Goal: Task Accomplishment & Management: Manage account settings

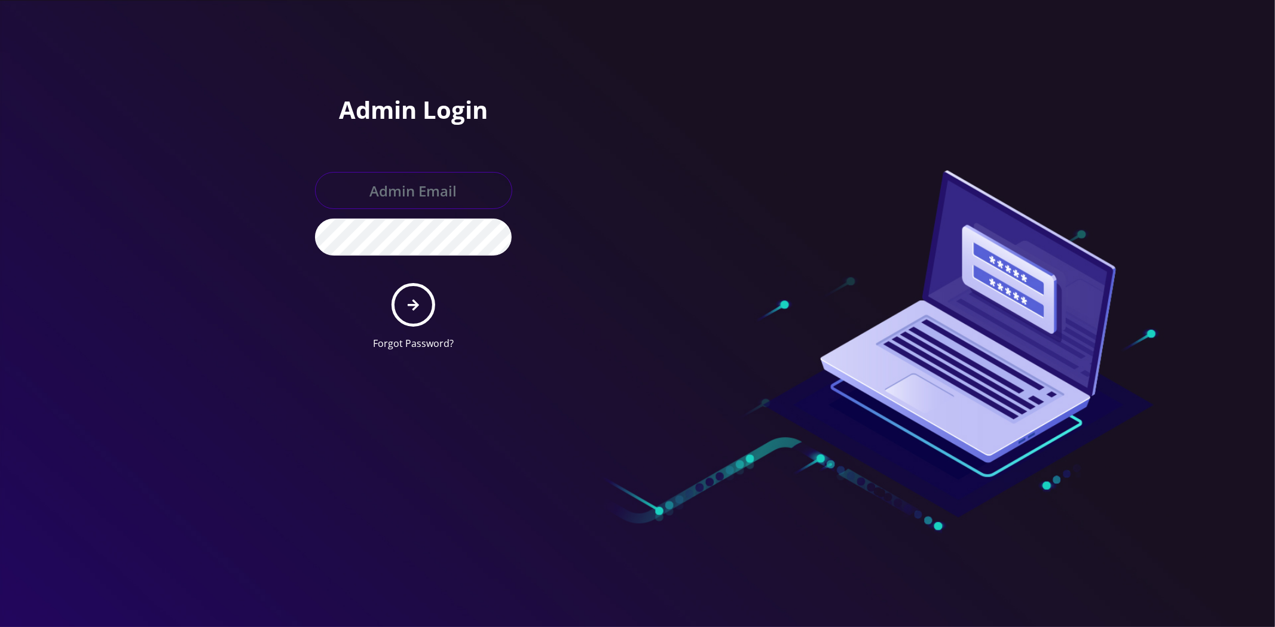
type input "[EMAIL_ADDRESS][DOMAIN_NAME]"
click at [425, 311] on button "submit" at bounding box center [413, 305] width 44 height 44
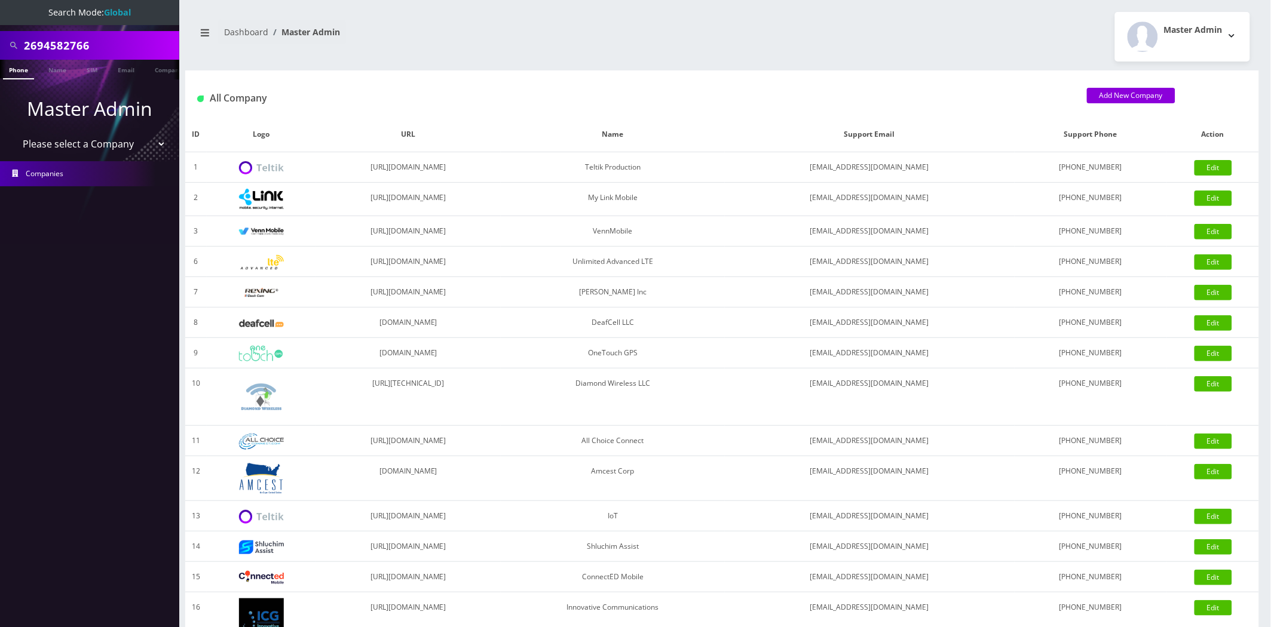
click at [91, 46] on input "2694582766" at bounding box center [100, 45] width 152 height 23
type input "tommy"
click at [68, 62] on link "Name" at bounding box center [57, 70] width 30 height 20
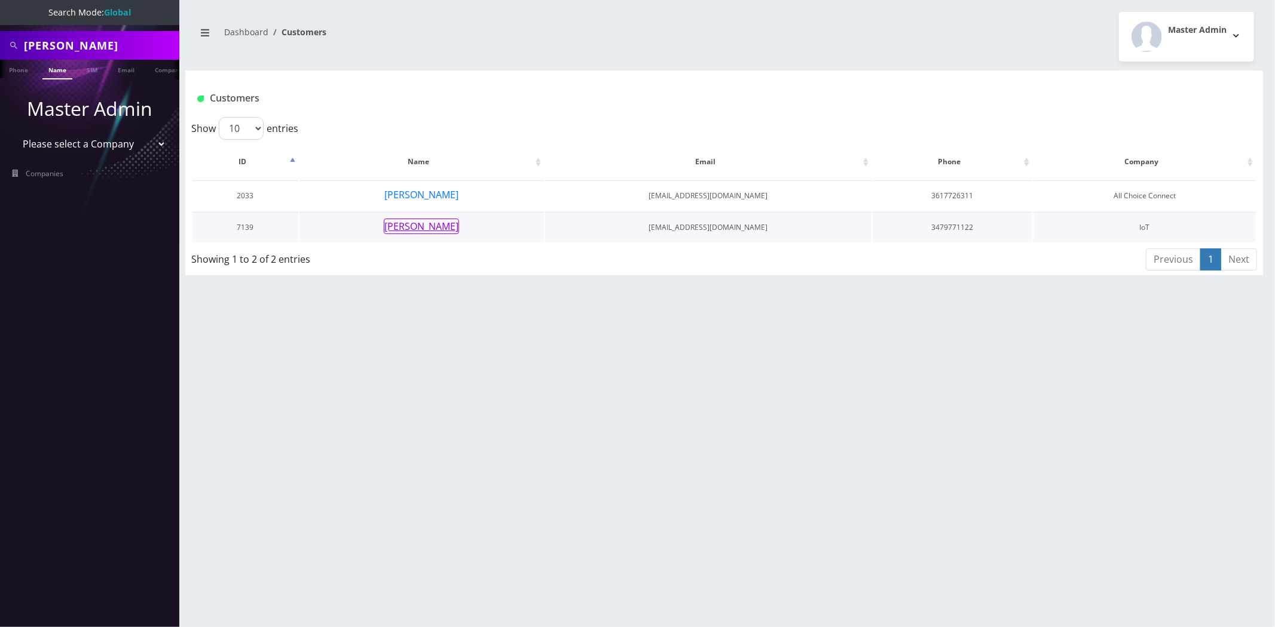
click at [423, 231] on button "Tommy Truong" at bounding box center [421, 227] width 75 height 16
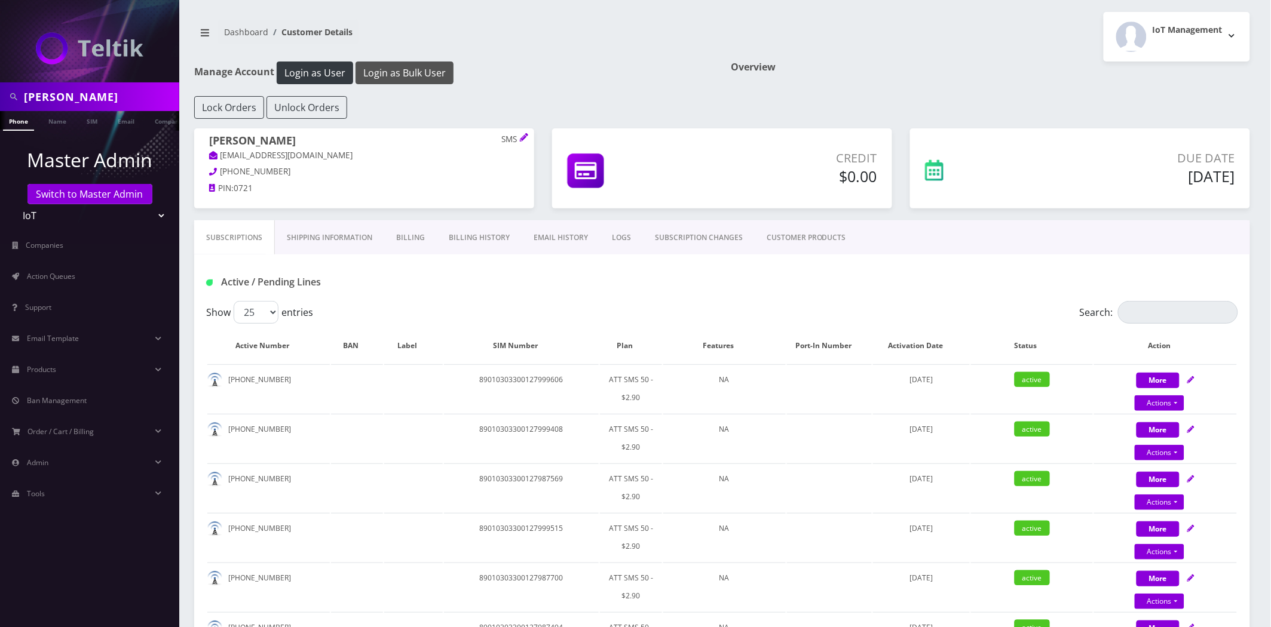
click at [382, 68] on button "Login as Bulk User" at bounding box center [405, 73] width 98 height 23
click at [76, 92] on input "tommy" at bounding box center [100, 96] width 152 height 23
click at [97, 99] on input "ad" at bounding box center [100, 96] width 152 height 23
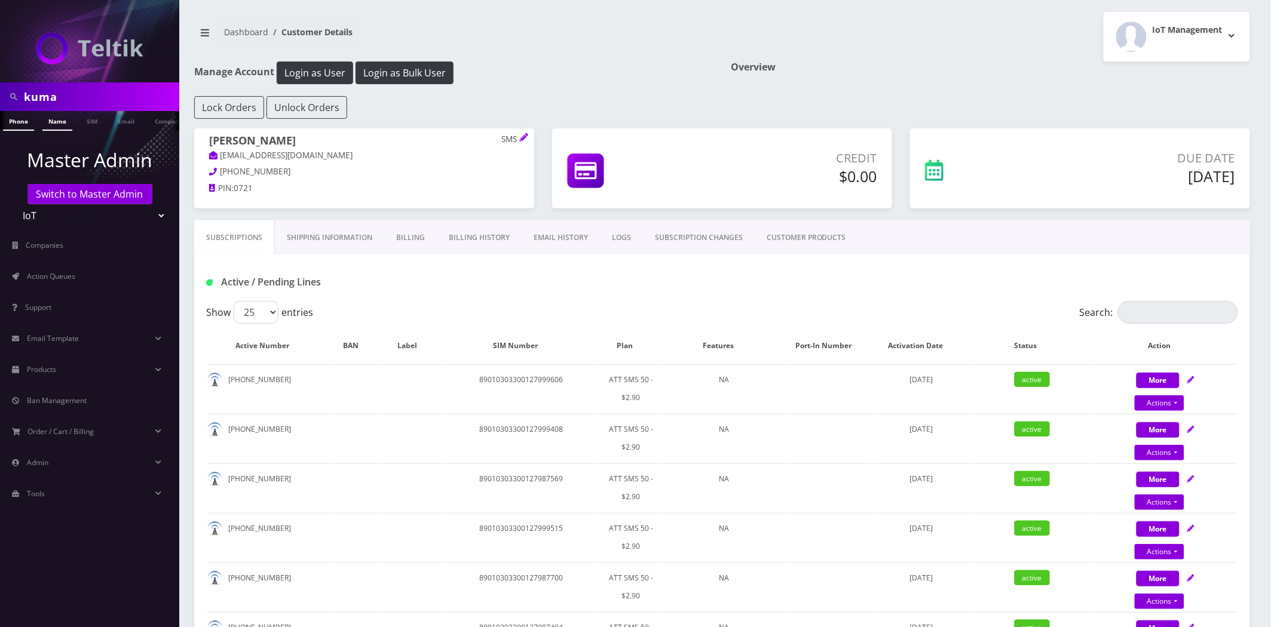
type input "kuma"
click at [46, 127] on link "Name" at bounding box center [57, 121] width 30 height 20
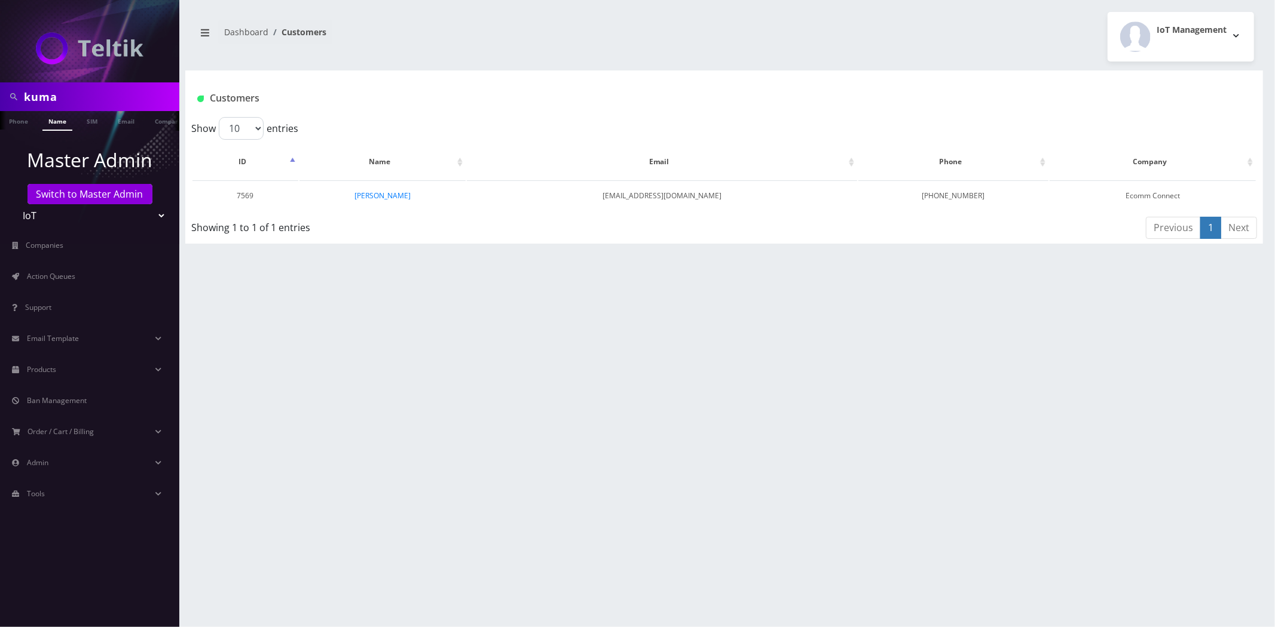
click at [88, 97] on input "kuma" at bounding box center [100, 96] width 152 height 23
type input "everything"
click at [156, 121] on link "Company" at bounding box center [169, 121] width 40 height 20
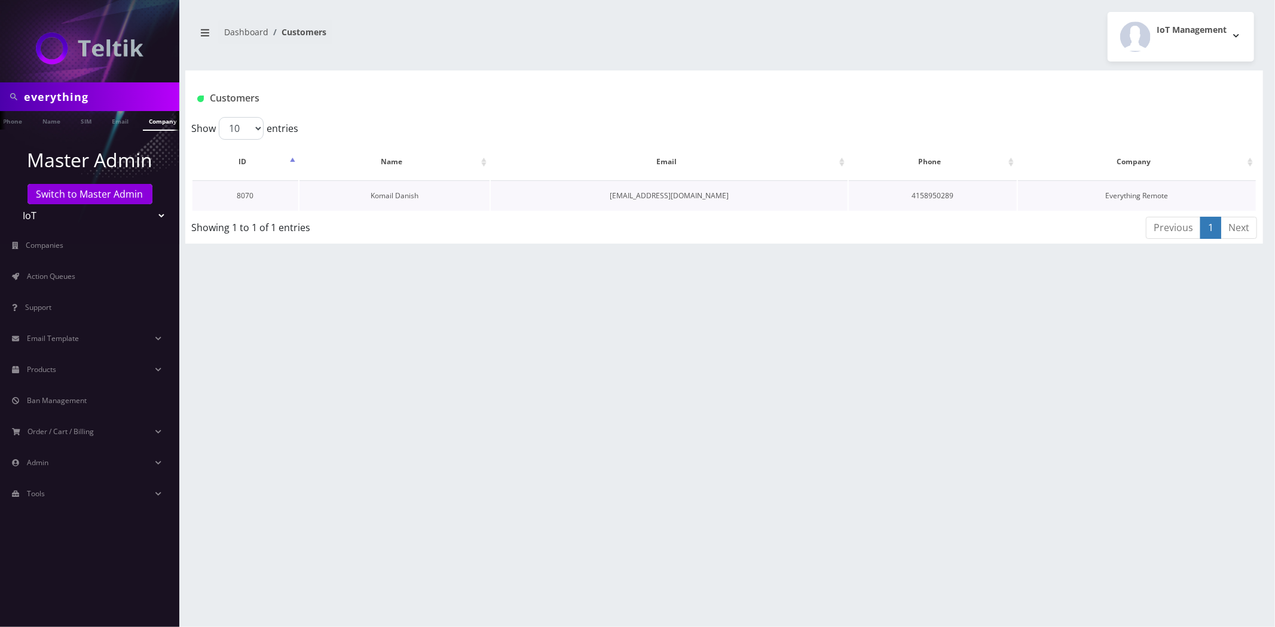
click at [397, 194] on link "Komail Danish" at bounding box center [394, 196] width 48 height 10
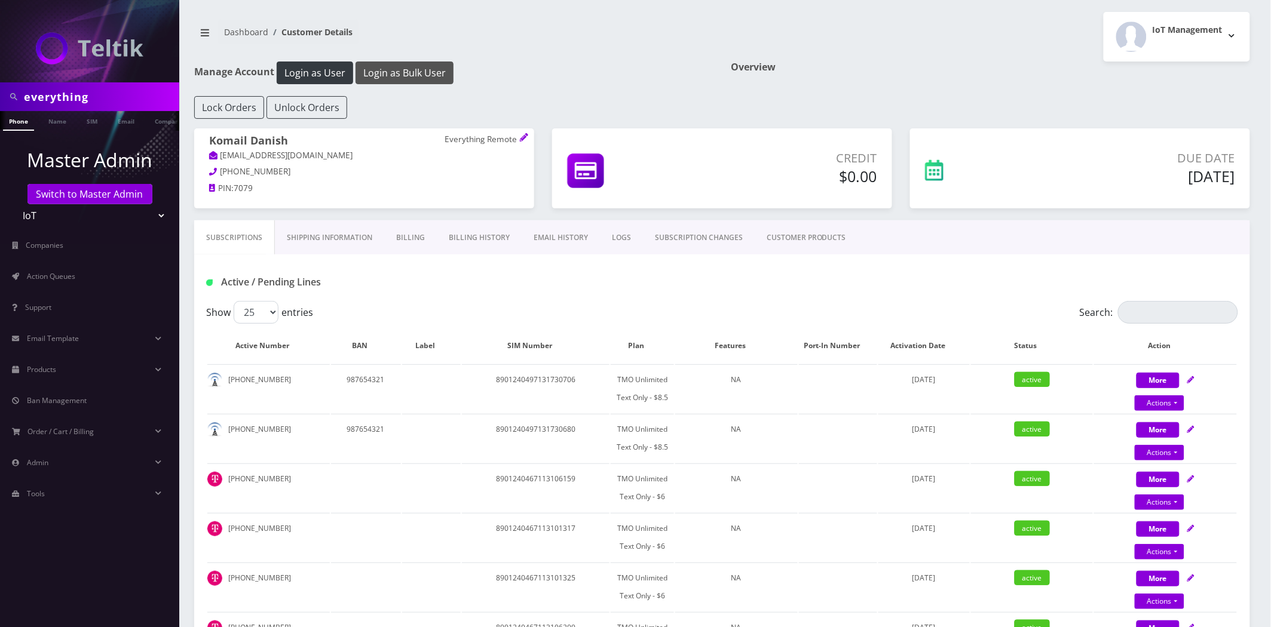
click at [422, 73] on button "Login as Bulk User" at bounding box center [405, 73] width 98 height 23
click at [74, 365] on link "Products" at bounding box center [89, 369] width 179 height 25
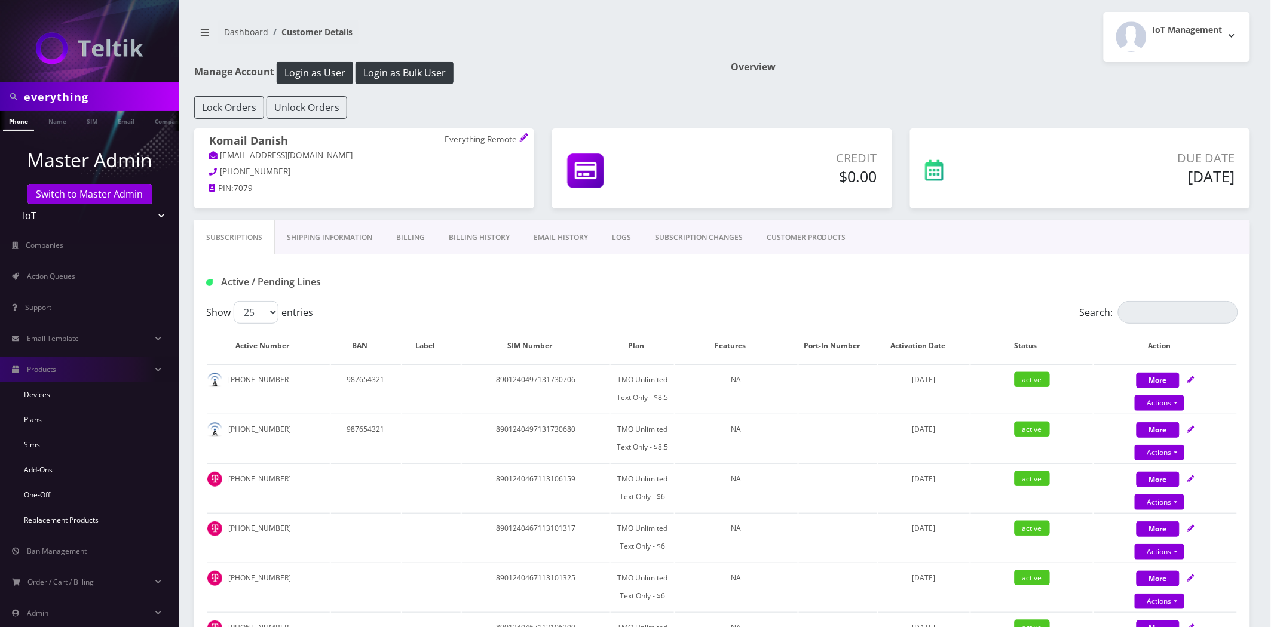
click at [477, 136] on p "Everything Remote" at bounding box center [482, 139] width 75 height 11
copy span "Everything Remote"
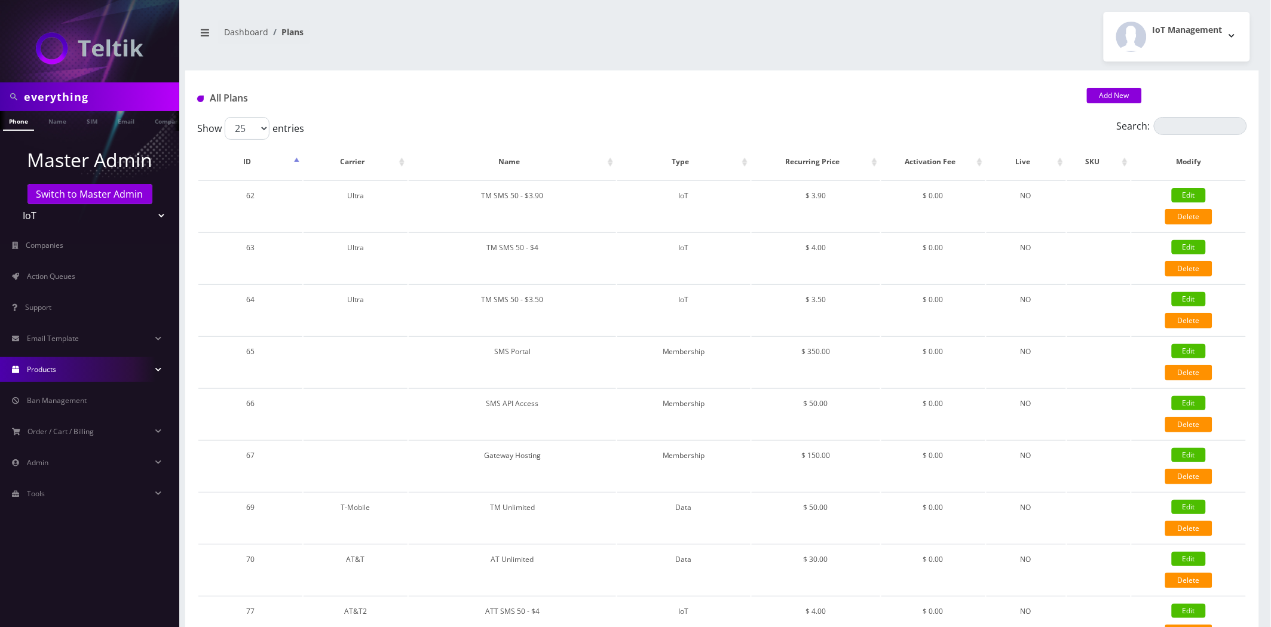
click at [1195, 111] on div "All Plans Add New" at bounding box center [722, 94] width 1074 height 47
click at [1194, 127] on input "Search:" at bounding box center [1200, 126] width 93 height 18
paste input "TMO Unlimited Text Only - $6"
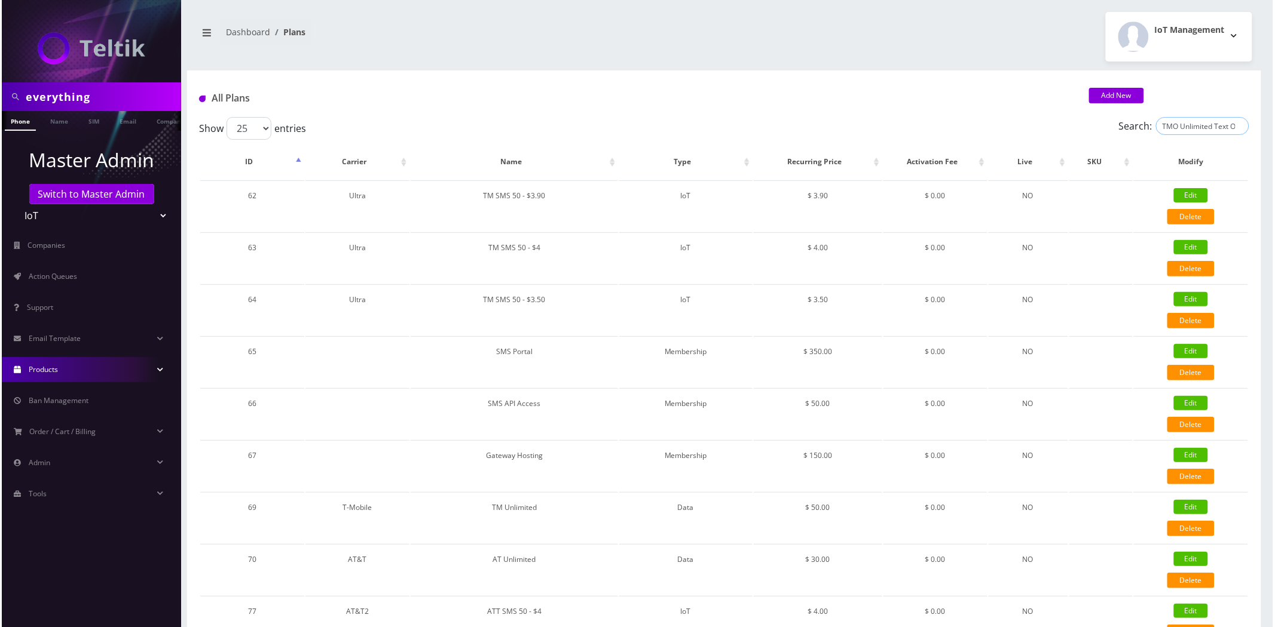
scroll to position [0, 19]
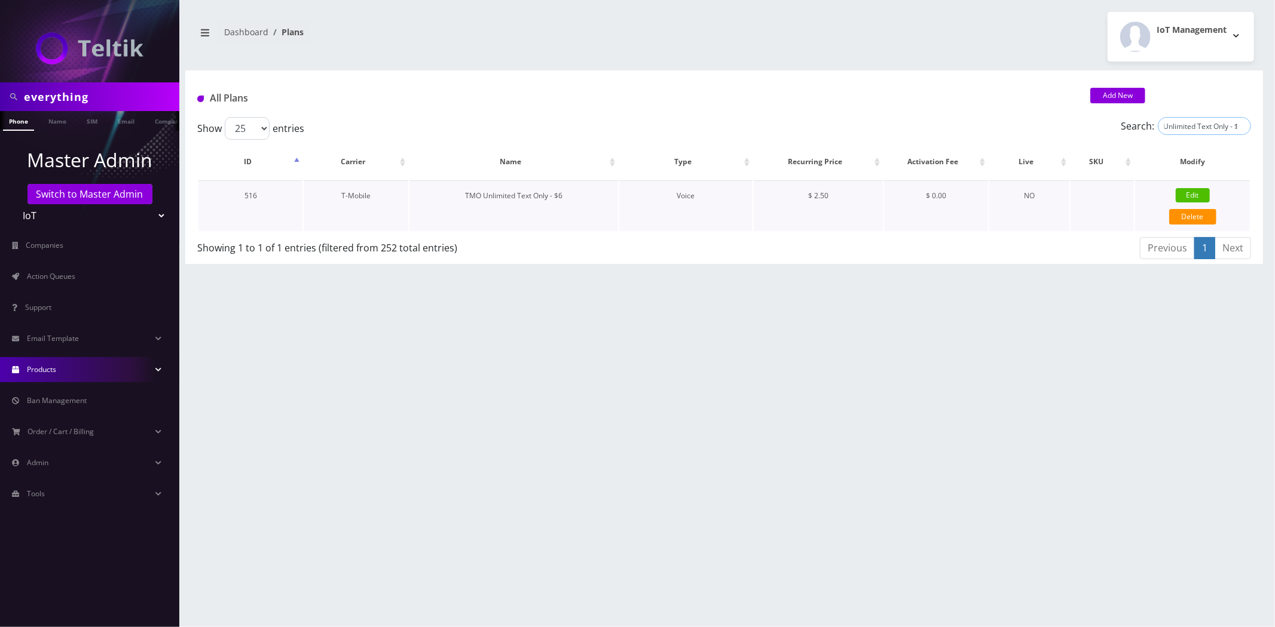
type input "TMO Unlimited Text Only - $6"
click at [1188, 194] on link "Edit" at bounding box center [1192, 195] width 34 height 14
type input "TMO Unlimited Text Only - $6"
select select "1"
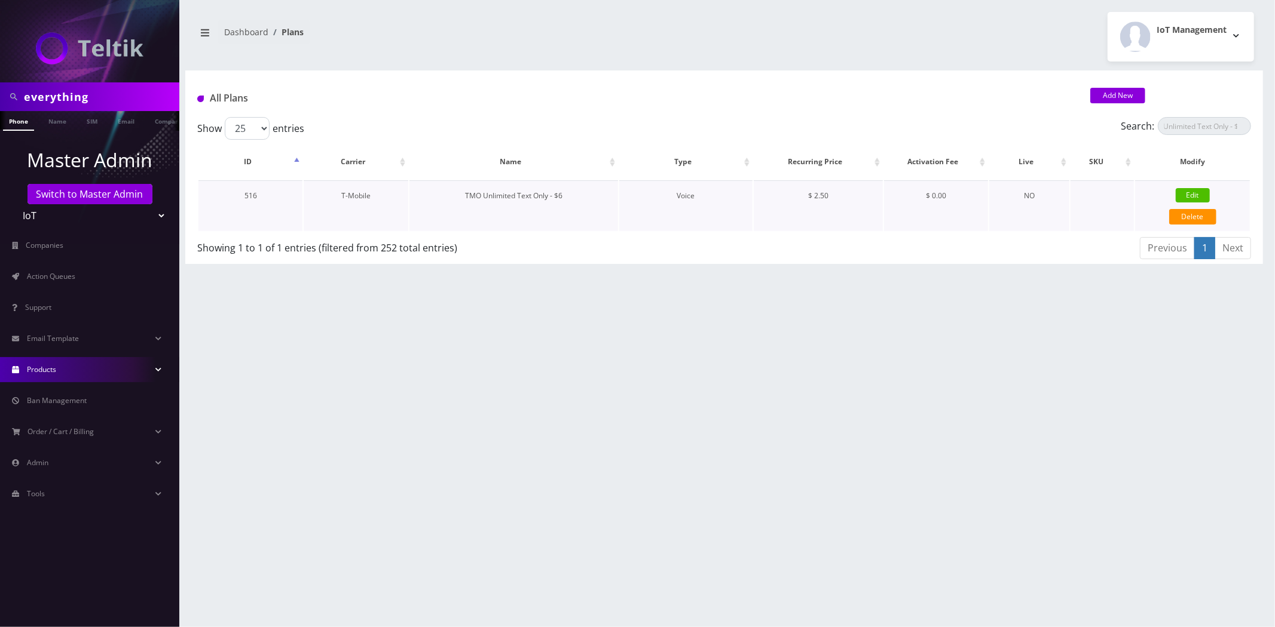
select select "0"
checkbox input "false"
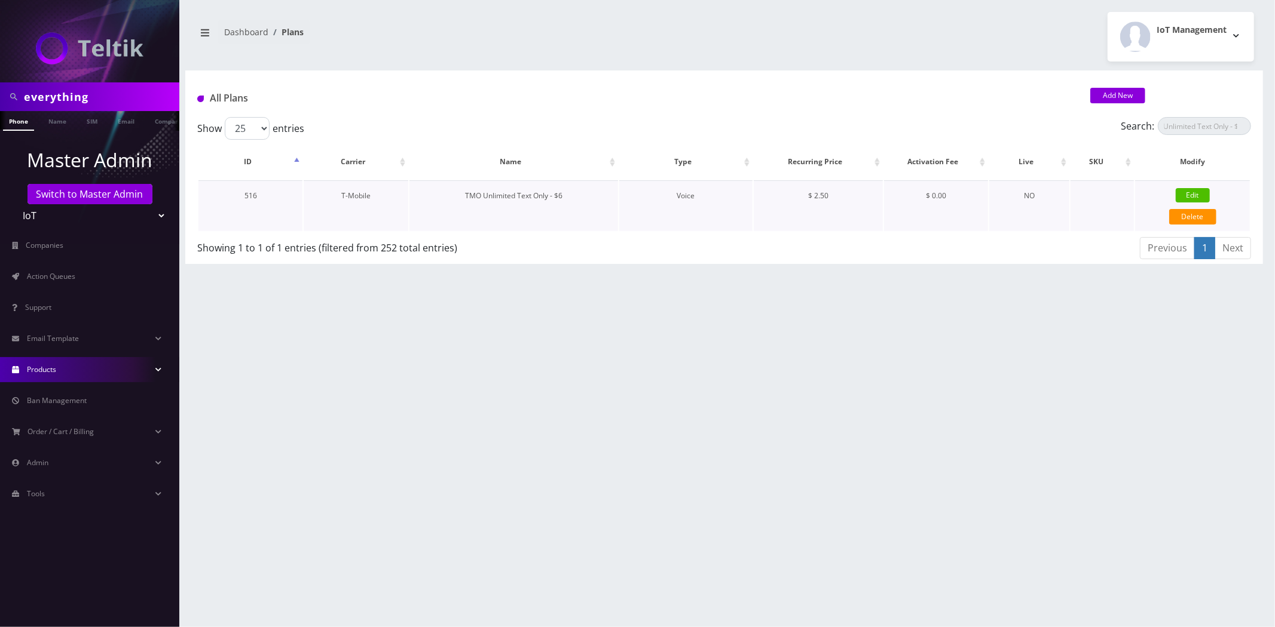
checkbox input "false"
type input "3.5"
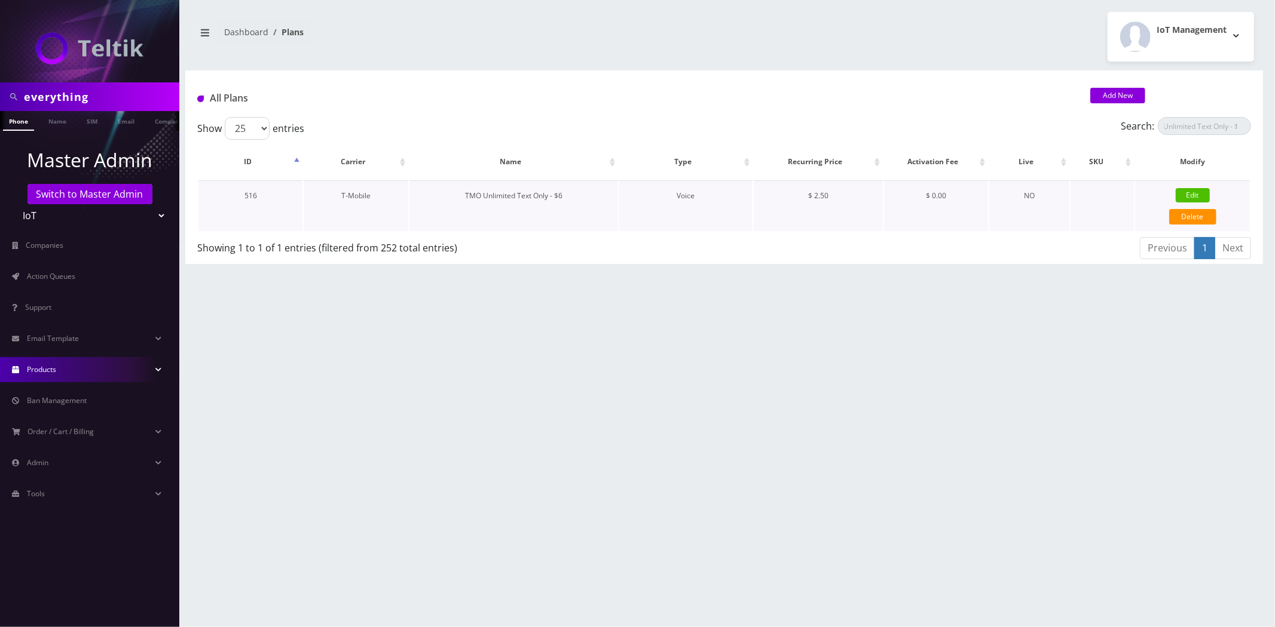
select select "0"
checkbox input "true"
checkbox input "false"
type input "2.5"
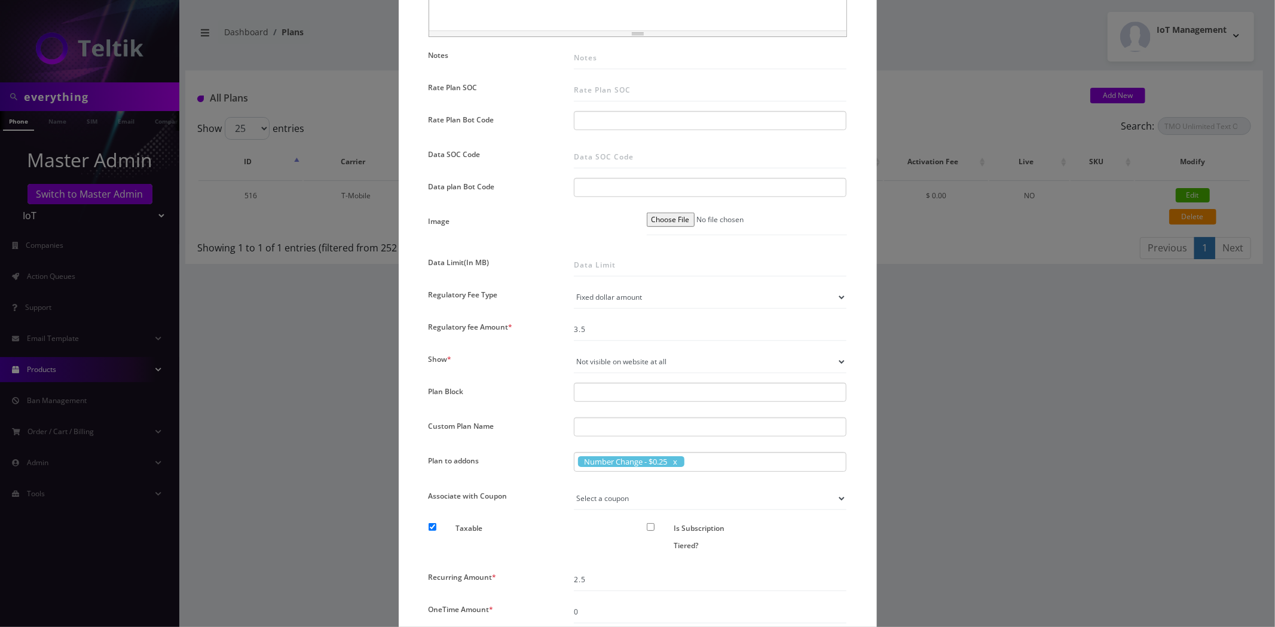
scroll to position [600, 0]
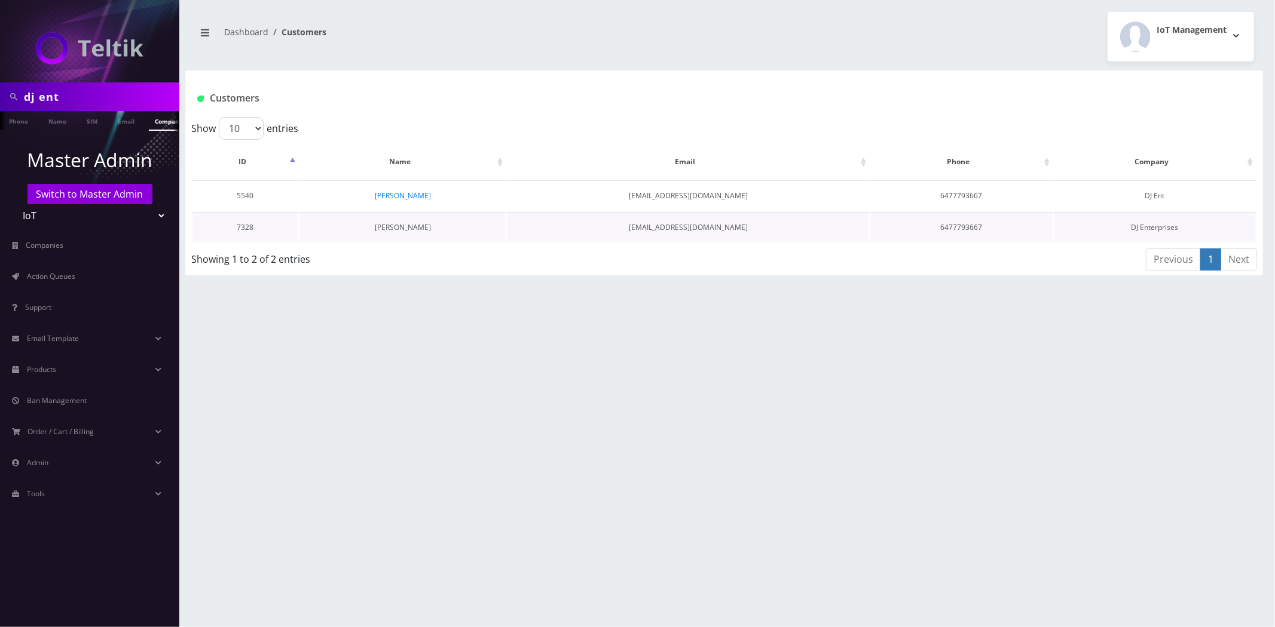
click at [390, 222] on link "[PERSON_NAME]" at bounding box center [403, 227] width 56 height 10
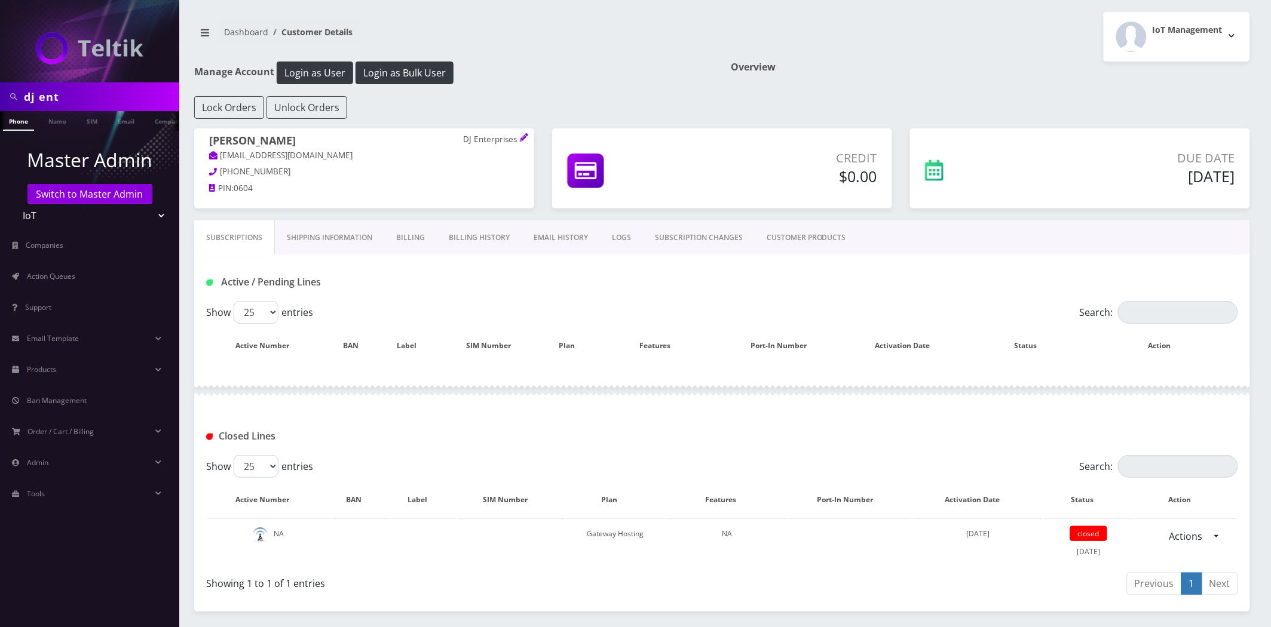
click at [796, 243] on link "CUSTOMER PRODUCTS" at bounding box center [806, 238] width 103 height 35
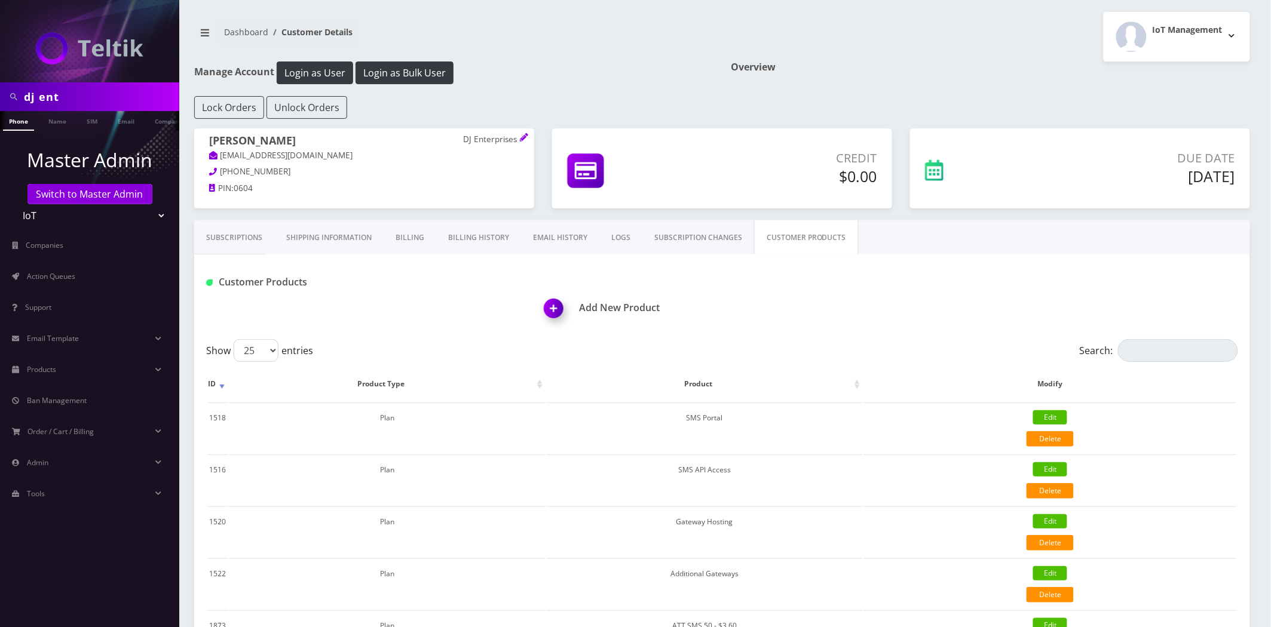
click at [664, 219] on div "Credit $0.00" at bounding box center [722, 174] width 358 height 92
click at [571, 232] on link "EMAIL HISTORY" at bounding box center [560, 238] width 78 height 35
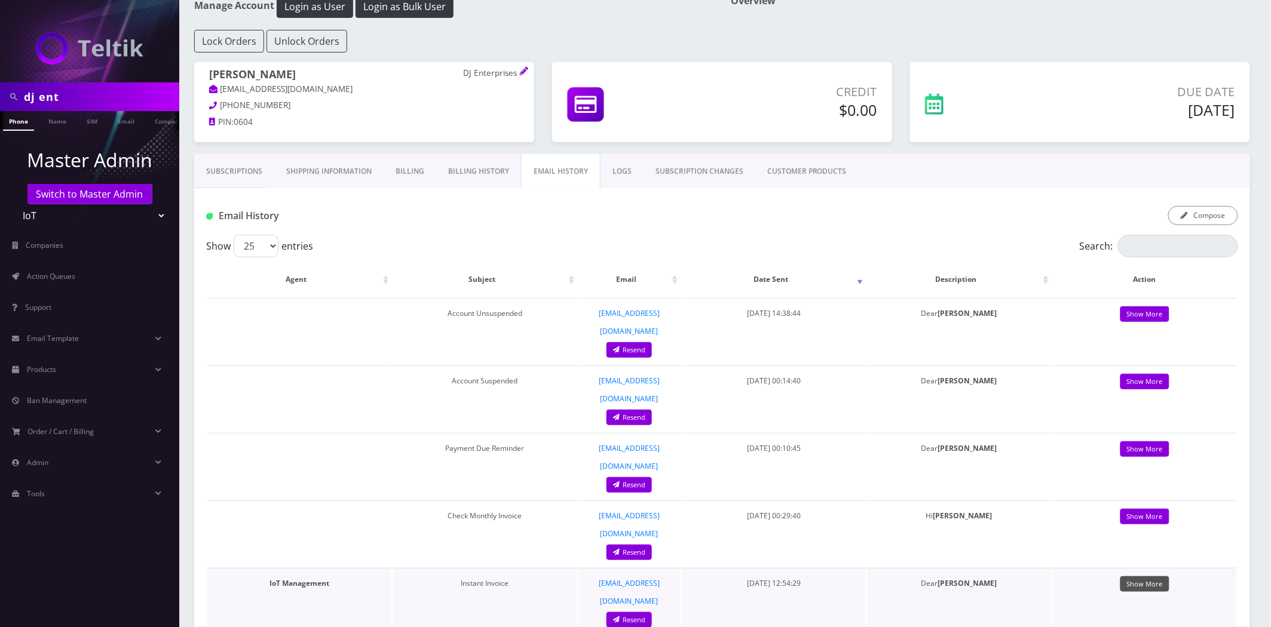
click at [1148, 577] on link "Show More" at bounding box center [1144, 585] width 49 height 16
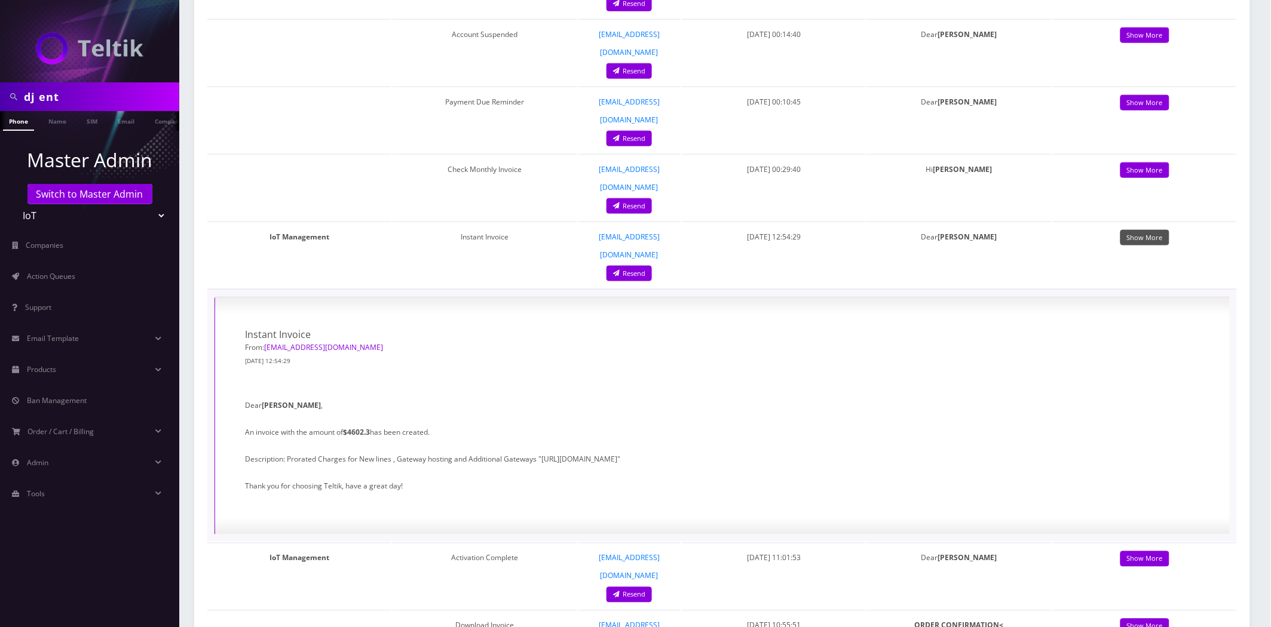
scroll to position [464, 0]
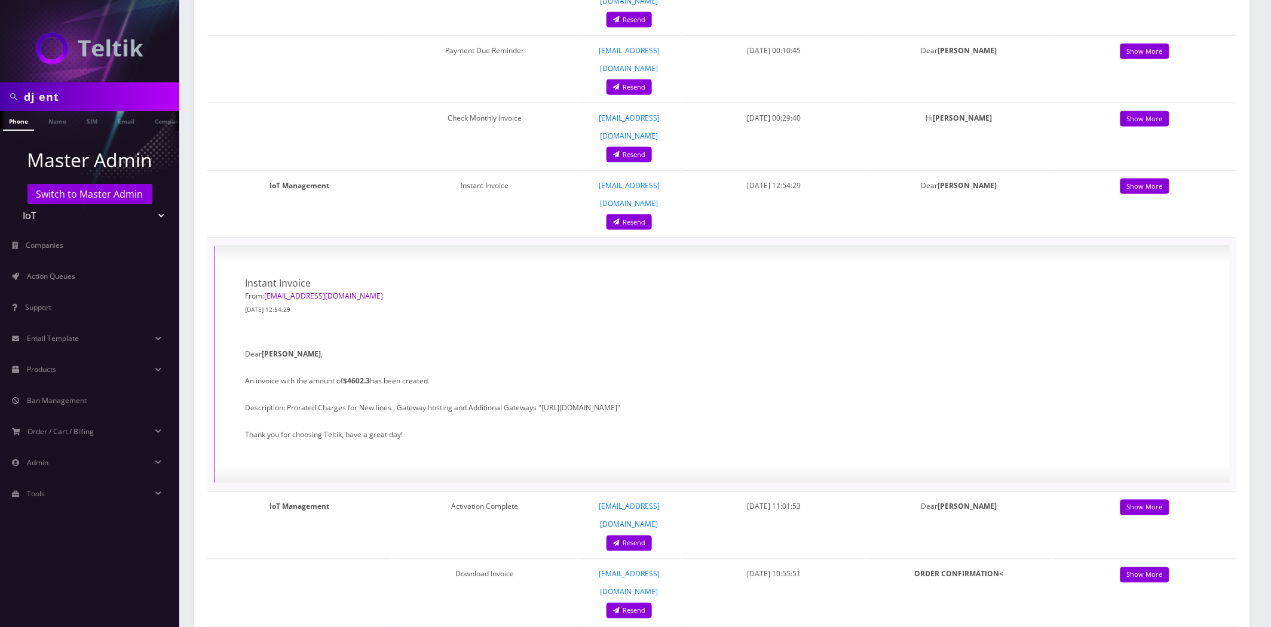
drag, startPoint x: 922, startPoint y: 317, endPoint x: 813, endPoint y: 160, distance: 192.0
click at [540, 400] on p "Description: Prorated Charges for New lines , Gateway hosting and Additional Ga…" at bounding box center [722, 408] width 955 height 17
copy p "https://docs.google.com/spreadsheets/d/1CwQ7hd1L_B6XlSEj-yMu9vkAbmn1laTdROnD0C-…"
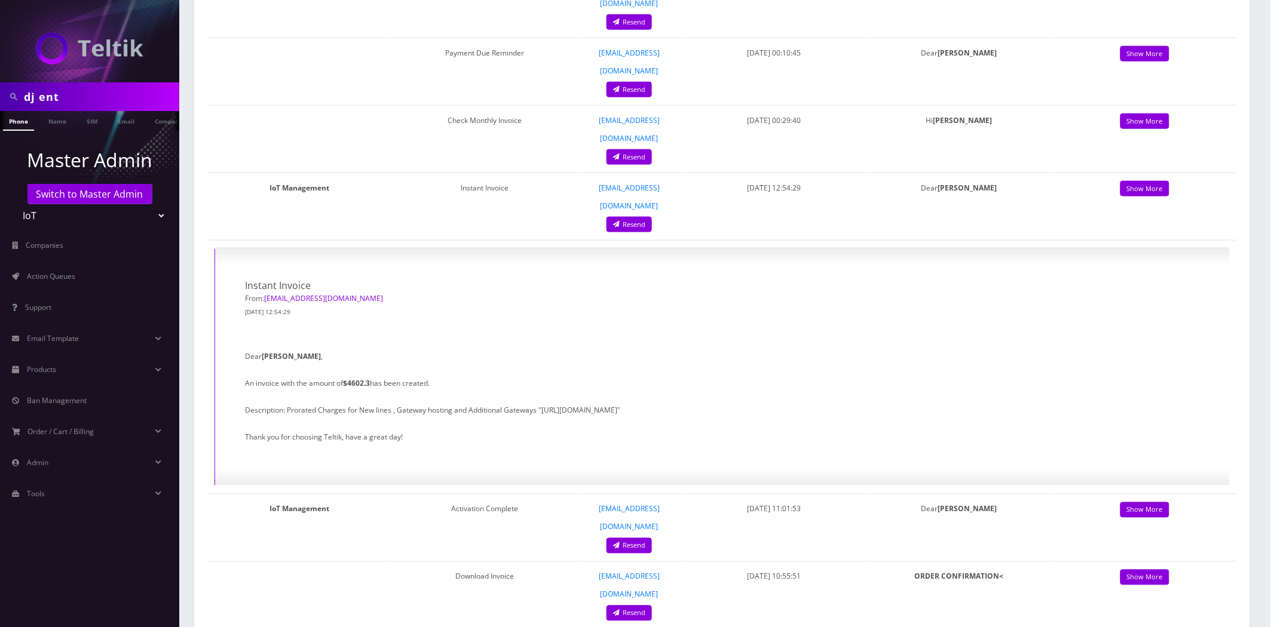
scroll to position [0, 0]
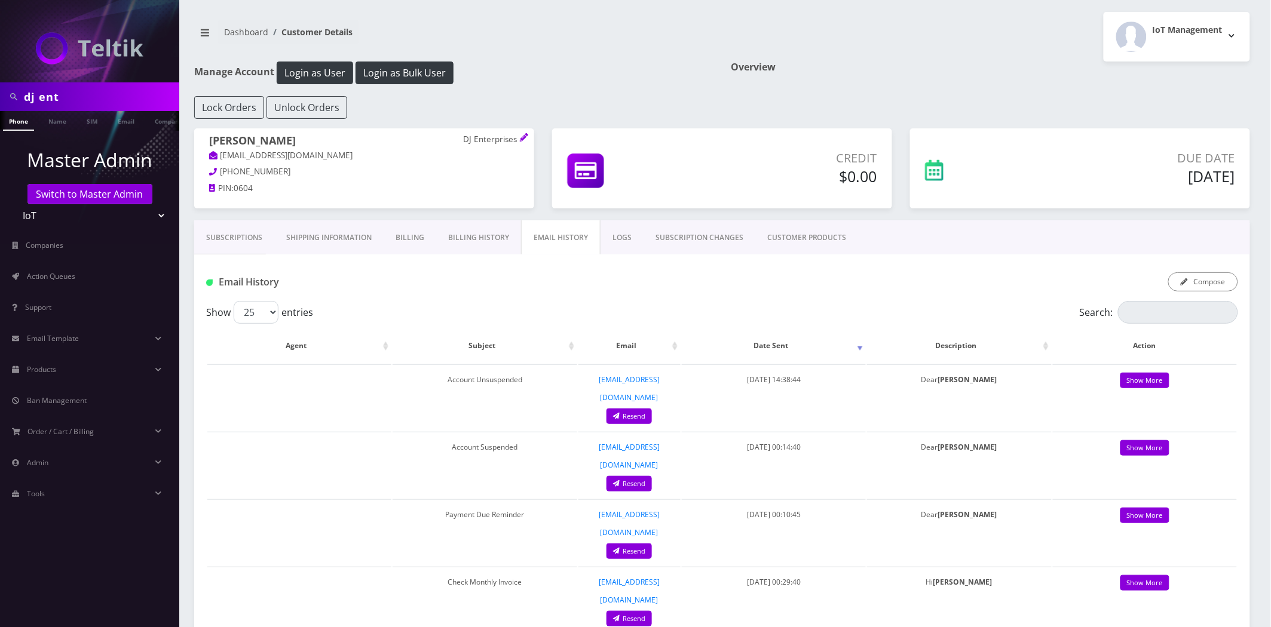
click at [91, 87] on input "dj ent" at bounding box center [100, 96] width 152 height 23
type input "remote"
click at [146, 121] on li "Company" at bounding box center [169, 121] width 46 height 20
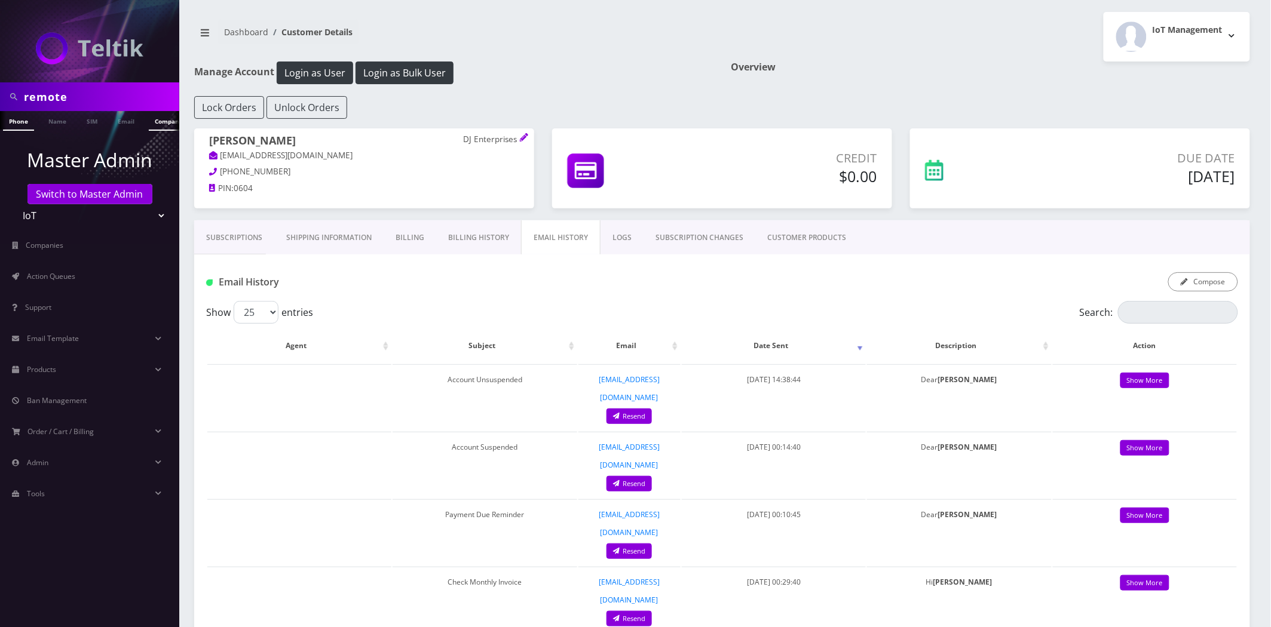
click at [158, 120] on link "Company" at bounding box center [169, 121] width 40 height 20
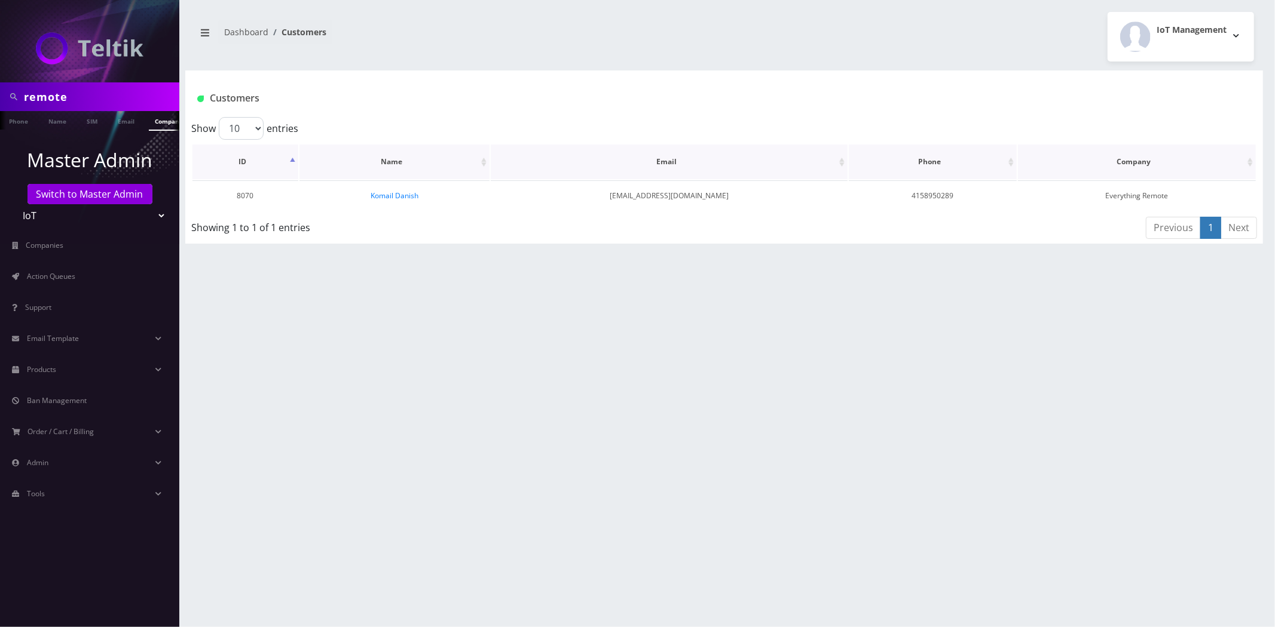
scroll to position [0, 6]
click at [390, 195] on link "Komail Danish" at bounding box center [394, 196] width 48 height 10
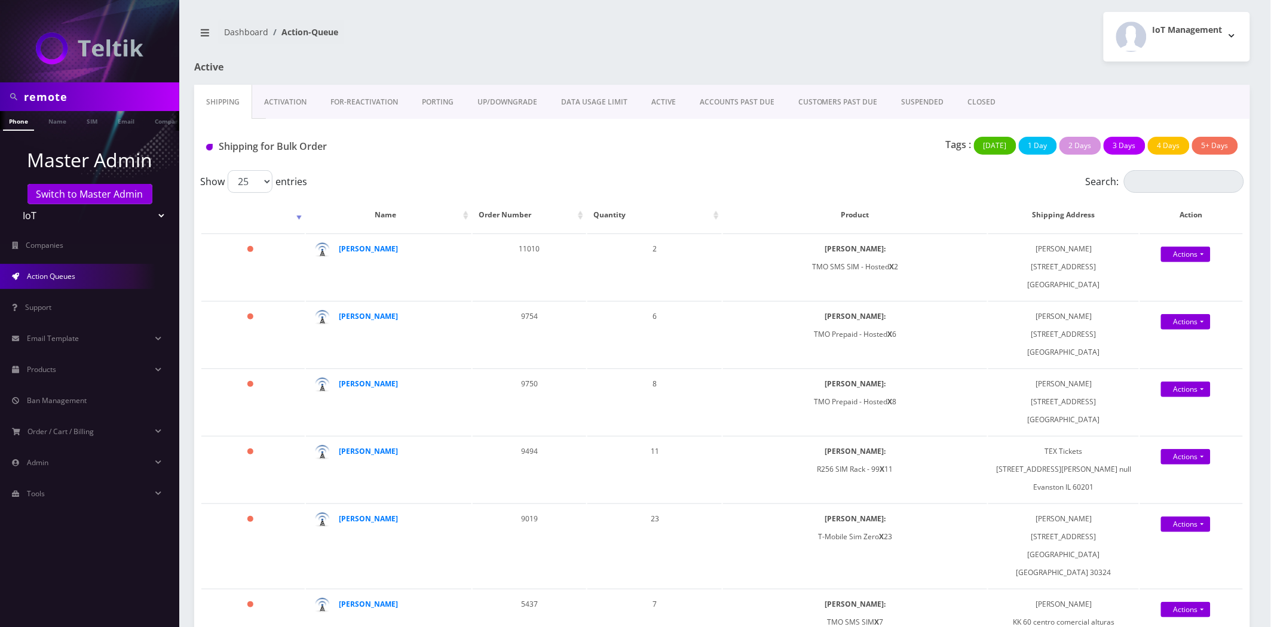
click at [44, 214] on select "Teltik Production My Link Mobile VennMobile Unlimited Advanced LTE Rexing Inc D…" at bounding box center [90, 215] width 152 height 23
select select "23"
click at [14, 204] on select "Teltik Production My Link Mobile VennMobile Unlimited Advanced LTE Rexing Inc D…" at bounding box center [90, 215] width 152 height 23
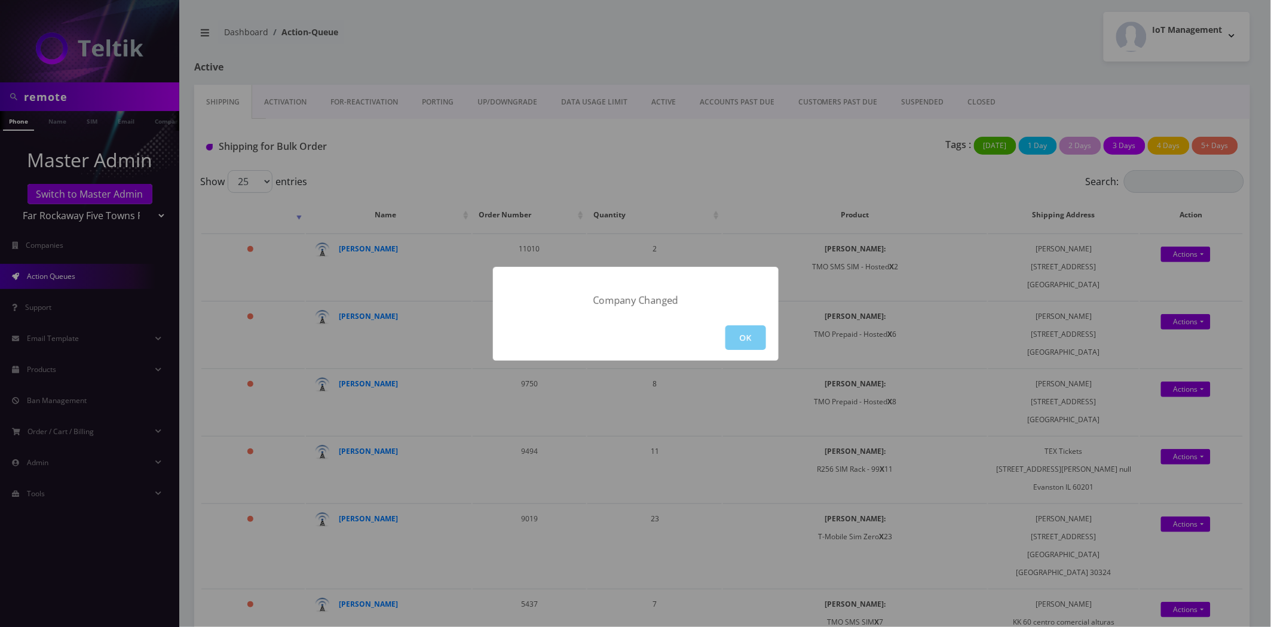
click at [745, 326] on button "OK" at bounding box center [745, 338] width 41 height 25
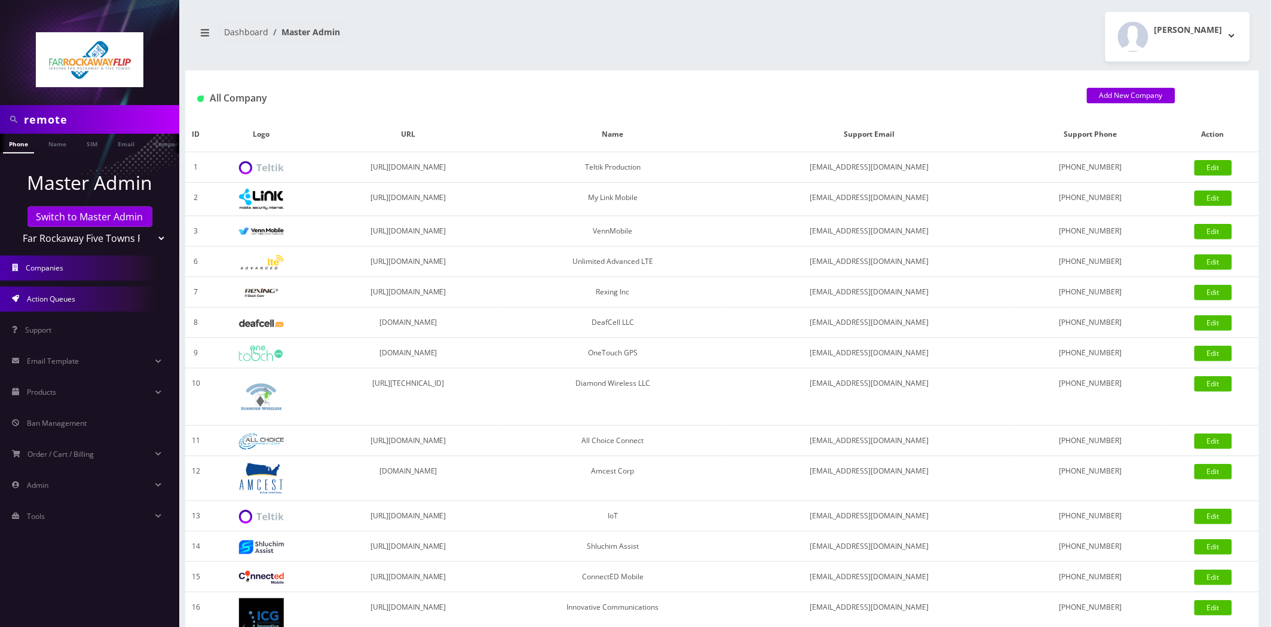
click at [68, 296] on span "Action Queues" at bounding box center [51, 299] width 48 height 10
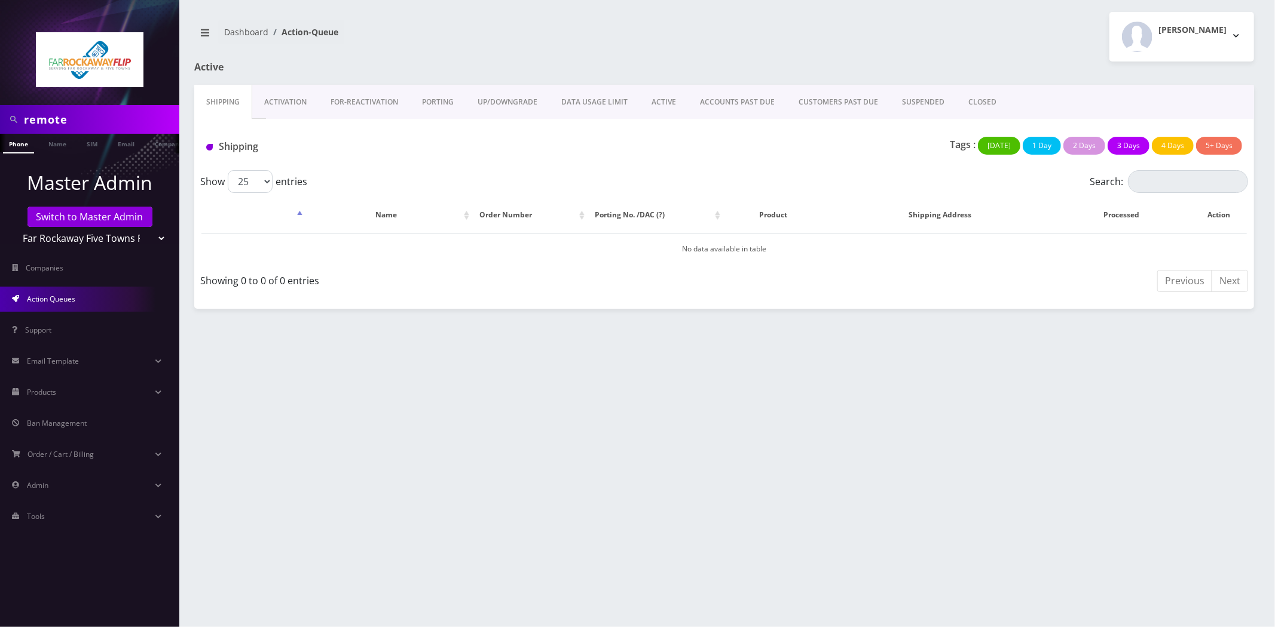
click at [299, 109] on link "Activation" at bounding box center [285, 102] width 66 height 35
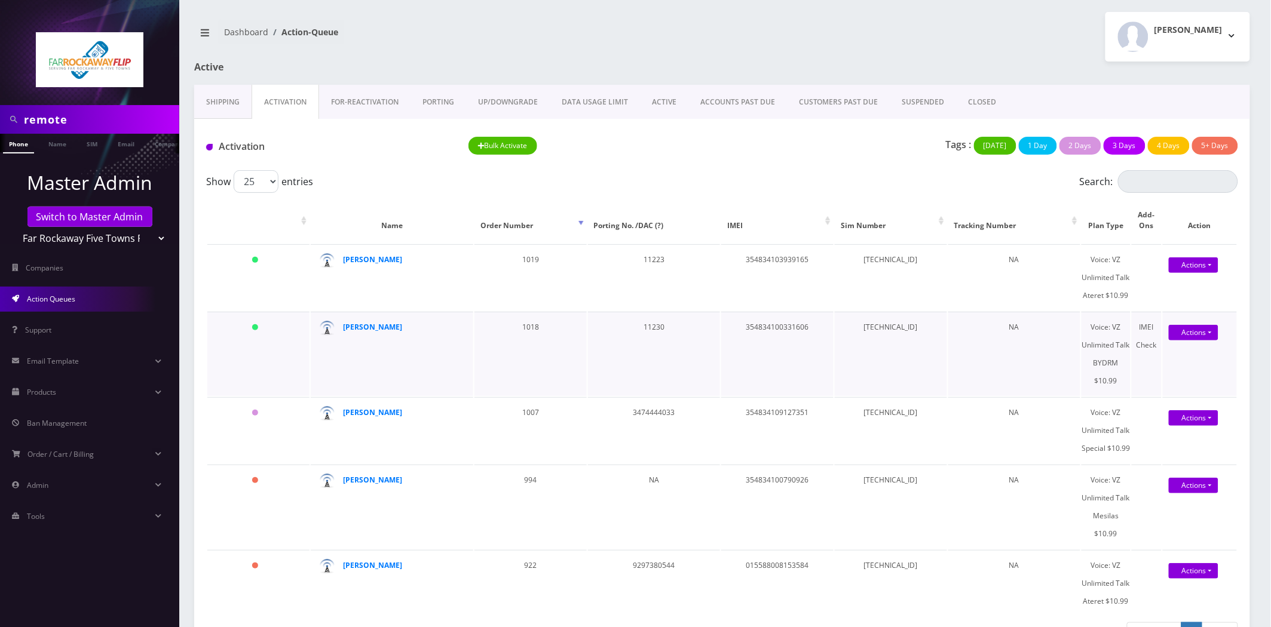
click at [861, 319] on td "89148000011835956358" at bounding box center [891, 354] width 112 height 84
copy td "89148000011835956358"
click at [919, 331] on td "89148000011835956358" at bounding box center [891, 354] width 112 height 84
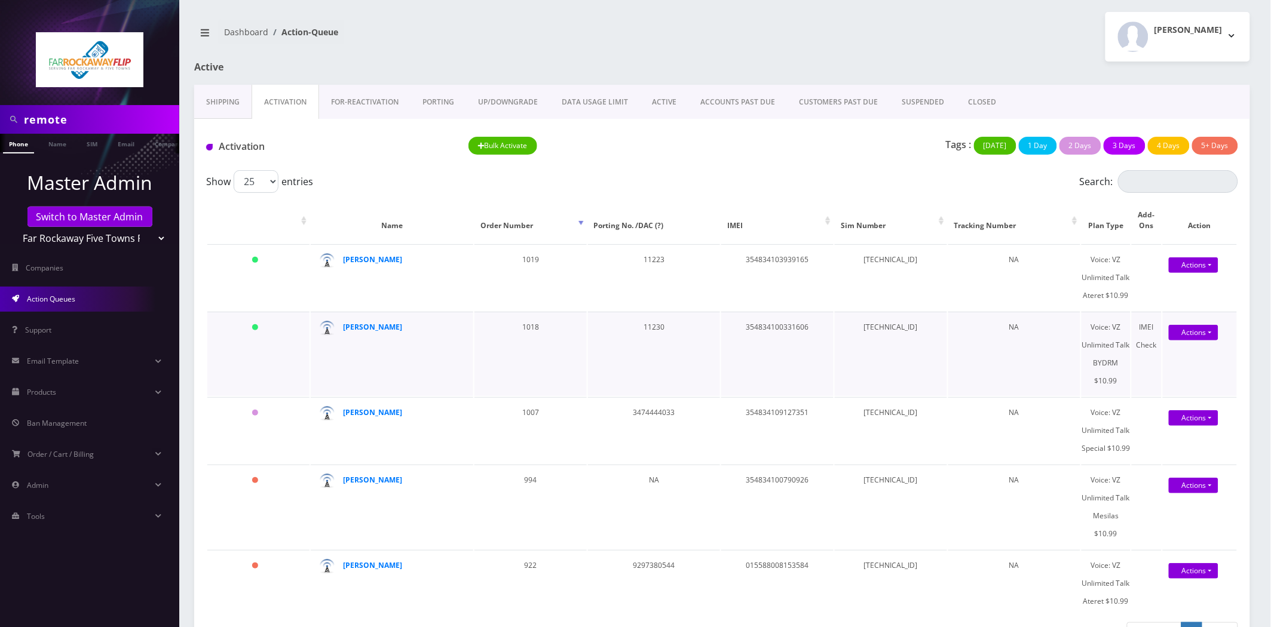
click at [799, 320] on td "354834100331606" at bounding box center [777, 354] width 112 height 84
copy td "354834100331606"
click at [794, 319] on td "354834100331606" at bounding box center [777, 354] width 112 height 84
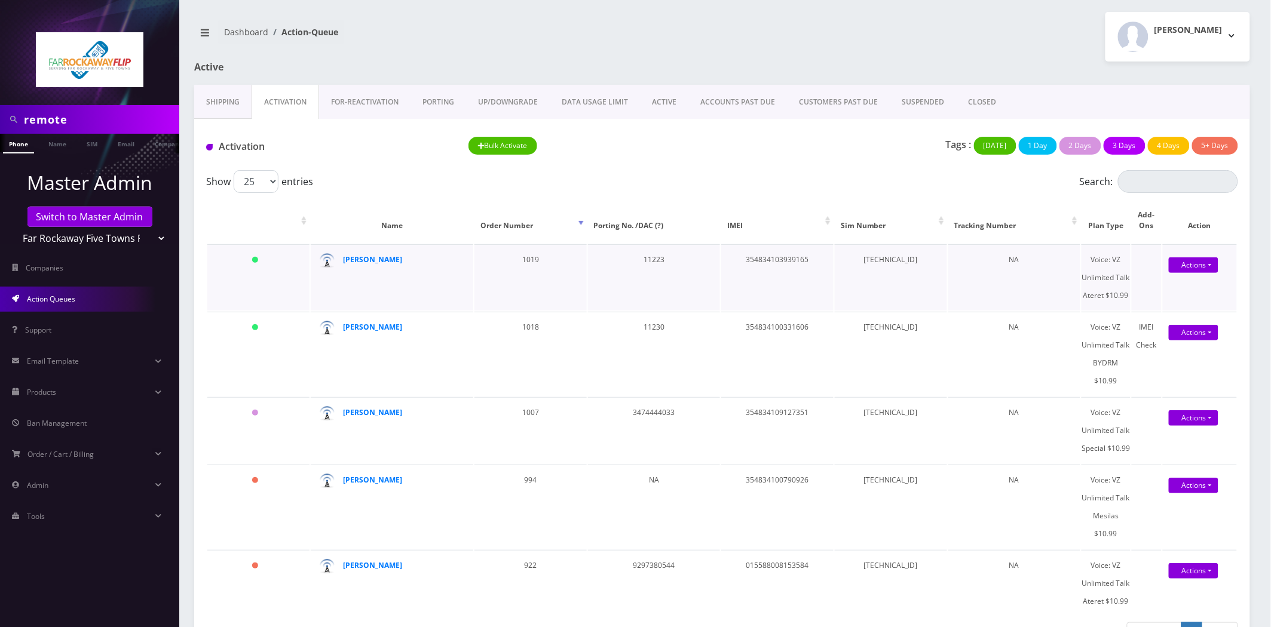
click at [780, 262] on td "354834103939165" at bounding box center [777, 277] width 112 height 66
click at [780, 263] on td "354834103939165" at bounding box center [777, 277] width 112 height 66
copy td "354834103939165"
click at [534, 326] on td "1018" at bounding box center [530, 354] width 112 height 84
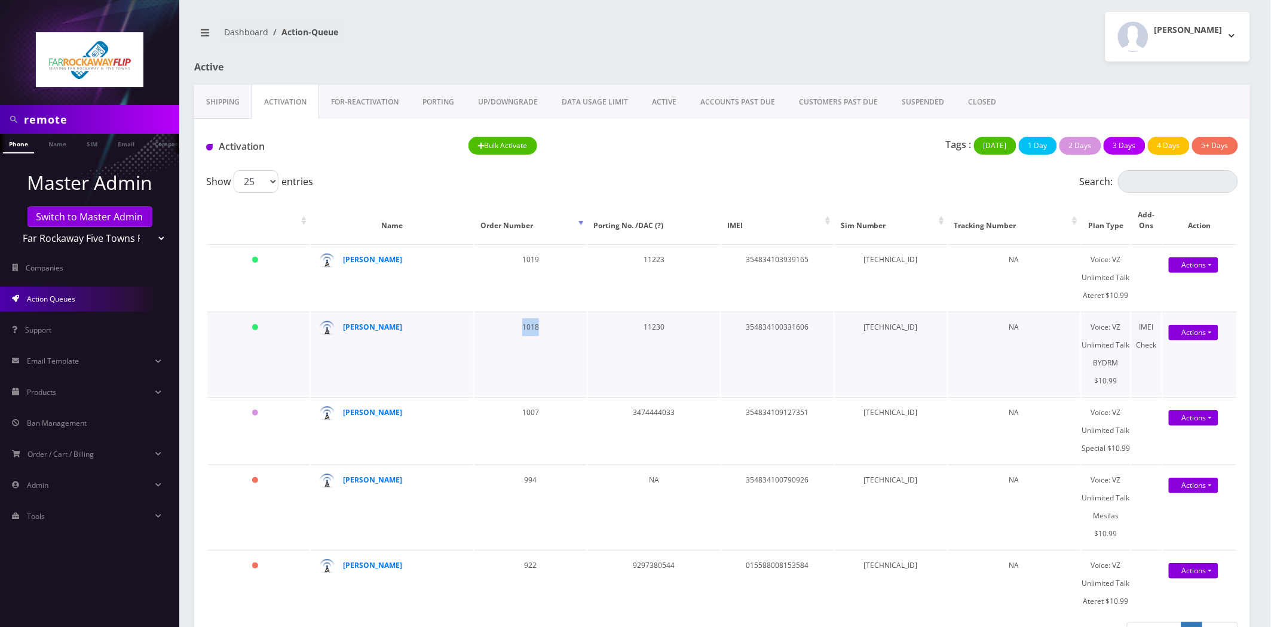
copy td "1018"
click at [783, 326] on td "354834100331606" at bounding box center [777, 354] width 112 height 84
click at [783, 327] on td "354834100331606" at bounding box center [777, 354] width 112 height 84
copy td "354834100331606"
click at [768, 258] on td "354834103939165" at bounding box center [777, 277] width 112 height 66
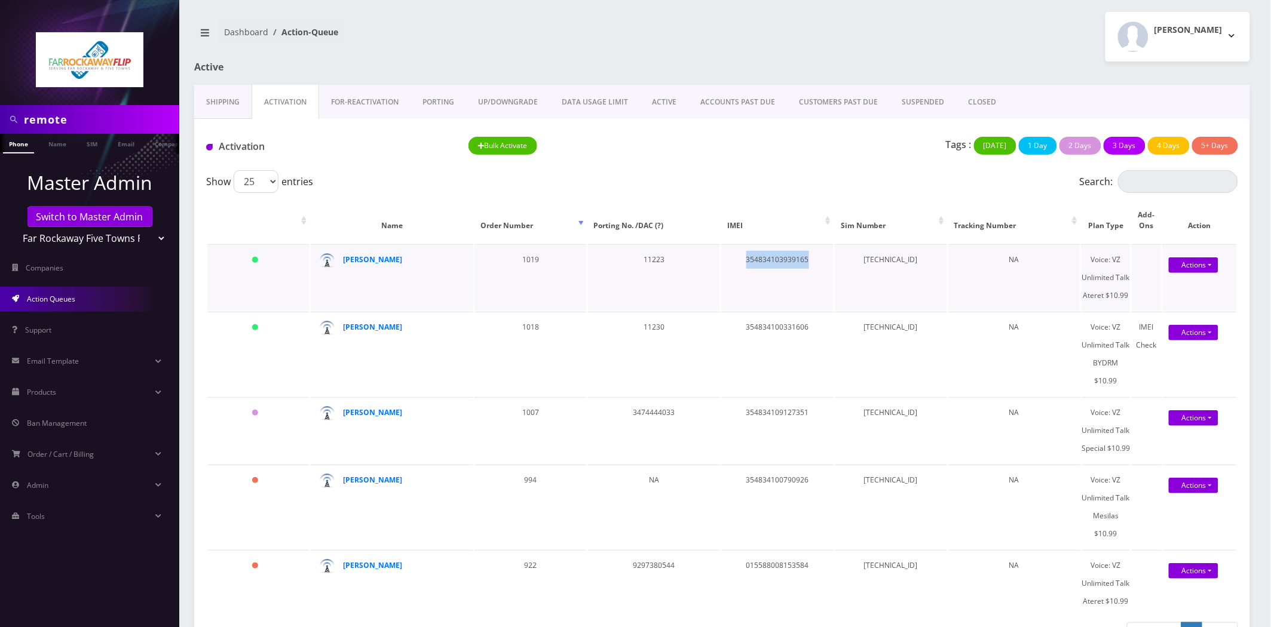
click at [768, 258] on td "354834103939165" at bounding box center [777, 277] width 112 height 66
copy td "354834103939165"
click at [904, 59] on div "Tzvi Lieberman Logout" at bounding box center [990, 37] width 537 height 50
click at [871, 270] on td "89148000011835956127" at bounding box center [891, 277] width 112 height 66
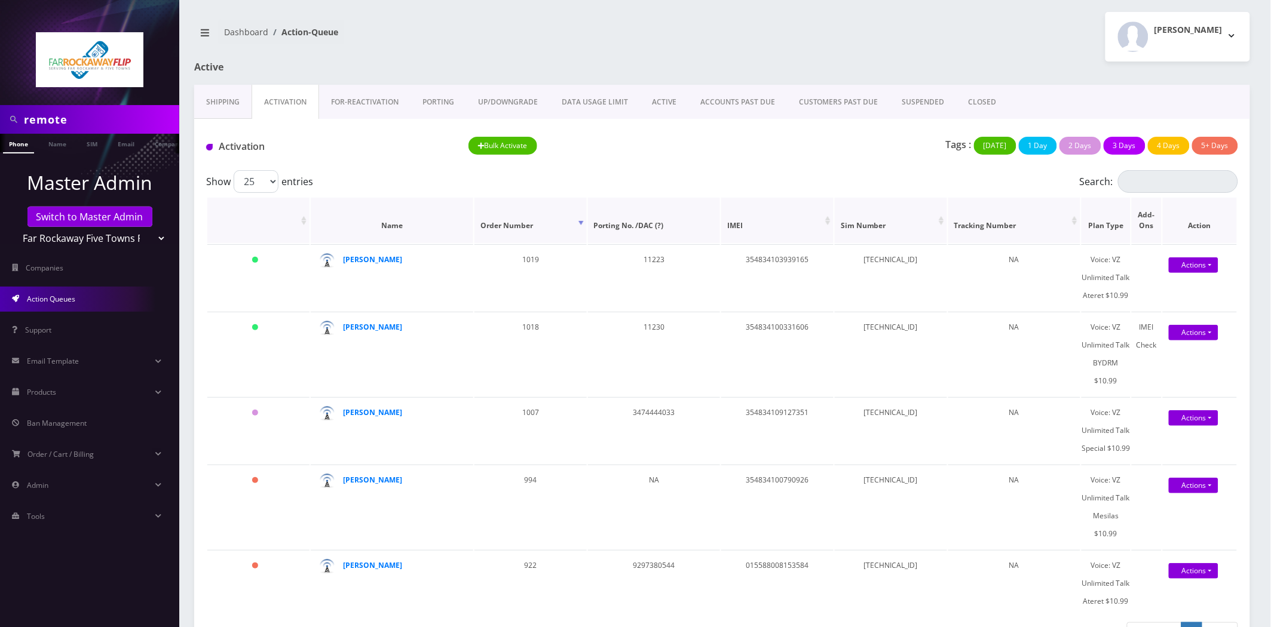
copy td "89148000011835956127"
click at [893, 323] on td "89148000011835956358" at bounding box center [891, 354] width 112 height 84
copy td "89148000011835956358"
click at [873, 252] on td "89148000011835956127" at bounding box center [891, 277] width 112 height 66
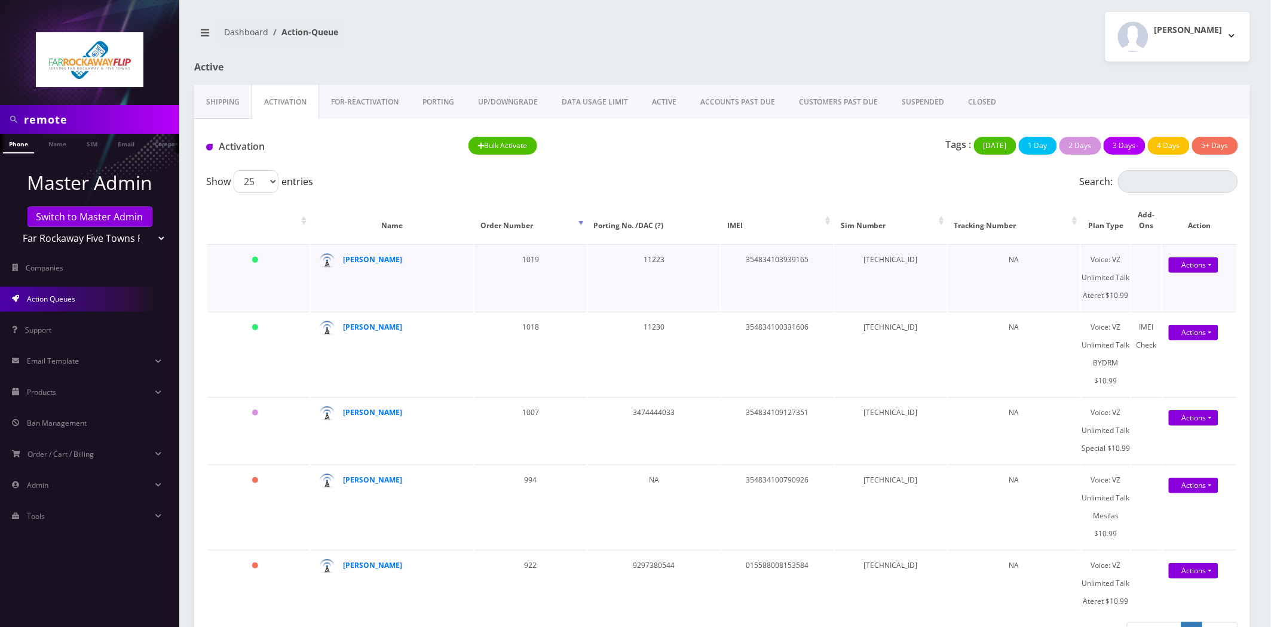
click at [873, 252] on td "89148000011835956127" at bounding box center [891, 277] width 112 height 66
copy td "89148000011835956127"
click at [886, 335] on td "[TECHNICAL_ID]" at bounding box center [891, 354] width 112 height 84
copy td "[TECHNICAL_ID]"
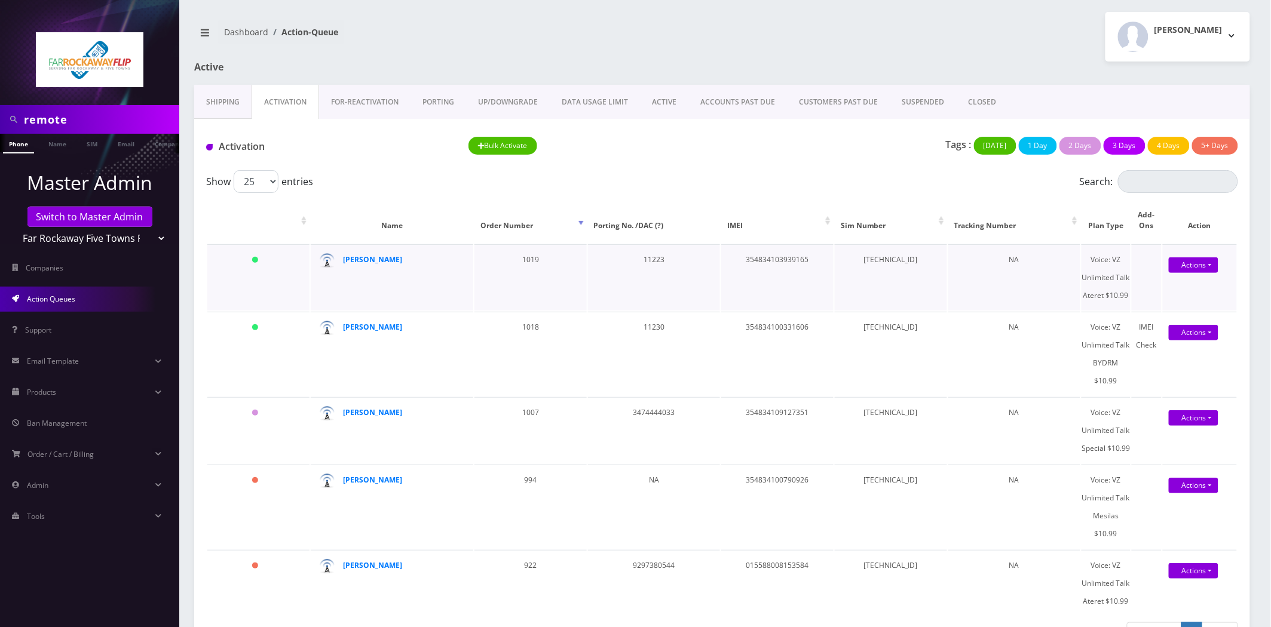
click at [893, 260] on td "[TECHNICAL_ID]" at bounding box center [891, 277] width 112 height 66
drag, startPoint x: 859, startPoint y: 311, endPoint x: 863, endPoint y: 319, distance: 9.1
click at [859, 312] on td "[TECHNICAL_ID]" at bounding box center [891, 354] width 112 height 84
click at [871, 333] on td "[TECHNICAL_ID]" at bounding box center [891, 354] width 112 height 84
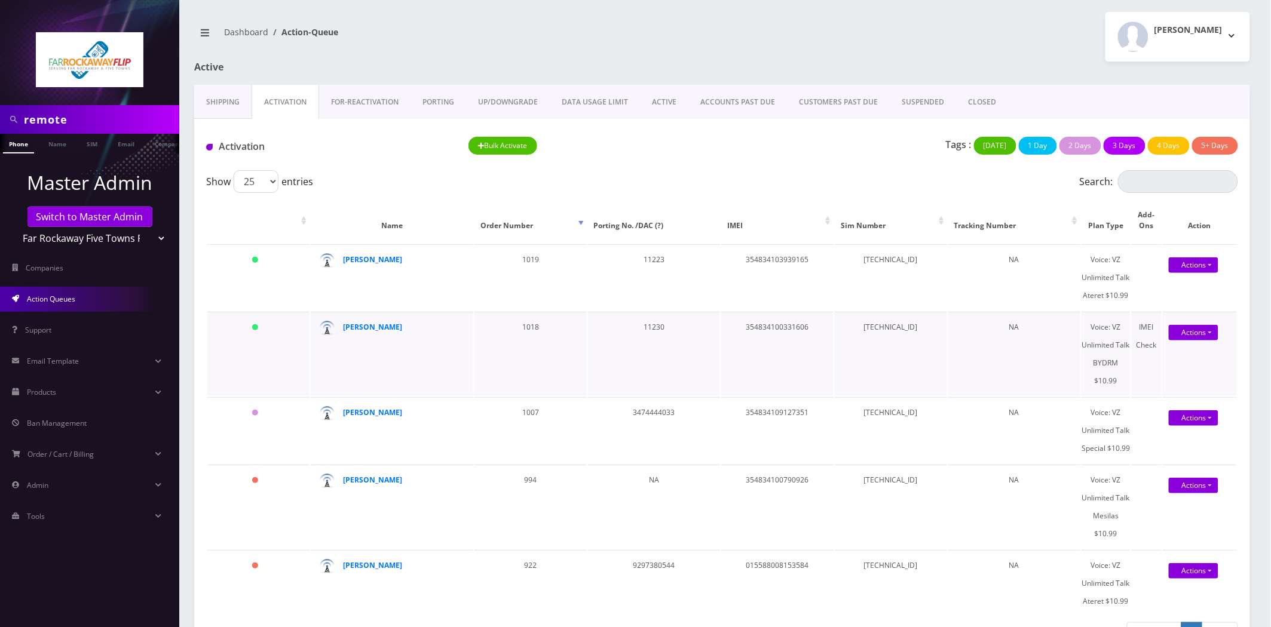
click at [871, 332] on td "[TECHNICAL_ID]" at bounding box center [891, 354] width 112 height 84
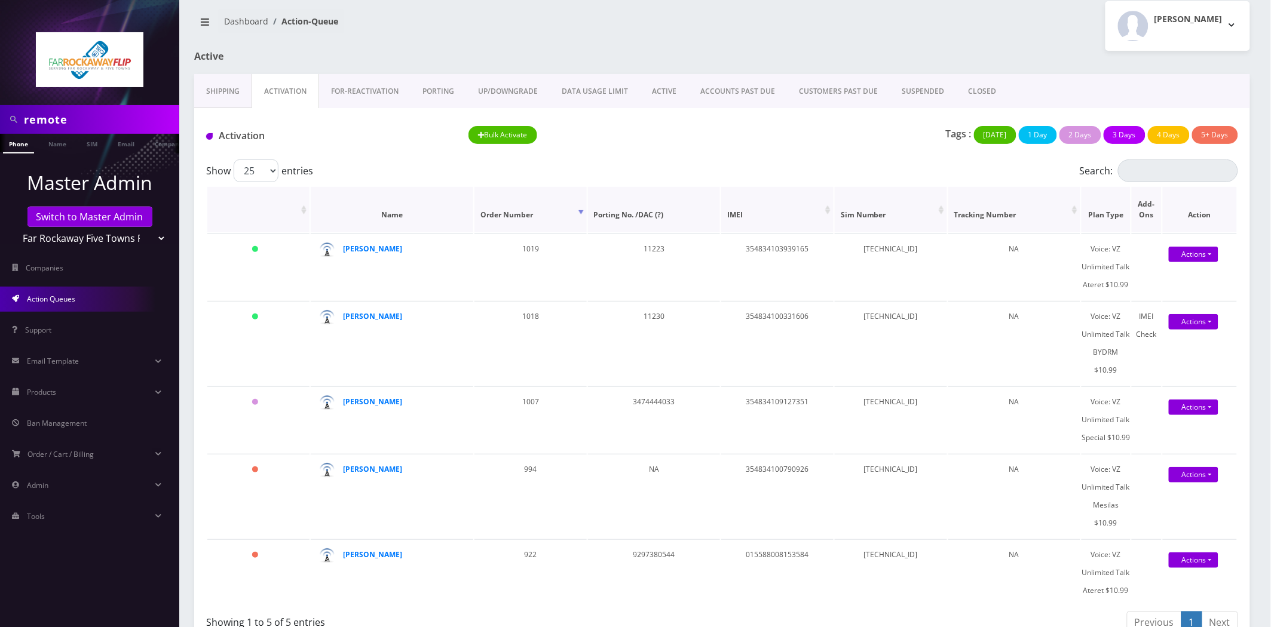
scroll to position [31, 0]
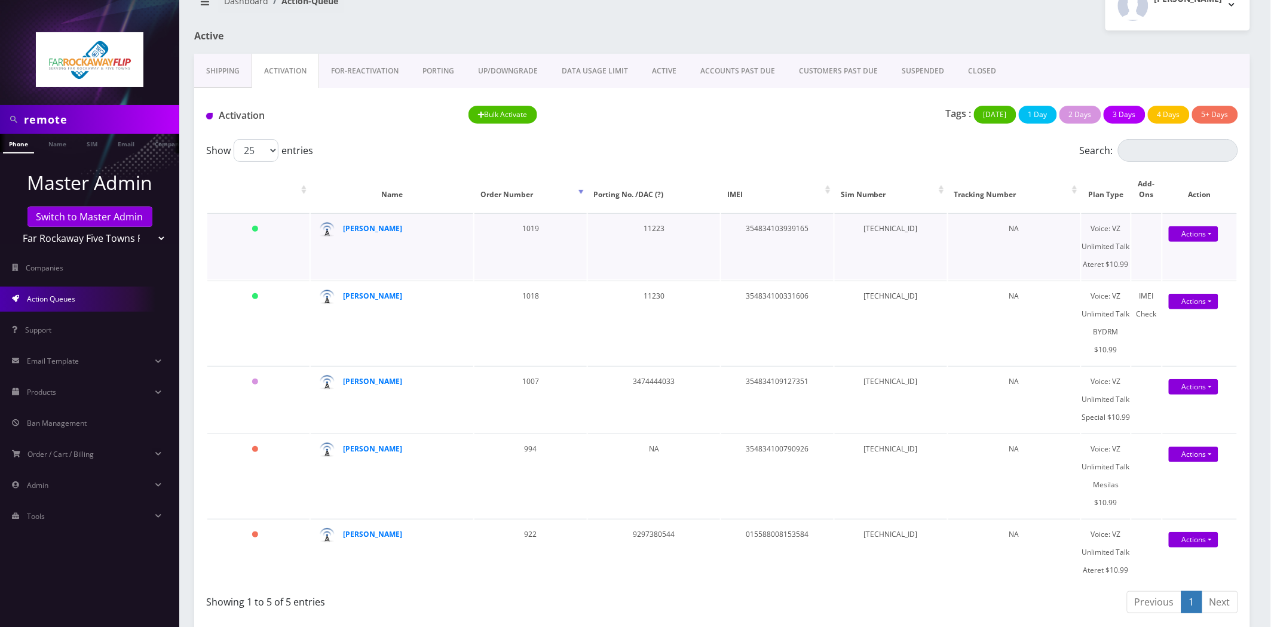
click at [889, 227] on td "89148000011835956127" at bounding box center [891, 246] width 112 height 66
drag, startPoint x: 1124, startPoint y: 351, endPoint x: 1114, endPoint y: 295, distance: 57.0
click at [1114, 295] on div "Voice: VZ Unlimited Talk BYDRM $10.99" at bounding box center [1106, 323] width 48 height 72
click at [797, 300] on td "354834100331606" at bounding box center [777, 323] width 112 height 84
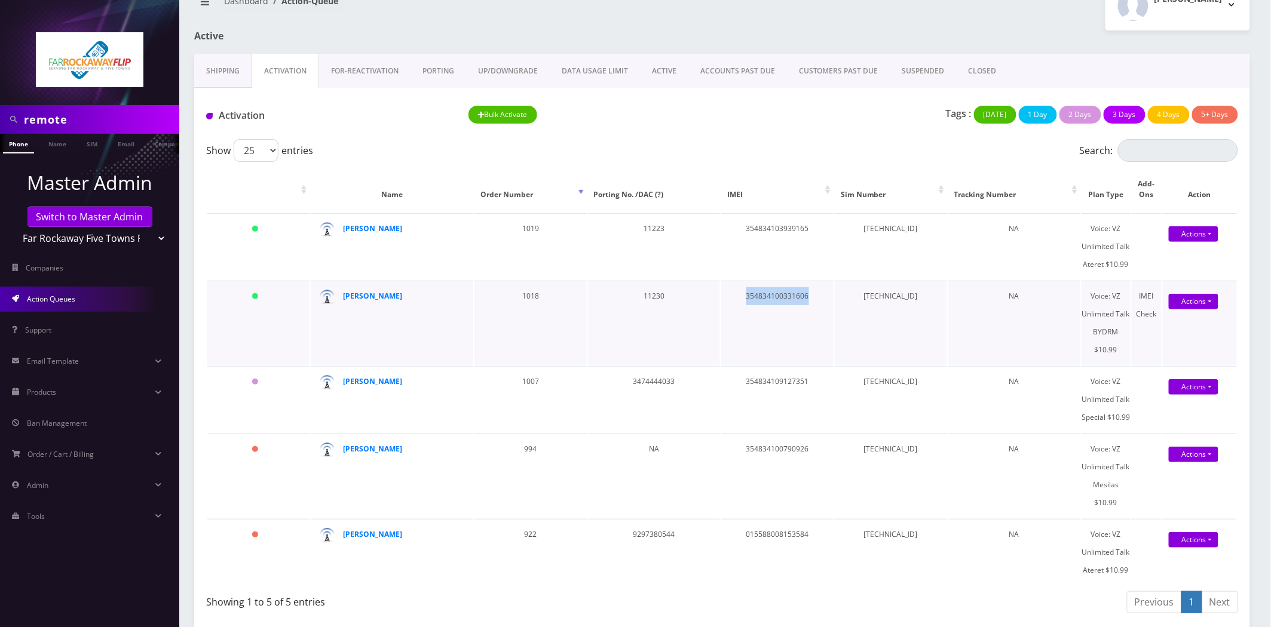
click at [797, 300] on td "354834100331606" at bounding box center [777, 323] width 112 height 84
click at [798, 226] on td "354834103939165" at bounding box center [777, 246] width 112 height 66
drag, startPoint x: 1120, startPoint y: 350, endPoint x: 1115, endPoint y: 290, distance: 60.6
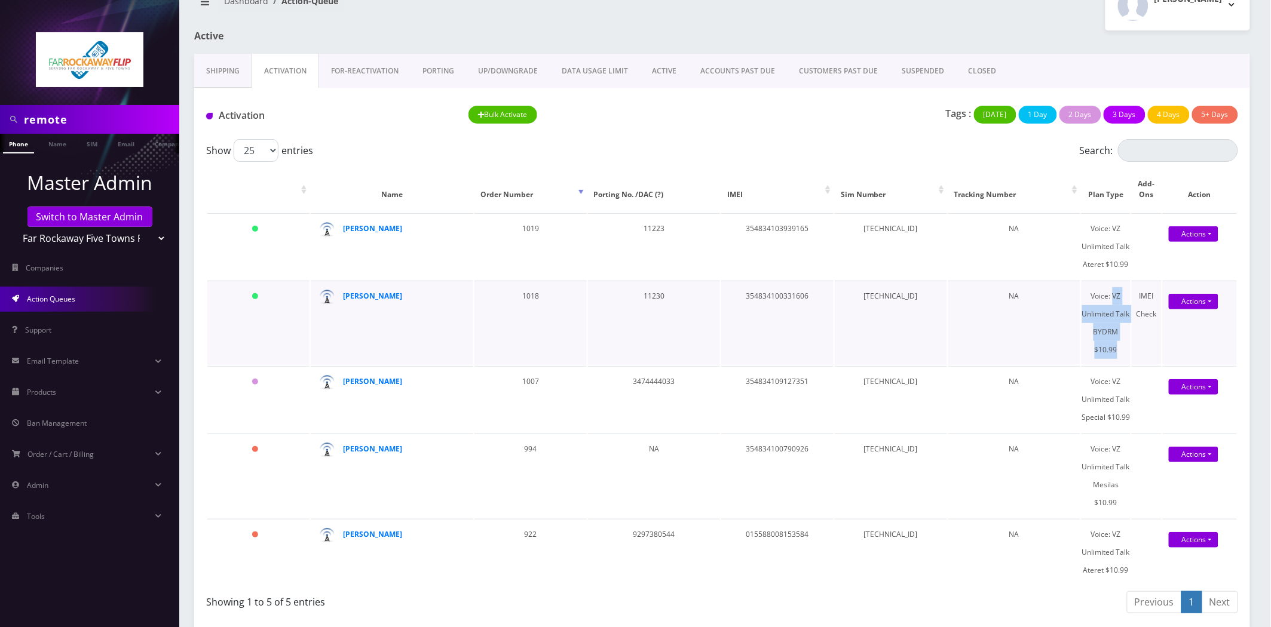
click at [1115, 290] on div "Voice: VZ Unlimited Talk BYDRM $10.99" at bounding box center [1106, 323] width 48 height 72
click at [56, 391] on span "Products" at bounding box center [41, 392] width 29 height 10
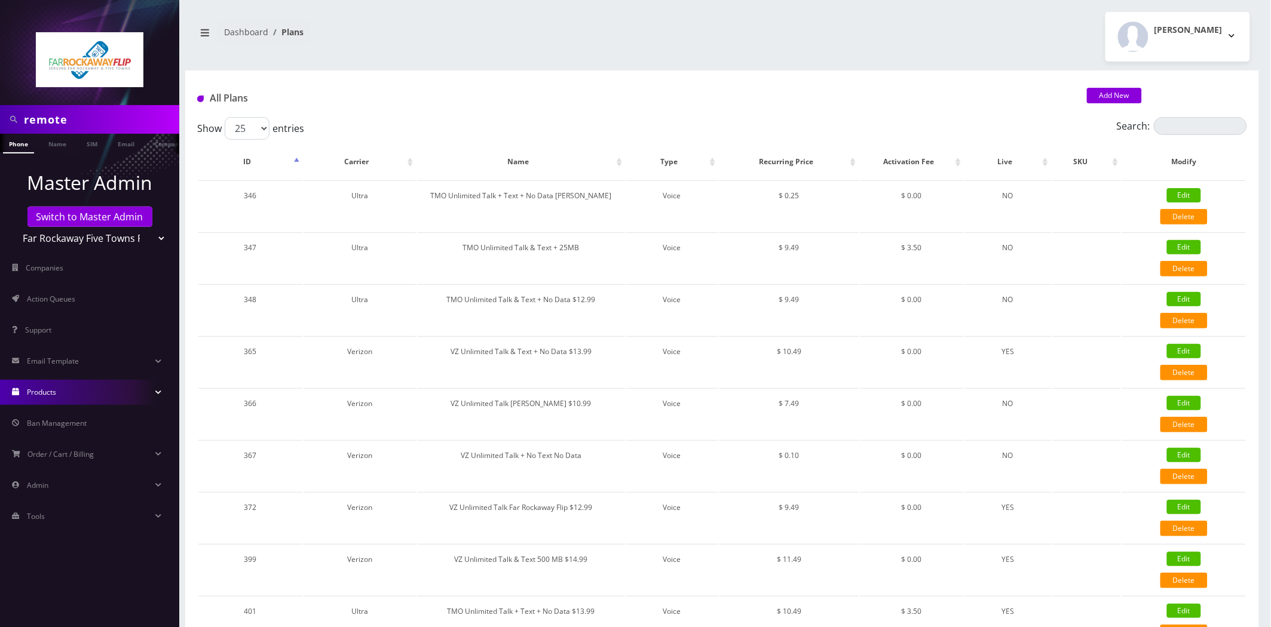
drag, startPoint x: 1182, startPoint y: 116, endPoint x: 1184, endPoint y: 123, distance: 6.8
click at [1186, 127] on input "Search:" at bounding box center [1200, 126] width 93 height 18
paste input "VZ Unlimited Talk BYDRM $10.99"
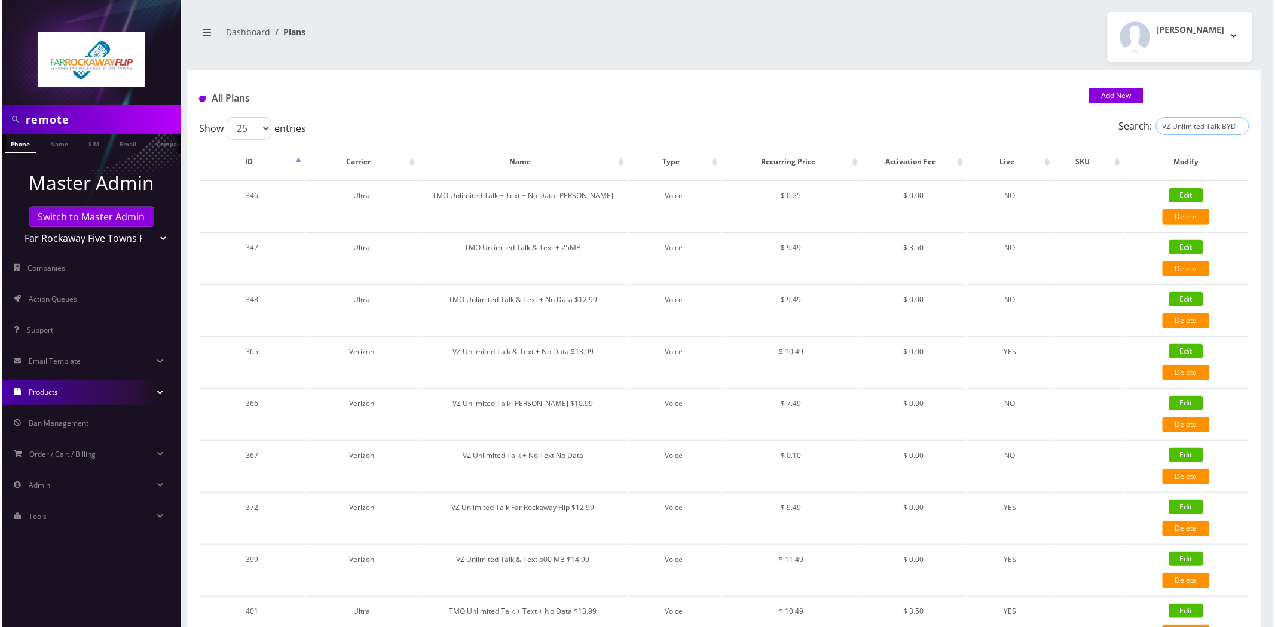
scroll to position [0, 30]
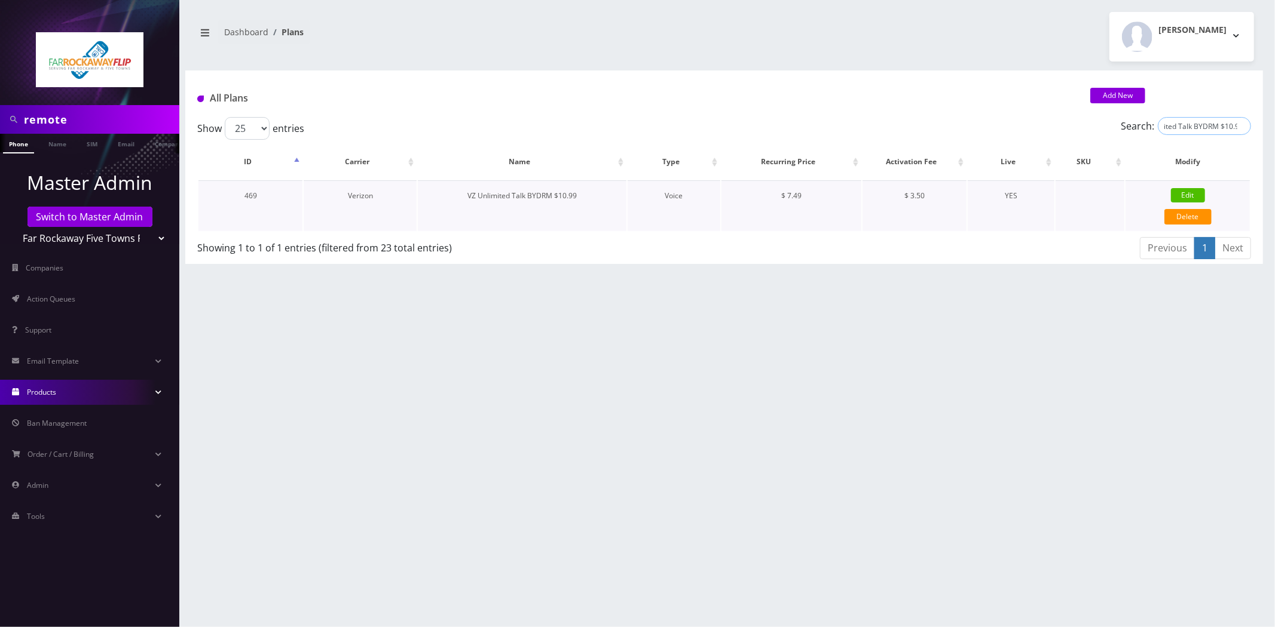
type input "VZ Unlimited Talk BYDRM $10.99"
click at [1185, 187] on div "Edit" at bounding box center [1187, 196] width 124 height 18
click at [1185, 191] on link "Edit" at bounding box center [1188, 195] width 34 height 14
type input "VZ Unlimited Talk BYDRM $10.99"
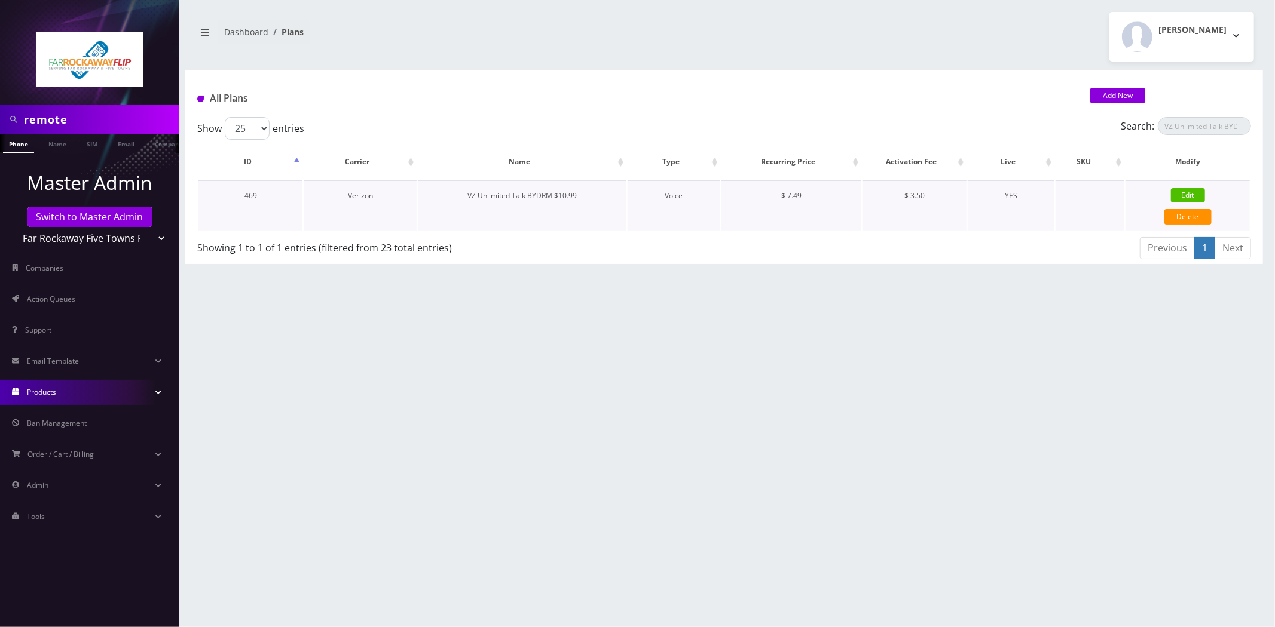
select select "1"
select select "6"
select select "0"
type input "test"
checkbox input "false"
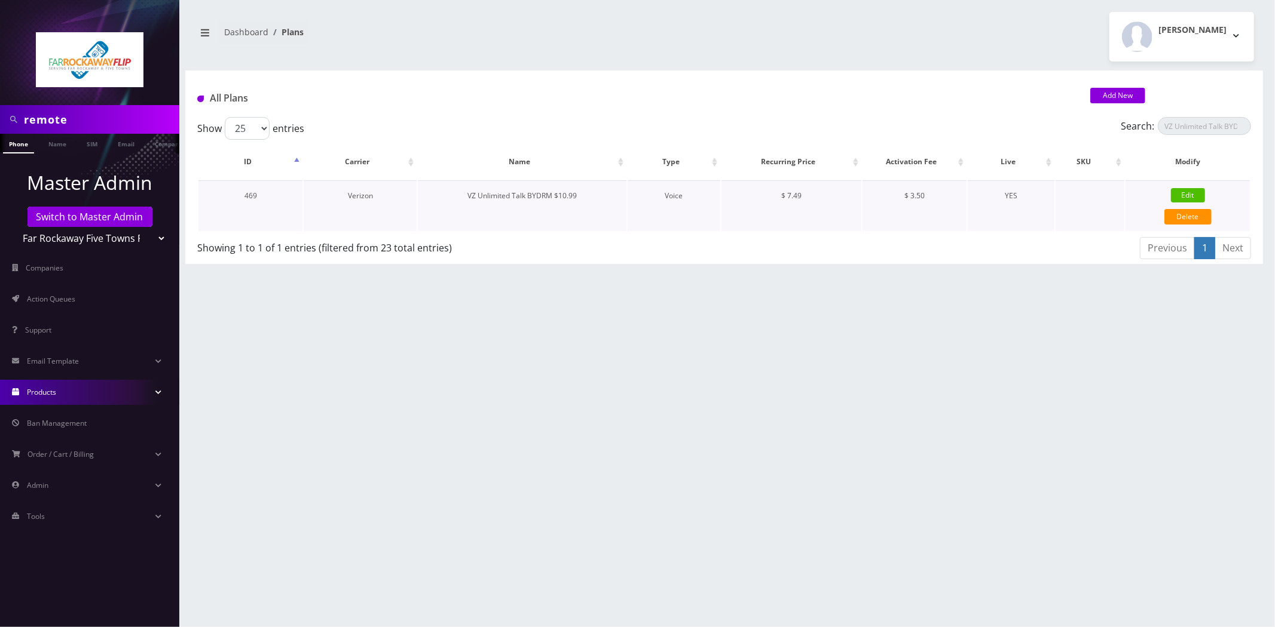
checkbox input "false"
checkbox input "true"
checkbox input "false"
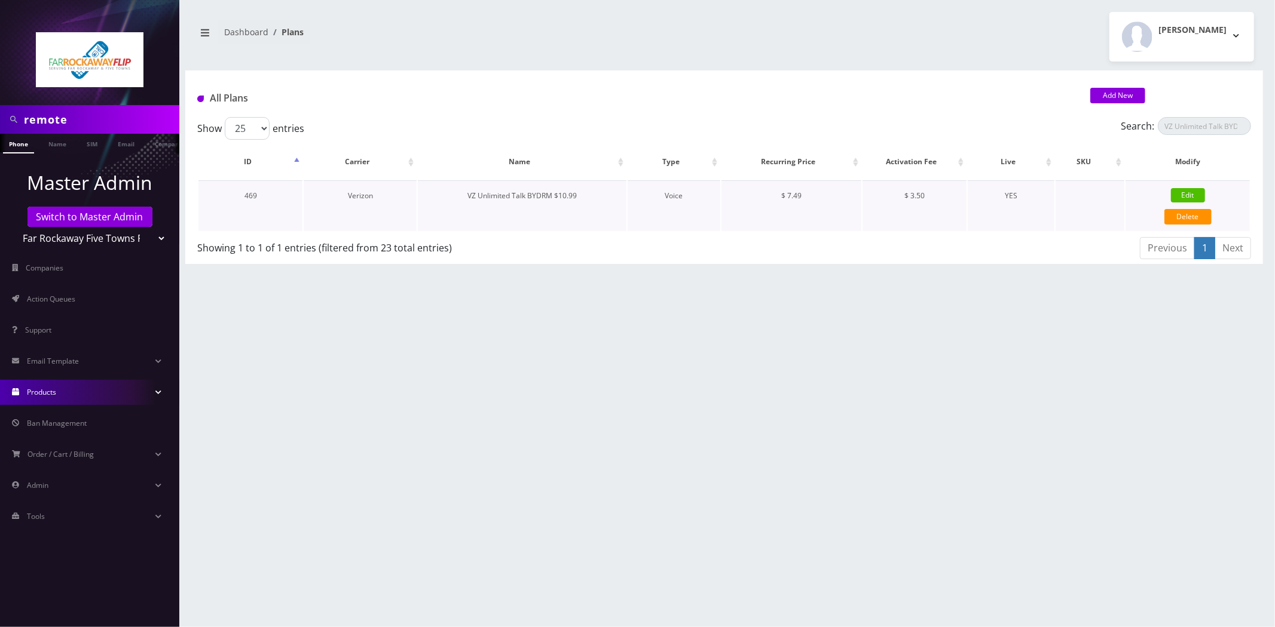
checkbox input "true"
type input "12761"
type input "3.5"
checkbox input "true"
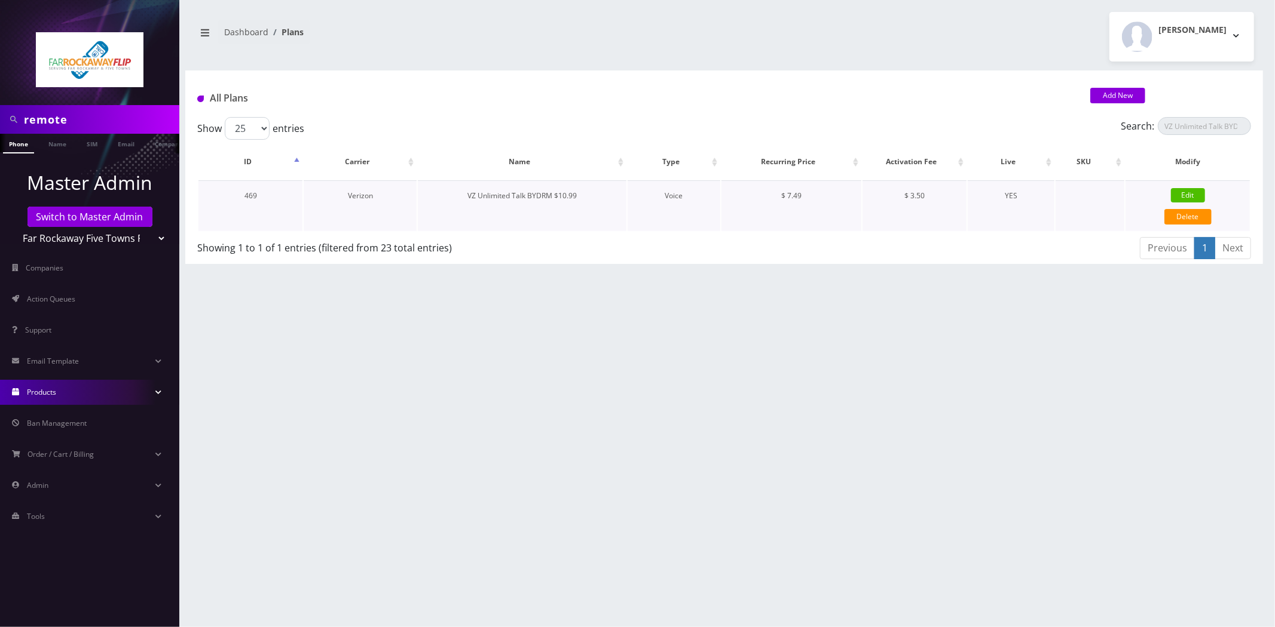
checkbox input "false"
type input "7.49"
type input "3.5"
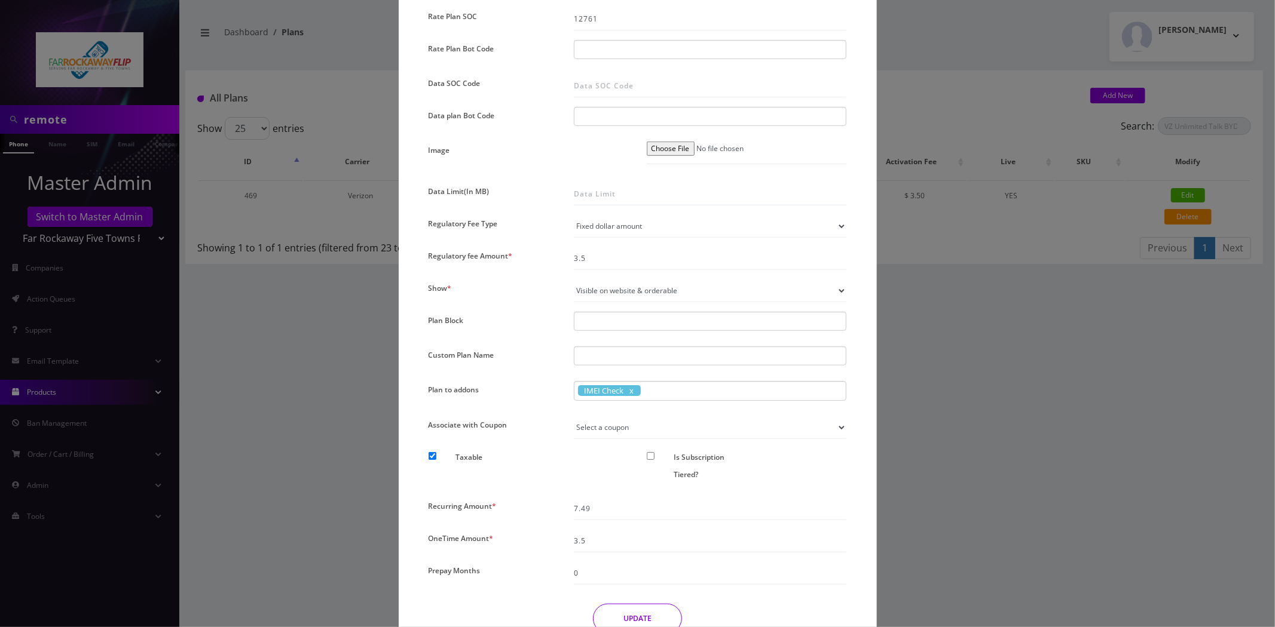
scroll to position [531, 0]
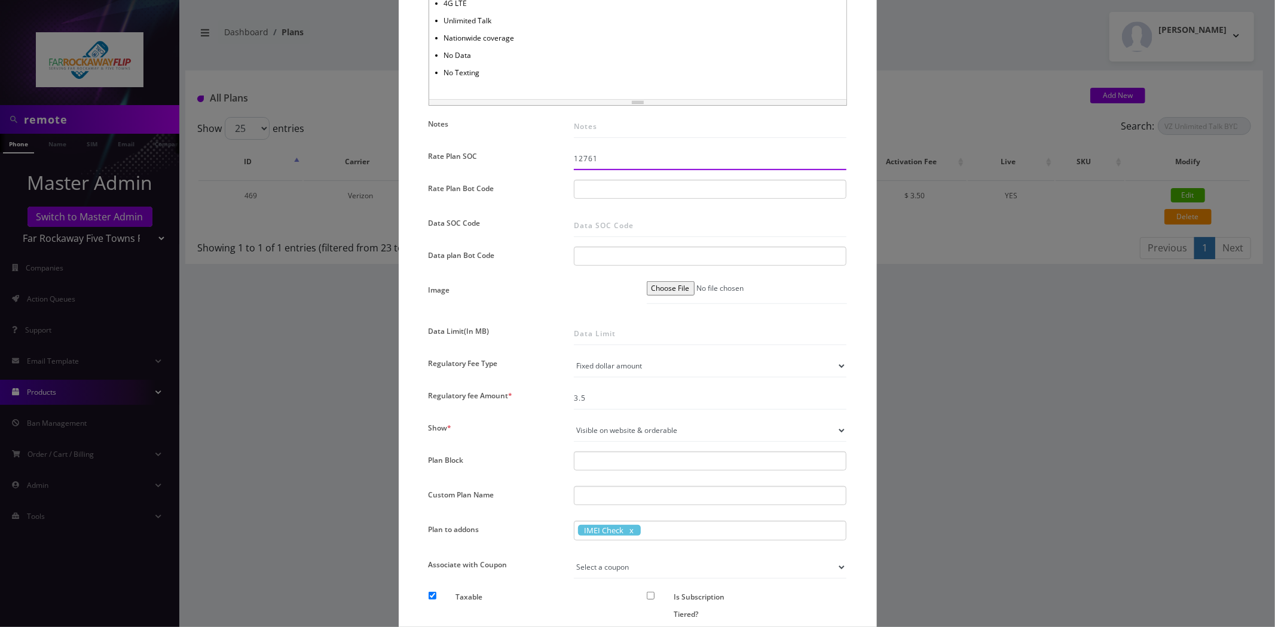
click at [595, 169] on div "12761" at bounding box center [710, 159] width 291 height 23
click at [599, 157] on input "12761" at bounding box center [710, 159] width 273 height 23
click at [621, 157] on input "12761" at bounding box center [710, 159] width 273 height 23
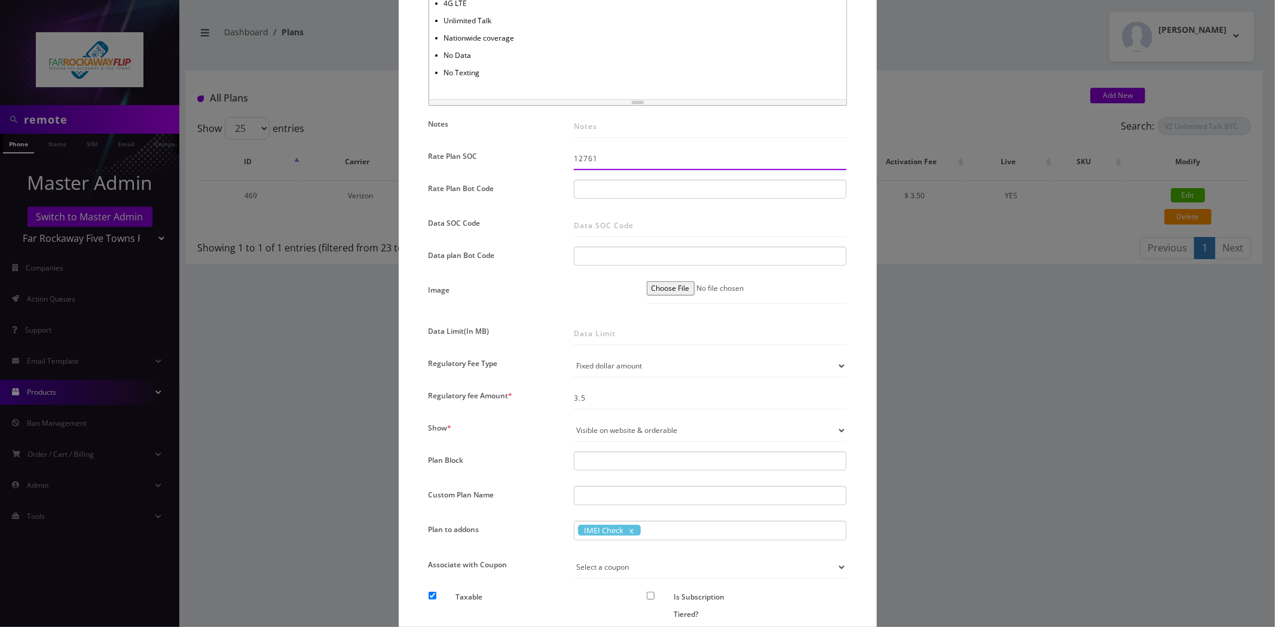
click at [621, 157] on input "12761" at bounding box center [710, 159] width 273 height 23
paste input "9905"
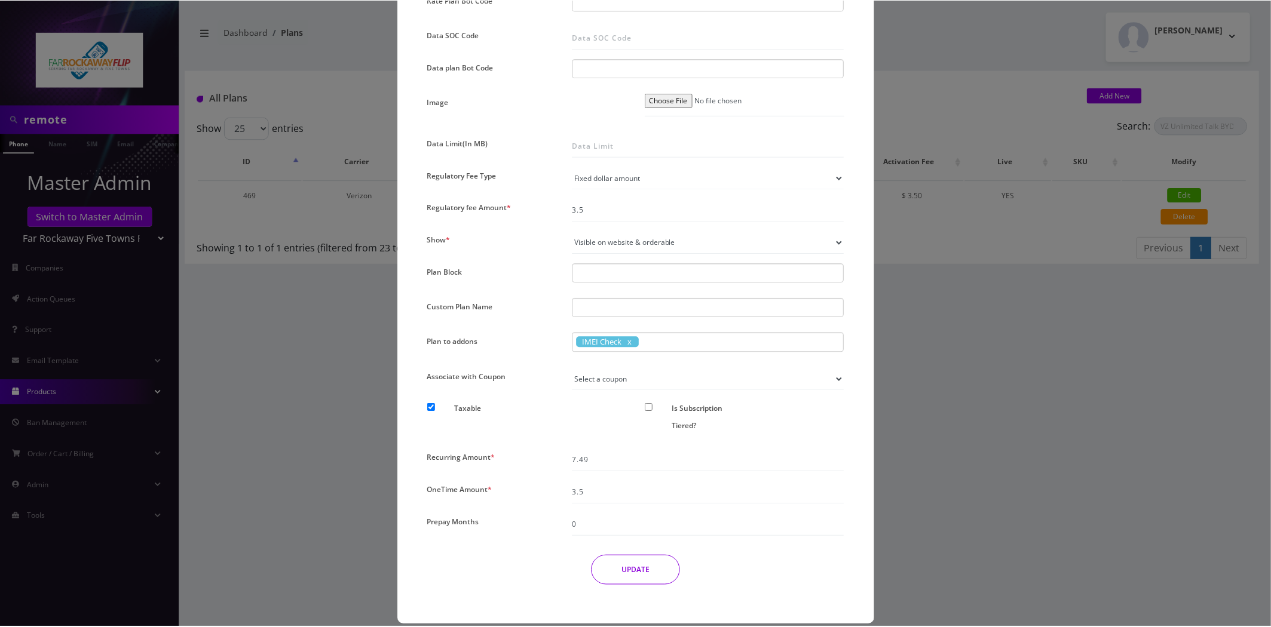
scroll to position [733, 0]
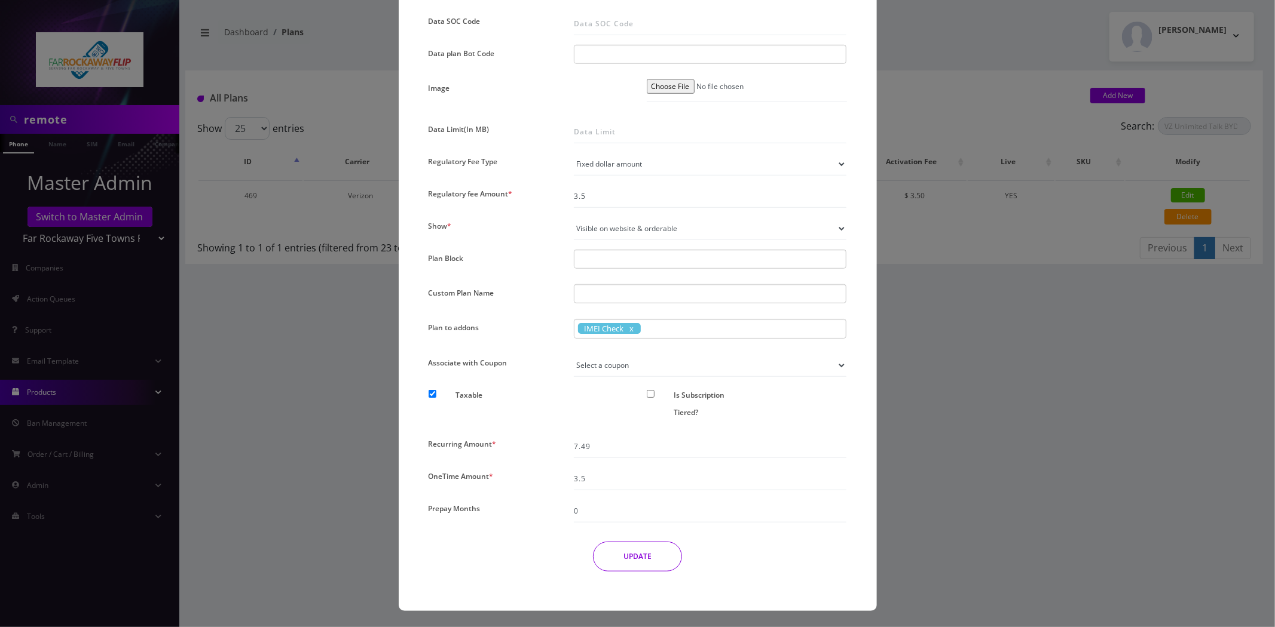
type input "9905"
click at [636, 557] on button "UPDATE" at bounding box center [637, 557] width 89 height 30
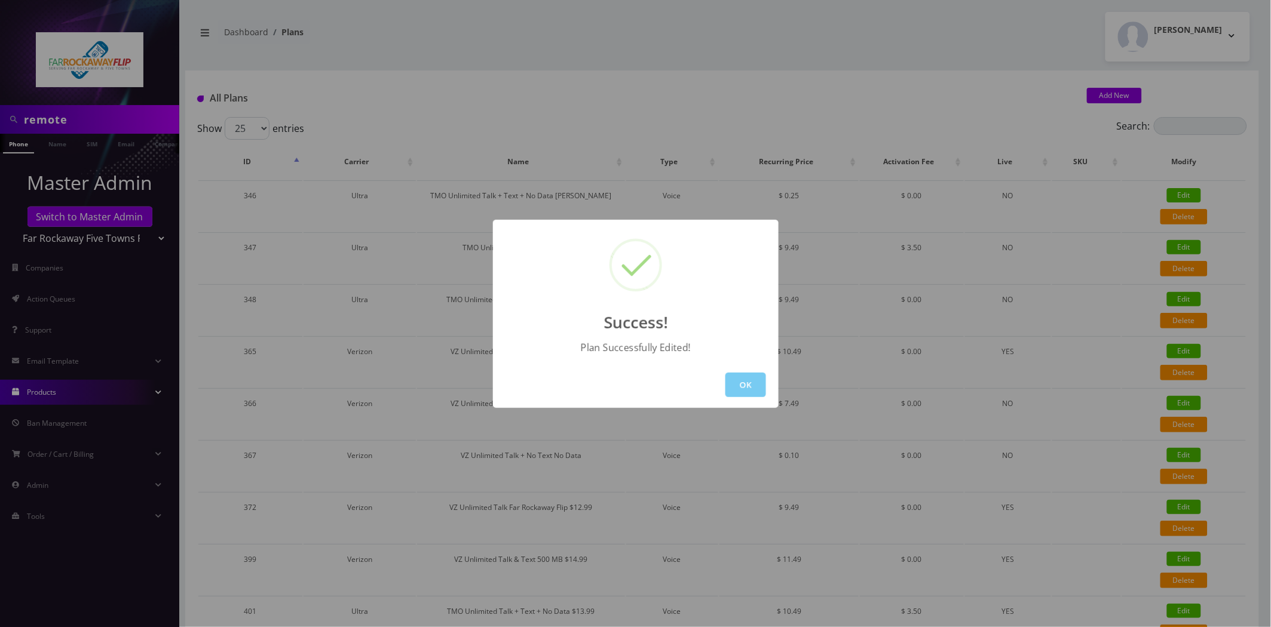
click at [750, 383] on button "OK" at bounding box center [745, 385] width 41 height 25
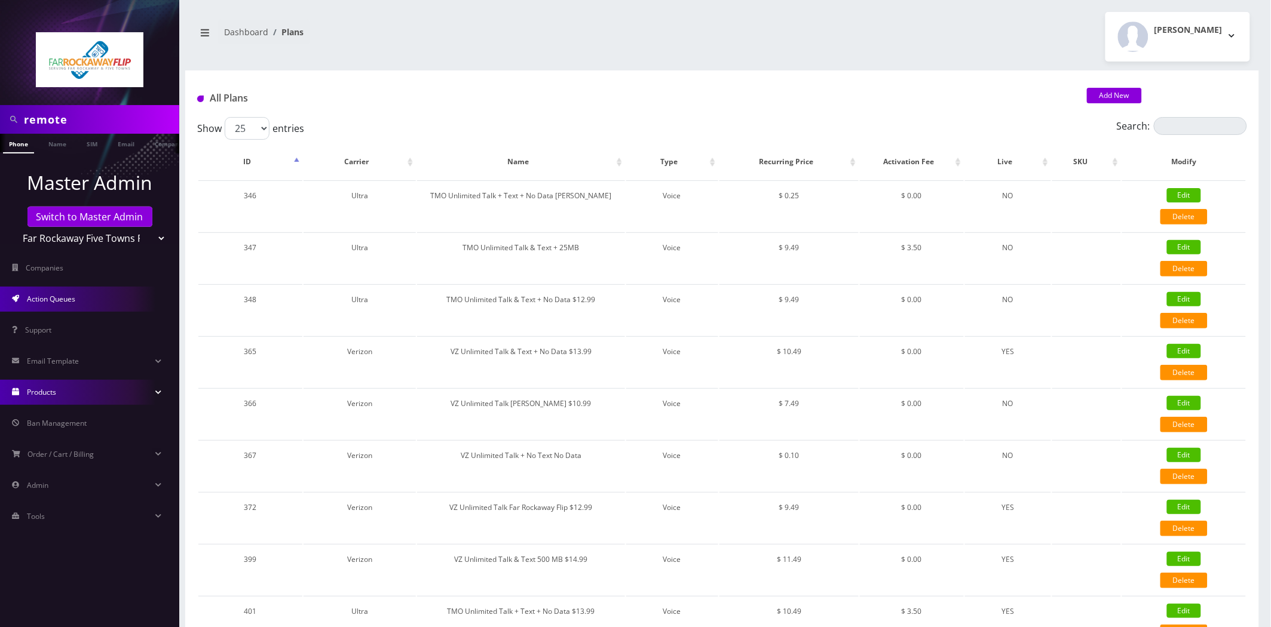
click at [81, 287] on link "Action Queues" at bounding box center [89, 299] width 179 height 25
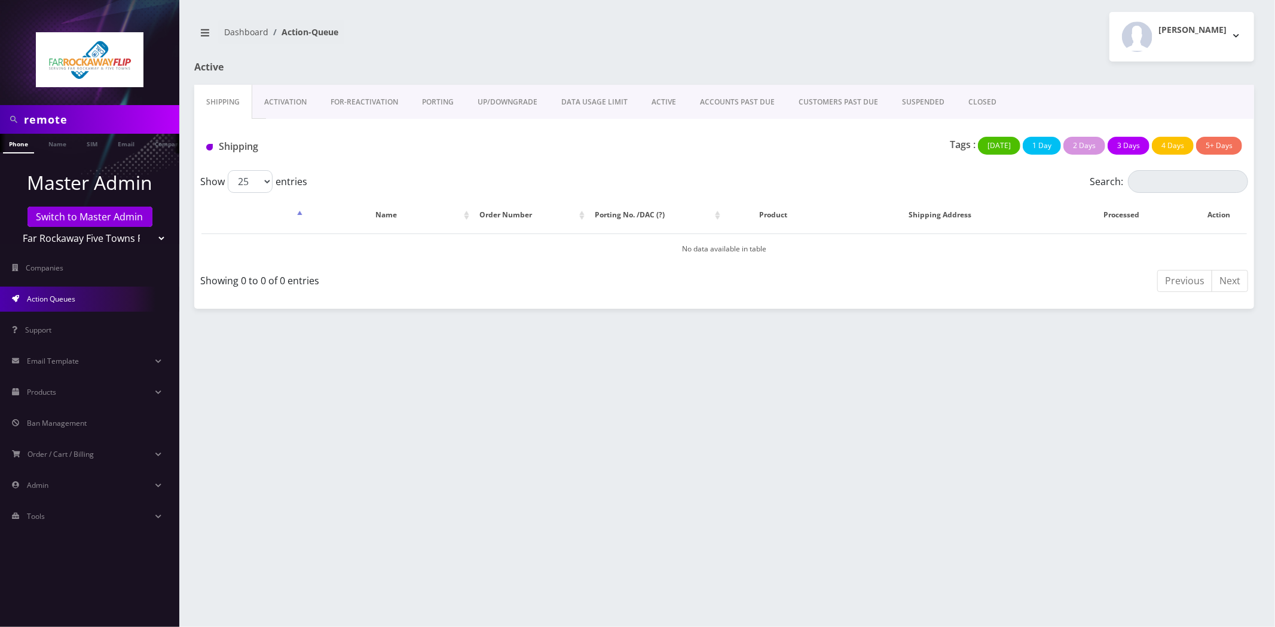
click at [287, 116] on link "Activation" at bounding box center [285, 102] width 66 height 35
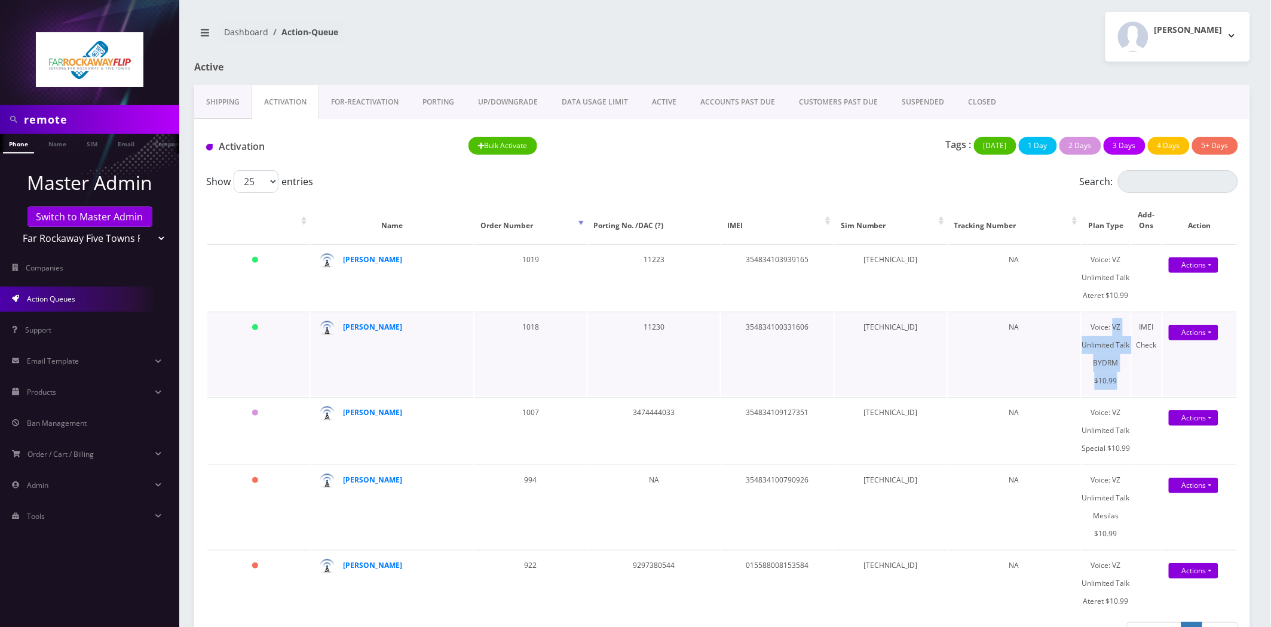
drag, startPoint x: 1122, startPoint y: 379, endPoint x: 1114, endPoint y: 329, distance: 50.8
click at [1114, 329] on div "Voice: VZ Unlimited Talk BYDRM $10.99" at bounding box center [1106, 355] width 48 height 72
copy div "VZ Unlimited Talk BYDRM $10.99"
click at [1119, 362] on div "Voice: VZ Unlimited Talk BYDRM $10.99" at bounding box center [1106, 355] width 48 height 72
drag, startPoint x: 1120, startPoint y: 378, endPoint x: 1083, endPoint y: 347, distance: 48.8
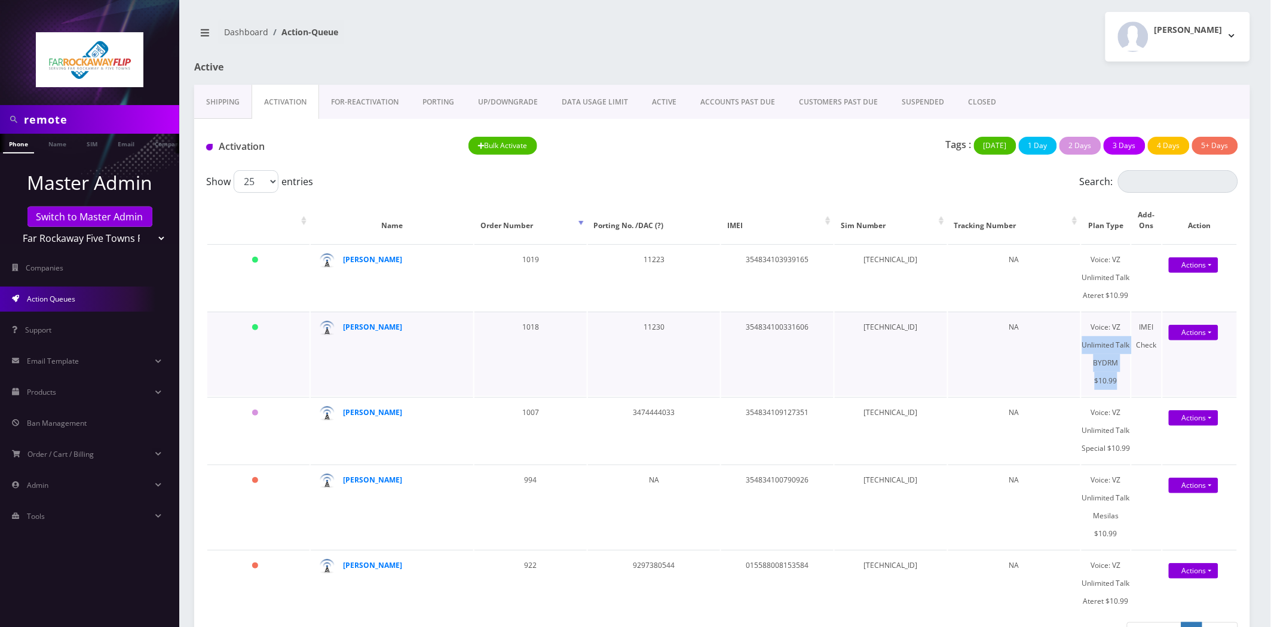
click at [1083, 347] on div "Voice: VZ Unlimited Talk BYDRM $10.99" at bounding box center [1106, 355] width 48 height 72
copy div "Unlimited Talk BYDRM $10.99"
click at [1119, 365] on div "Voice: VZ Unlimited Talk BYDRM $10.99" at bounding box center [1106, 355] width 48 height 72
drag, startPoint x: 1130, startPoint y: 297, endPoint x: 1113, endPoint y: 264, distance: 37.4
click at [1113, 264] on div "Voice: VZ Unlimited Talk Ateret $10.99" at bounding box center [1106, 278] width 48 height 54
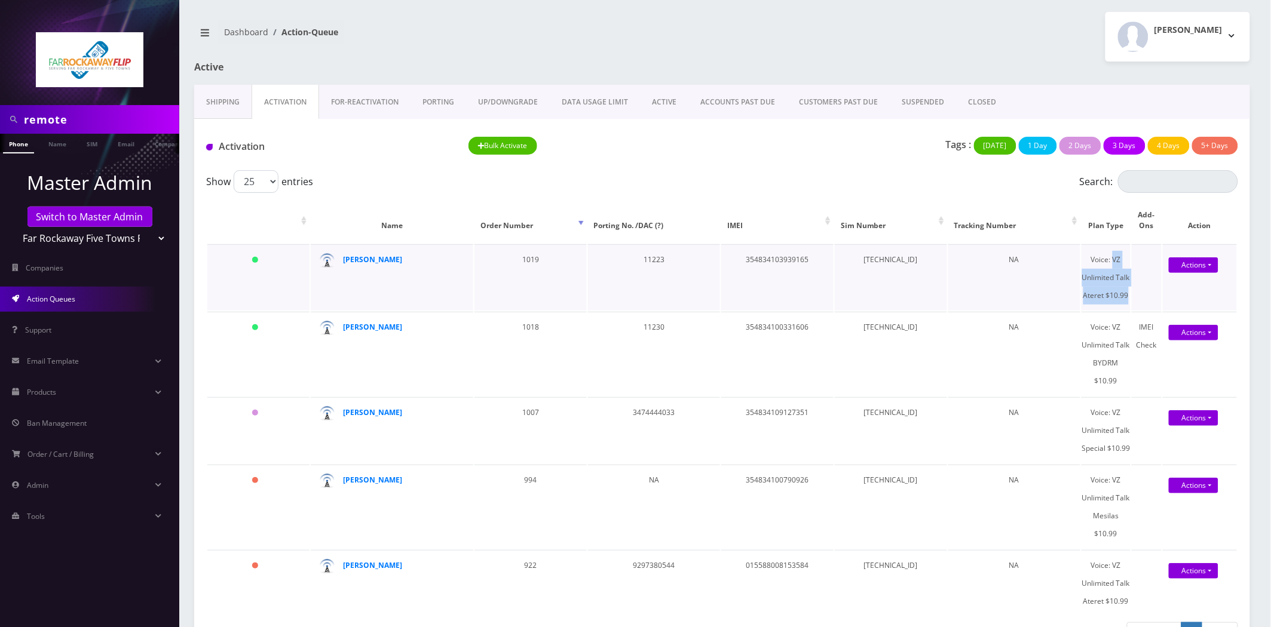
copy div "VZ Unlimited Talk Ateret $10.99"
click at [38, 390] on span "Products" at bounding box center [41, 392] width 29 height 10
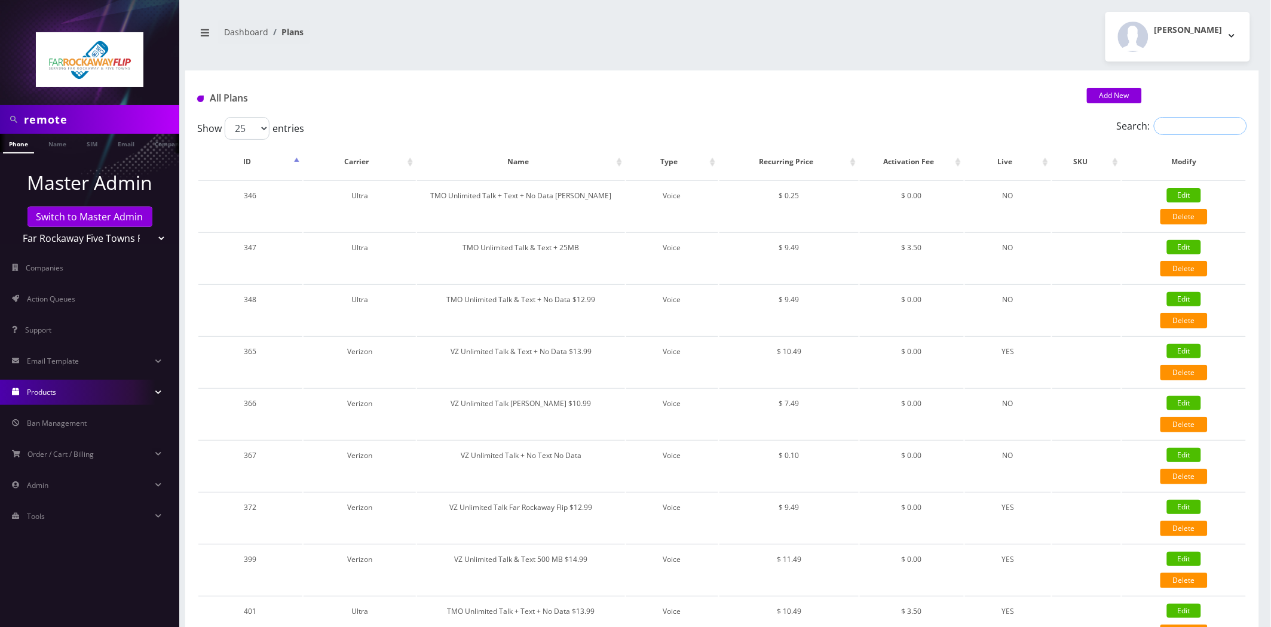
click at [1190, 127] on input "Search:" at bounding box center [1200, 126] width 93 height 18
paste input "VZ Unlimited Talk Ateret $10.99"
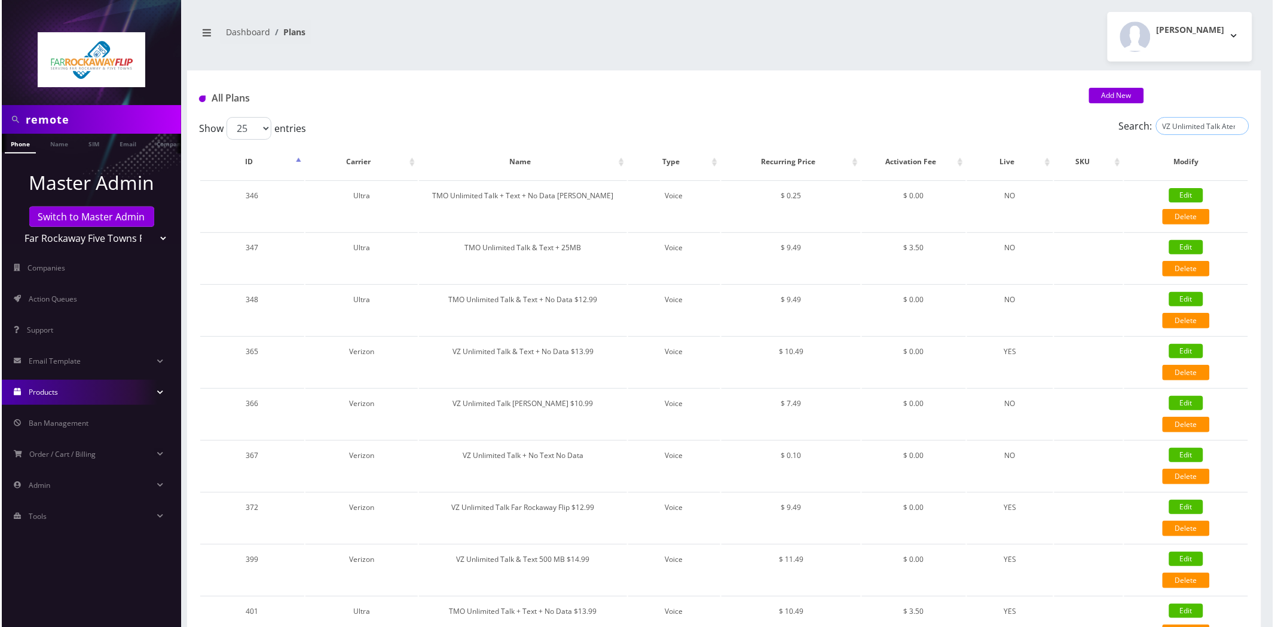
scroll to position [0, 26]
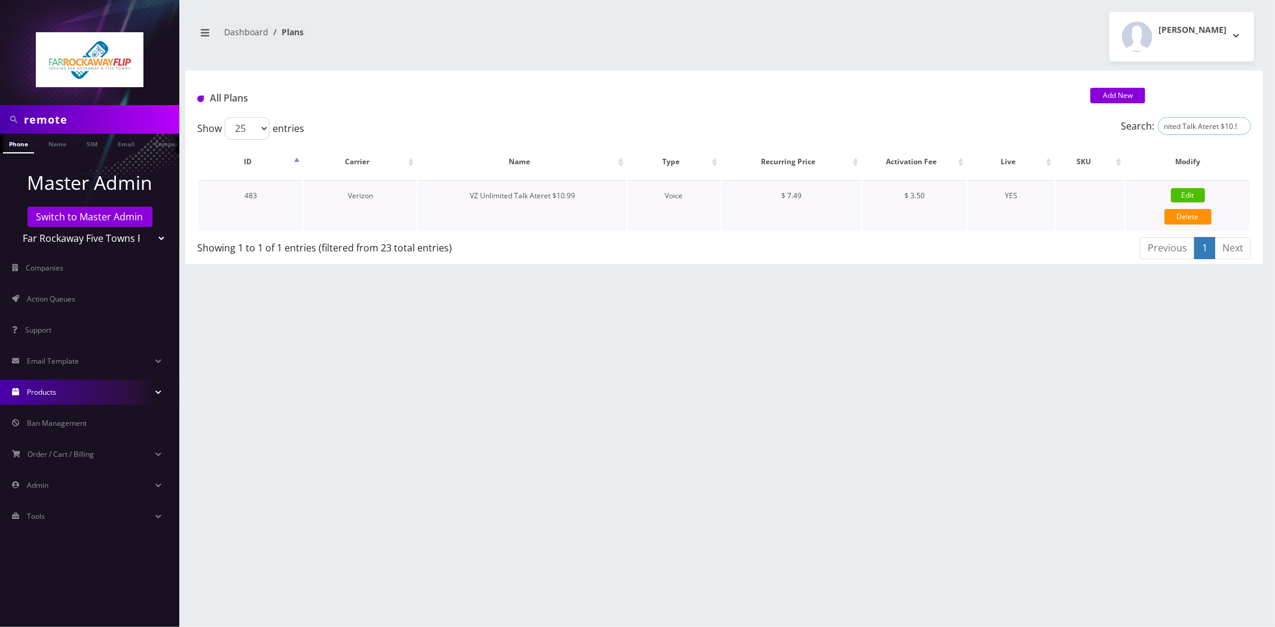
type input "VZ Unlimited Talk Ateret $10.99"
click at [1186, 192] on link "Edit" at bounding box center [1188, 195] width 34 height 14
type input "VZ Unlimited Talk Ateret $10.99"
select select "1"
select select "6"
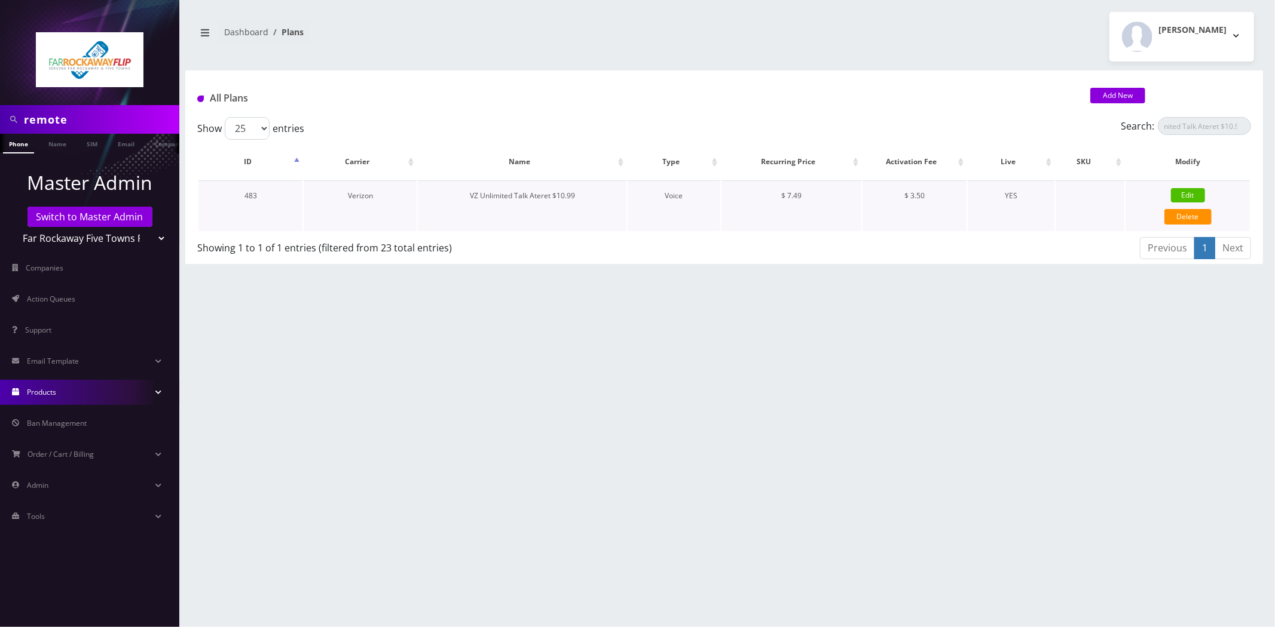
select select "0"
type input "test"
checkbox input "false"
checkbox input "true"
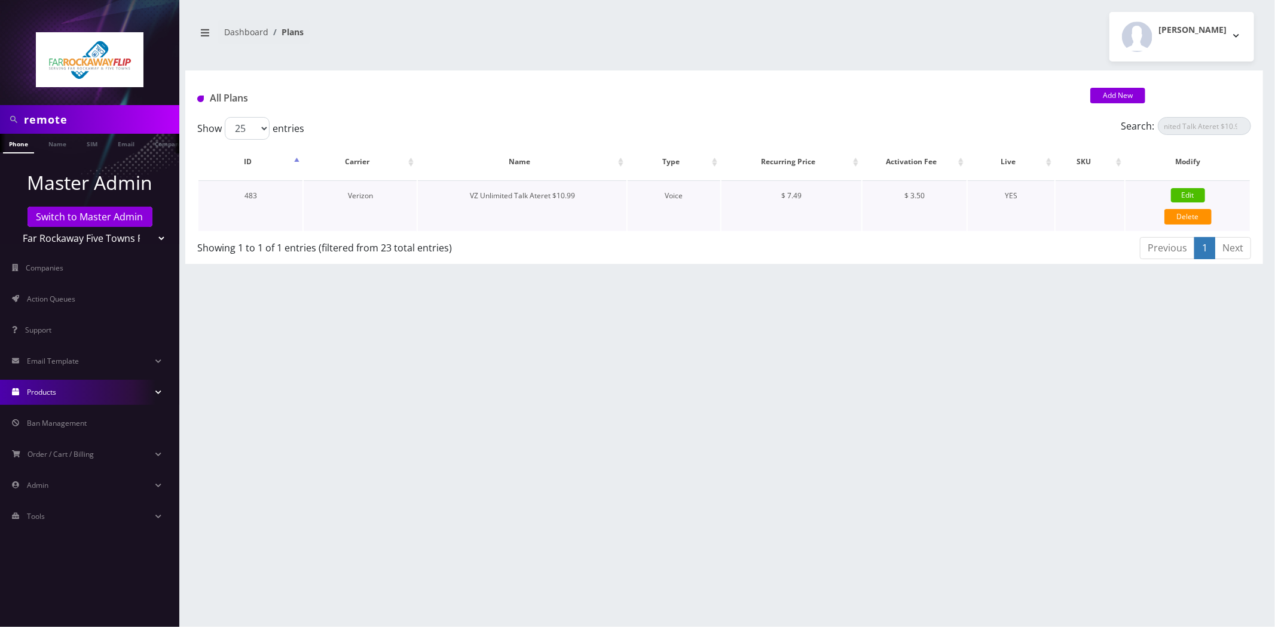
checkbox input "true"
checkbox input "false"
checkbox input "true"
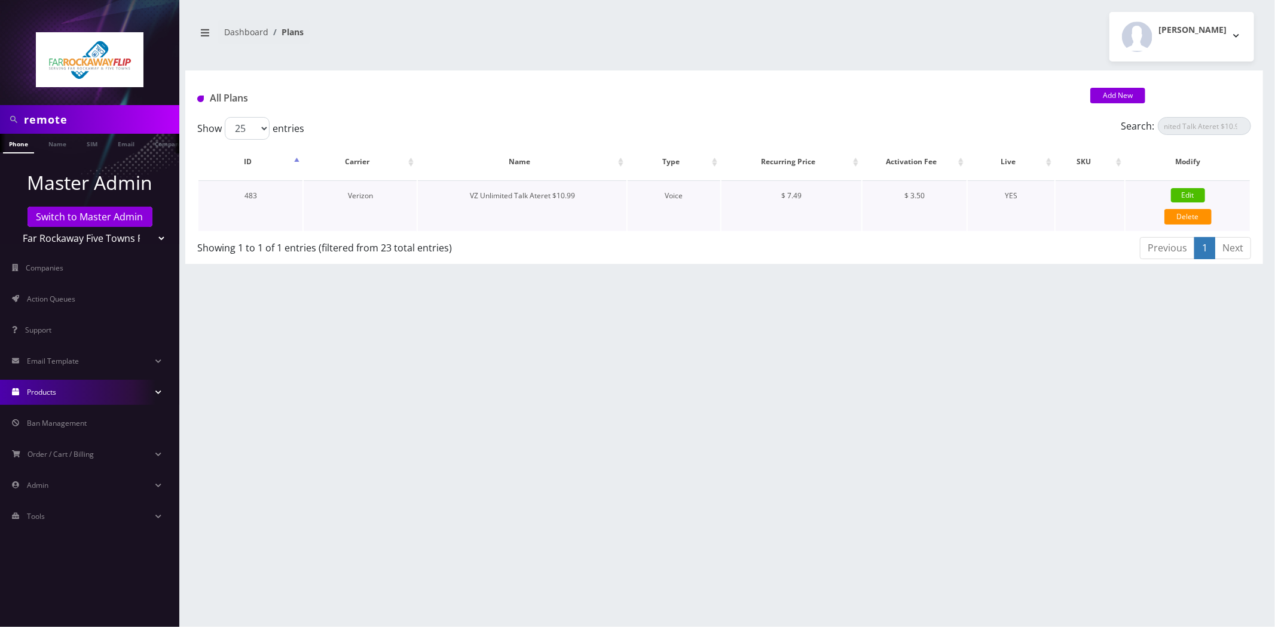
type input "12761"
type input "3.5"
checkbox input "true"
checkbox input "false"
type input "7.49"
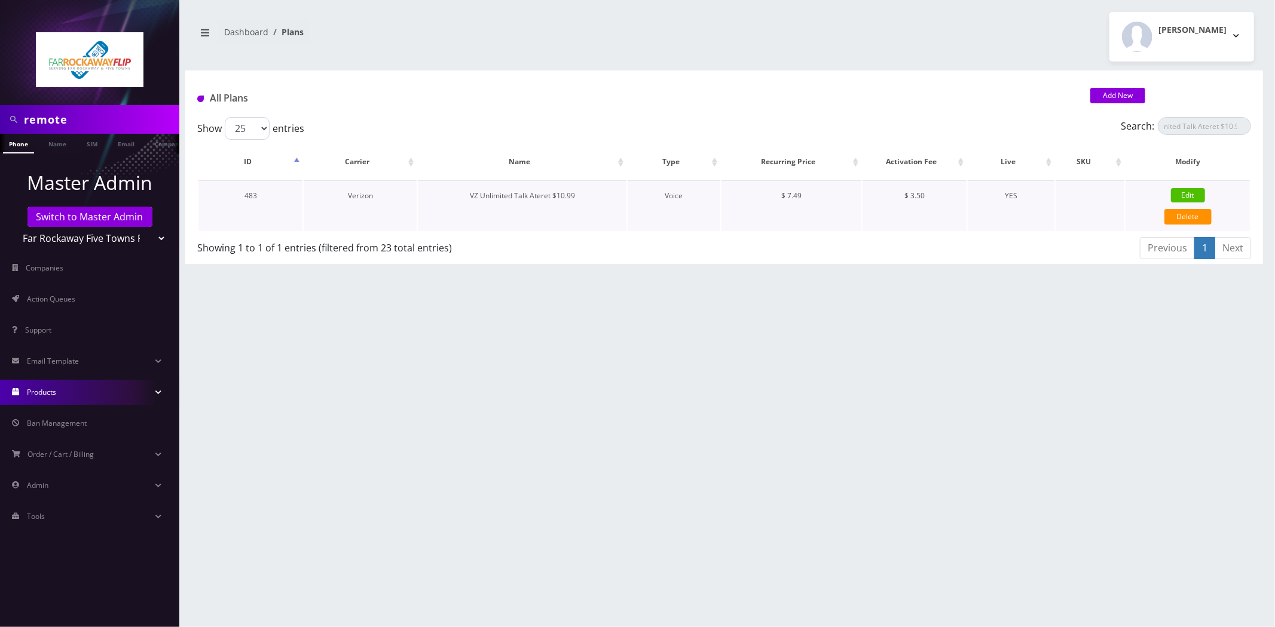
type input "3.5"
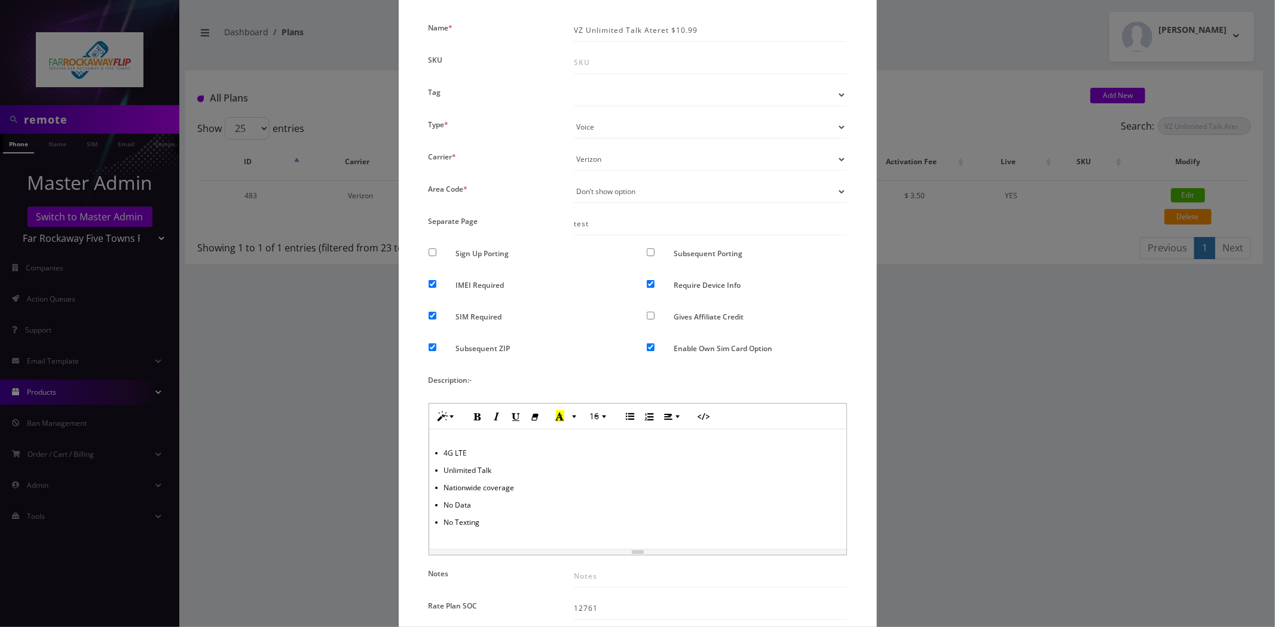
scroll to position [598, 0]
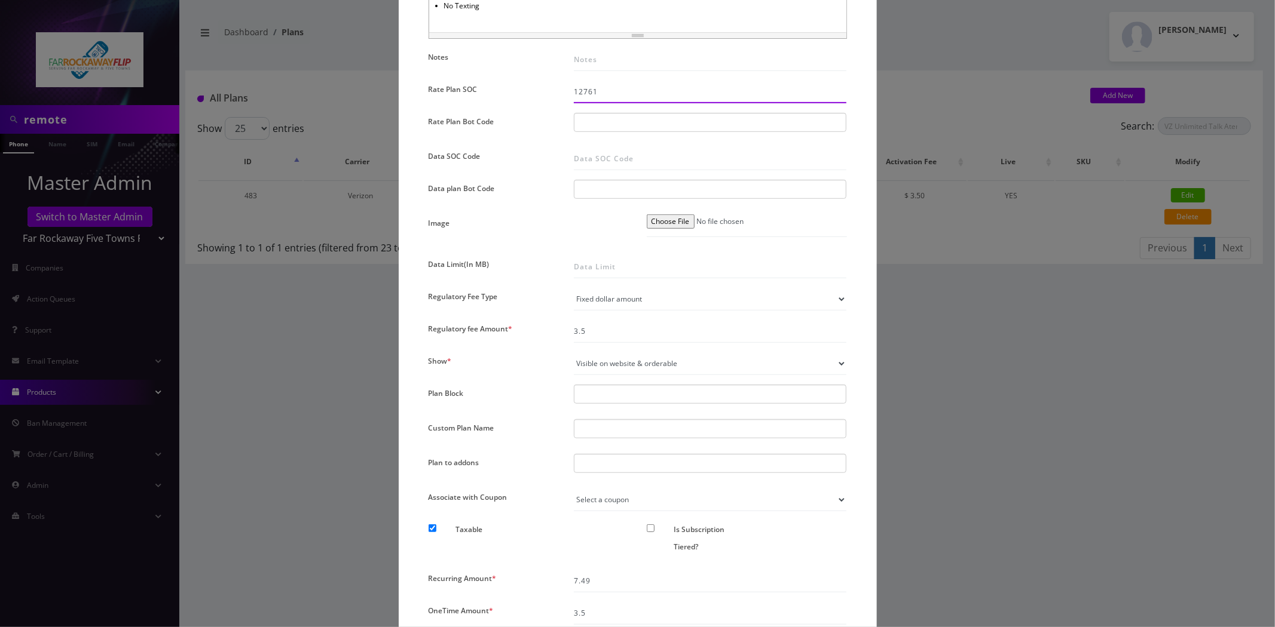
click at [677, 91] on input "12761" at bounding box center [710, 92] width 273 height 23
click at [619, 88] on input "12761" at bounding box center [710, 92] width 273 height 23
paste input "9905"
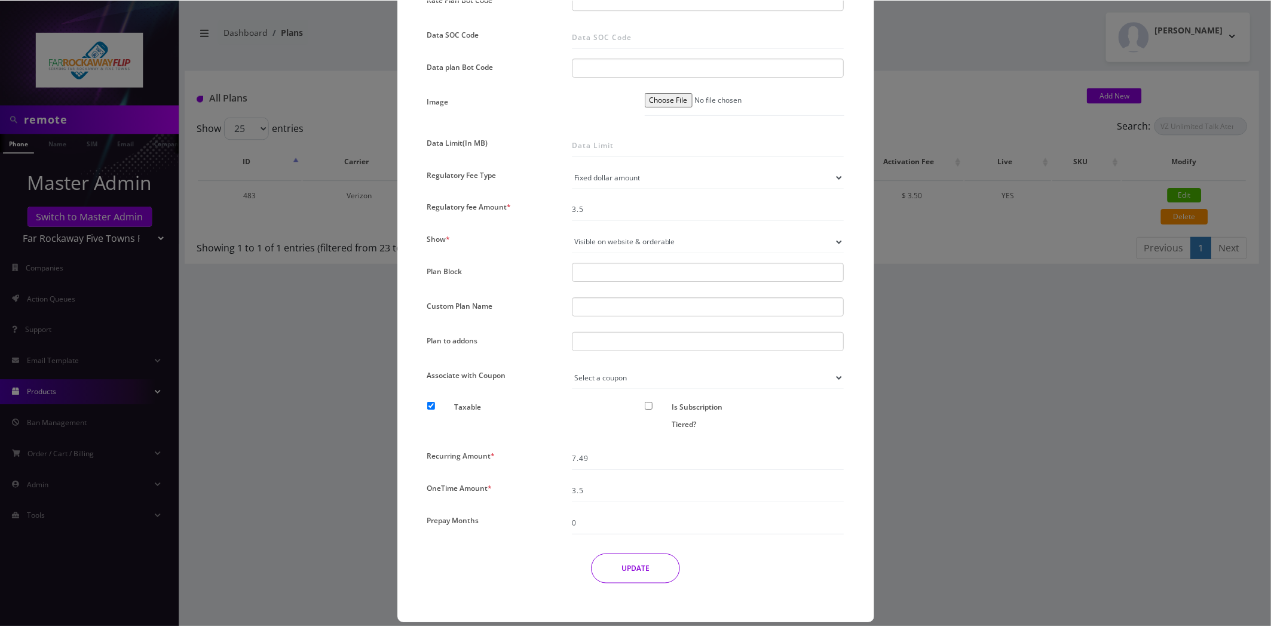
scroll to position [733, 0]
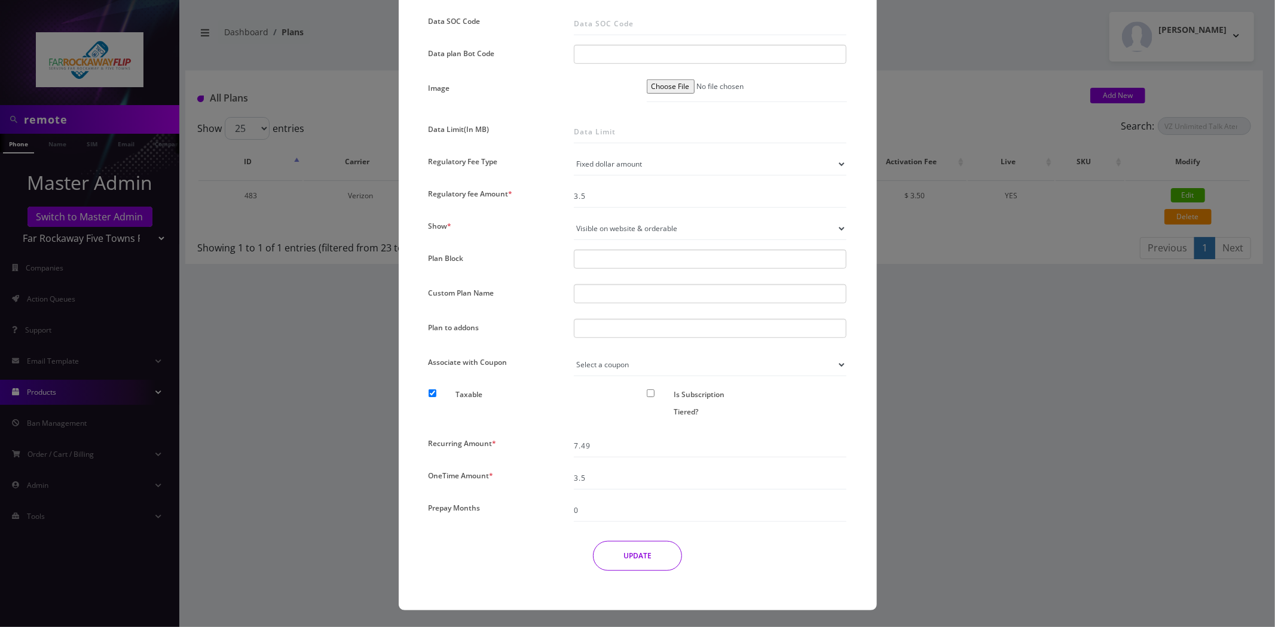
type input "9905"
click at [650, 555] on button "UPDATE" at bounding box center [637, 556] width 89 height 30
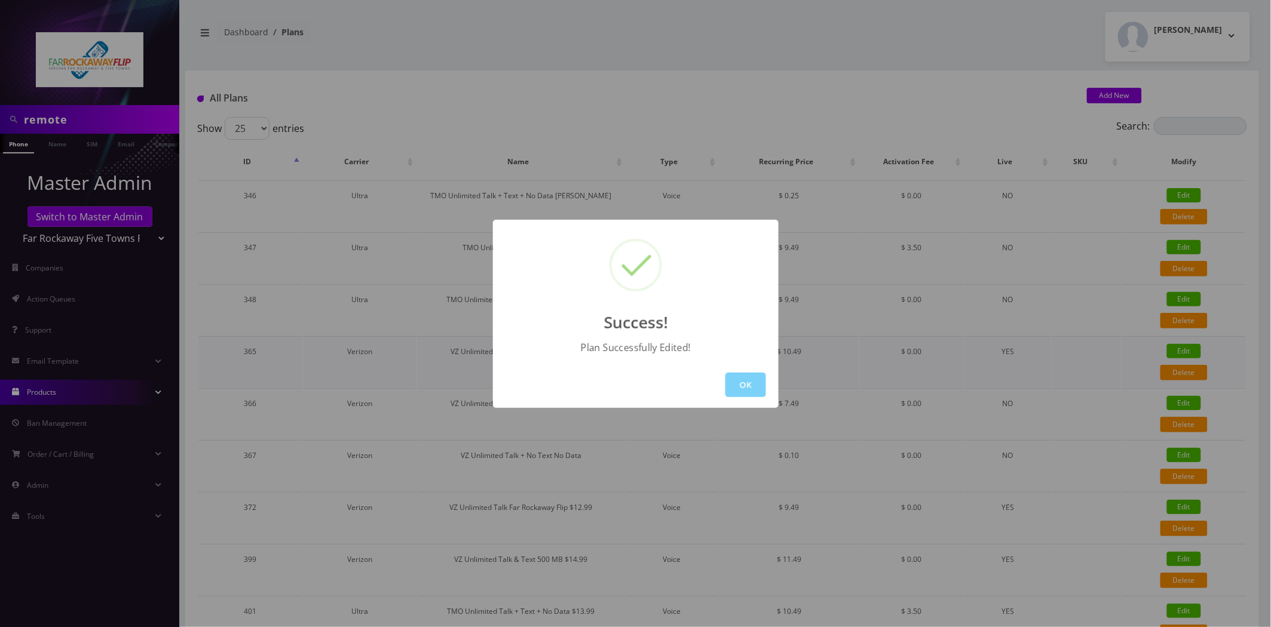
click at [743, 373] on button "OK" at bounding box center [745, 385] width 41 height 25
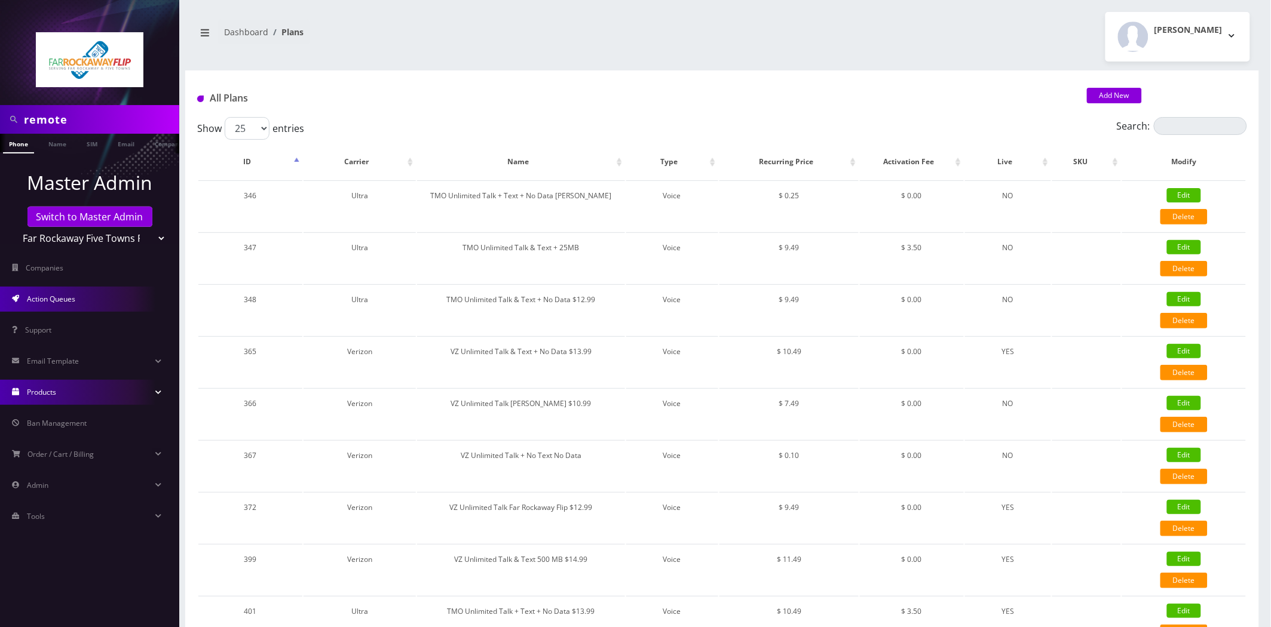
click at [71, 301] on span "Action Queues" at bounding box center [51, 299] width 48 height 10
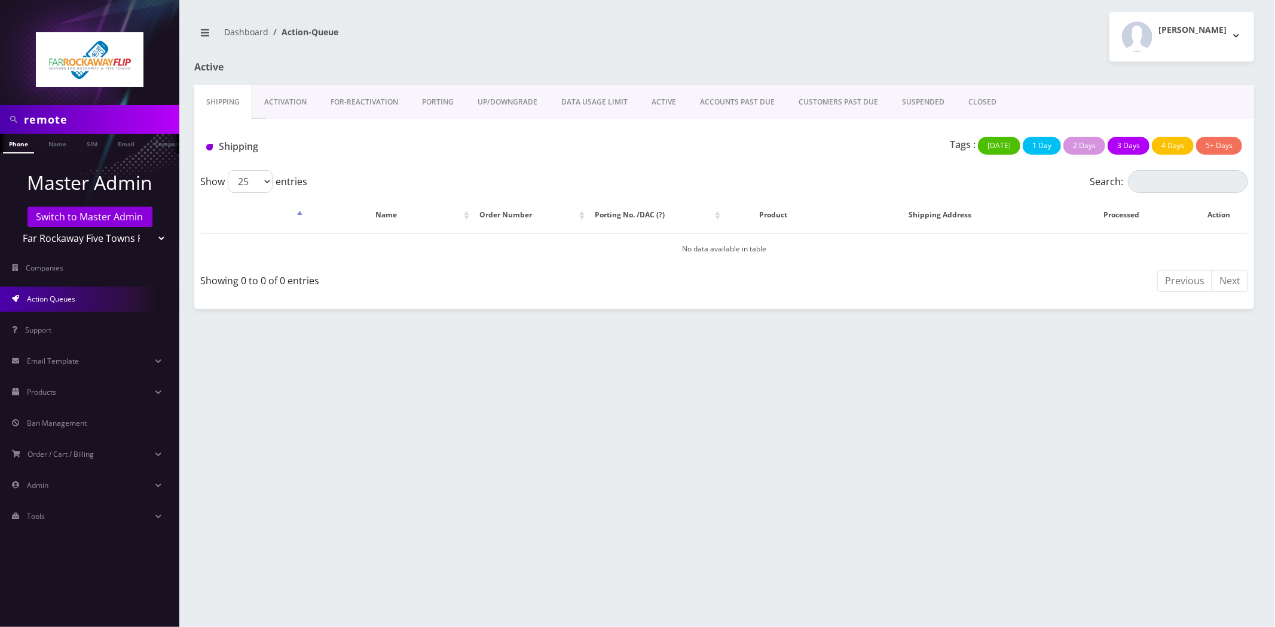
click at [298, 100] on link "Activation" at bounding box center [285, 102] width 66 height 35
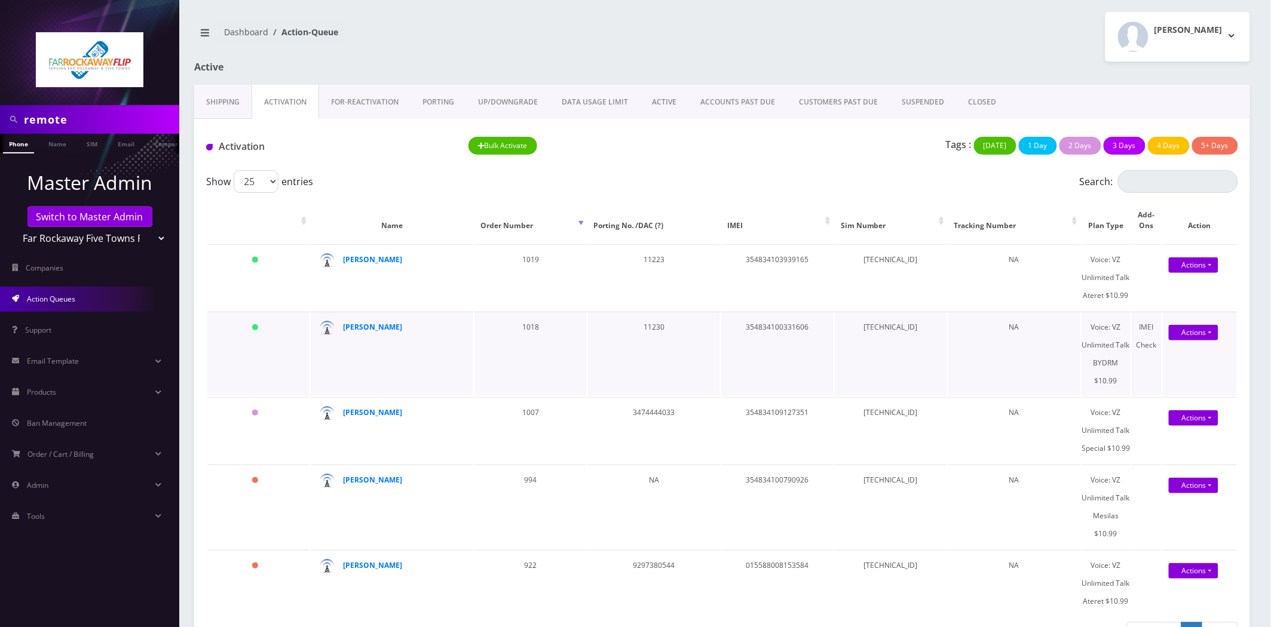
click at [911, 329] on td "[TECHNICAL_ID]" at bounding box center [891, 354] width 112 height 84
copy td "[TECHNICAL_ID]"
click at [885, 262] on td "89148000011835956127" at bounding box center [891, 277] width 112 height 66
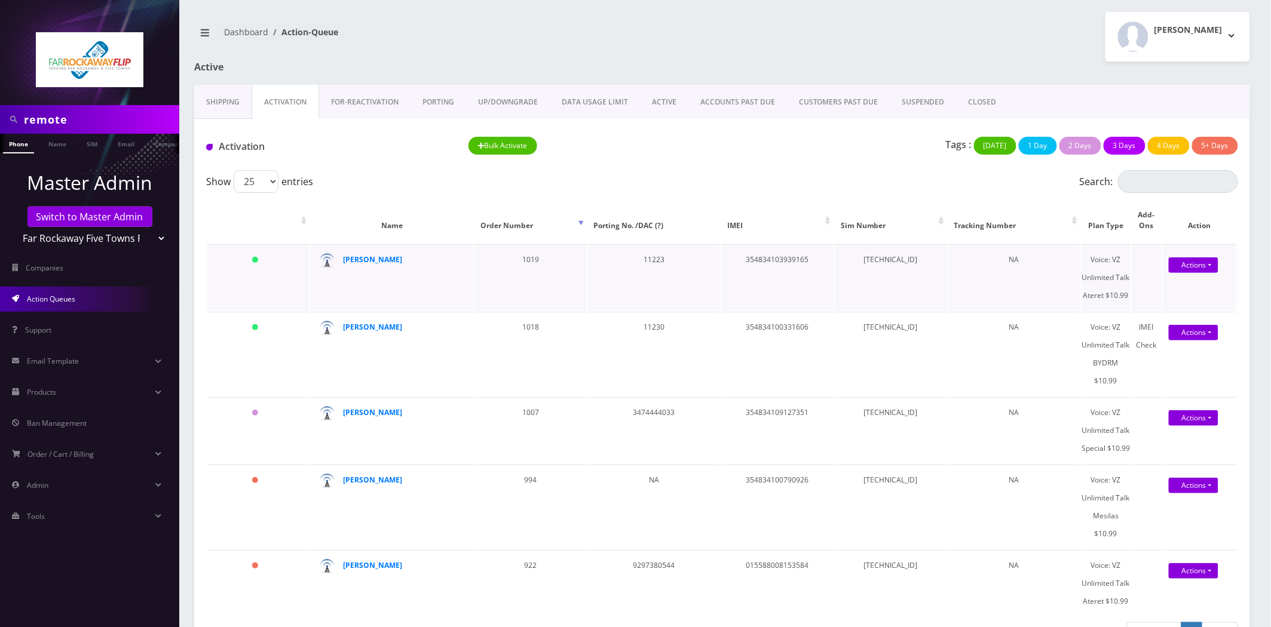
click at [858, 259] on td "89148000011835956127" at bounding box center [891, 277] width 112 height 66
copy td "89148000011835956127"
click at [926, 324] on td "89148000011835956358" at bounding box center [891, 354] width 112 height 84
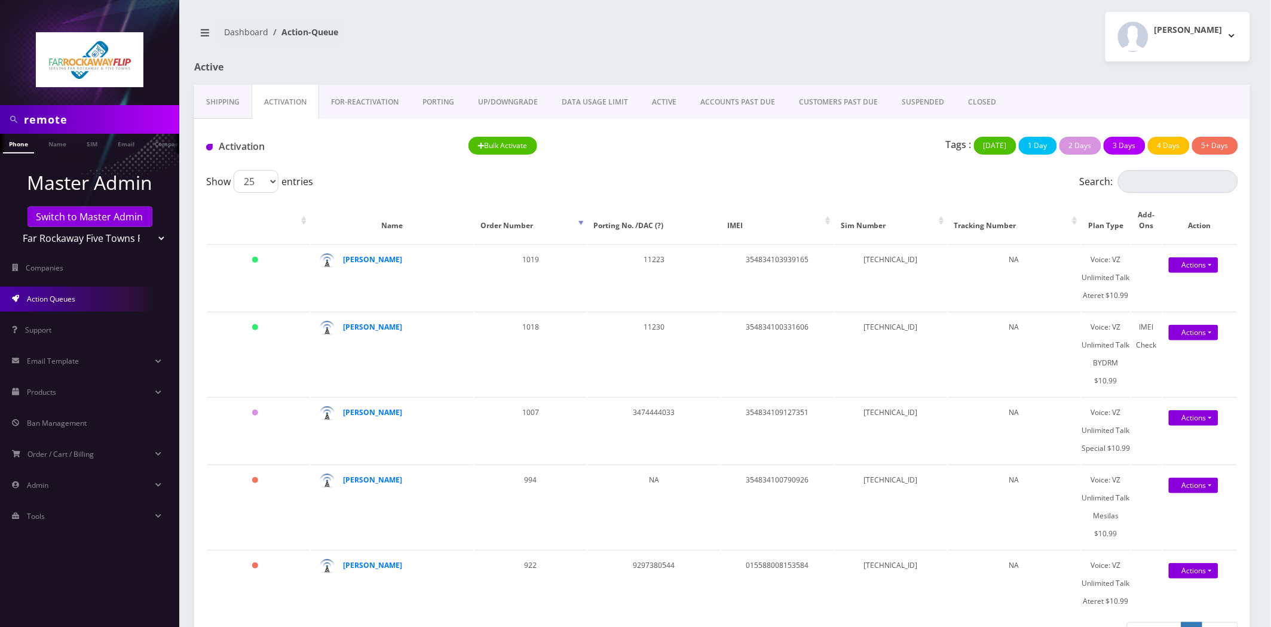
copy td "89148000011835956358"
click at [762, 336] on td "354834100331606" at bounding box center [777, 354] width 112 height 84
copy td "354834100331606"
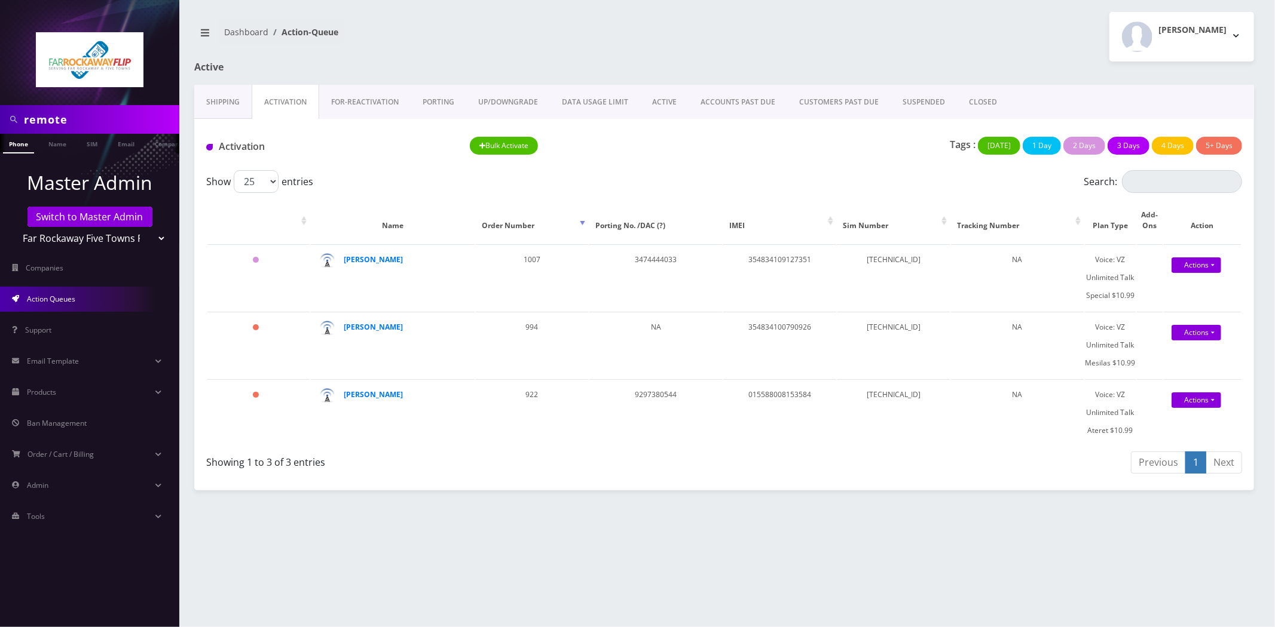
click at [660, 100] on link "ACTIVE" at bounding box center [664, 102] width 48 height 35
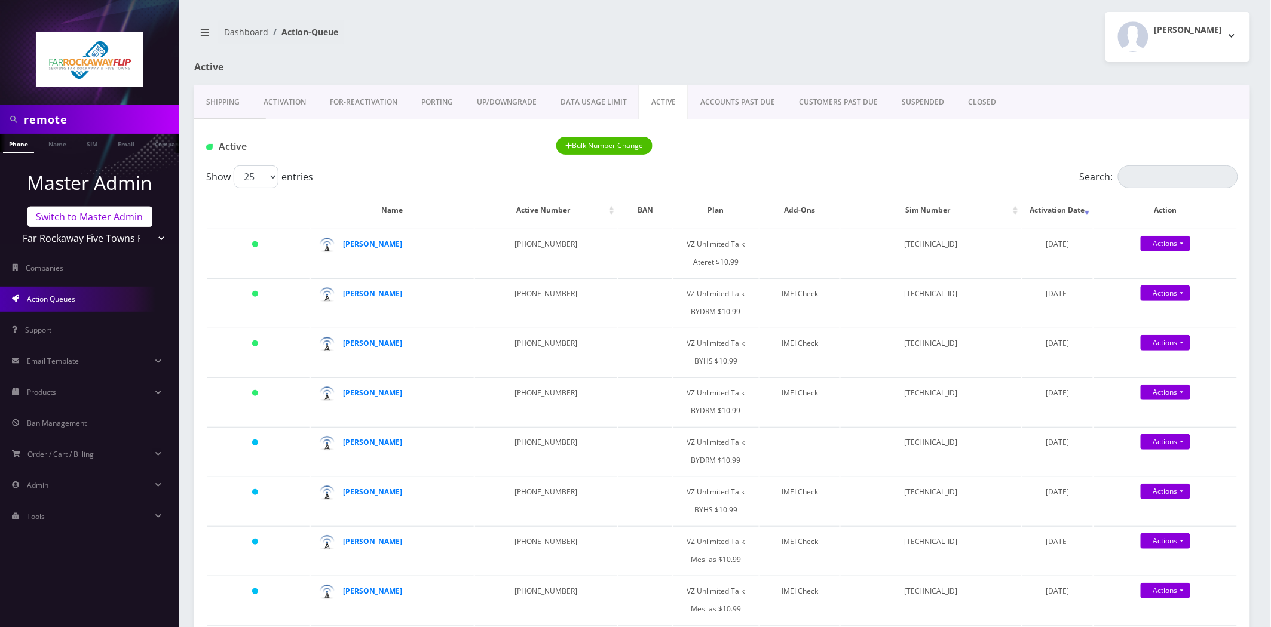
click at [104, 221] on link "Switch to Master Admin" at bounding box center [89, 217] width 125 height 20
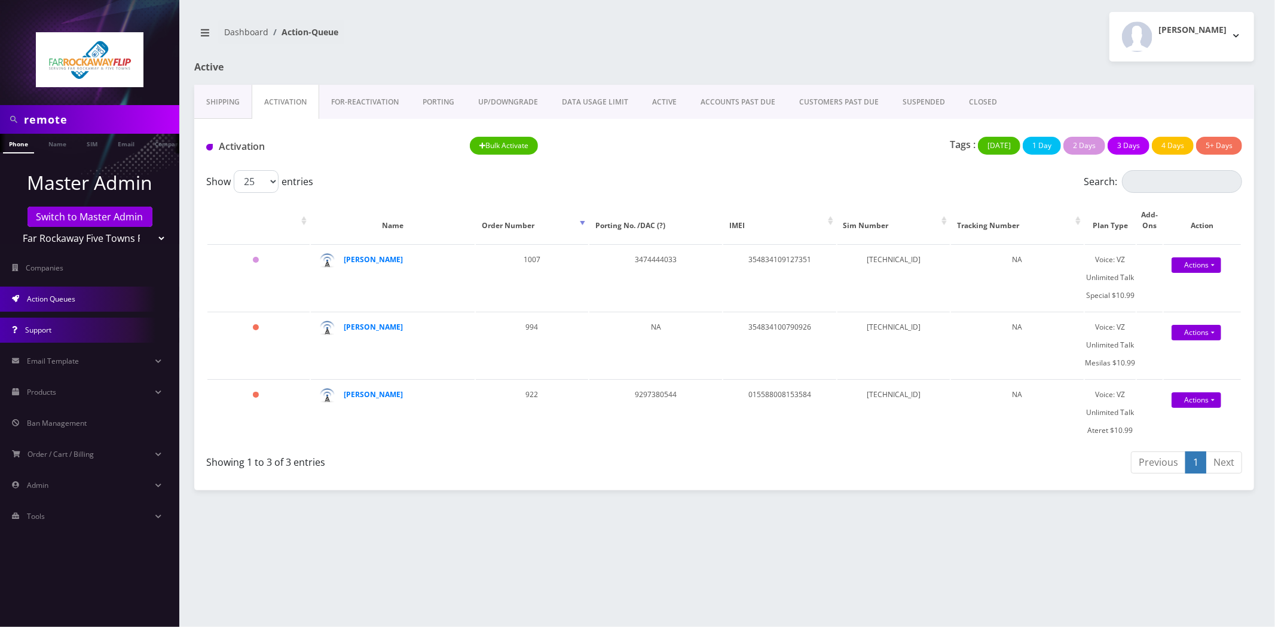
click at [94, 333] on link "Support" at bounding box center [89, 330] width 179 height 25
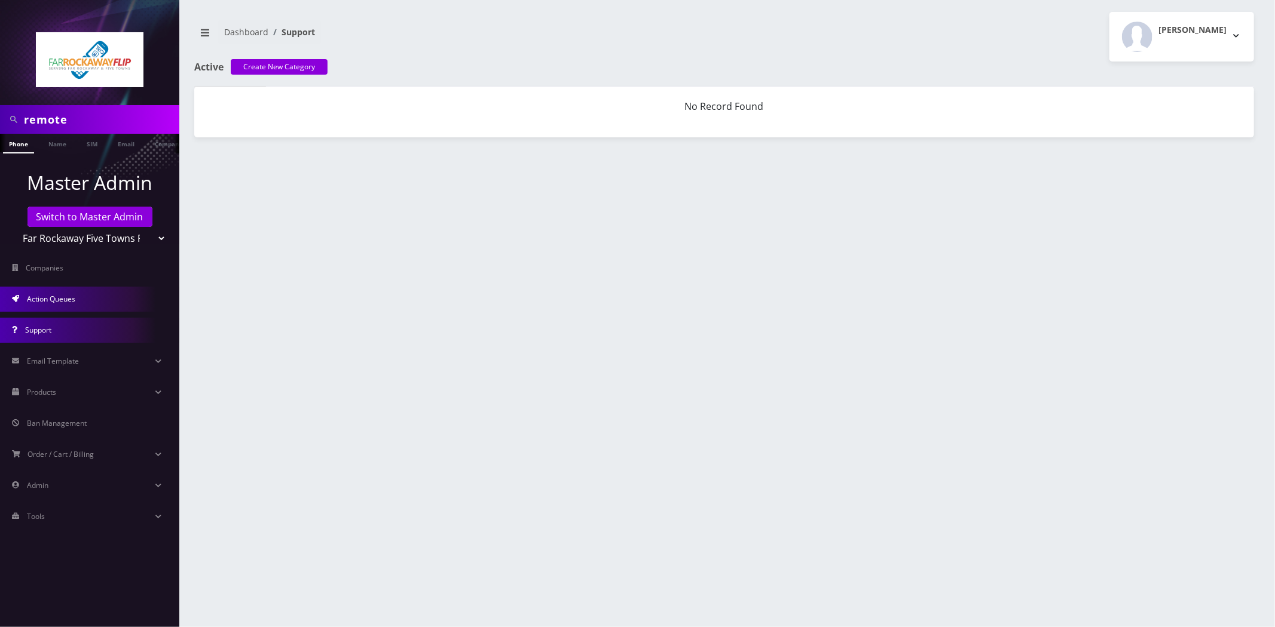
click at [88, 295] on link "Action Queues" at bounding box center [89, 299] width 179 height 25
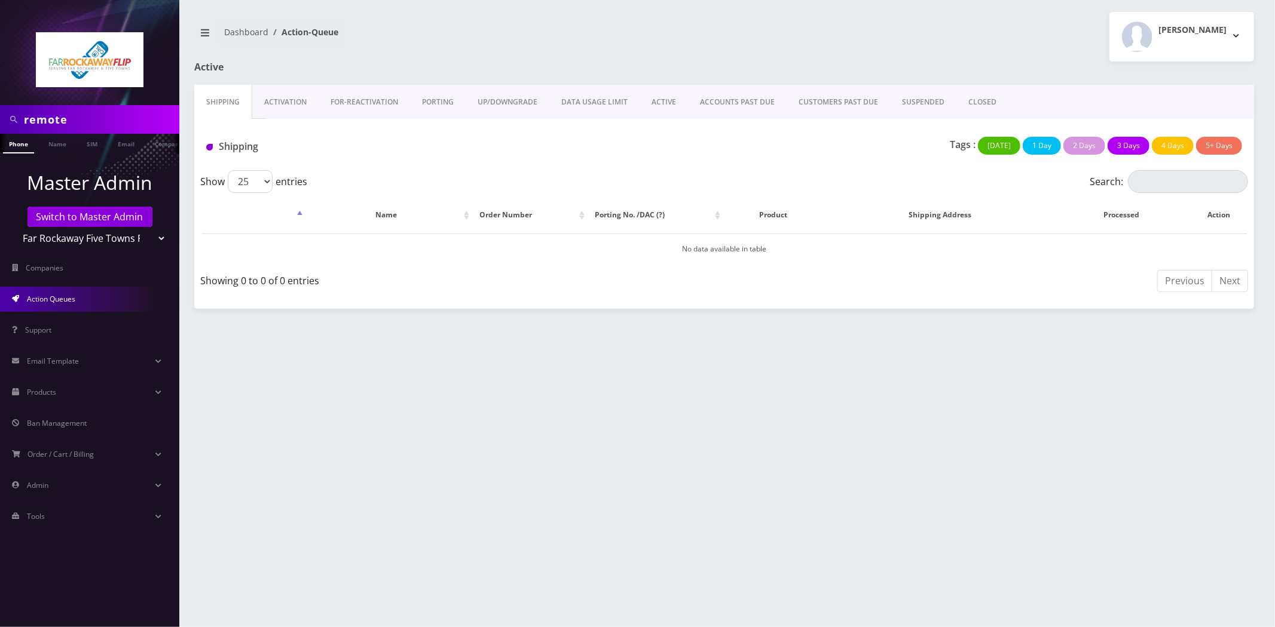
click at [85, 241] on select "Teltik Production My Link Mobile VennMobile Unlimited Advanced LTE Rexing Inc D…" at bounding box center [90, 238] width 152 height 23
click at [14, 227] on select "Teltik Production My Link Mobile VennMobile Unlimited Advanced LTE Rexing Inc D…" at bounding box center [90, 238] width 152 height 23
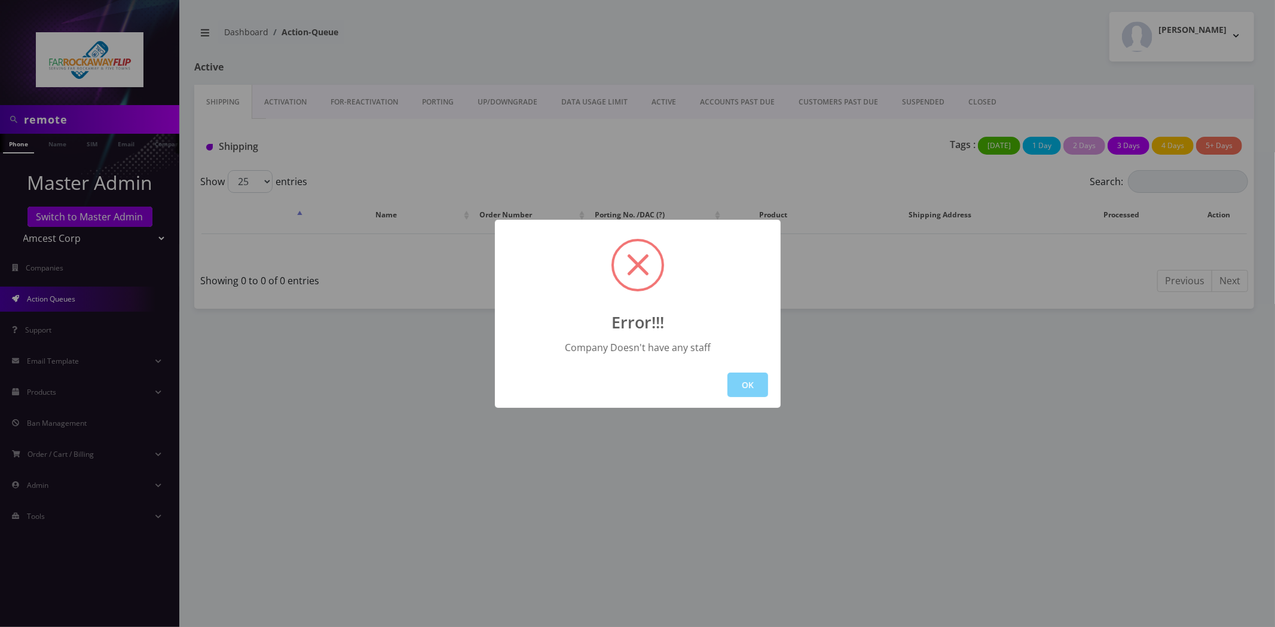
click at [44, 411] on body "remote Phone Name SIM Email Company Customer Master Admin Switch to Master Admi…" at bounding box center [637, 313] width 1275 height 627
click at [746, 369] on div "OK" at bounding box center [638, 385] width 286 height 46
drag, startPoint x: 737, startPoint y: 392, endPoint x: 384, endPoint y: 308, distance: 363.1
click at [734, 391] on button "OK" at bounding box center [747, 385] width 41 height 25
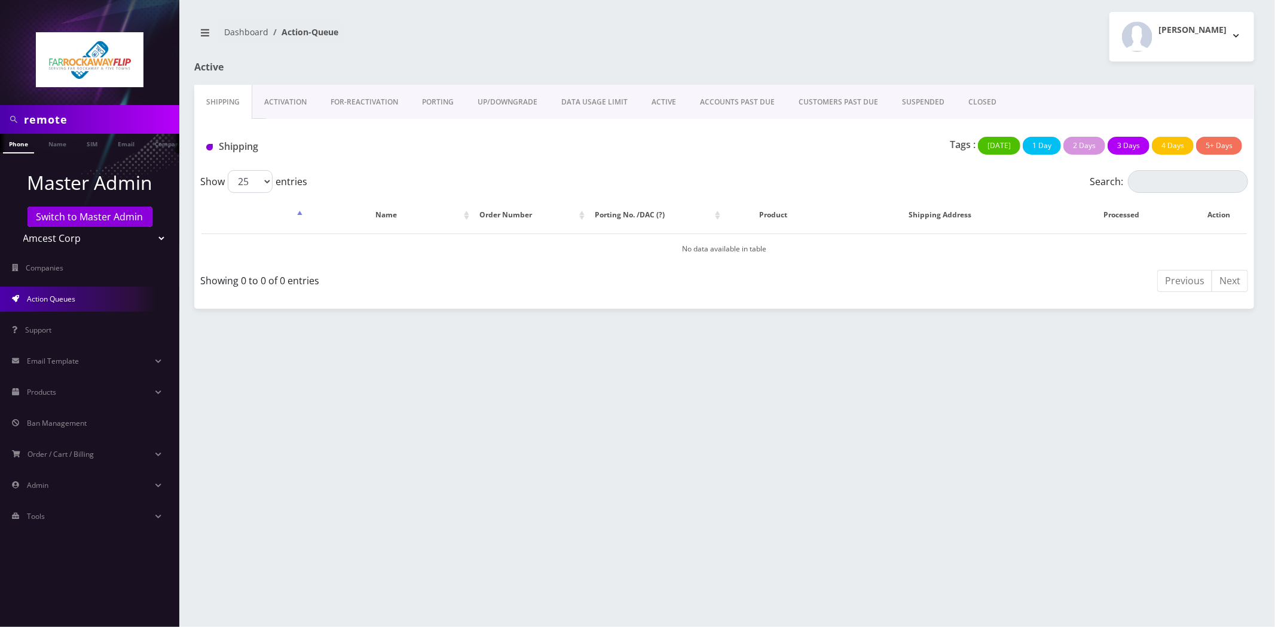
drag, startPoint x: 22, startPoint y: 240, endPoint x: 42, endPoint y: 248, distance: 22.0
click at [22, 240] on select "Teltik Production My Link Mobile VennMobile Unlimited Advanced LTE Rexing Inc D…" at bounding box center [90, 238] width 152 height 23
select select "13"
click at [14, 227] on select "Teltik Production My Link Mobile VennMobile Unlimited Advanced LTE Rexing Inc D…" at bounding box center [90, 238] width 152 height 23
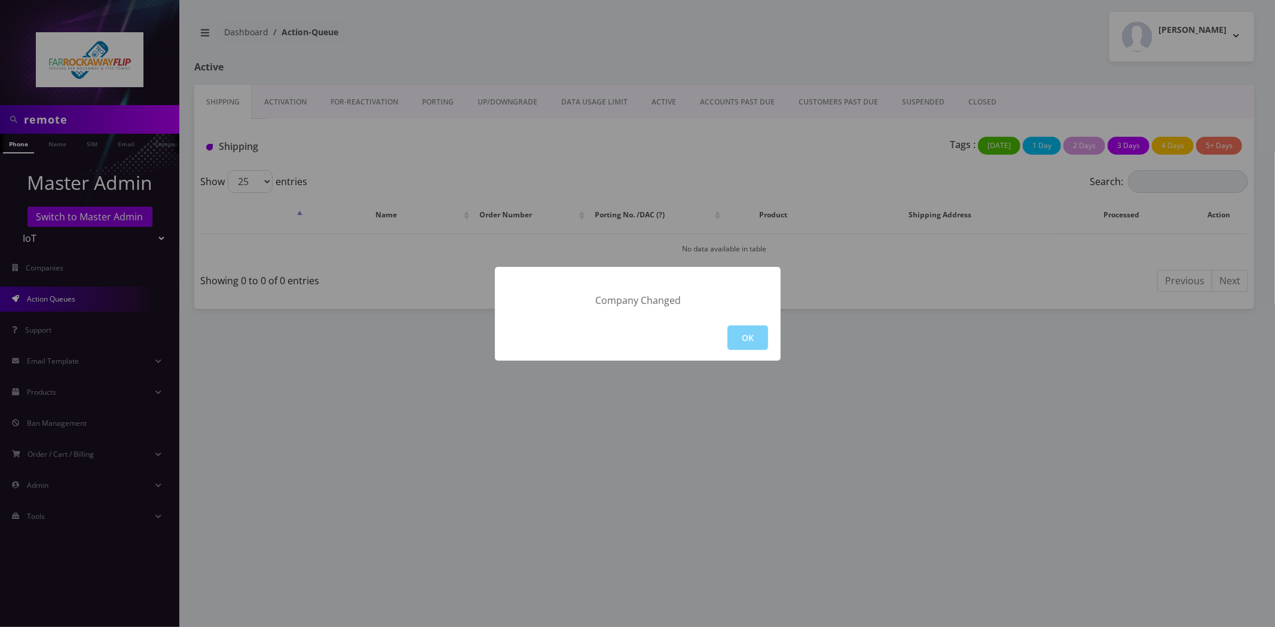
click at [757, 331] on button "OK" at bounding box center [747, 338] width 41 height 25
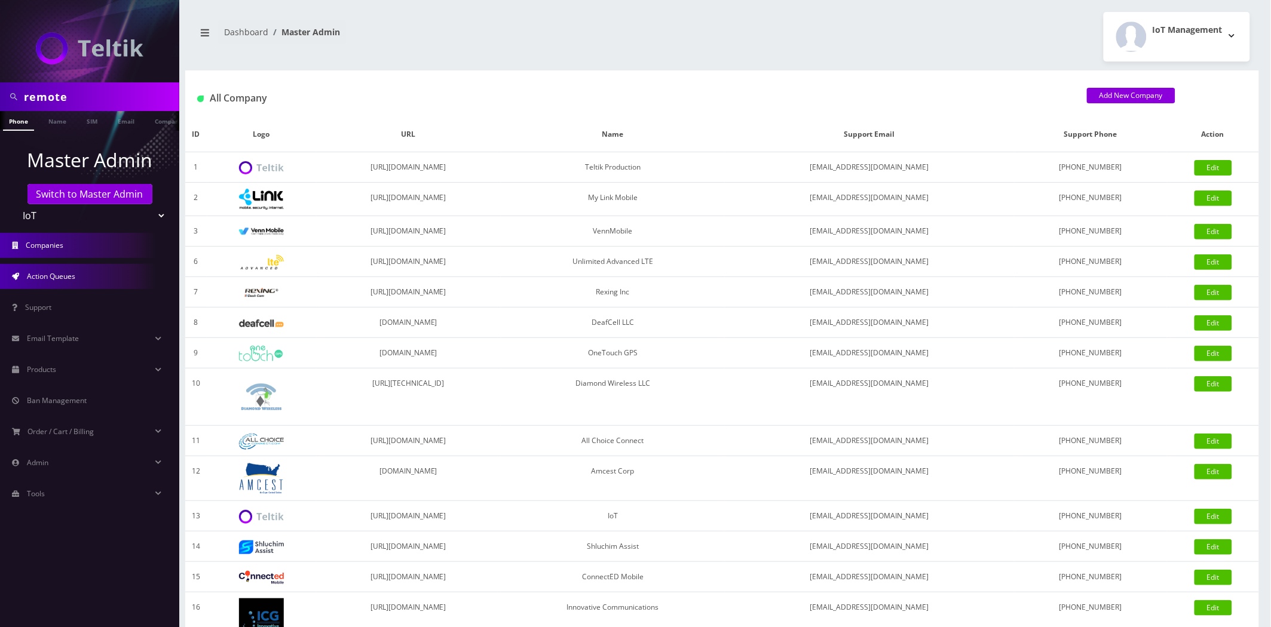
click at [42, 271] on span "Action Queues" at bounding box center [51, 276] width 48 height 10
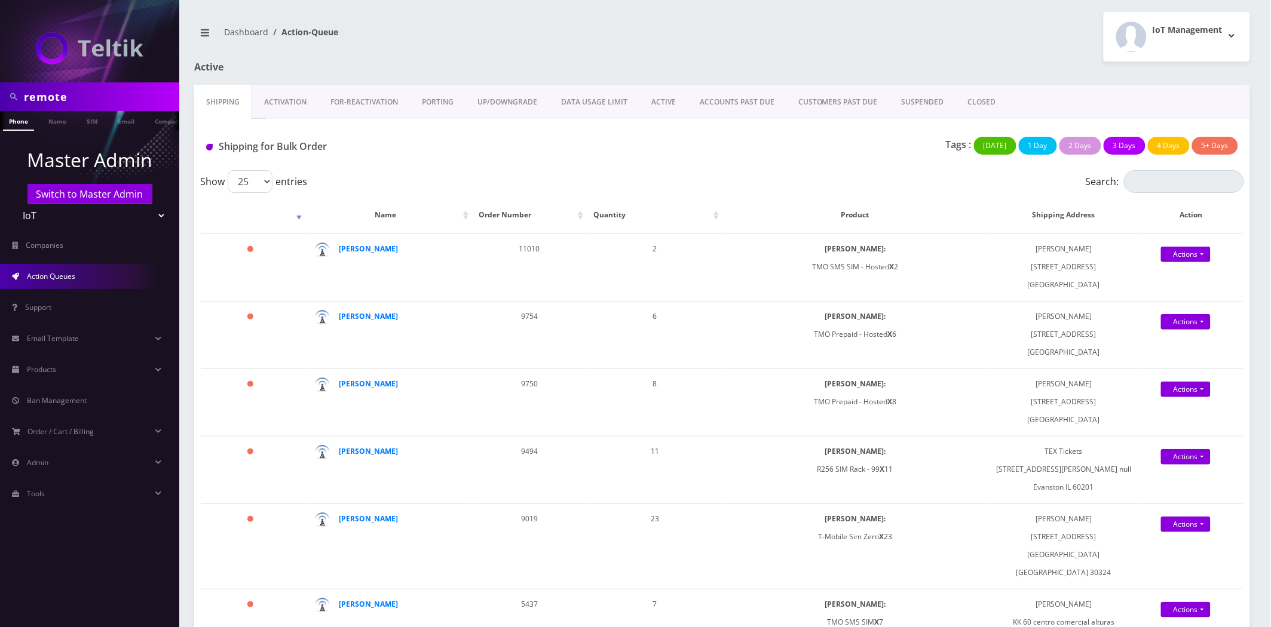
click at [272, 108] on link "Activation" at bounding box center [285, 102] width 66 height 35
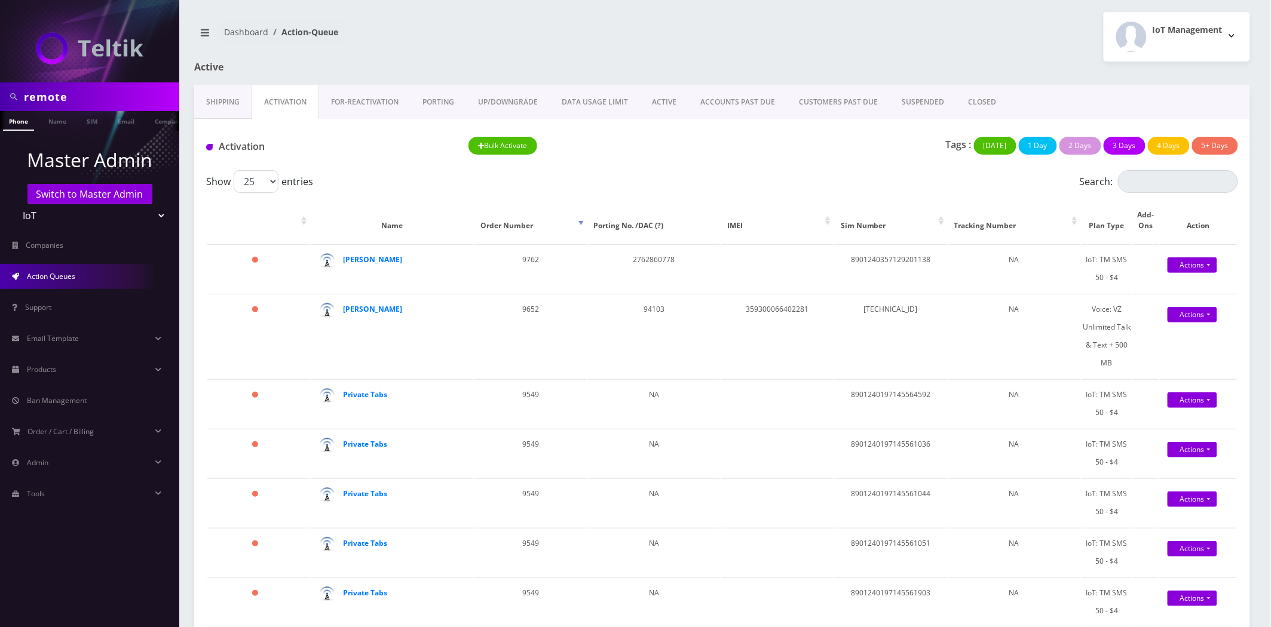
click at [675, 90] on link "ACTIVE" at bounding box center [664, 102] width 48 height 35
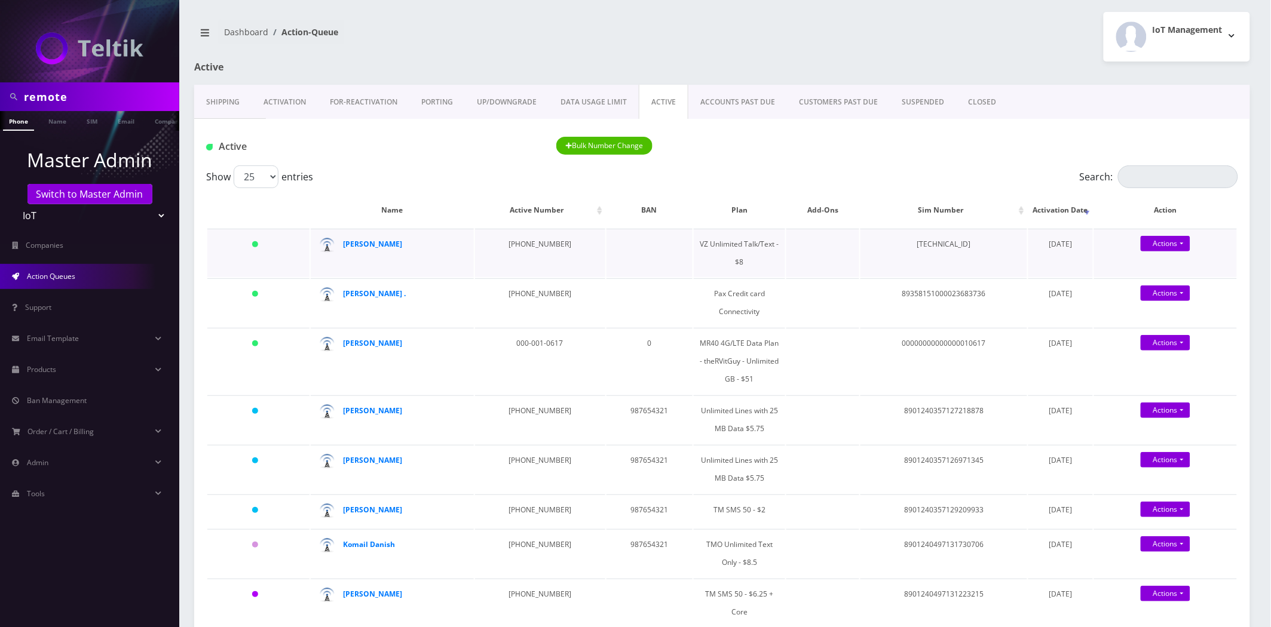
click at [961, 247] on td "89148000011835958487" at bounding box center [944, 253] width 167 height 48
copy td "89148000011835958487"
click at [436, 106] on link "PORTING" at bounding box center [437, 102] width 56 height 35
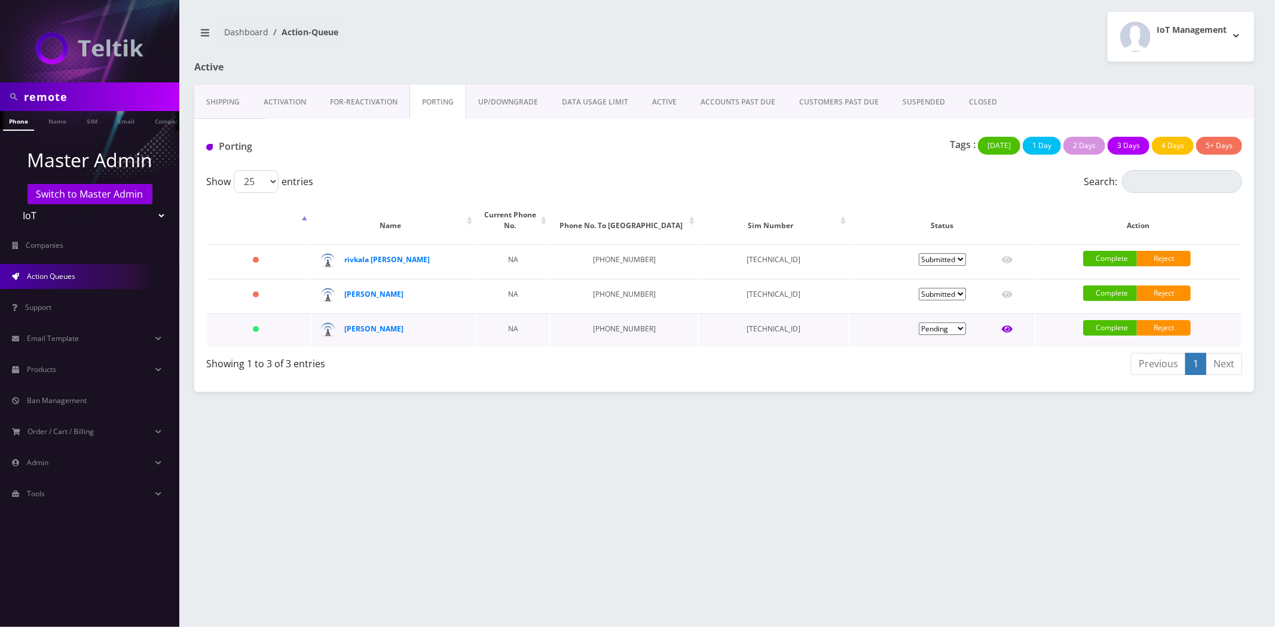
click at [1011, 326] on icon at bounding box center [1007, 329] width 11 height 7
type input "Bnos Esther"
type input "116 North Labrea"
type input "Los Angeles"
select select "CA"
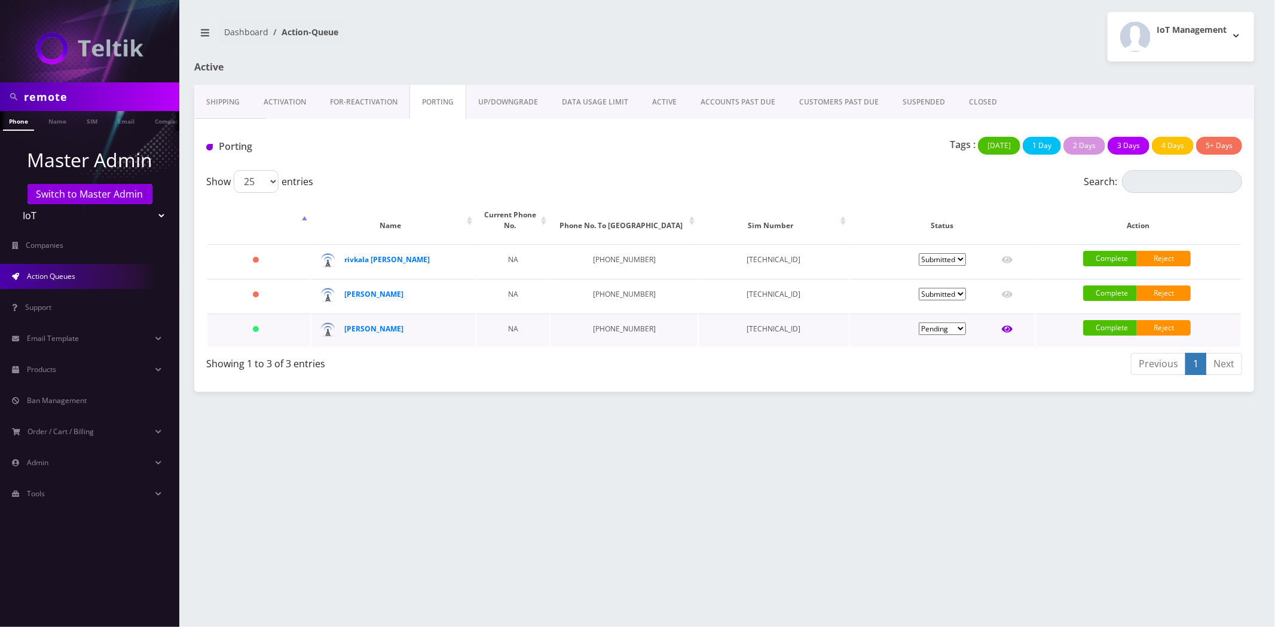
type input "90036"
type input "89148000011798233241"
type input "3233511937"
type input "Us Mobile"
type input "3233511937"
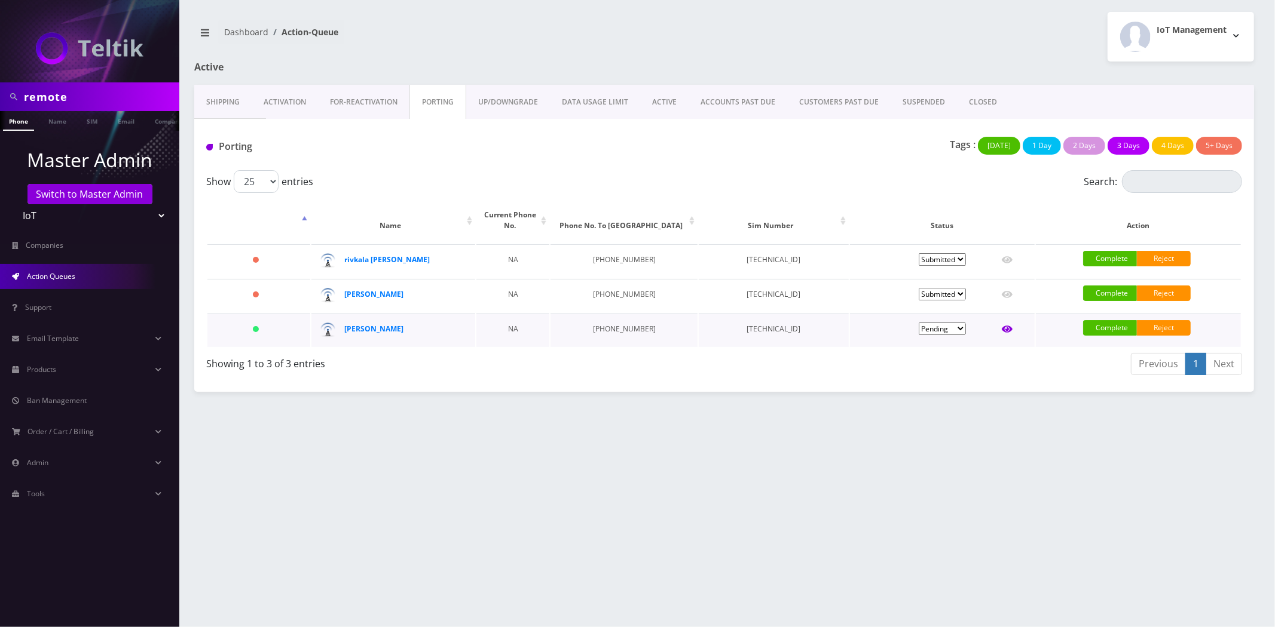
type input "7008"
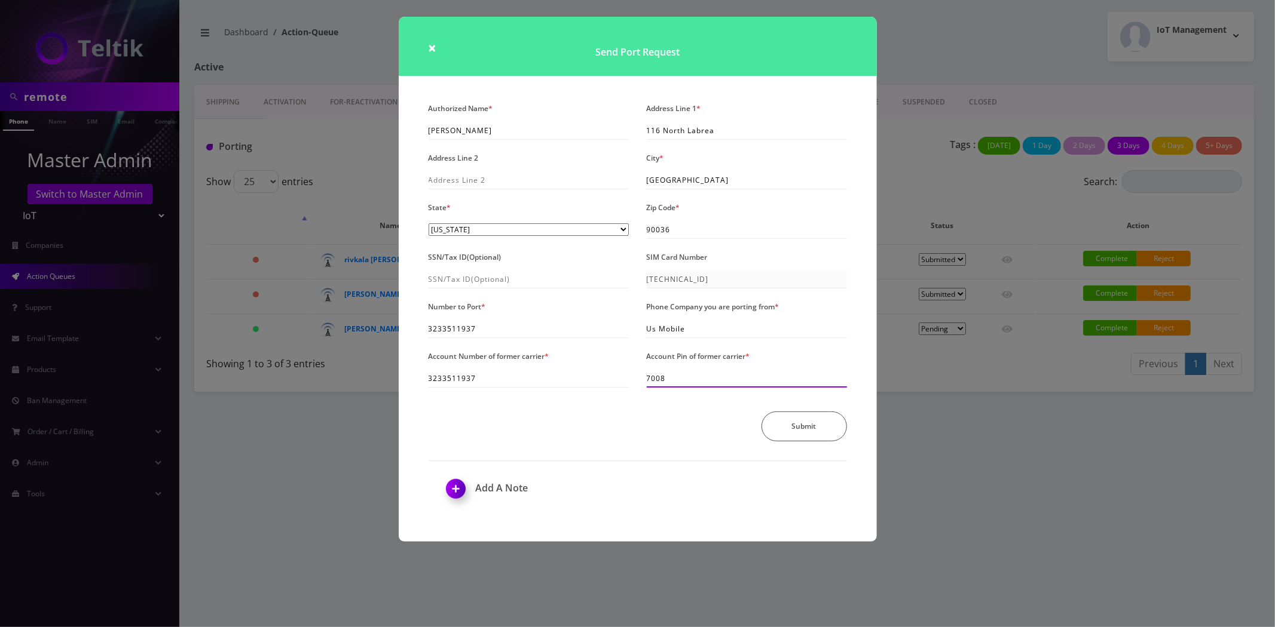
click at [715, 375] on input "7008" at bounding box center [747, 379] width 200 height 18
click at [578, 468] on div "Authorized Name * Bnos Esther Address Line 1 * 116 North Labrea Address Line 2 …" at bounding box center [638, 322] width 478 height 445
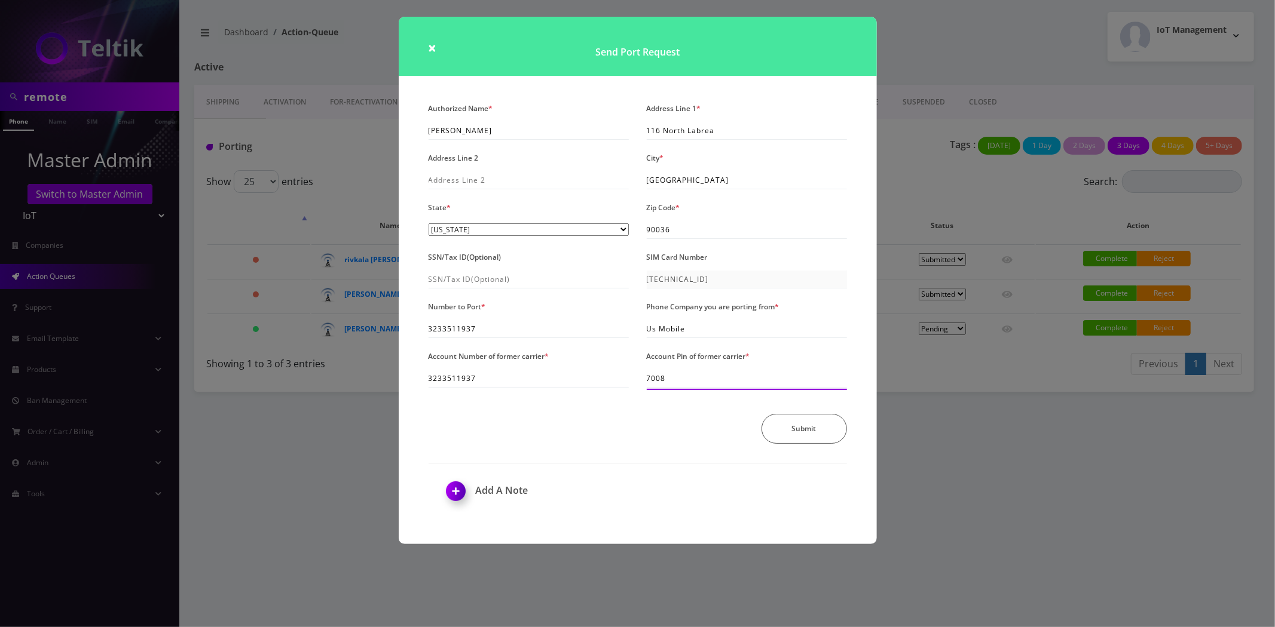
click at [702, 384] on input "7008" at bounding box center [747, 379] width 200 height 18
click at [702, 383] on input "7008" at bounding box center [747, 379] width 200 height 18
click at [722, 378] on input "7008" at bounding box center [747, 379] width 200 height 18
click at [1026, 408] on div "× Send Port Request Authorized Name * Bnos Esther Address Line 1 * 116 North La…" at bounding box center [637, 313] width 1275 height 627
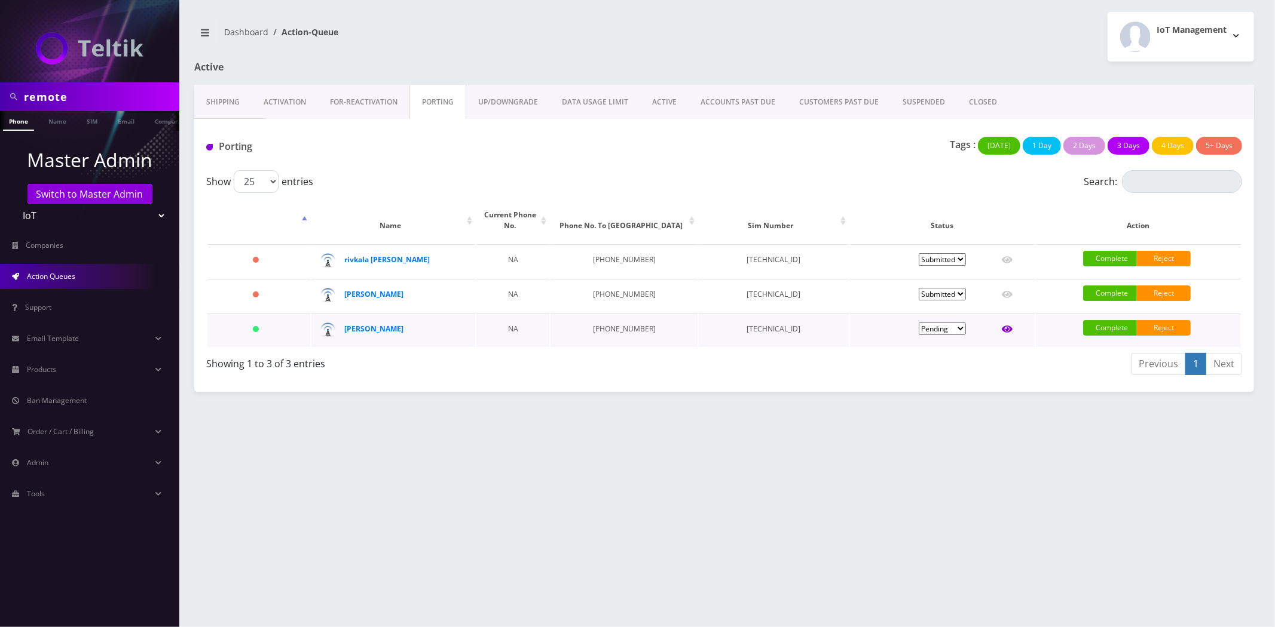
click at [1006, 324] on icon at bounding box center [1007, 329] width 11 height 10
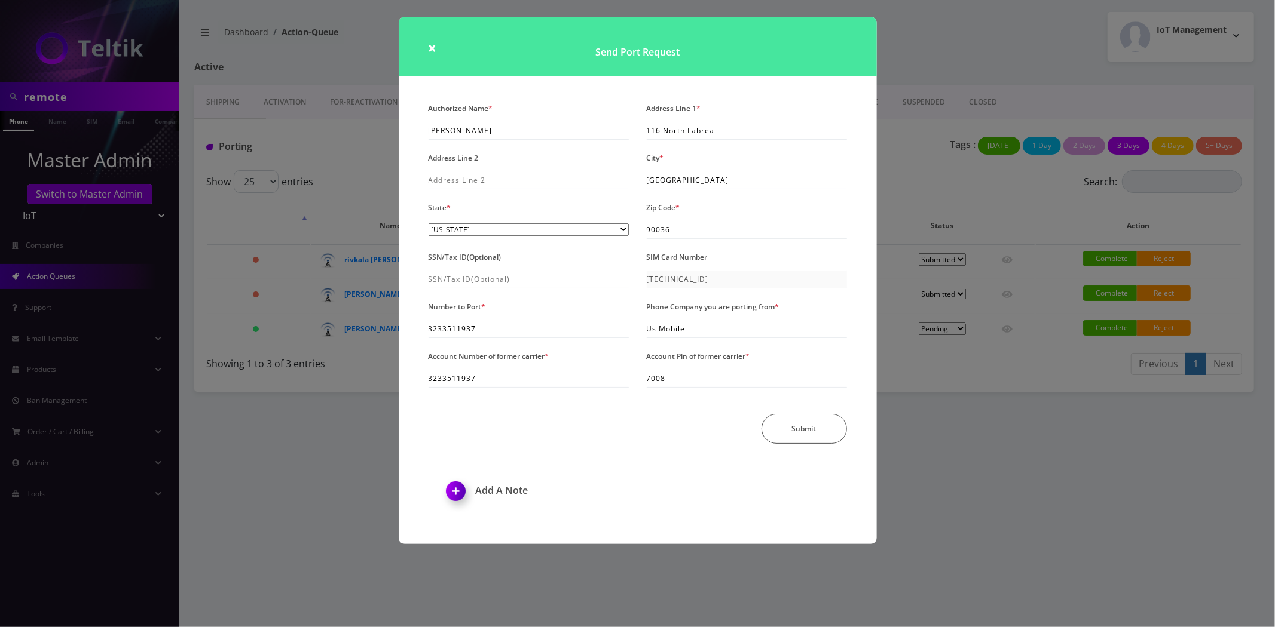
drag, startPoint x: 1166, startPoint y: 525, endPoint x: 1094, endPoint y: 96, distance: 434.6
click at [1166, 525] on div "× Send Port Request Authorized Name * Bnos Esther Address Line 1 * 116 North La…" at bounding box center [637, 313] width 1275 height 627
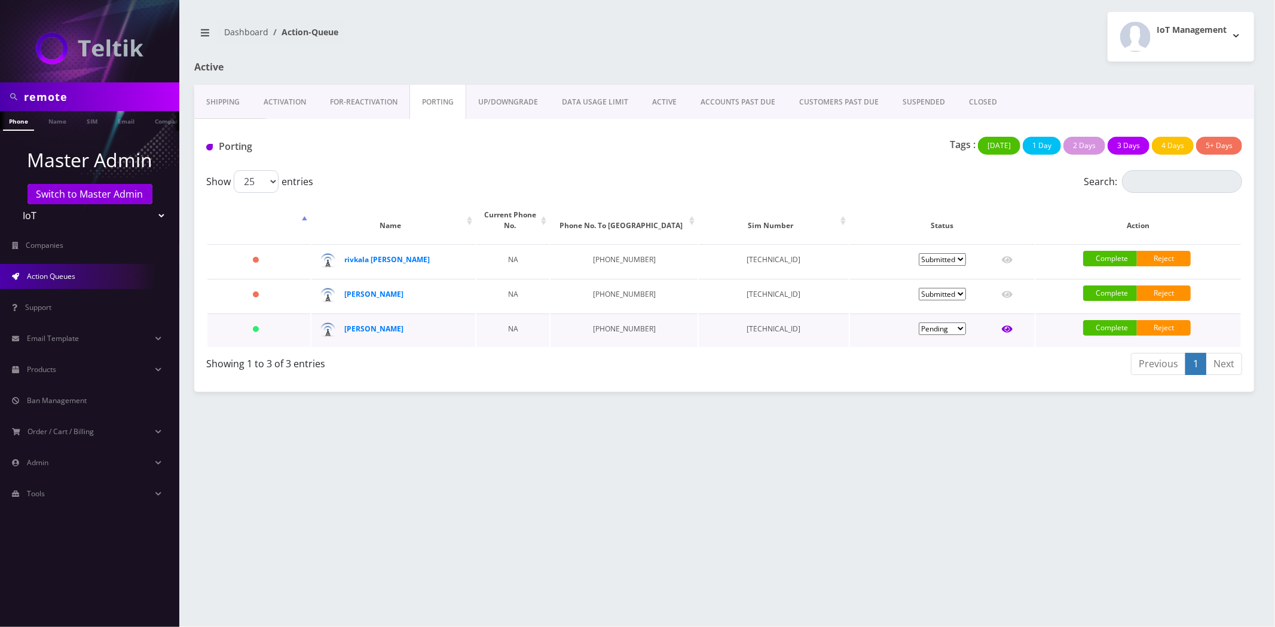
click at [1005, 326] on icon at bounding box center [1007, 329] width 11 height 7
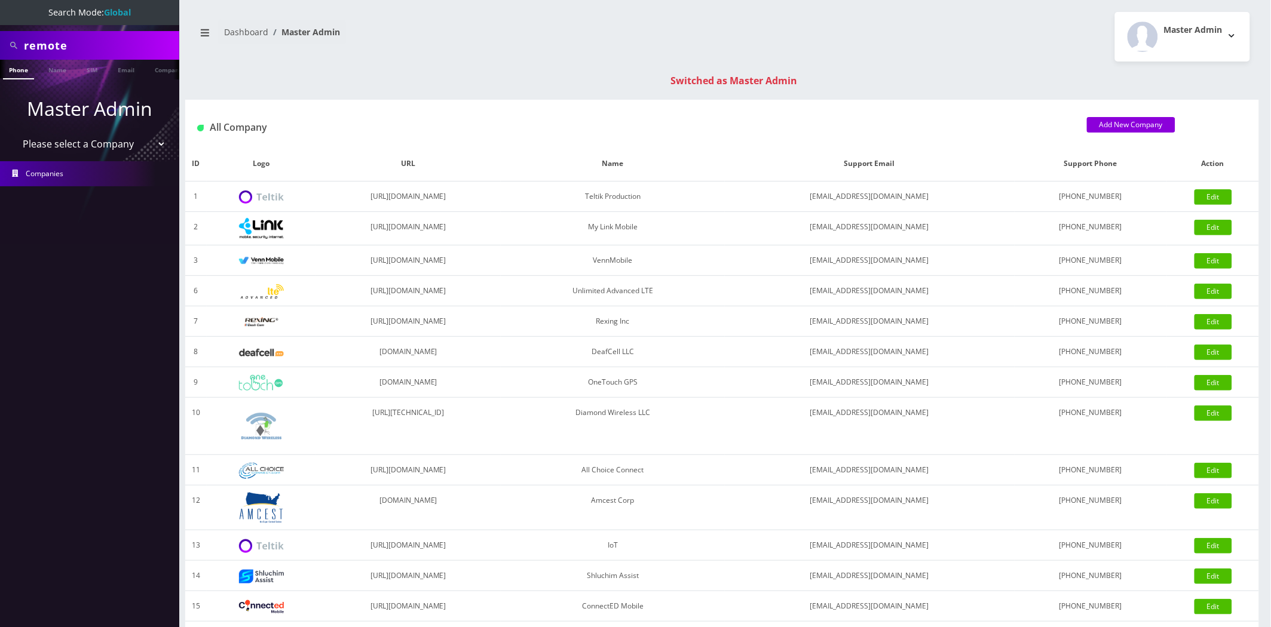
drag, startPoint x: 78, startPoint y: 143, endPoint x: 78, endPoint y: 153, distance: 9.6
click at [78, 143] on select "Please select a Company Teltik Production My Link Mobile VennMobile Unlimited A…" at bounding box center [90, 144] width 152 height 23
select select "1"
click at [14, 133] on select "Please select a Company Teltik Production My Link Mobile VennMobile Unlimited A…" at bounding box center [90, 144] width 152 height 23
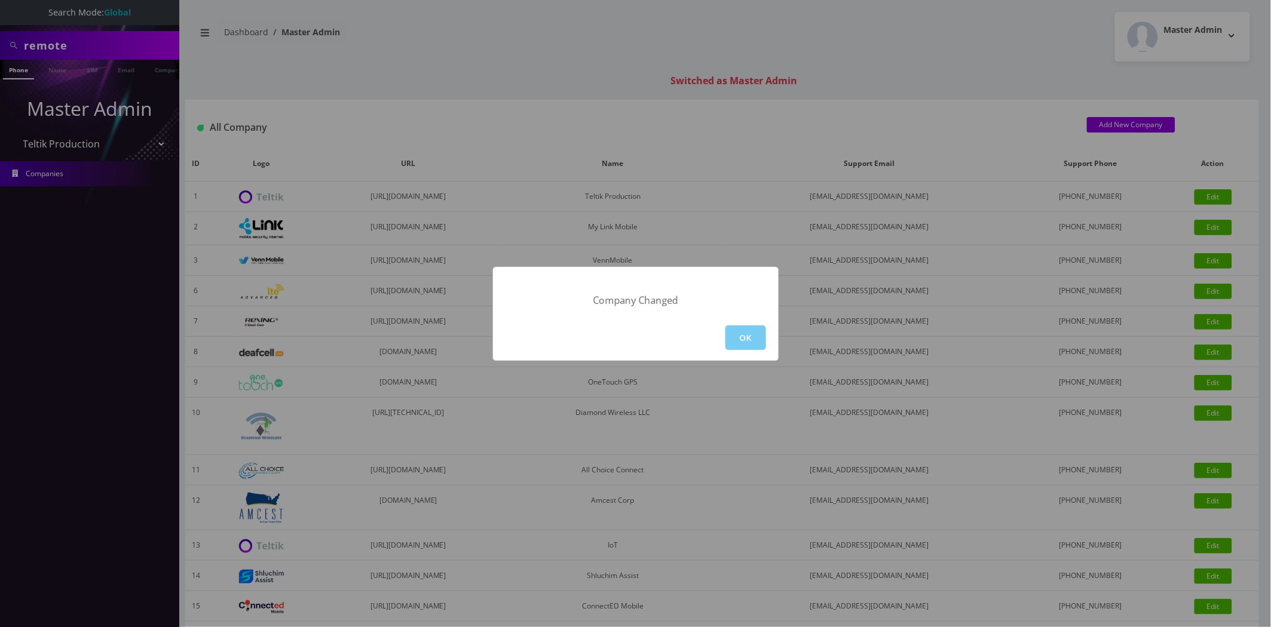
click at [736, 339] on button "OK" at bounding box center [745, 338] width 41 height 25
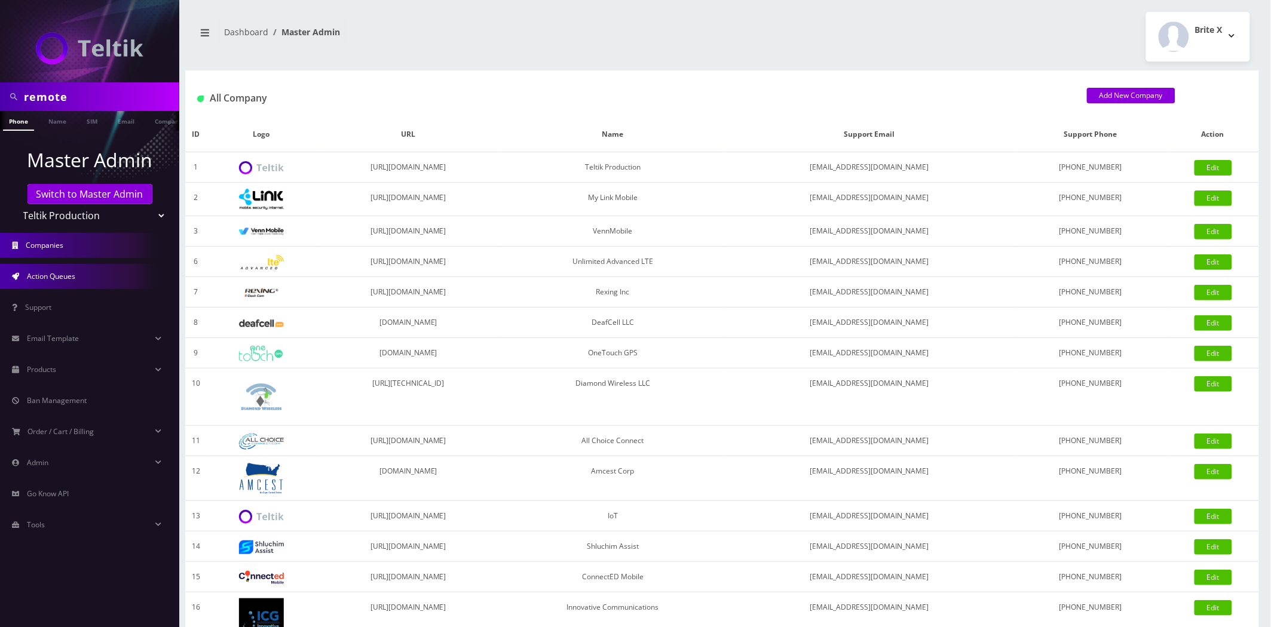
click at [71, 270] on link "Action Queues" at bounding box center [89, 276] width 179 height 25
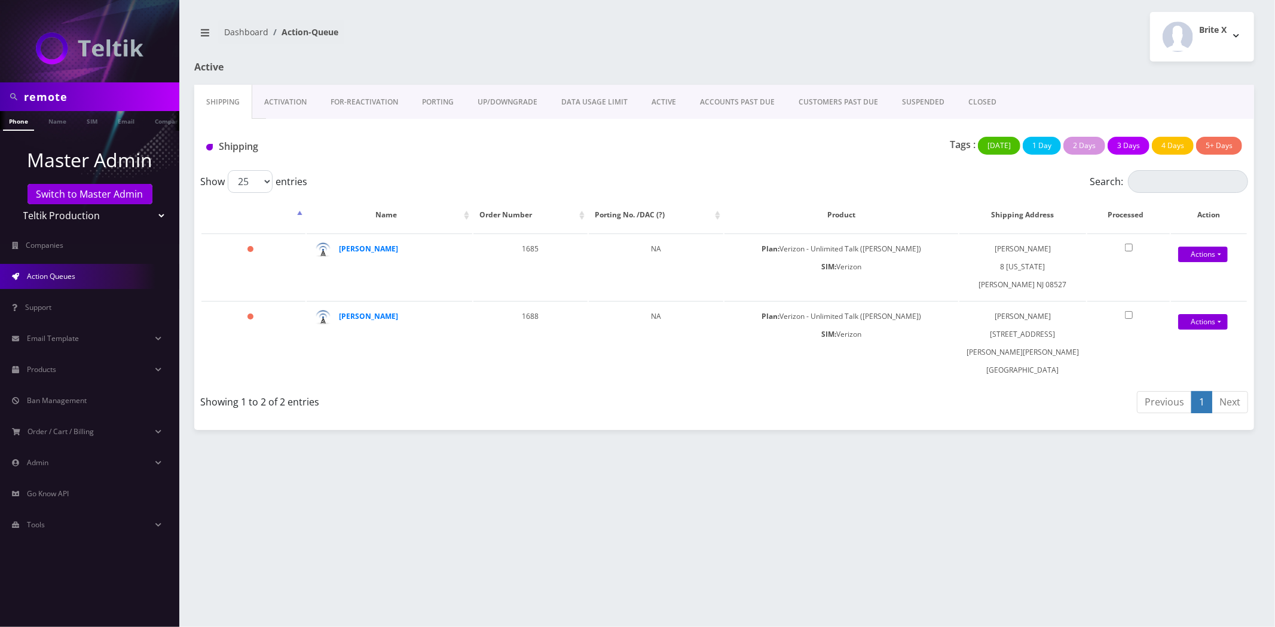
click at [299, 106] on link "Activation" at bounding box center [285, 102] width 66 height 35
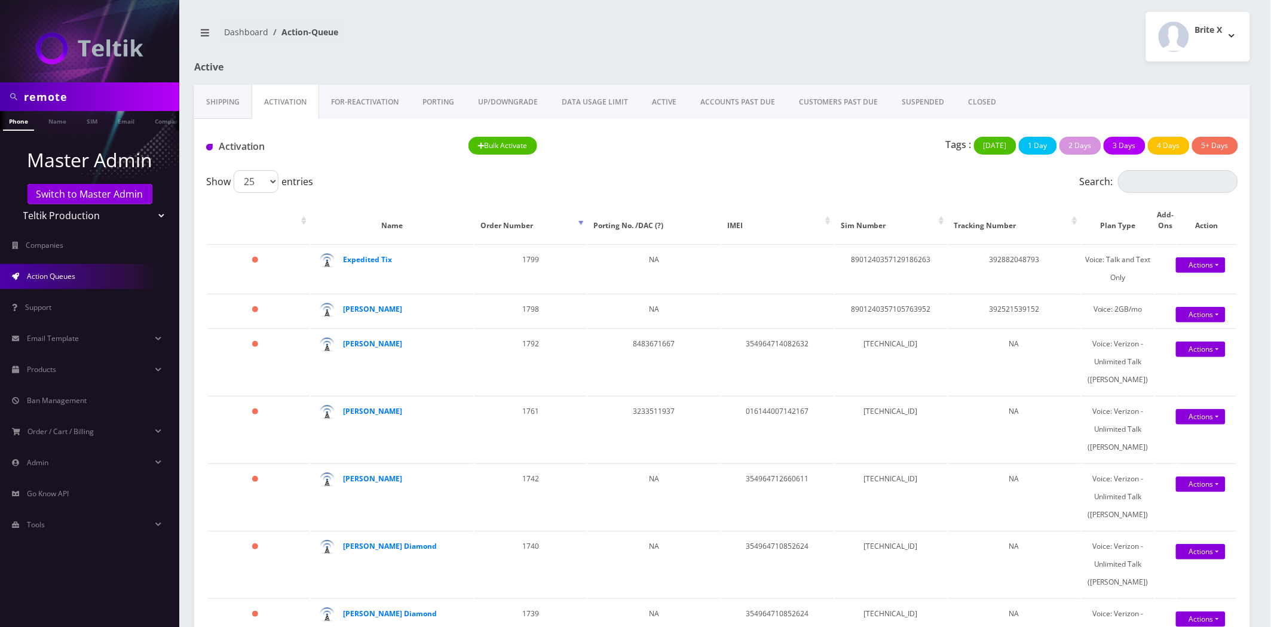
click at [679, 124] on div "Activation Bulk Activate Tags : Today 1 Day 2 Days 3 Days 4 Days 5+ Days" at bounding box center [722, 144] width 1056 height 51
click at [660, 109] on link "ACTIVE" at bounding box center [664, 102] width 48 height 35
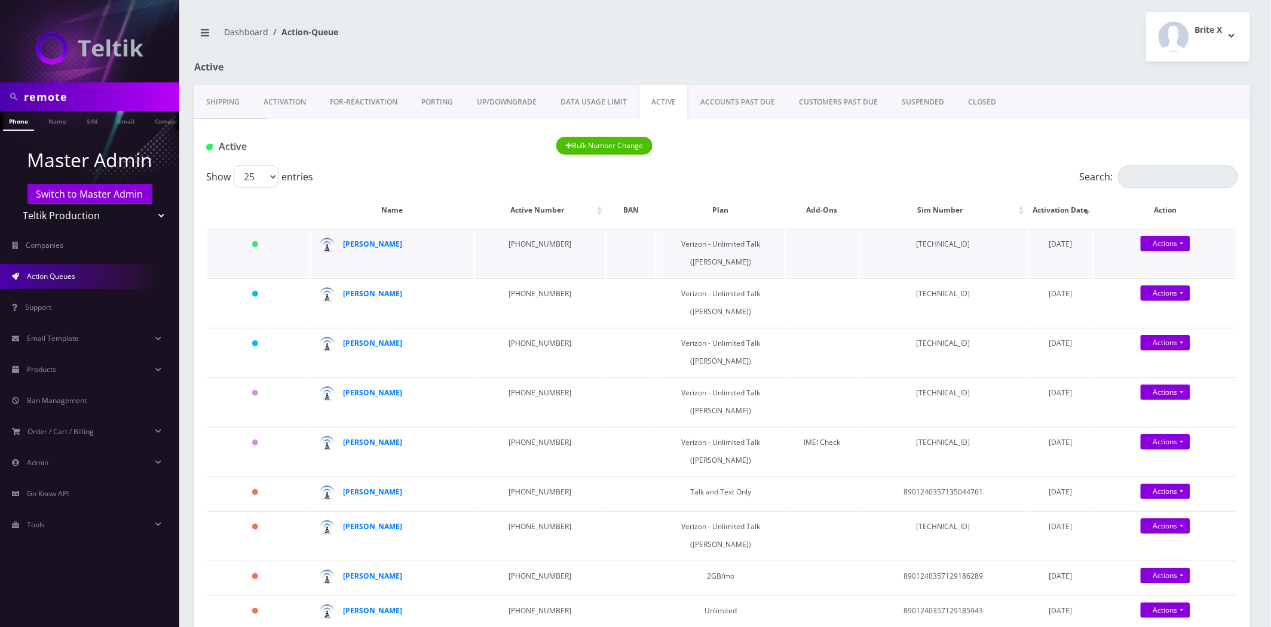
click at [917, 244] on td "89148000011554093698" at bounding box center [943, 253] width 167 height 48
drag, startPoint x: 917, startPoint y: 244, endPoint x: 905, endPoint y: 244, distance: 12.5
click at [917, 244] on td "89148000011554093698" at bounding box center [943, 253] width 167 height 48
copy td "89148000011554093698"
click at [923, 247] on td "89148000011554093698" at bounding box center [943, 253] width 167 height 48
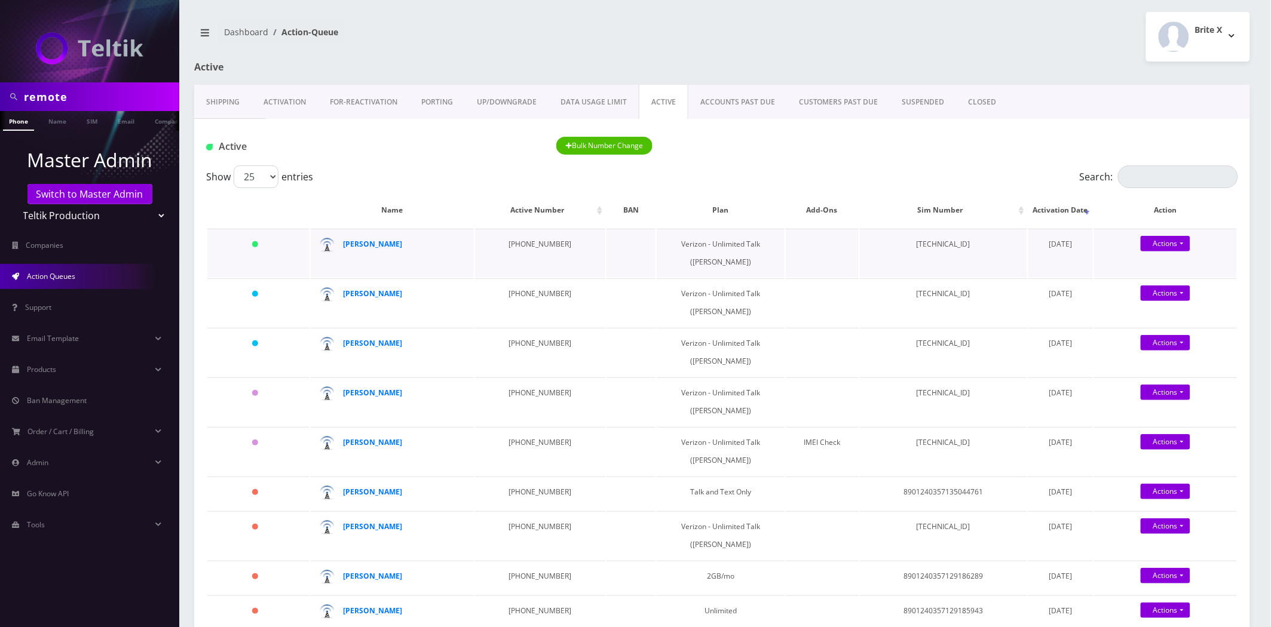
click at [923, 247] on td "89148000011554093698" at bounding box center [943, 253] width 167 height 48
click at [283, 109] on link "Activation" at bounding box center [285, 102] width 66 height 35
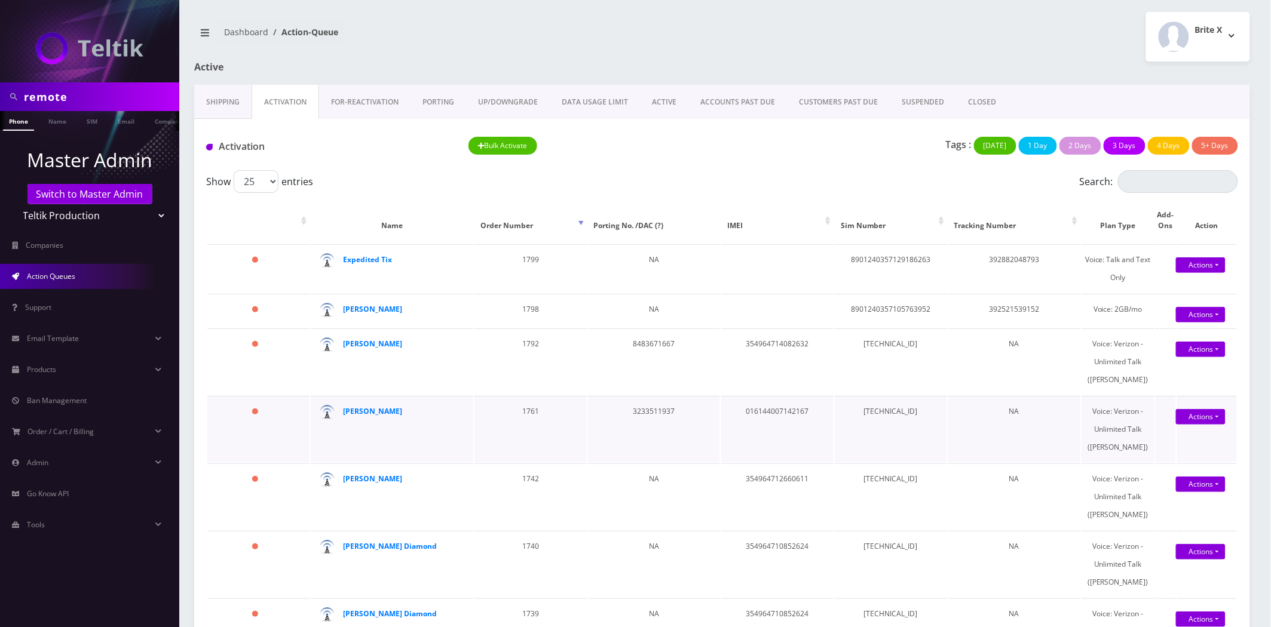
click at [654, 422] on td "3233511937" at bounding box center [654, 429] width 133 height 66
copy td "3233511937"
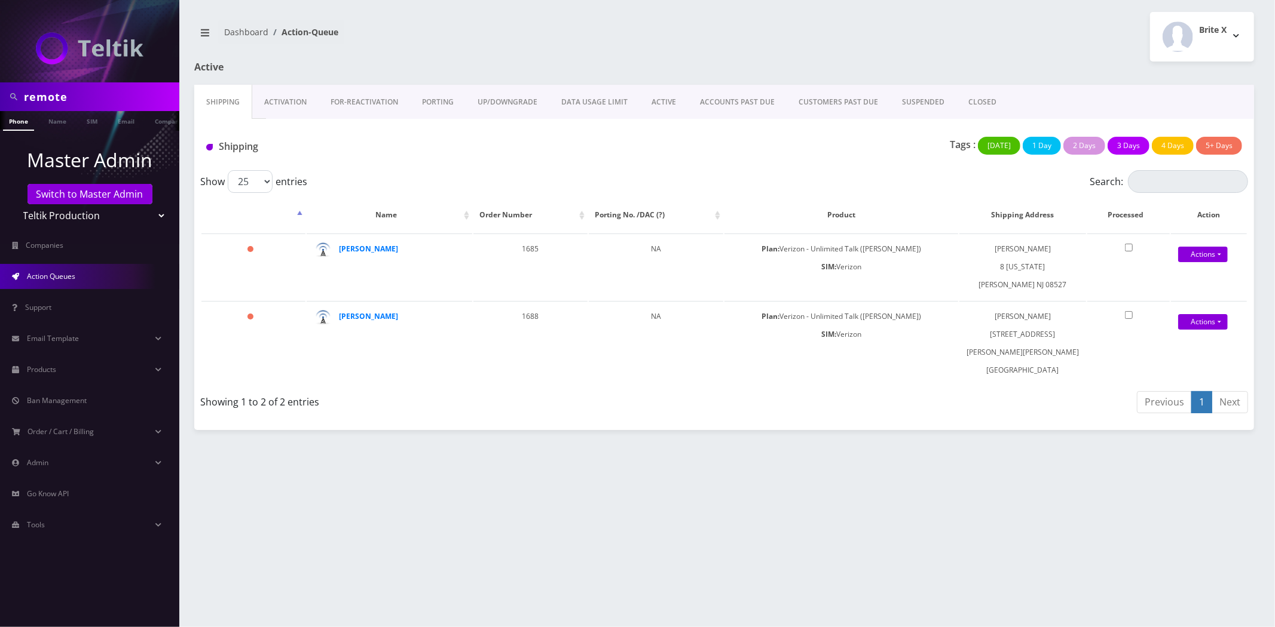
click at [90, 96] on input "remote" at bounding box center [100, 96] width 152 height 23
click at [79, 215] on select "Teltik Production My Link Mobile VennMobile Unlimited Advanced LTE [PERSON_NAME…" at bounding box center [90, 215] width 152 height 23
select select "13"
click at [14, 204] on select "Teltik Production My Link Mobile VennMobile Unlimited Advanced LTE [PERSON_NAME…" at bounding box center [90, 215] width 152 height 23
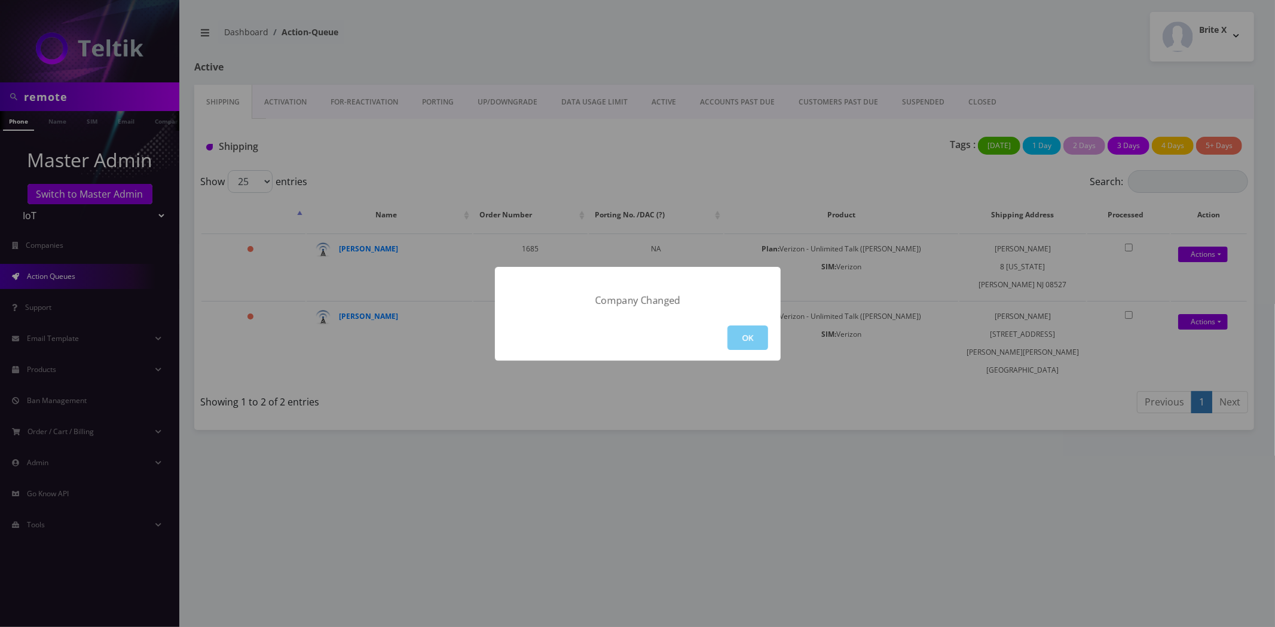
click at [754, 327] on button "OK" at bounding box center [747, 338] width 41 height 25
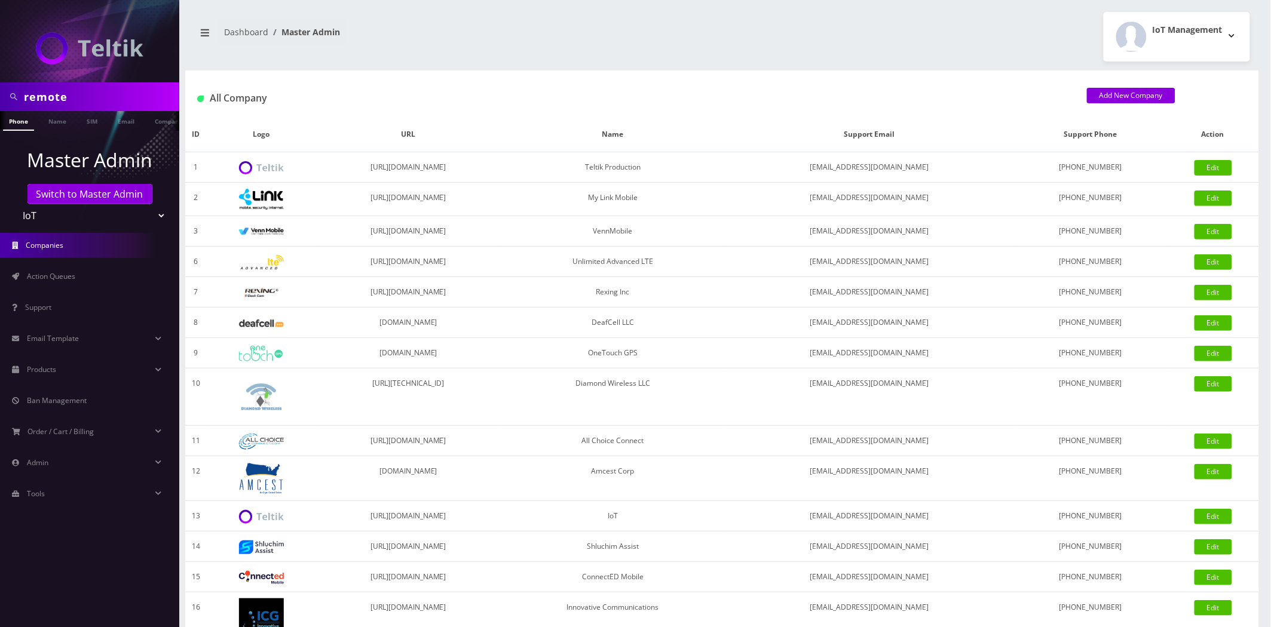
click at [99, 91] on input "remote" at bounding box center [100, 96] width 152 height 23
type input "mind"
click at [54, 120] on link "Name" at bounding box center [57, 121] width 30 height 20
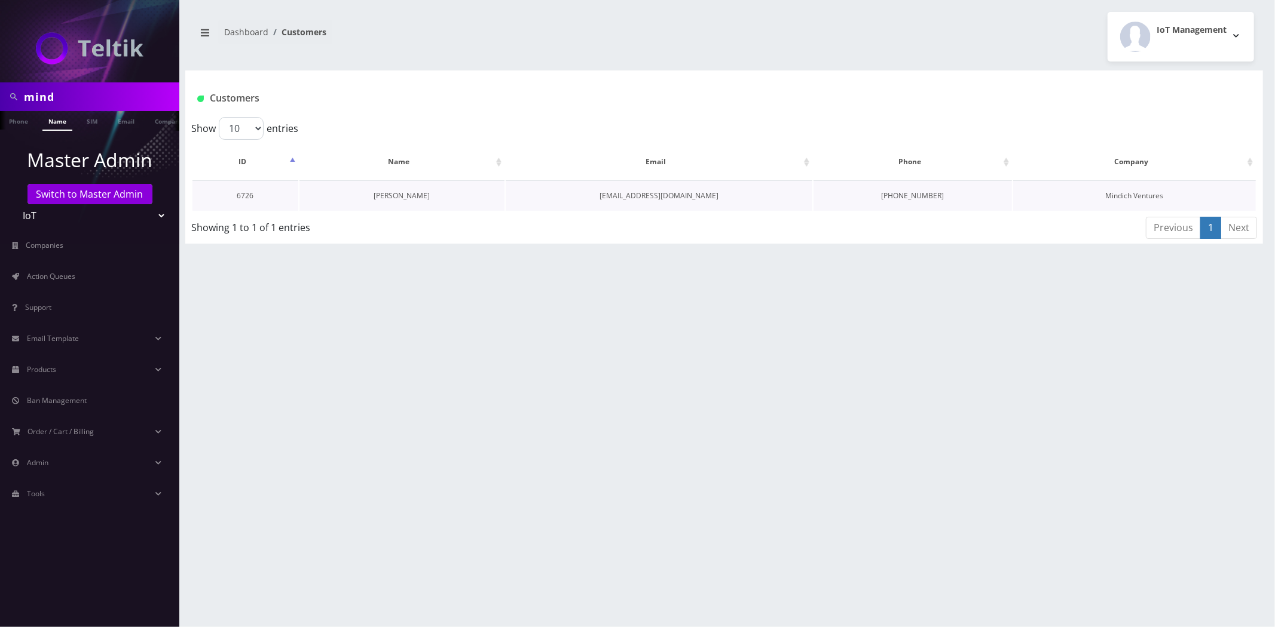
click at [390, 197] on link "[PERSON_NAME]" at bounding box center [401, 196] width 56 height 10
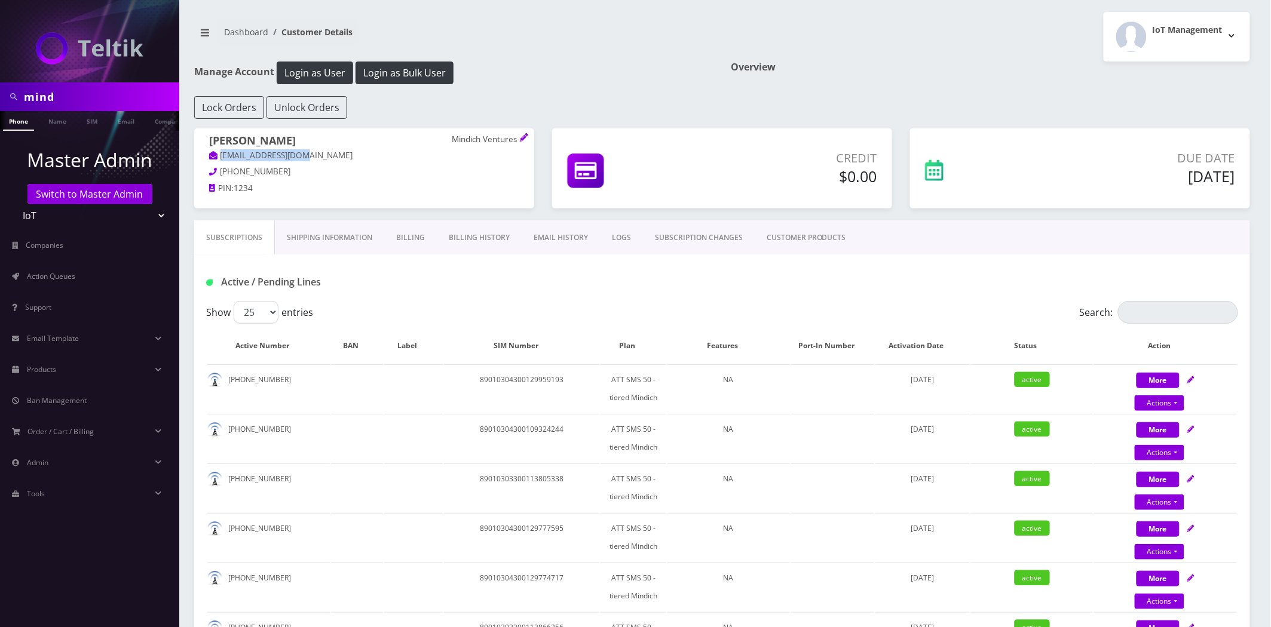
drag, startPoint x: 317, startPoint y: 157, endPoint x: 218, endPoint y: 156, distance: 98.6
click at [218, 156] on p "[EMAIL_ADDRESS][DOMAIN_NAME]" at bounding box center [364, 155] width 310 height 13
copy link "[EMAIL_ADDRESS][DOMAIN_NAME]"
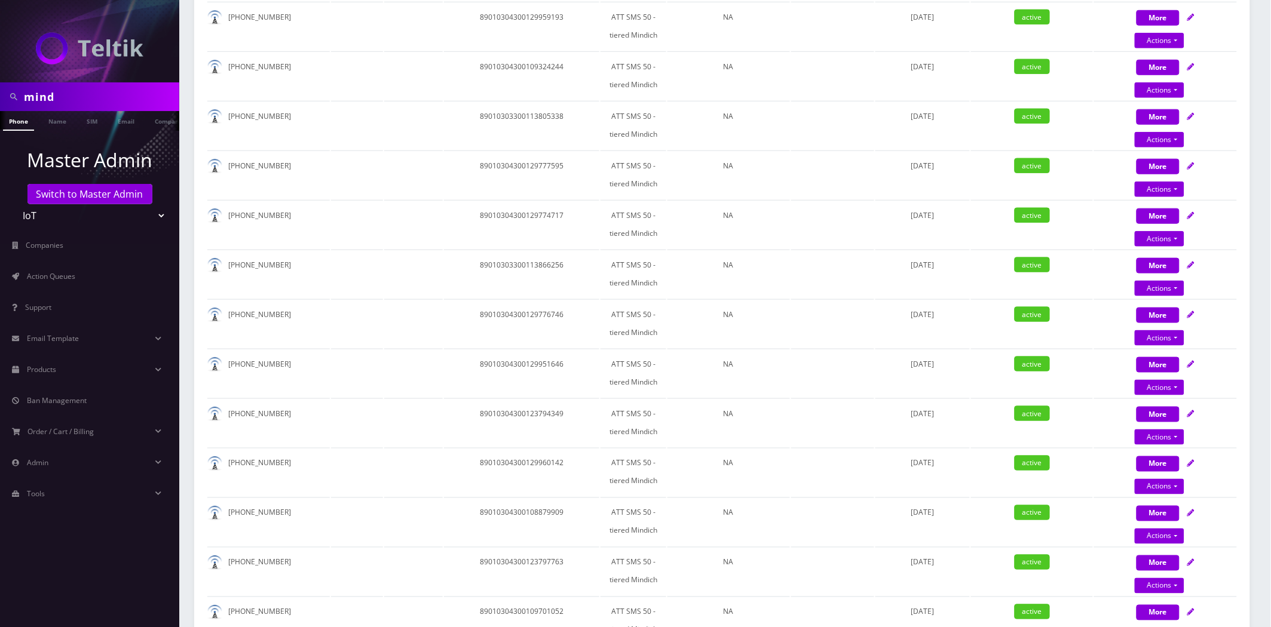
scroll to position [13, 0]
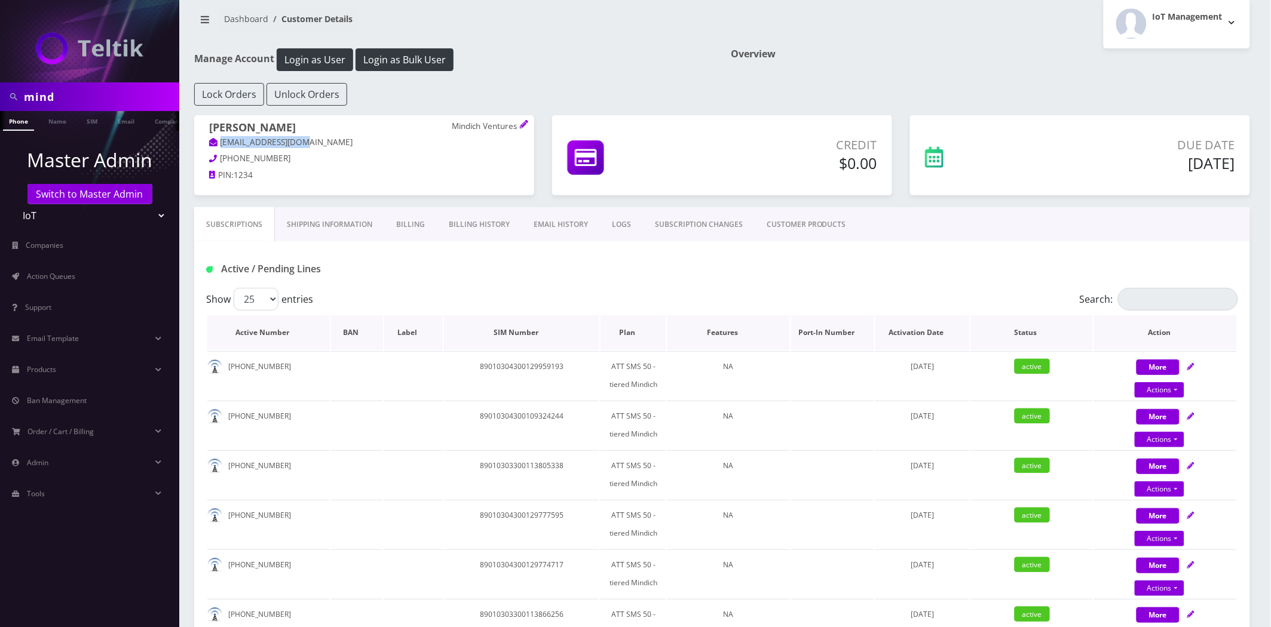
click at [638, 325] on th "Plan" at bounding box center [634, 333] width 66 height 35
click at [632, 329] on th "Plan" at bounding box center [634, 333] width 66 height 35
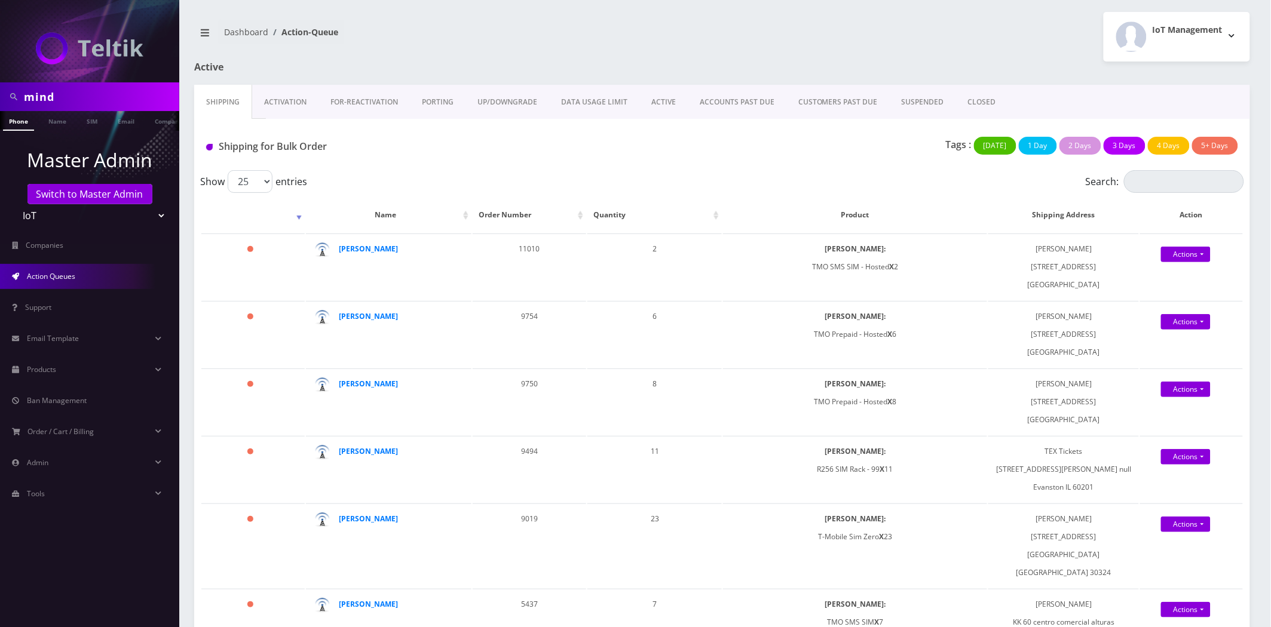
click at [50, 219] on select "Teltik Production My Link Mobile VennMobile Unlimited Advanced LTE Rexing Inc D…" at bounding box center [90, 215] width 152 height 23
select select "23"
click at [14, 204] on select "Teltik Production My Link Mobile VennMobile Unlimited Advanced LTE [PERSON_NAME…" at bounding box center [90, 215] width 152 height 23
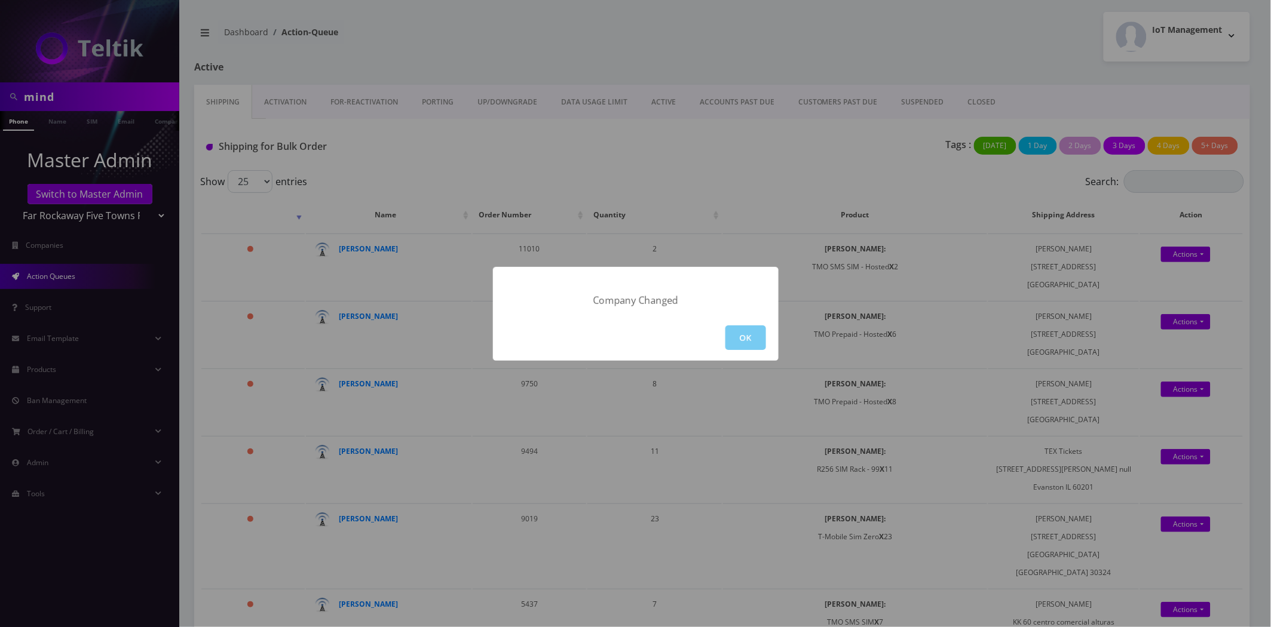
click at [755, 344] on button "OK" at bounding box center [745, 338] width 41 height 25
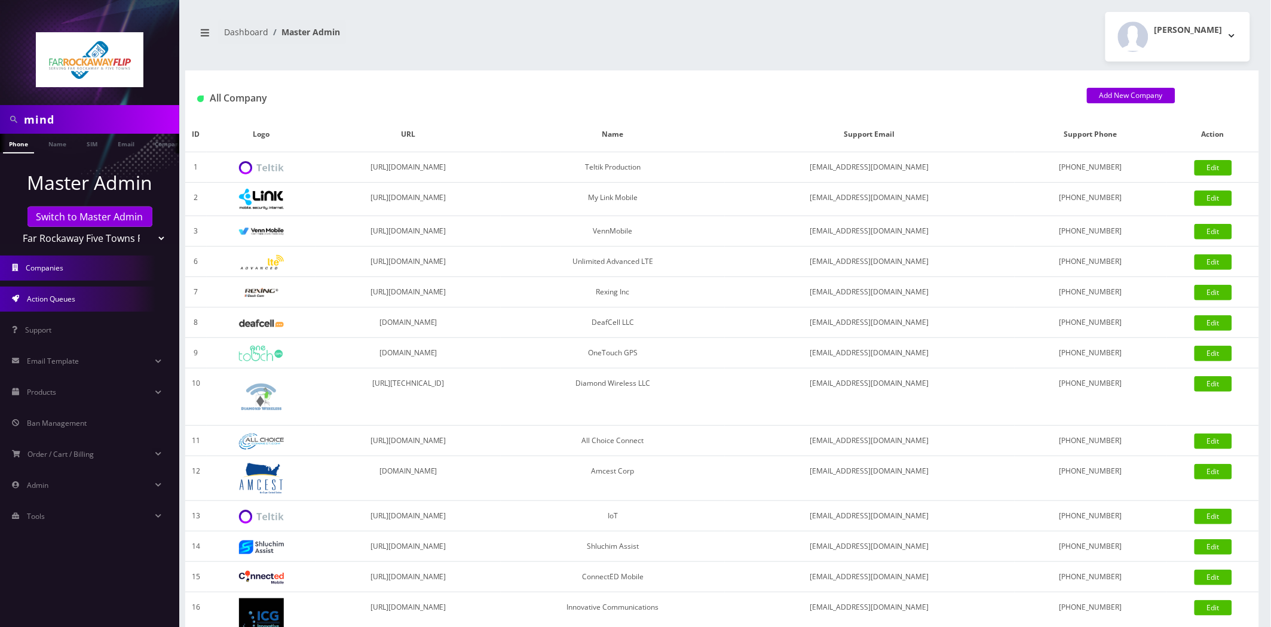
click at [42, 299] on span "Action Queues" at bounding box center [51, 299] width 48 height 10
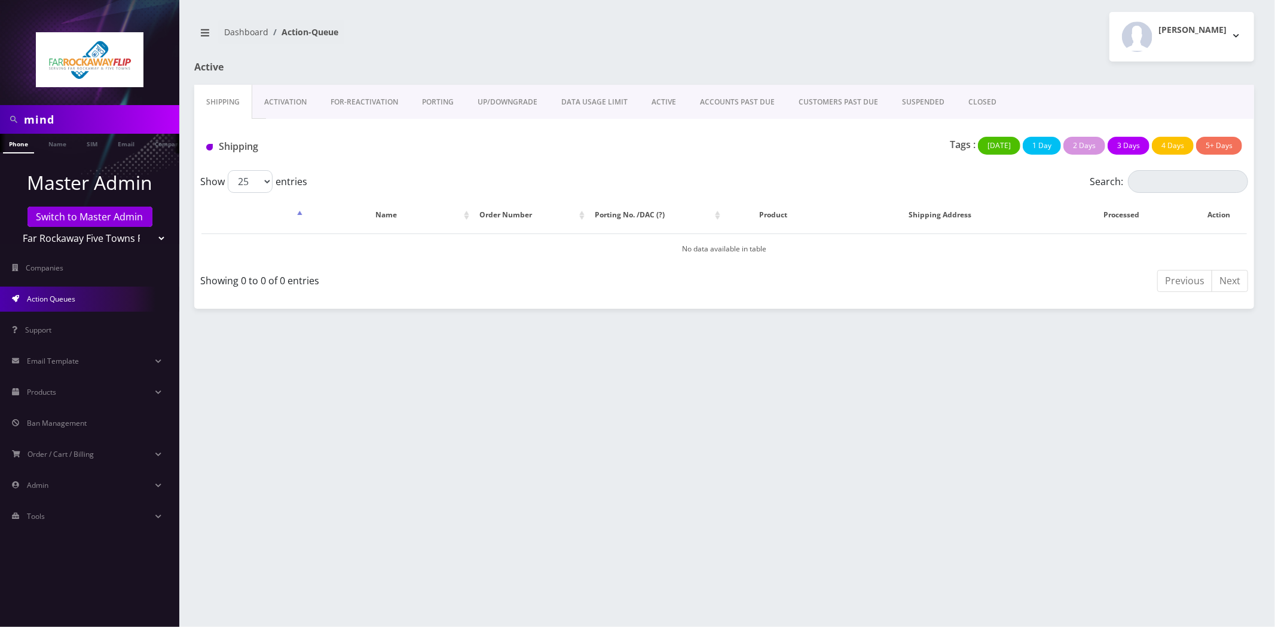
click at [667, 111] on link "ACTIVE" at bounding box center [663, 102] width 48 height 35
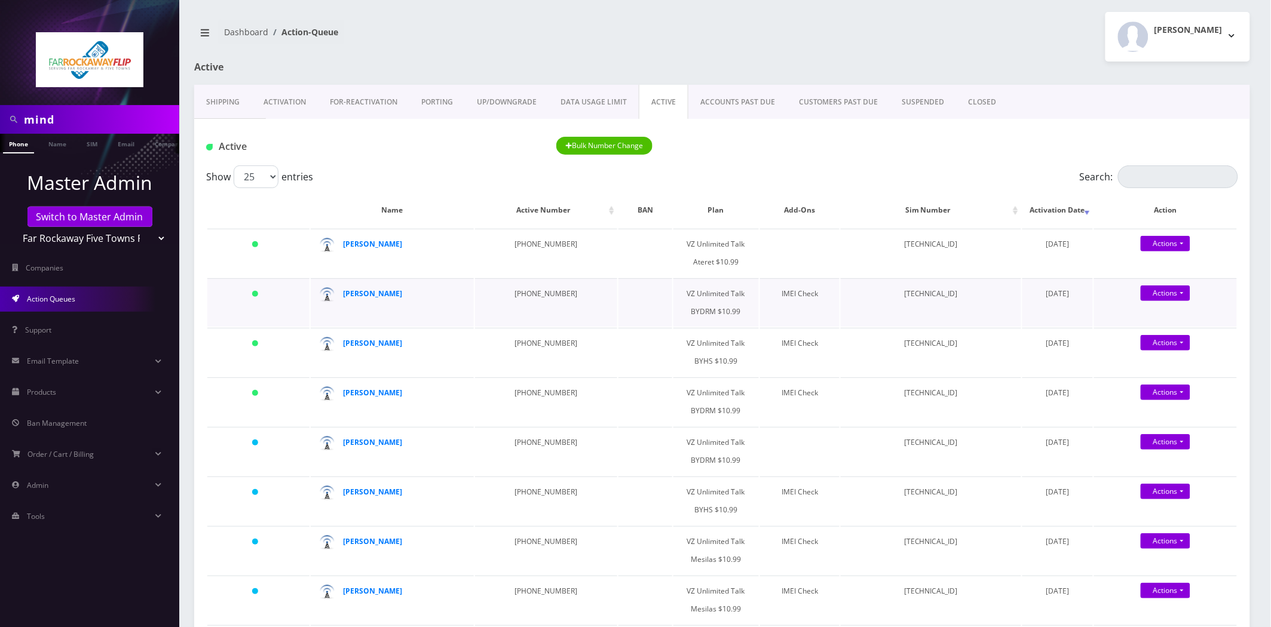
click at [947, 292] on td "[TECHNICAL_ID]" at bounding box center [931, 302] width 180 height 48
copy td "[TECHNICAL_ID]"
click at [915, 291] on td "89148000011835956358" at bounding box center [931, 302] width 180 height 48
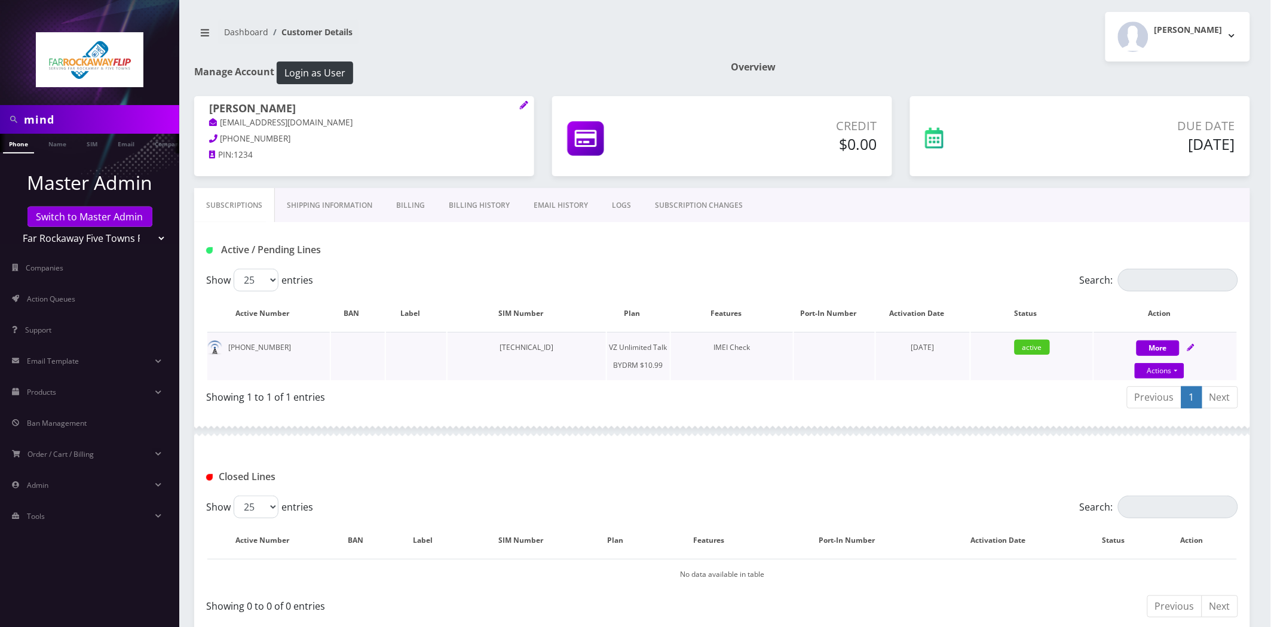
click at [541, 353] on td "[TECHNICAL_ID]" at bounding box center [527, 356] width 158 height 48
copy td "[TECHNICAL_ID]"
click at [1160, 369] on link "Actions" at bounding box center [1160, 371] width 50 height 16
select select "469"
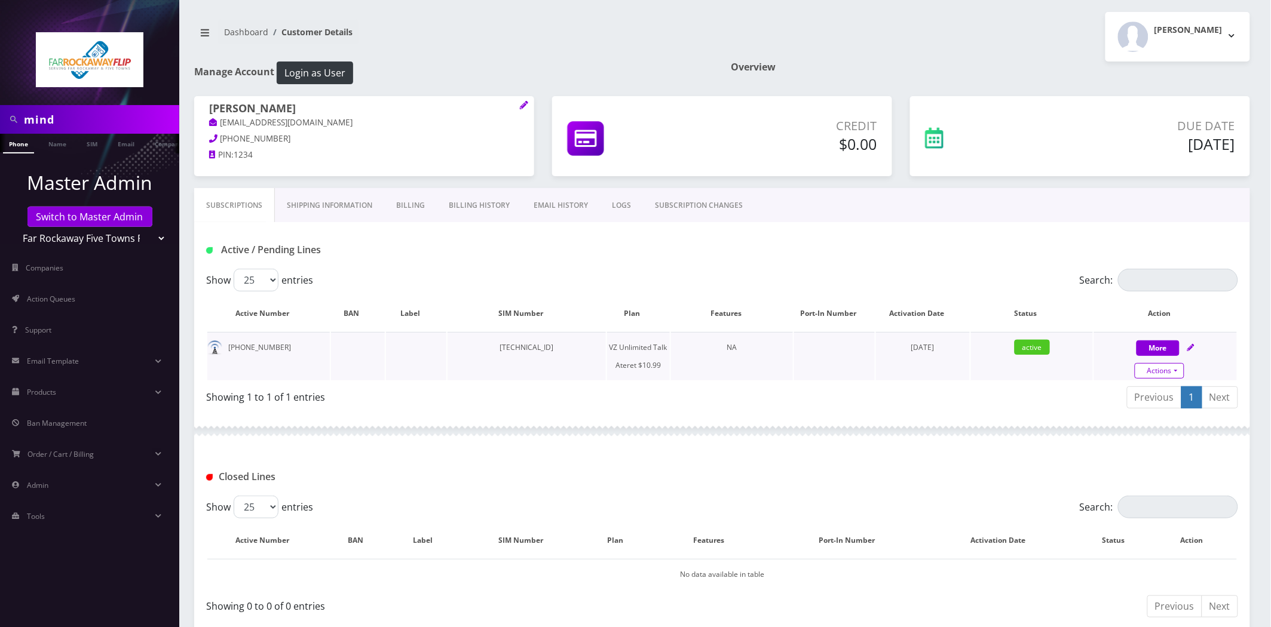
click at [1146, 363] on link "Actions" at bounding box center [1160, 371] width 50 height 16
select select "483"
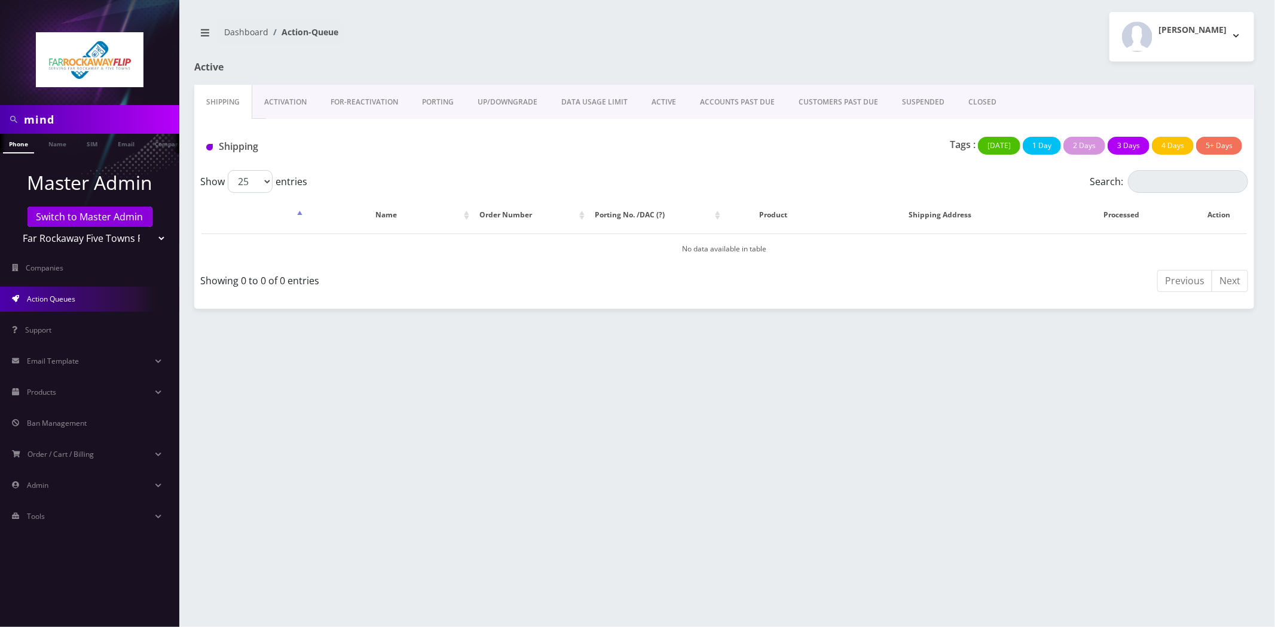
scroll to position [0, 6]
click at [79, 235] on select "Teltik Production My Link Mobile VennMobile Unlimited Advanced LTE [PERSON_NAME…" at bounding box center [90, 238] width 152 height 23
select select "13"
click at [14, 227] on select "Teltik Production My Link Mobile VennMobile Unlimited Advanced LTE [PERSON_NAME…" at bounding box center [90, 238] width 152 height 23
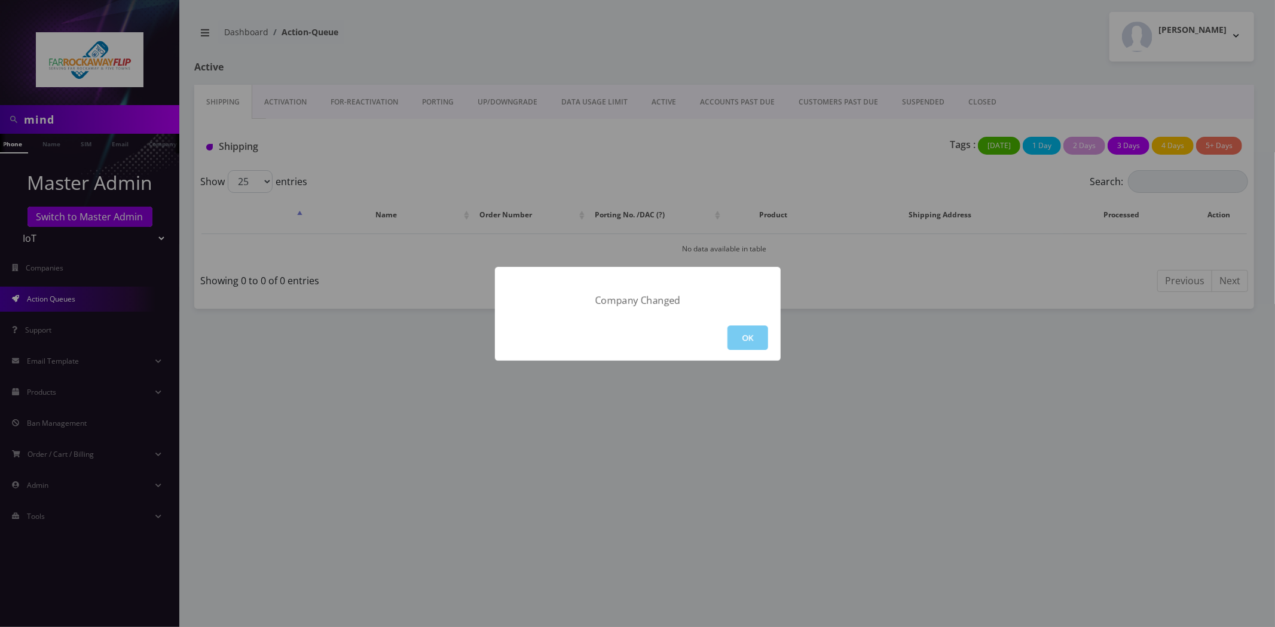
click at [742, 332] on button "OK" at bounding box center [747, 338] width 41 height 25
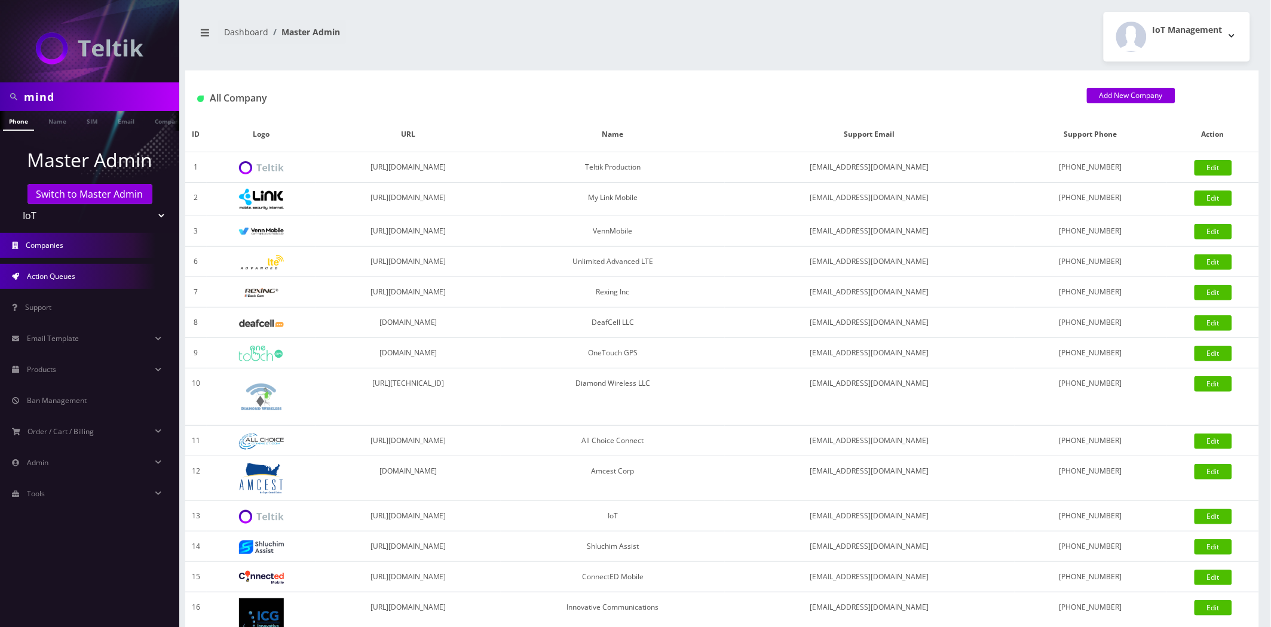
click at [91, 271] on link "Action Queues" at bounding box center [89, 276] width 179 height 25
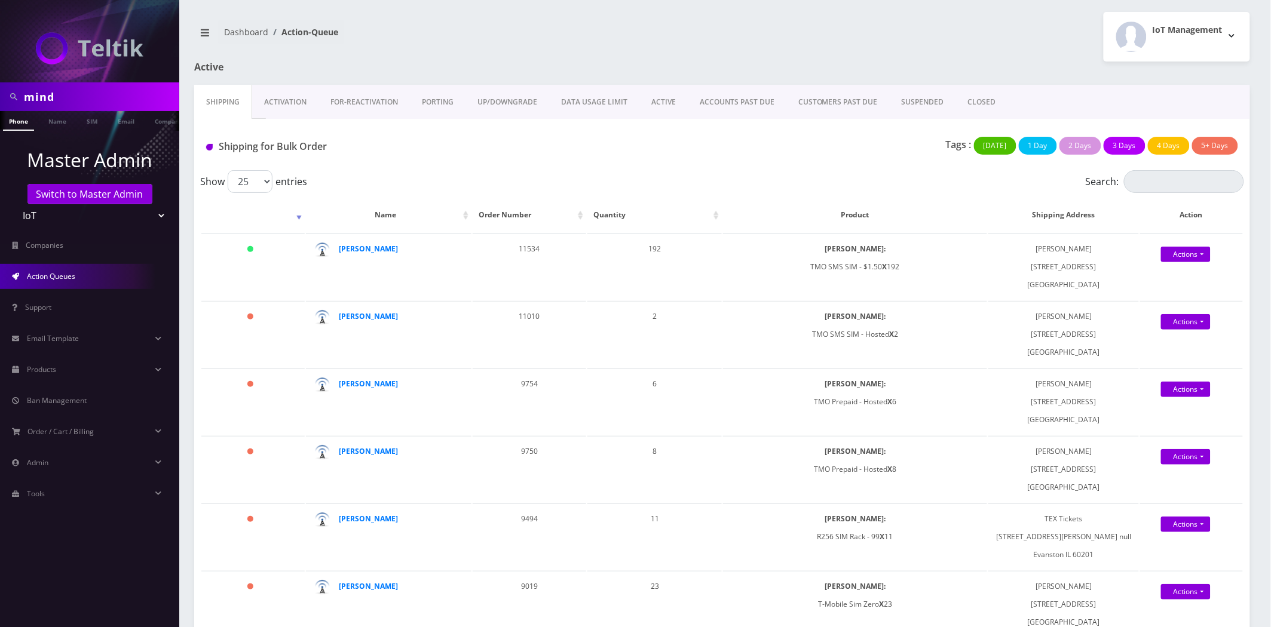
click at [118, 97] on input "mind" at bounding box center [100, 96] width 152 height 23
type input "remote"
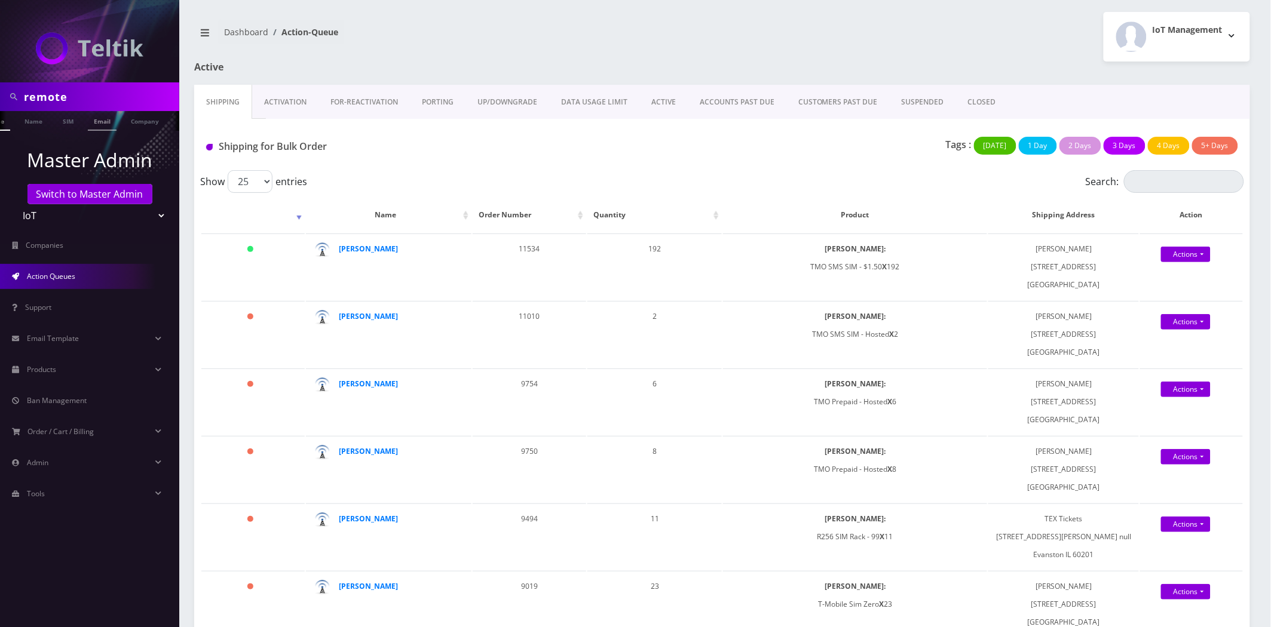
click at [117, 116] on li "Email" at bounding box center [102, 121] width 35 height 20
click at [138, 121] on link "Company" at bounding box center [145, 121] width 40 height 20
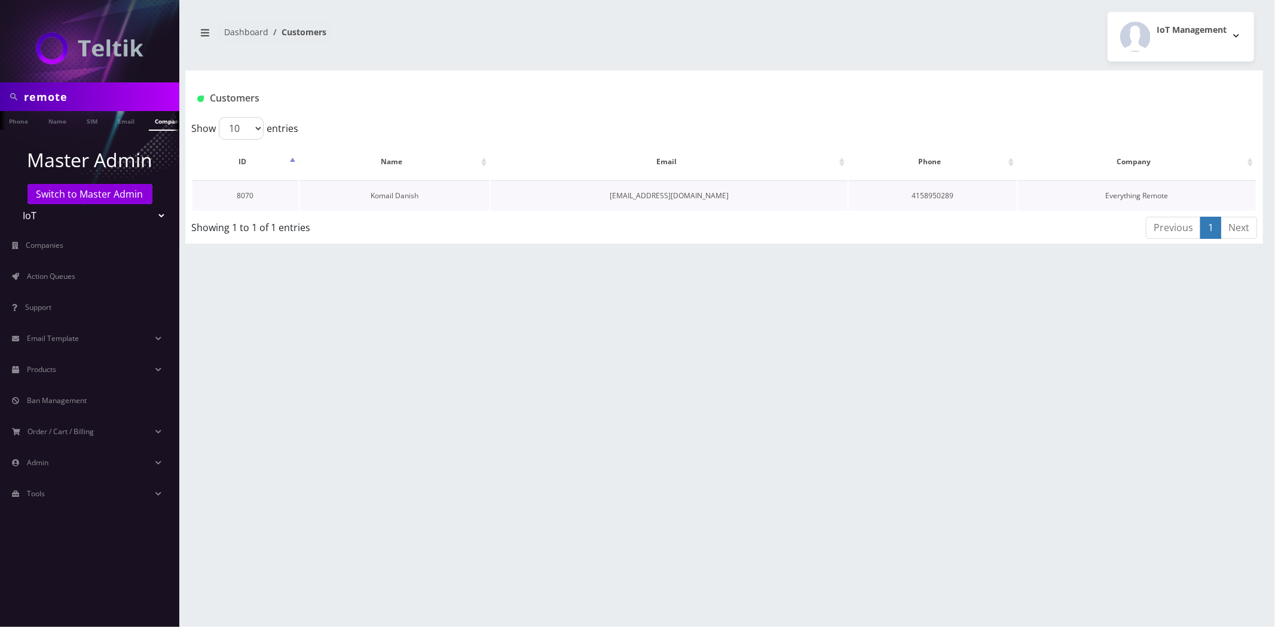
click at [392, 198] on link "Komail Danish" at bounding box center [394, 196] width 48 height 10
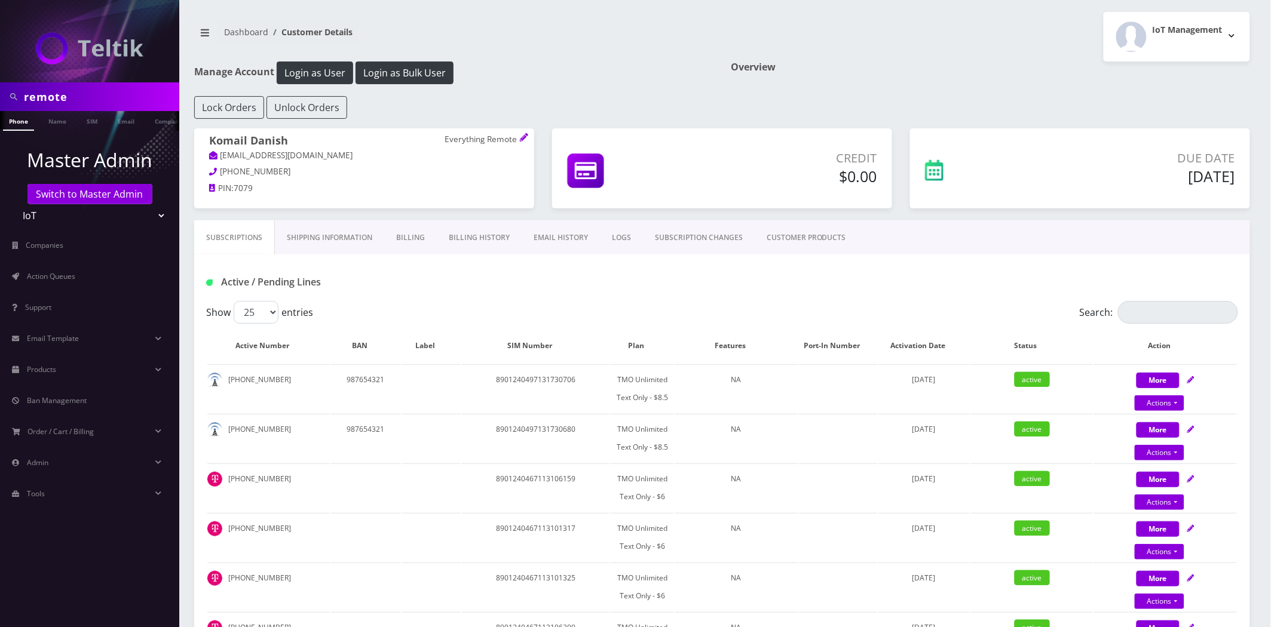
click at [549, 233] on link "EMAIL HISTORY" at bounding box center [561, 238] width 78 height 35
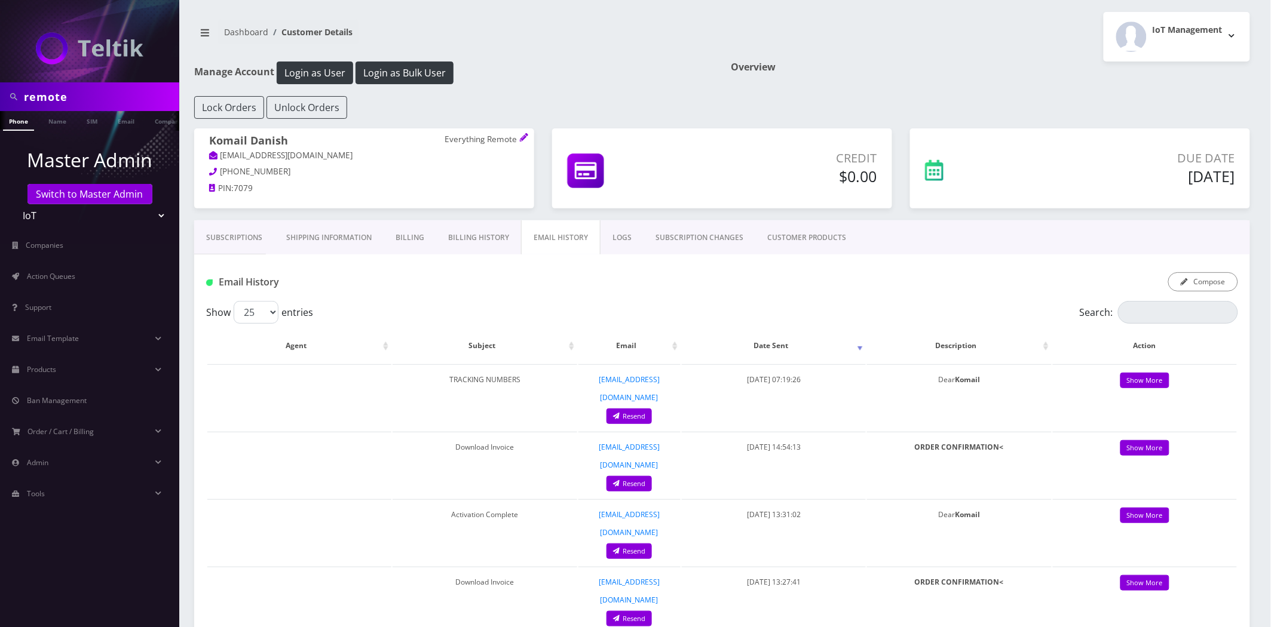
click at [56, 104] on input "remote" at bounding box center [100, 96] width 152 height 23
type input "atrigos"
click at [160, 128] on link "Company" at bounding box center [169, 121] width 40 height 20
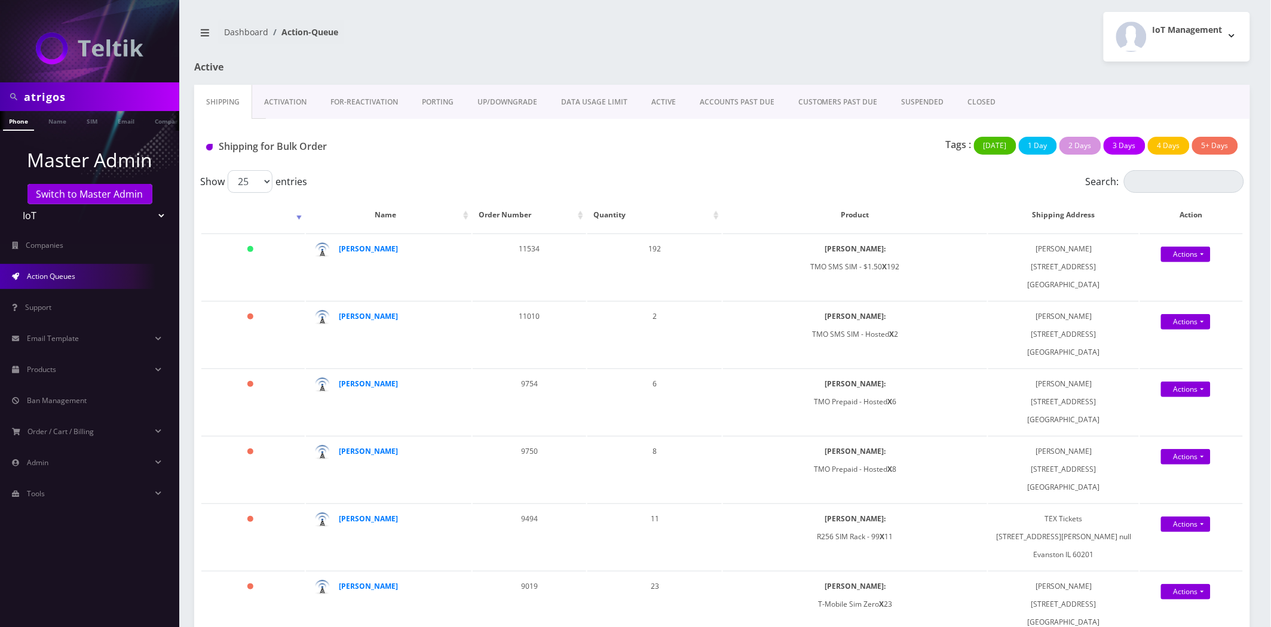
click at [53, 219] on select "Teltik Production My Link Mobile VennMobile Unlimited Advanced LTE Rexing Inc D…" at bounding box center [90, 215] width 152 height 23
select select "23"
click at [14, 204] on select "Teltik Production My Link Mobile VennMobile Unlimited Advanced LTE Rexing Inc D…" at bounding box center [90, 215] width 152 height 23
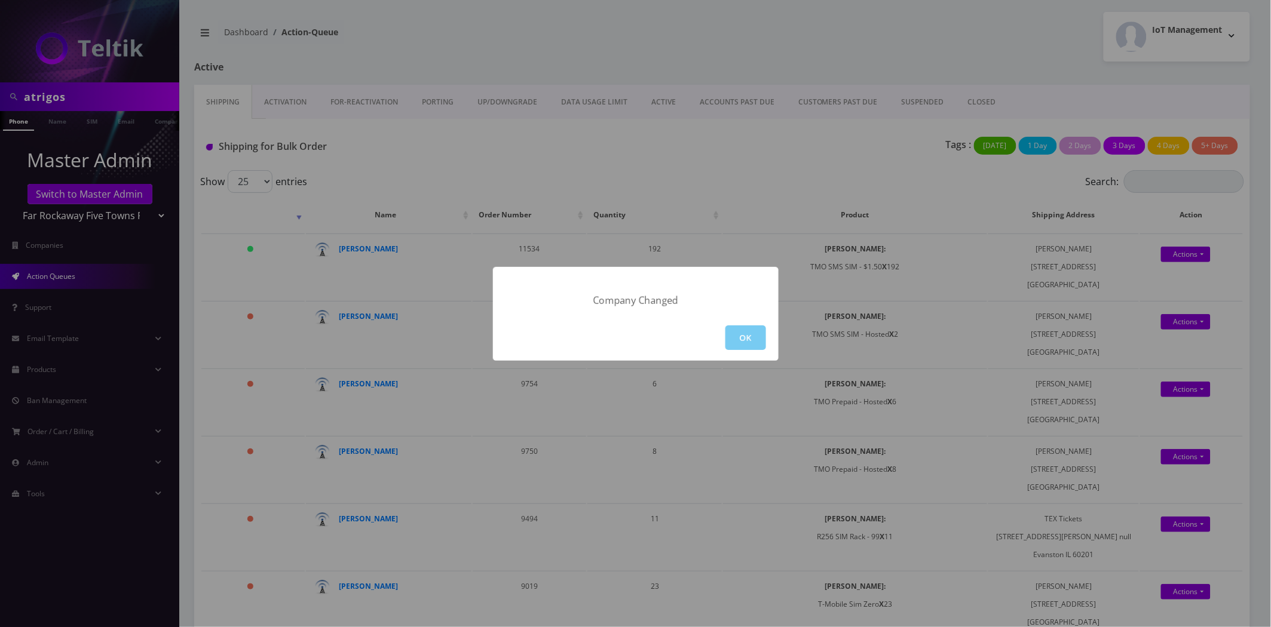
click at [742, 333] on button "OK" at bounding box center [745, 338] width 41 height 25
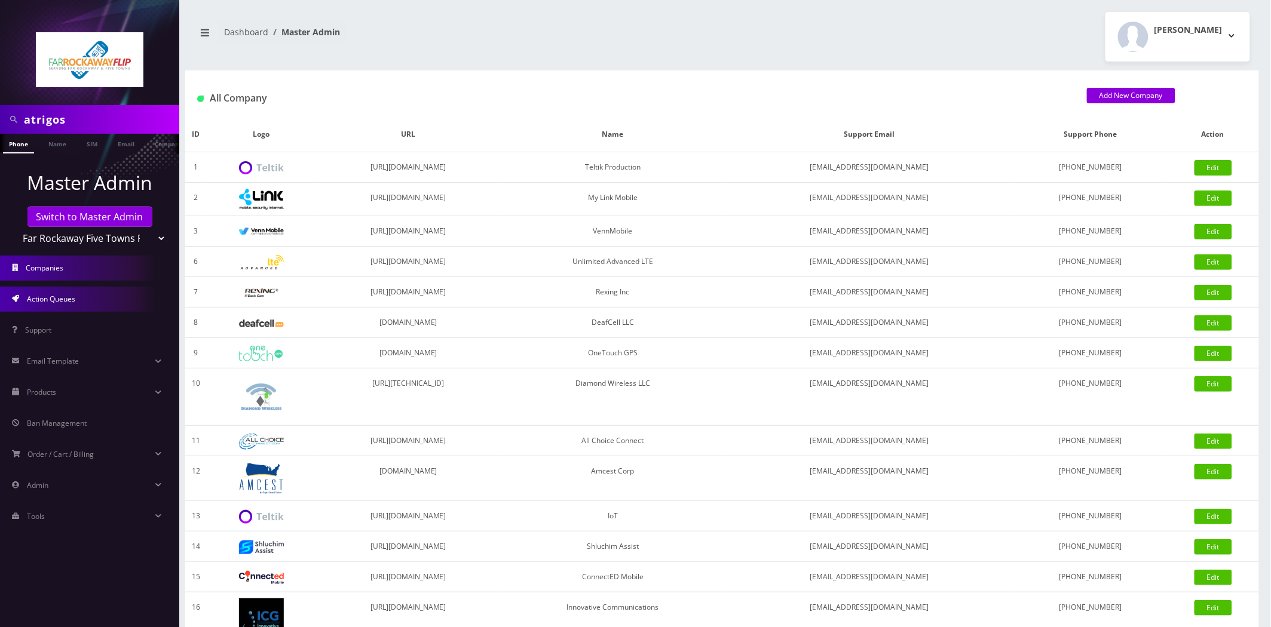
click at [58, 298] on span "Action Queues" at bounding box center [51, 299] width 48 height 10
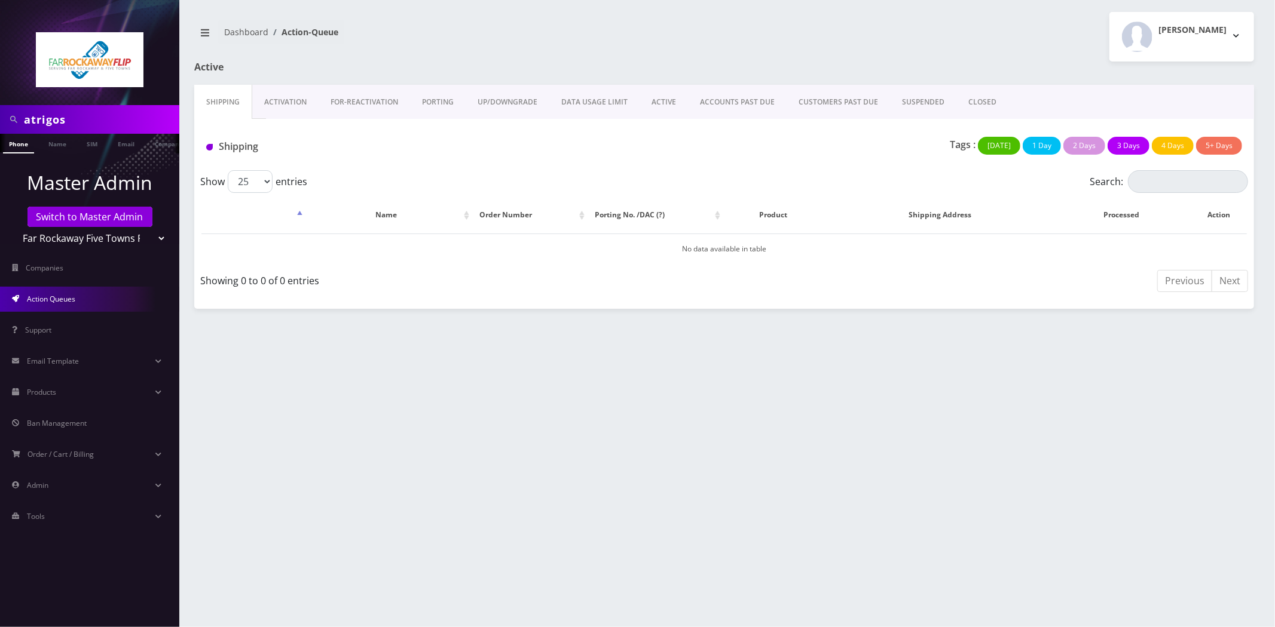
click at [301, 94] on link "Activation" at bounding box center [285, 102] width 66 height 35
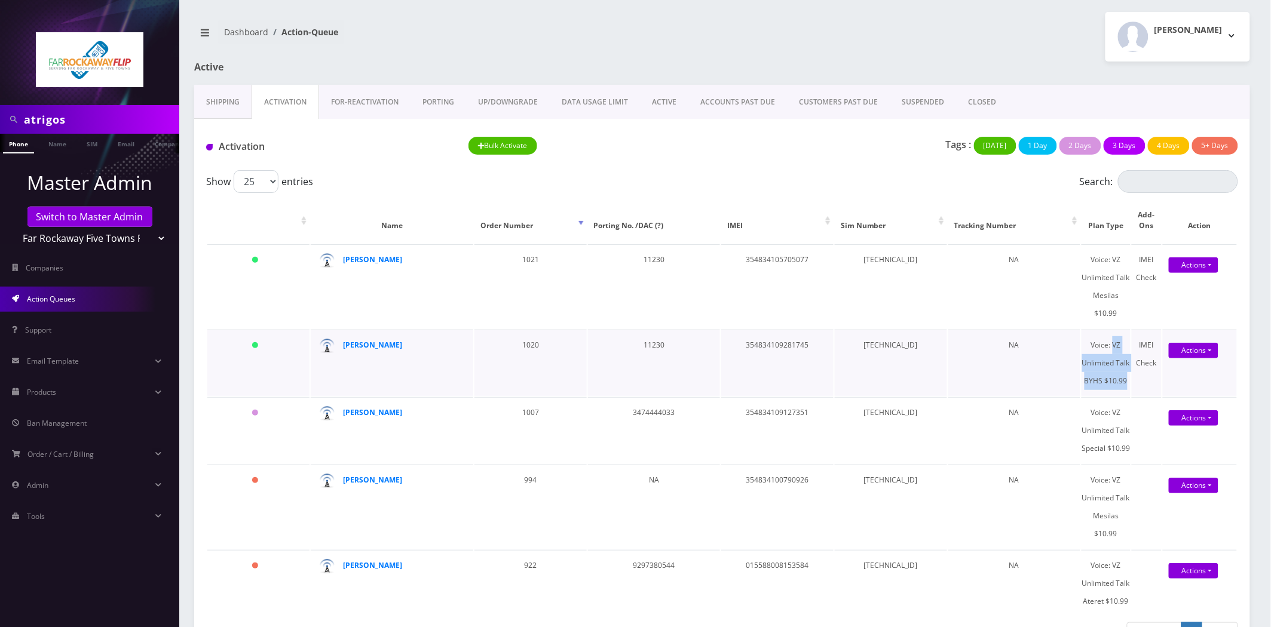
drag, startPoint x: 1128, startPoint y: 381, endPoint x: 1113, endPoint y: 348, distance: 36.1
click at [1113, 348] on div "Voice: VZ Unlimited Talk BYHS $10.99" at bounding box center [1106, 363] width 48 height 54
copy div "VZ Unlimited Talk BYHS $10.99"
click at [60, 395] on link "Products" at bounding box center [89, 392] width 179 height 25
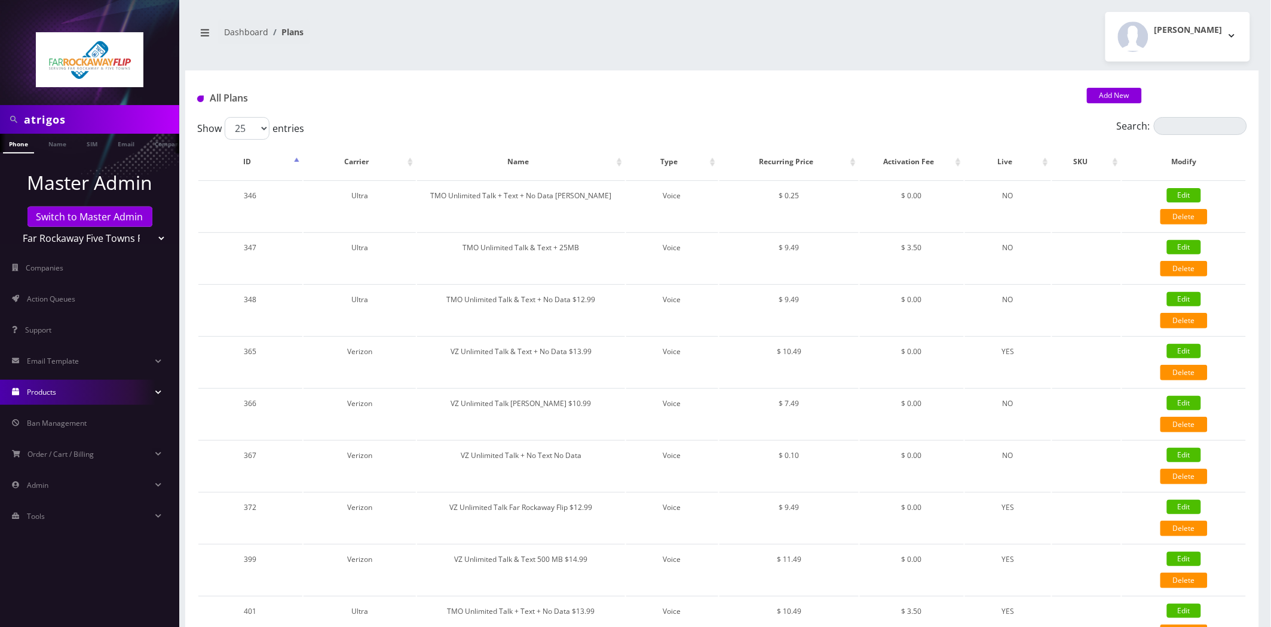
click at [1202, 136] on div "Search:" at bounding box center [1116, 128] width 262 height 23
click at [1205, 124] on input "Search:" at bounding box center [1200, 126] width 93 height 18
paste input "VZ Unlimited Talk BYHS $10.99"
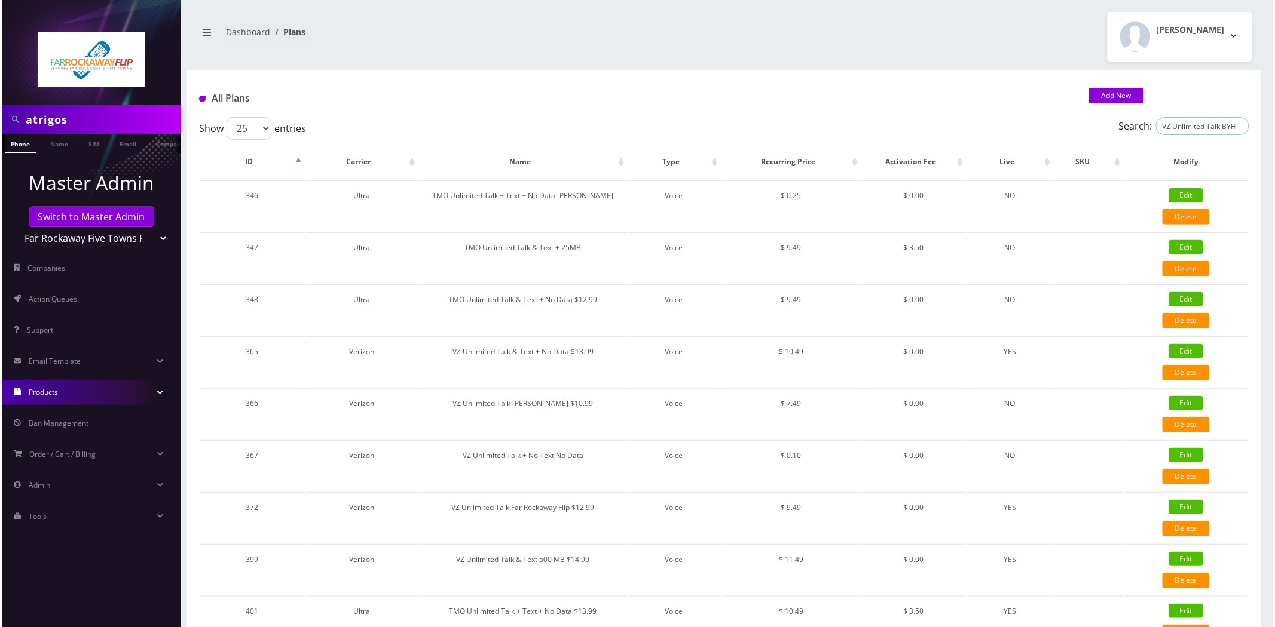
scroll to position [0, 23]
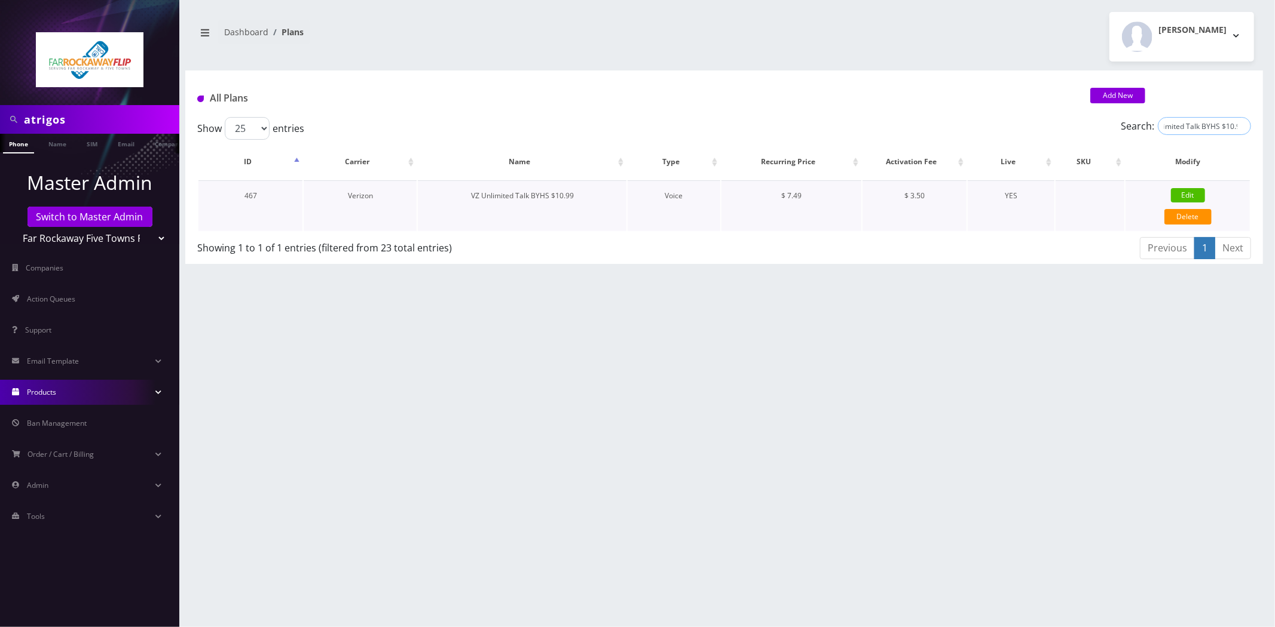
type input "VZ Unlimited Talk BYHS $10.99"
click at [1187, 192] on link "Edit" at bounding box center [1188, 195] width 34 height 14
type input "VZ Unlimited Talk BYHS $10.99"
select select "1"
select select "6"
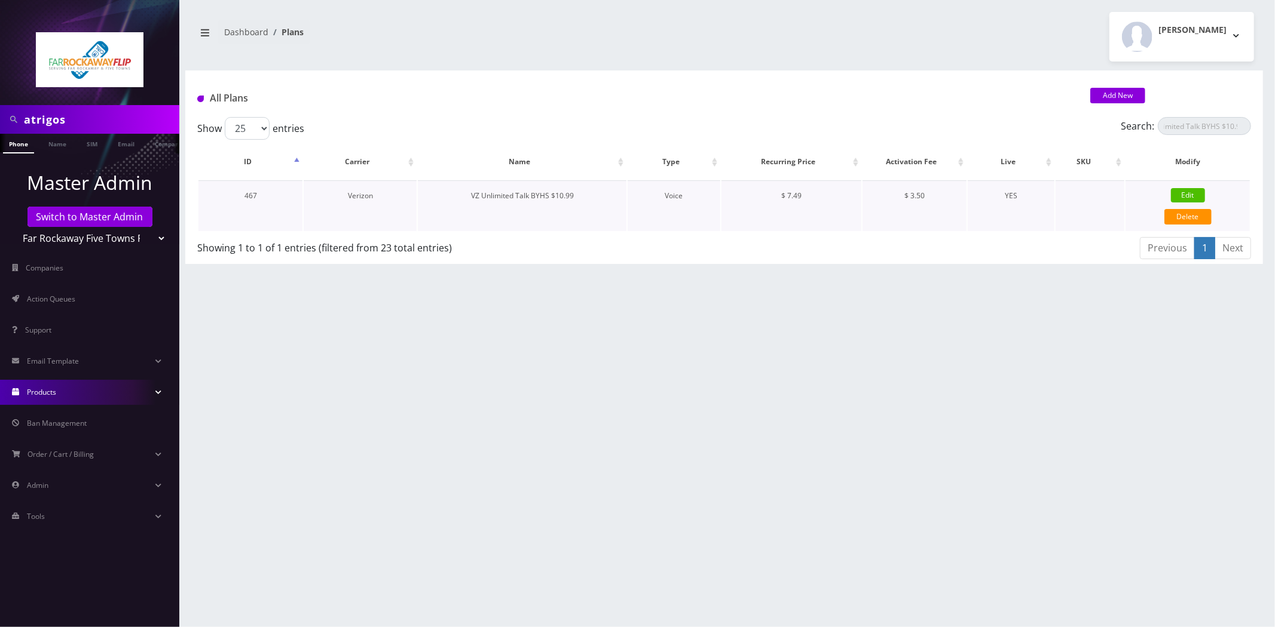
select select "0"
type input "test"
checkbox input "false"
checkbox input "true"
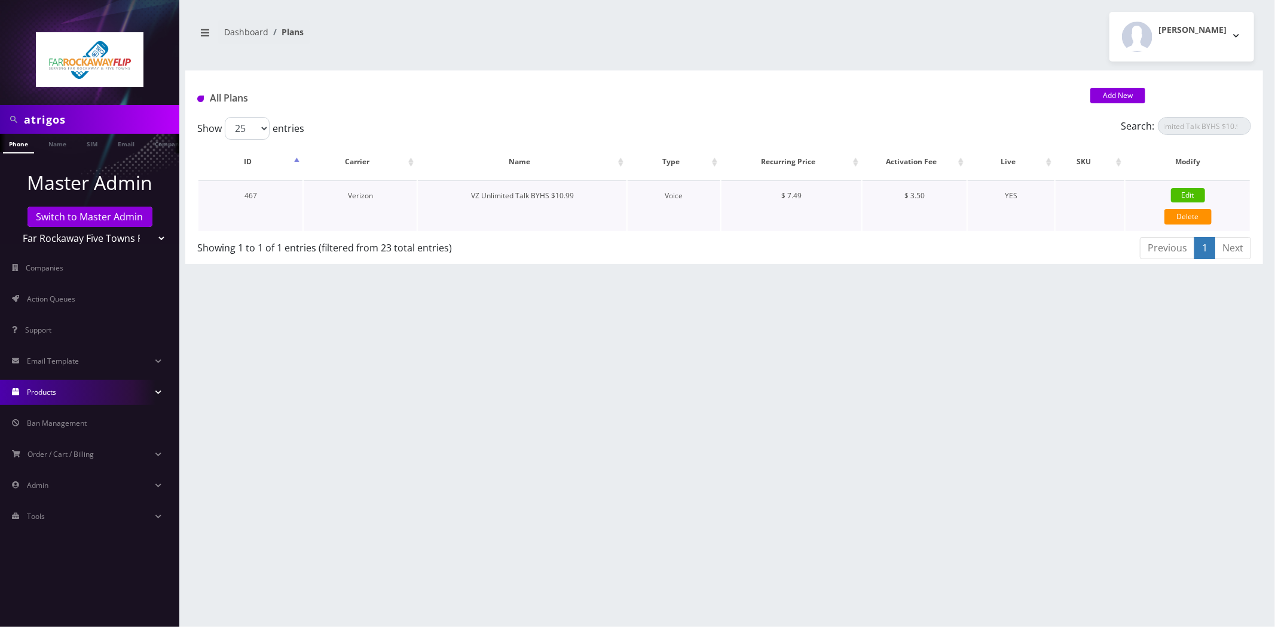
checkbox input "true"
checkbox input "false"
checkbox input "true"
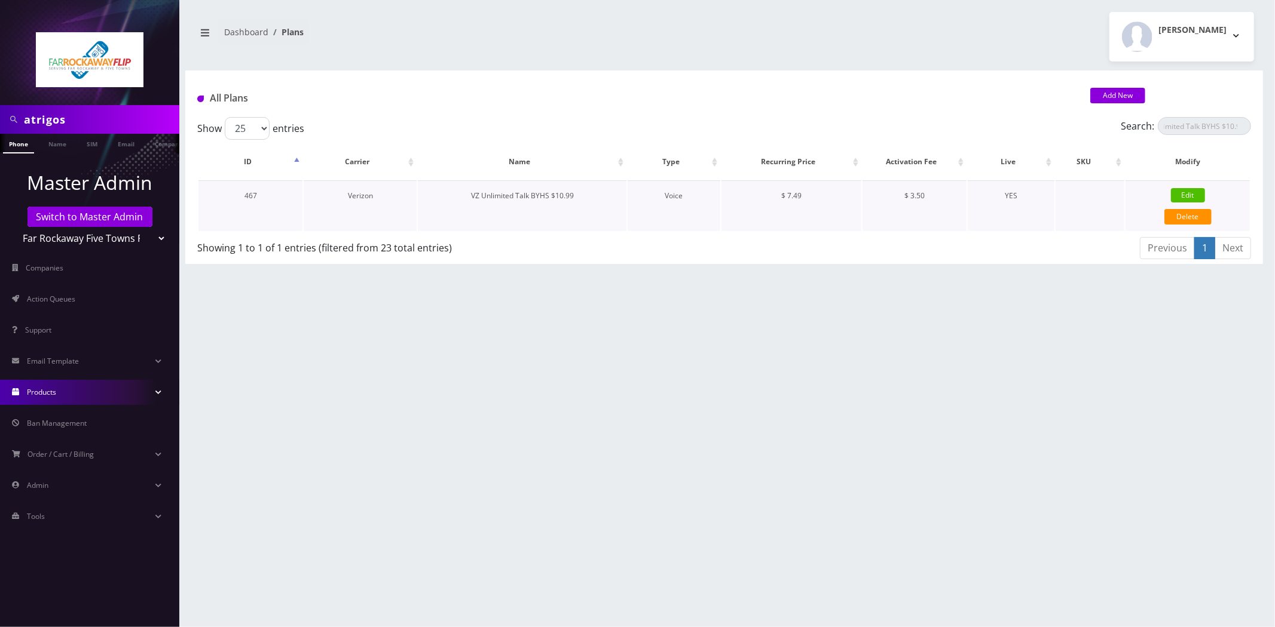
type input "12761"
type input "3.5"
checkbox input "true"
checkbox input "false"
type input "7.49"
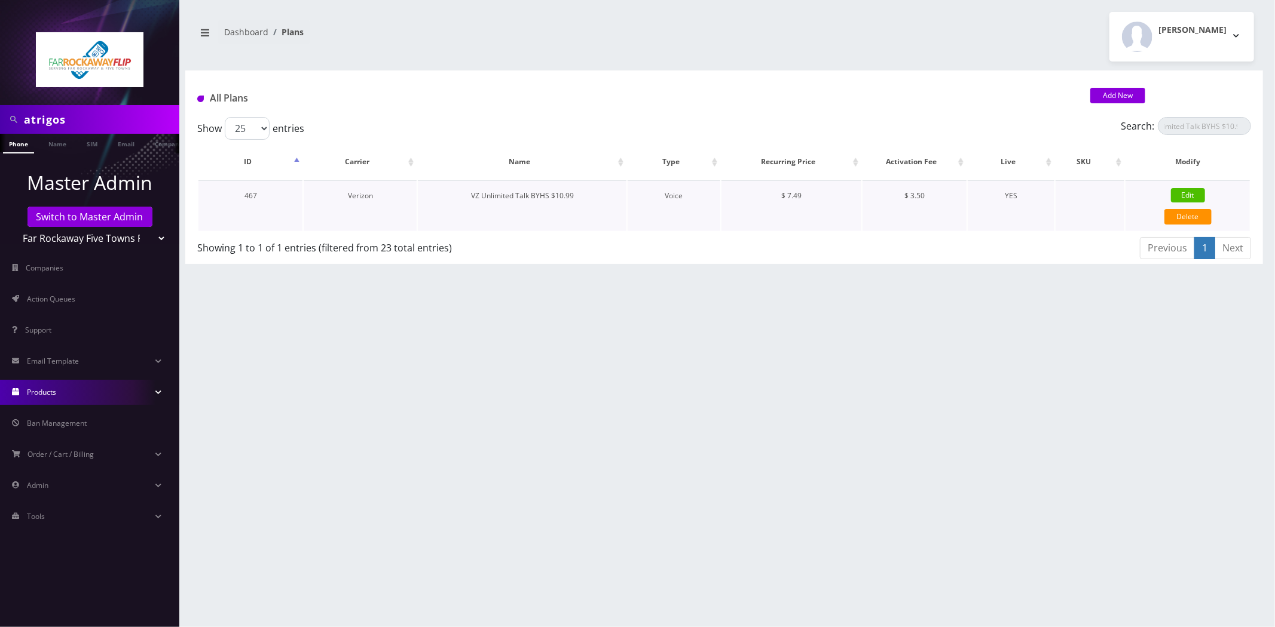
type input "3.5"
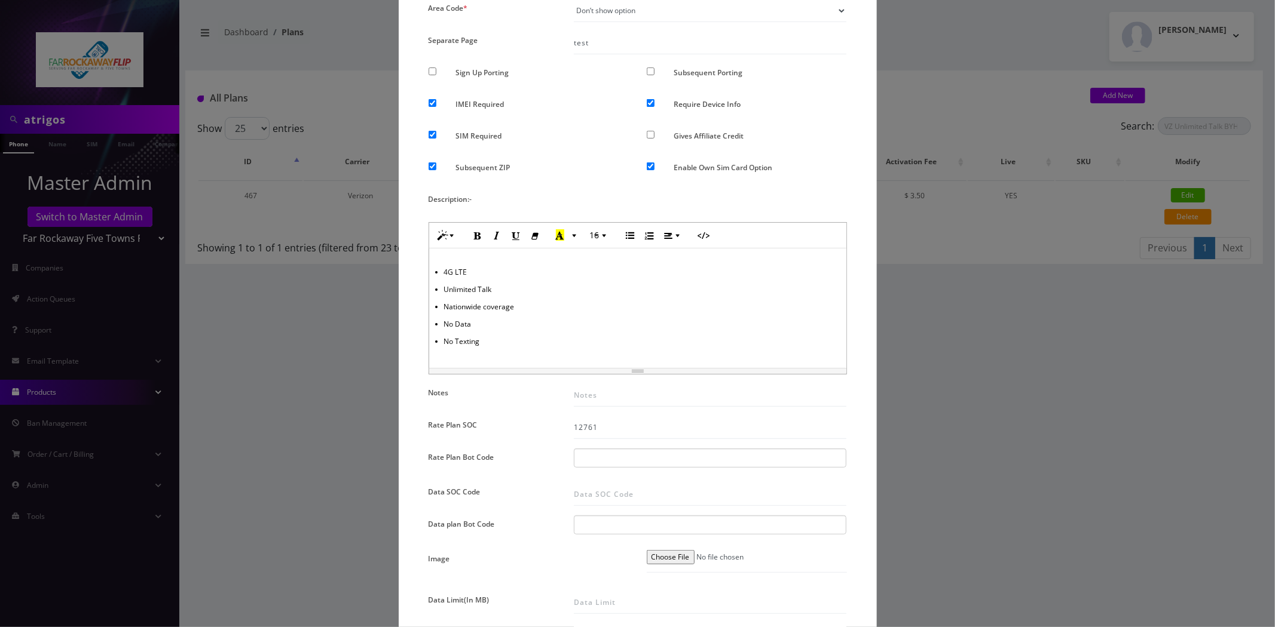
scroll to position [464, 0]
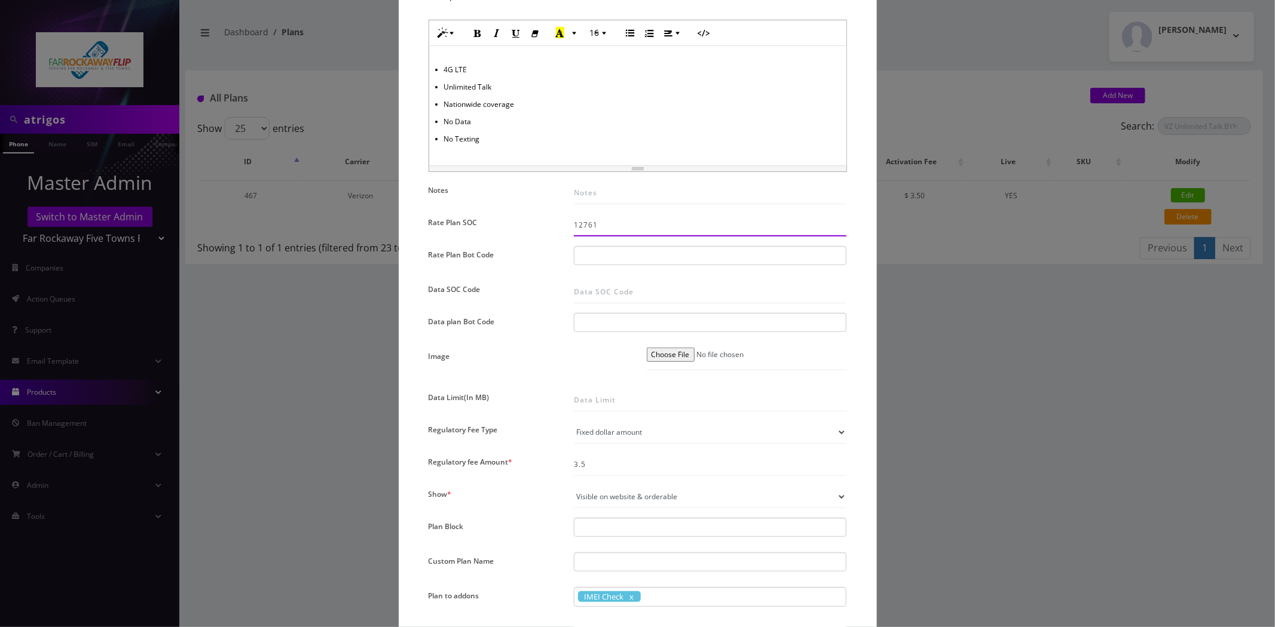
click at [623, 235] on div "12761" at bounding box center [710, 225] width 291 height 23
click at [624, 225] on input "12761" at bounding box center [710, 225] width 273 height 23
drag, startPoint x: 630, startPoint y: 241, endPoint x: 630, endPoint y: 228, distance: 13.7
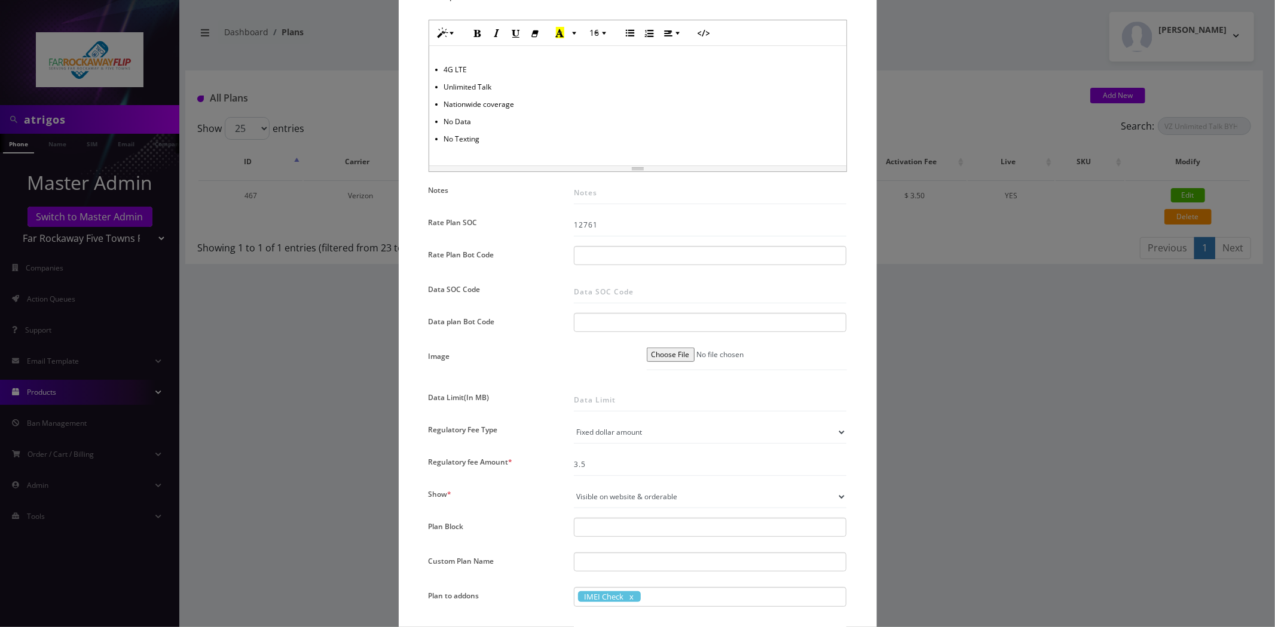
click at [630, 241] on div "Name * VZ Unlimited Talk BYHS $10.99 SKU Tag Type * Voice Data Wearable Members…" at bounding box center [637, 242] width 436 height 1214
click at [630, 225] on input "12761" at bounding box center [710, 225] width 273 height 23
click at [630, 224] on input "12761" at bounding box center [710, 225] width 273 height 23
paste input "9905"
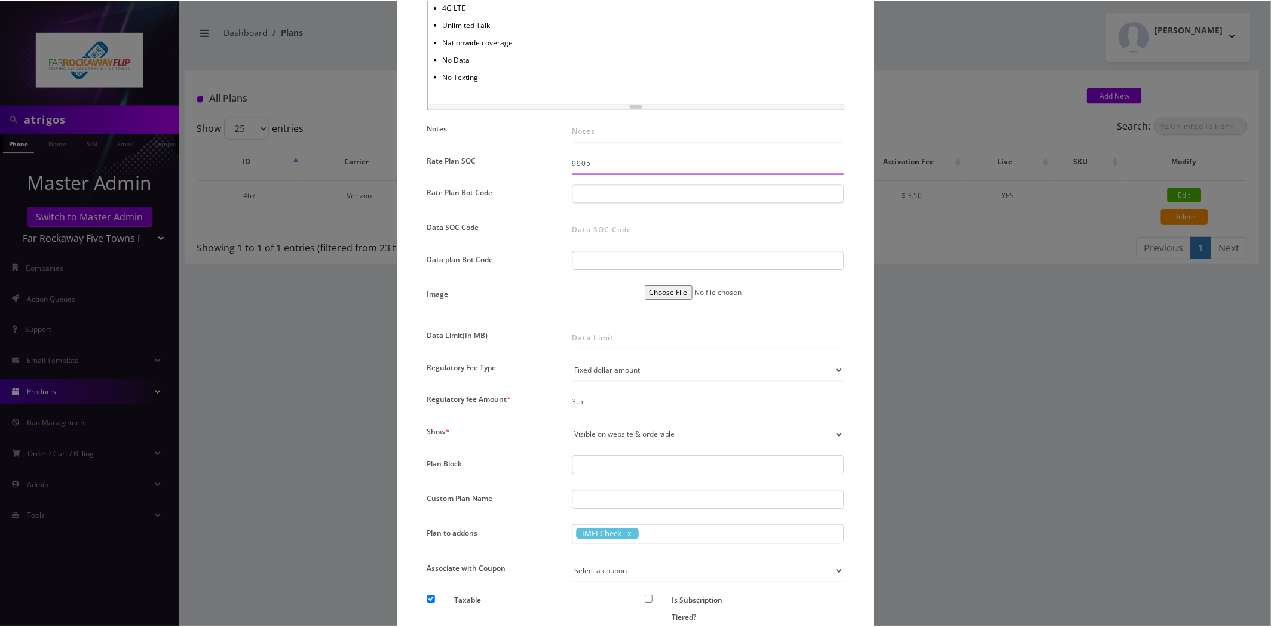
scroll to position [733, 0]
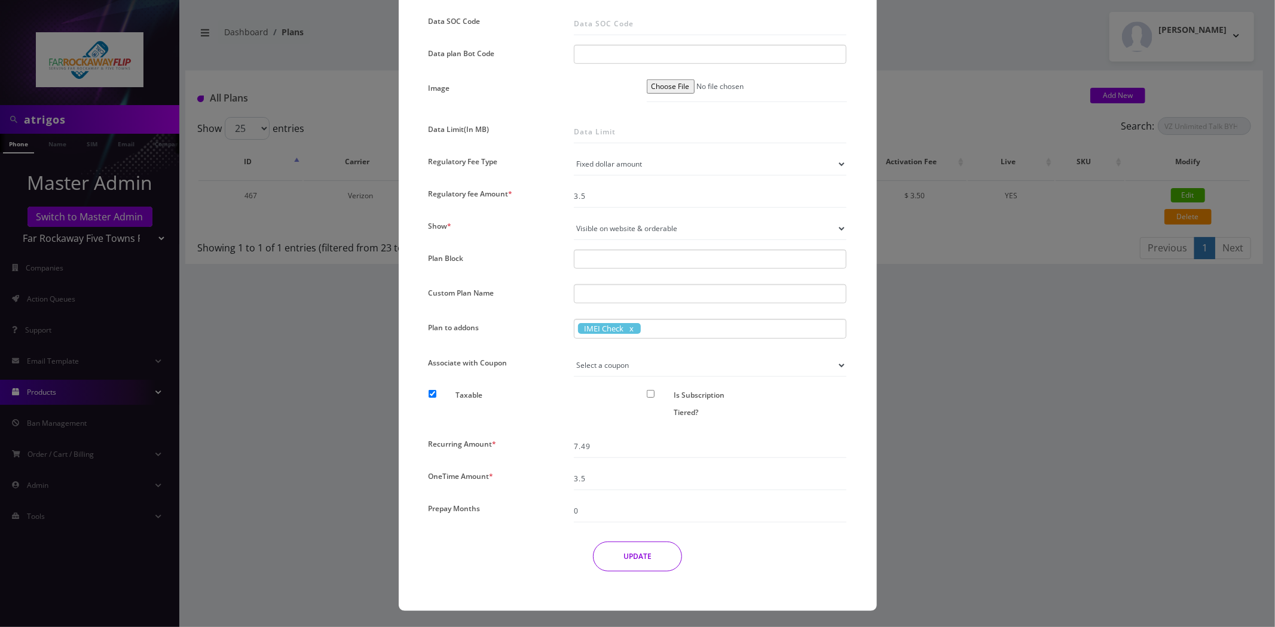
type input "9905"
click at [642, 556] on button "UPDATE" at bounding box center [637, 557] width 89 height 30
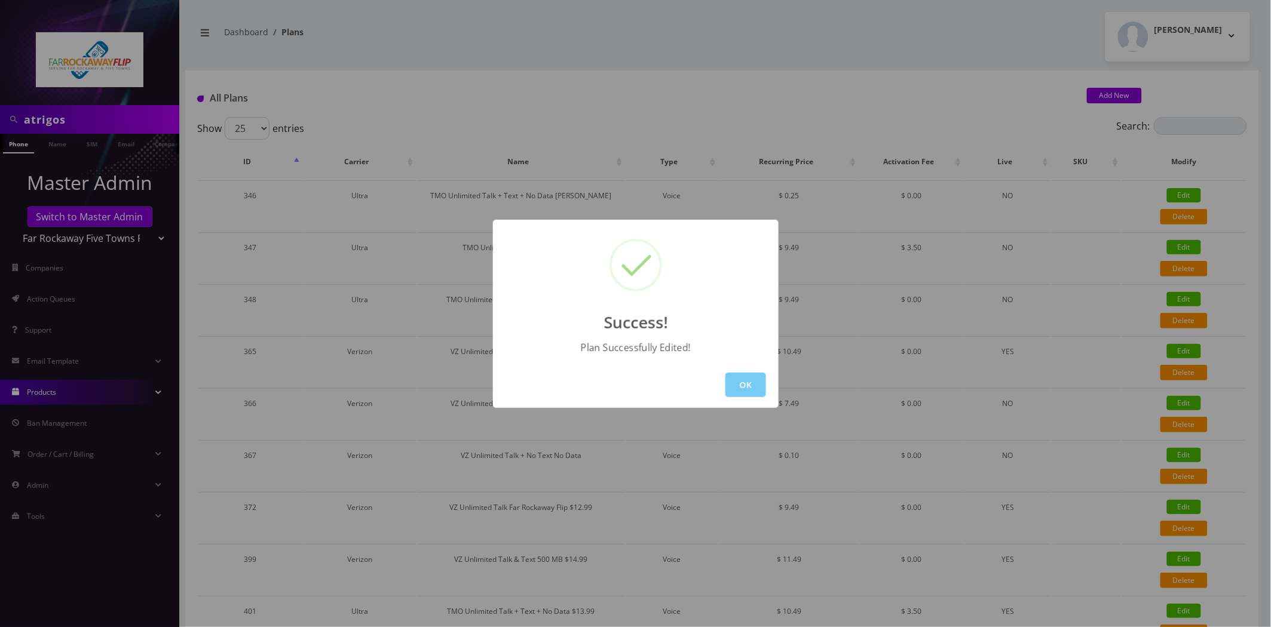
click at [747, 384] on button "OK" at bounding box center [745, 385] width 41 height 25
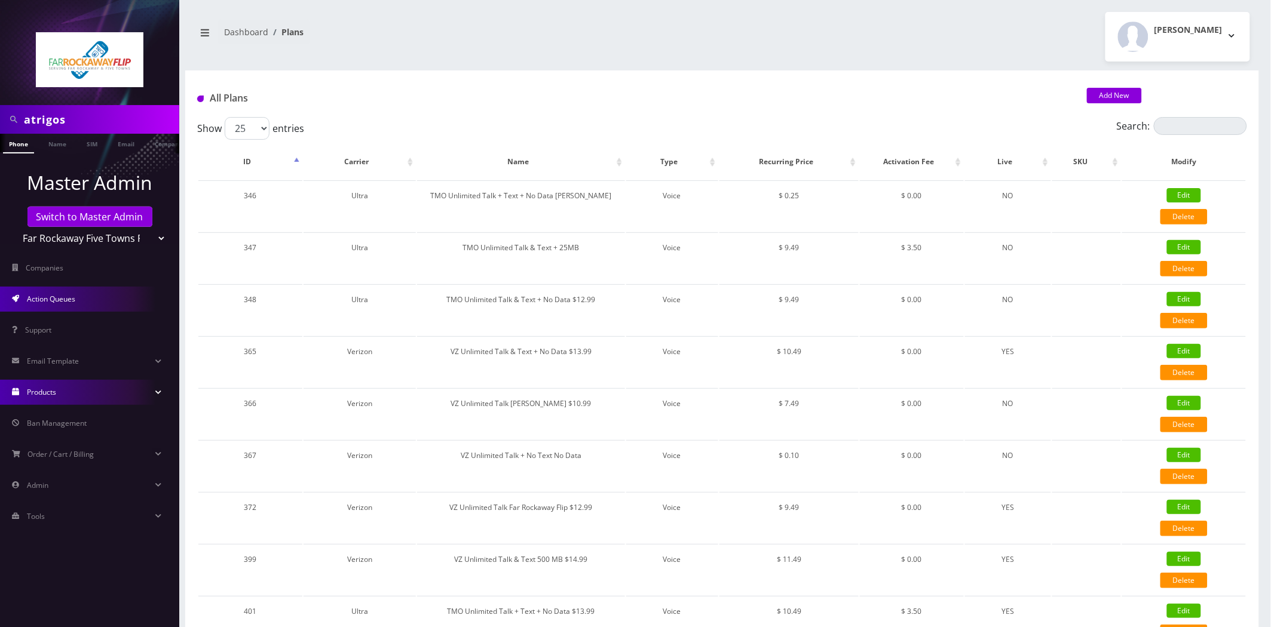
click at [87, 293] on link "Action Queues" at bounding box center [89, 299] width 179 height 25
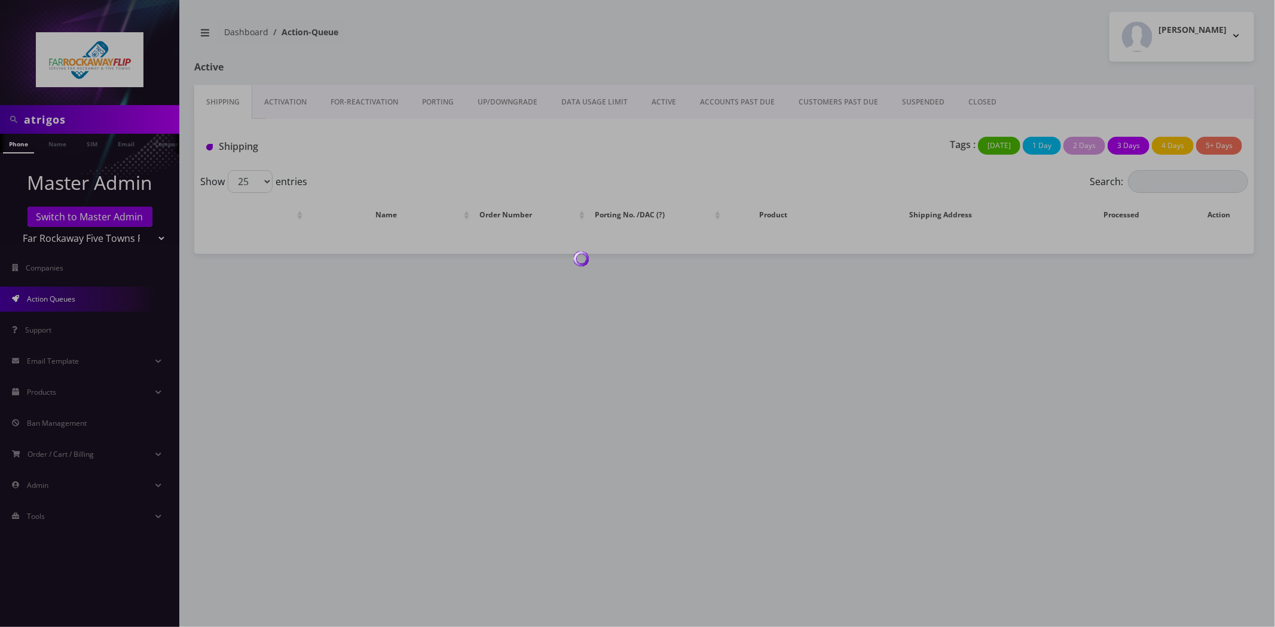
click at [277, 103] on link "Activation" at bounding box center [285, 102] width 66 height 35
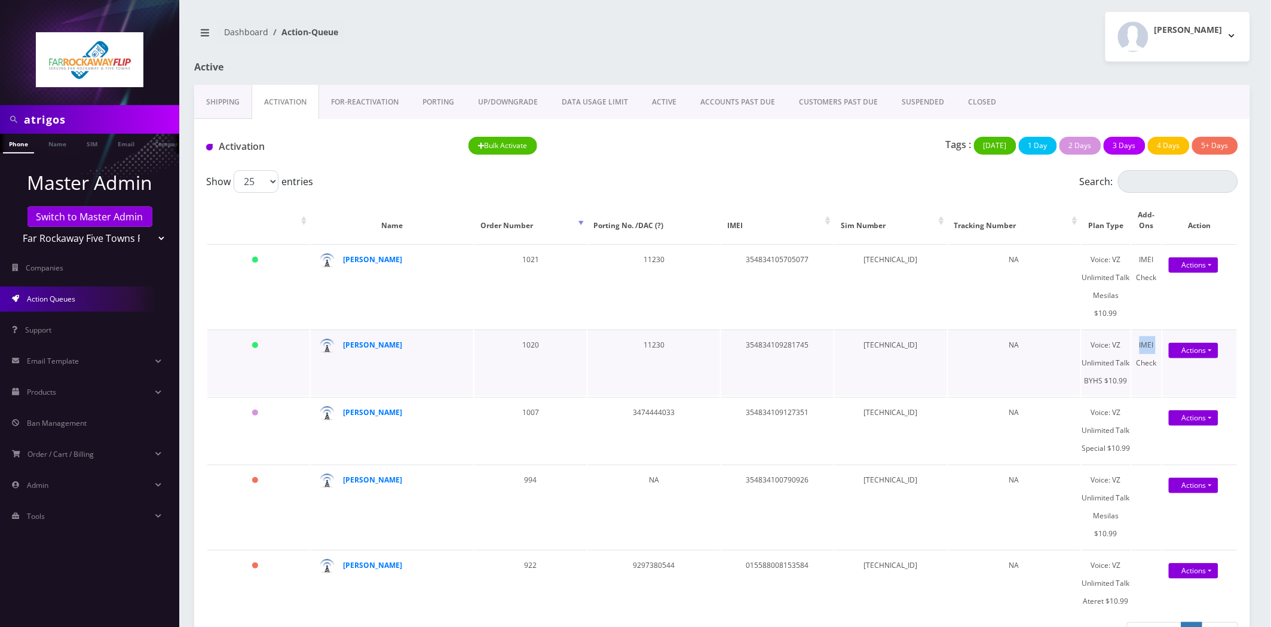
drag, startPoint x: 1134, startPoint y: 384, endPoint x: 1127, endPoint y: 380, distance: 7.8
click at [1127, 380] on tr "Today chani neiman 1020 11230 354834109281745 89148000011835965680 NA Voice: VZ…" at bounding box center [722, 363] width 1030 height 66
click at [1128, 377] on div "Voice: VZ Unlimited Talk BYHS $10.99" at bounding box center [1106, 363] width 48 height 54
click at [1130, 381] on div "Voice: VZ Unlimited Talk BYHS $10.99" at bounding box center [1106, 363] width 48 height 54
click at [1128, 381] on div "Voice: VZ Unlimited Talk BYHS $10.99" at bounding box center [1106, 363] width 48 height 54
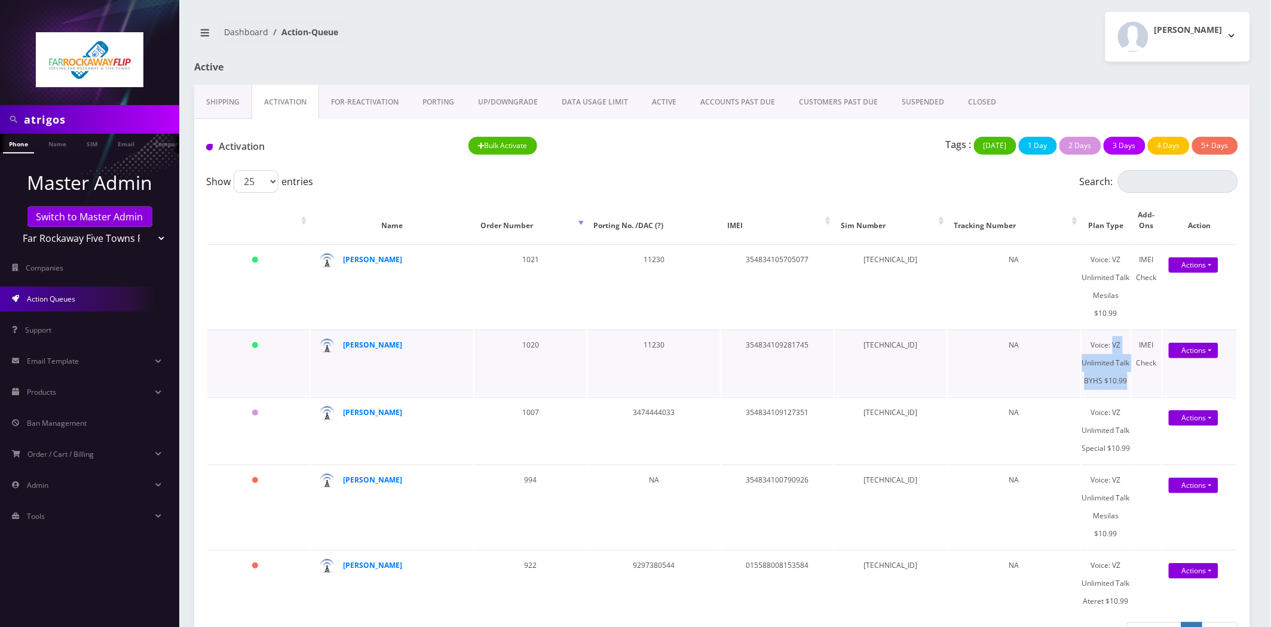
drag, startPoint x: 1127, startPoint y: 379, endPoint x: 1113, endPoint y: 344, distance: 37.8
click at [1113, 344] on div "Voice: VZ Unlimited Talk BYHS $10.99" at bounding box center [1106, 363] width 48 height 54
copy div "VZ Unlimited Talk BYHS $10.99"
drag, startPoint x: 1116, startPoint y: 314, endPoint x: 1114, endPoint y: 263, distance: 50.9
click at [1114, 263] on div "Voice: VZ Unlimited Talk Mesilas $10.99" at bounding box center [1106, 287] width 48 height 72
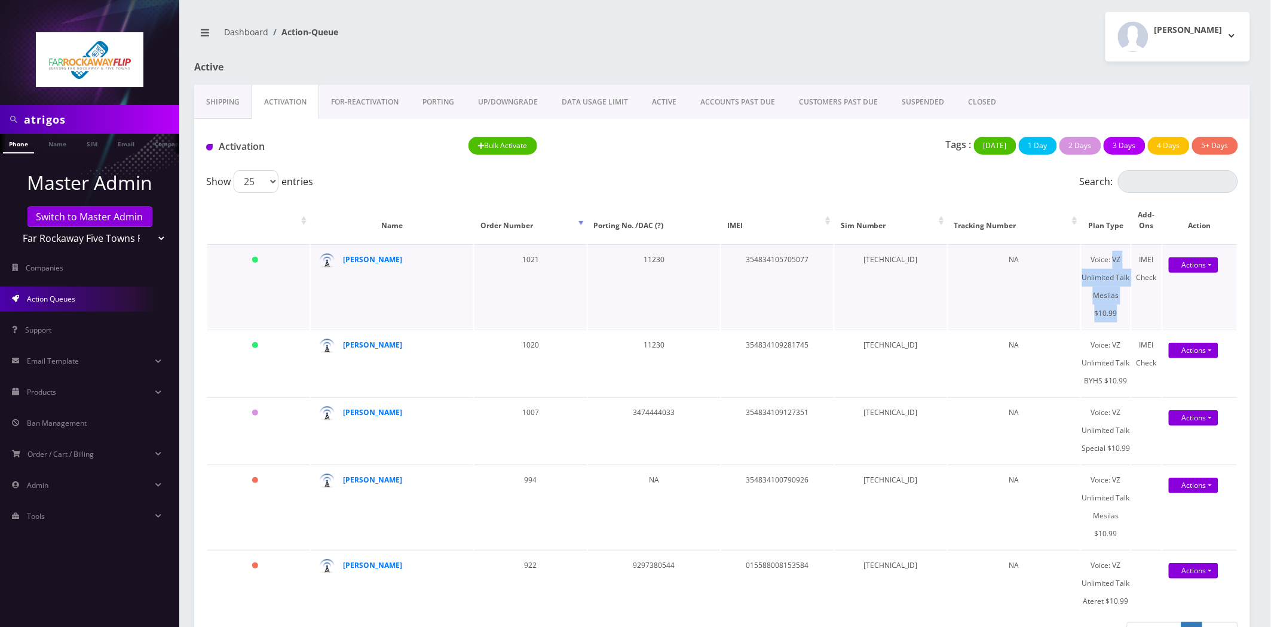
copy div "VZ Unlimited Talk Mesilas $10.99"
click at [60, 393] on link "Products" at bounding box center [89, 392] width 179 height 25
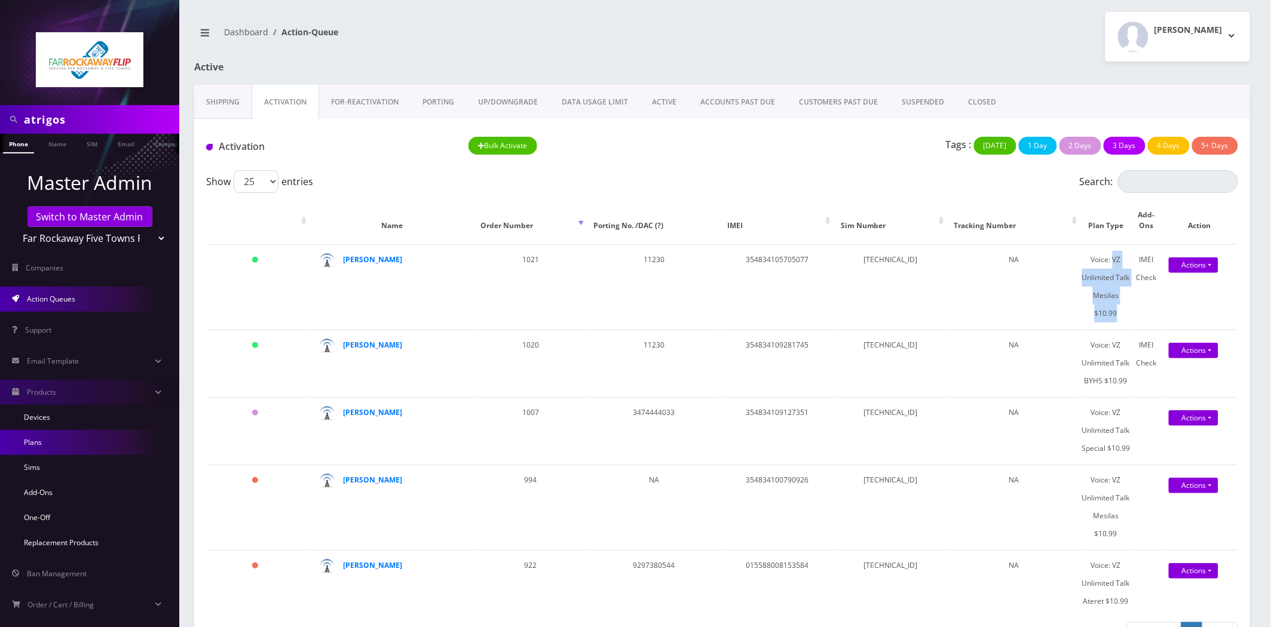
click at [41, 446] on link "Plans" at bounding box center [89, 442] width 179 height 25
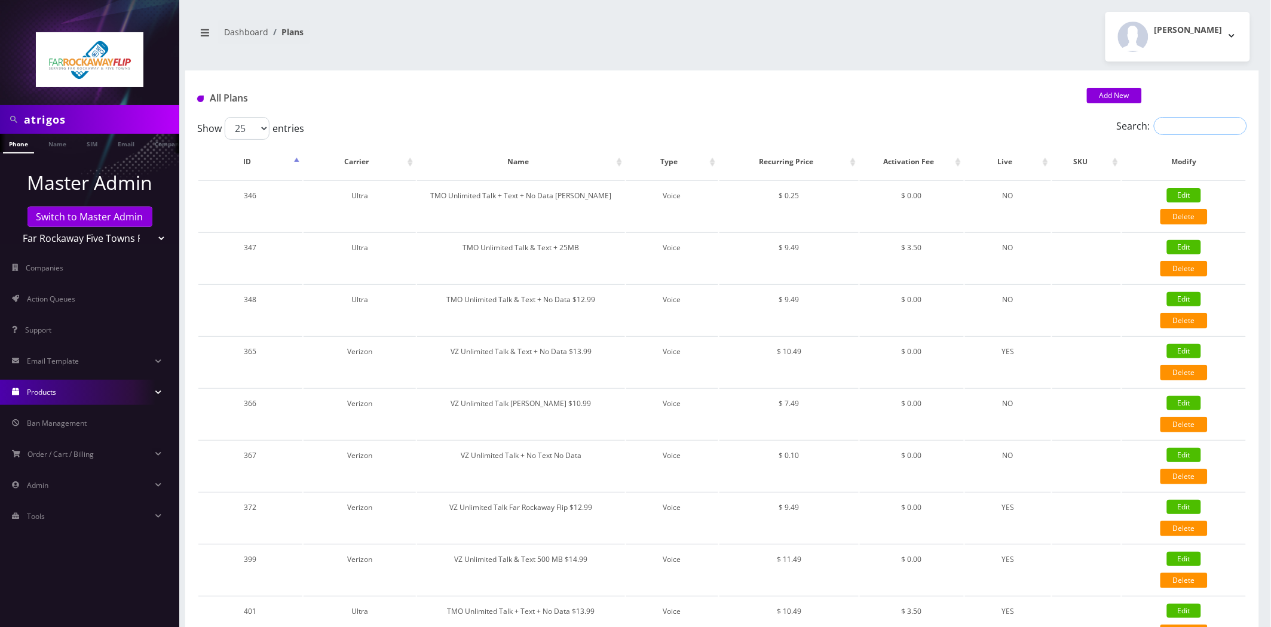
click at [1214, 123] on input "Search:" at bounding box center [1200, 126] width 93 height 18
paste input "VZ Unlimited Talk Mesilas $10.99"
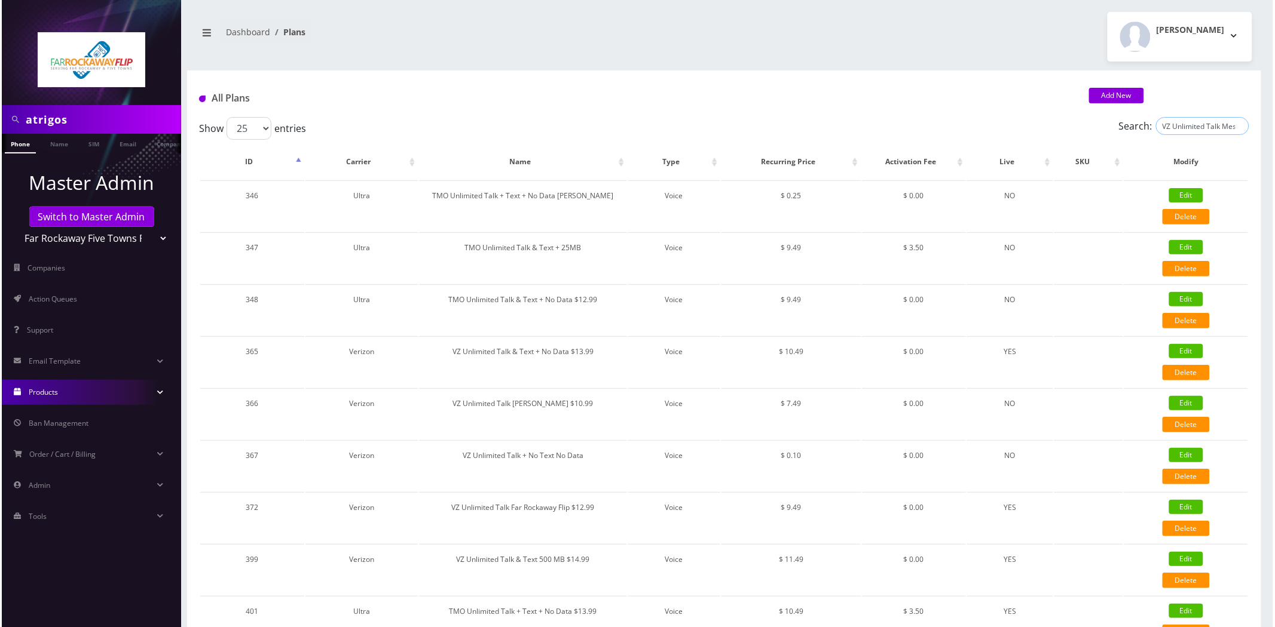
scroll to position [0, 30]
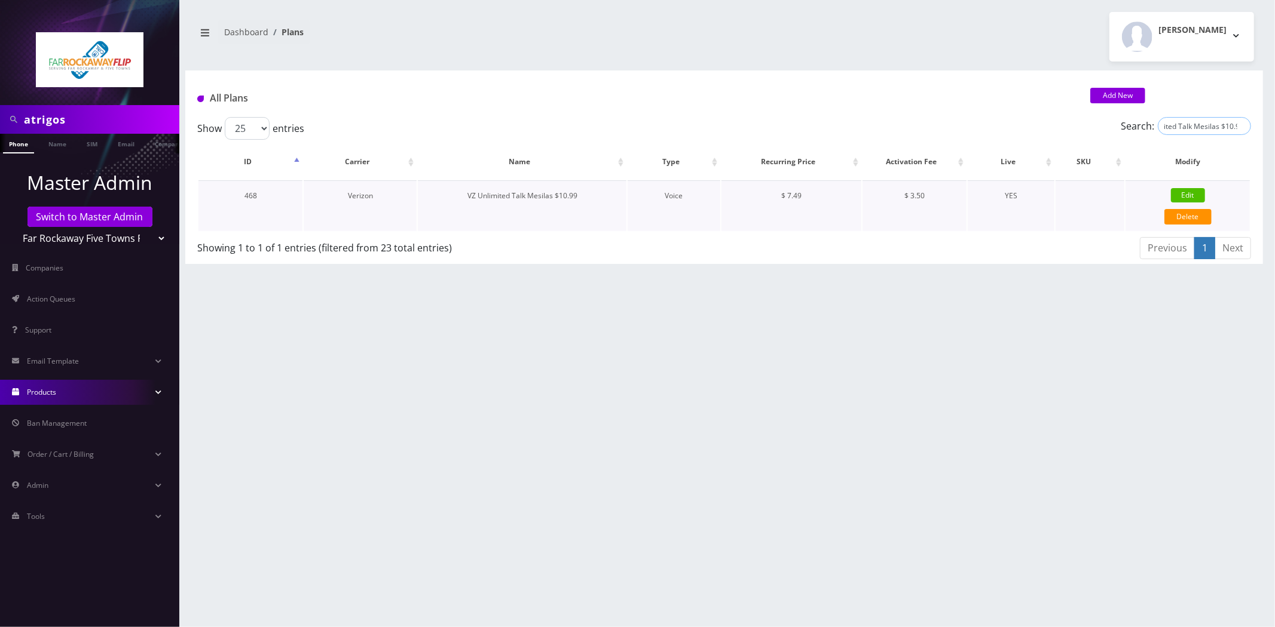
type input "VZ Unlimited Talk Mesilas $10.99"
click at [1185, 192] on link "Edit" at bounding box center [1188, 195] width 34 height 14
type input "VZ Unlimited Talk Mesilas $10.99"
select select "1"
select select "6"
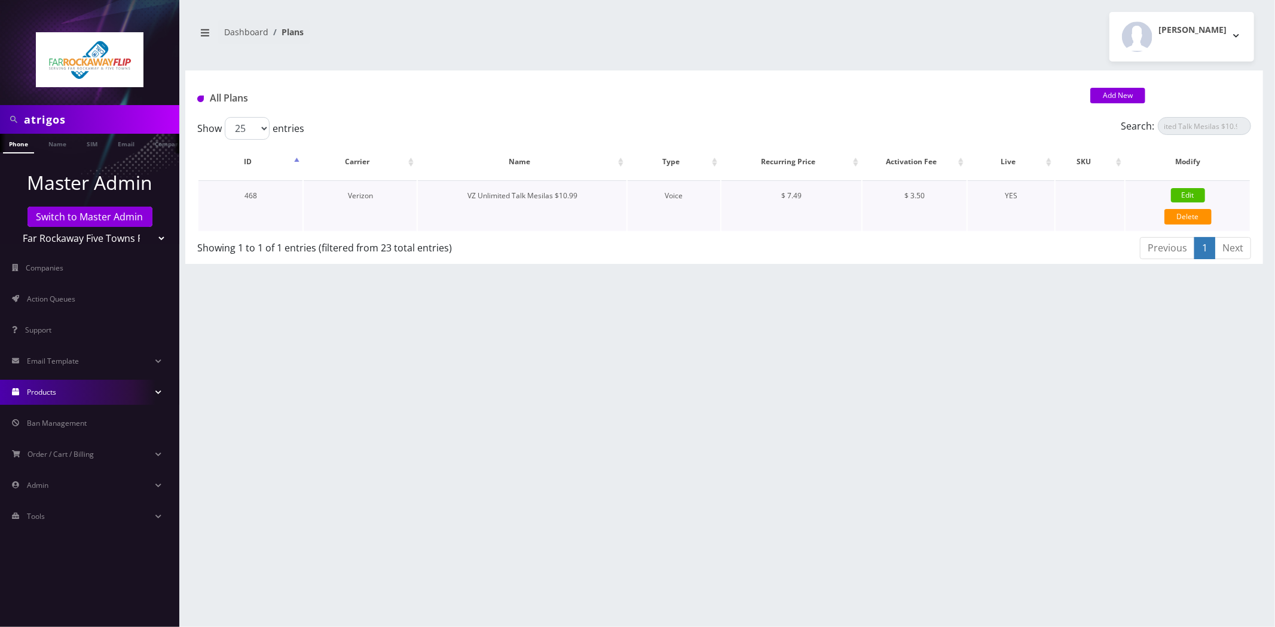
select select "0"
type input "test"
checkbox input "false"
checkbox input "true"
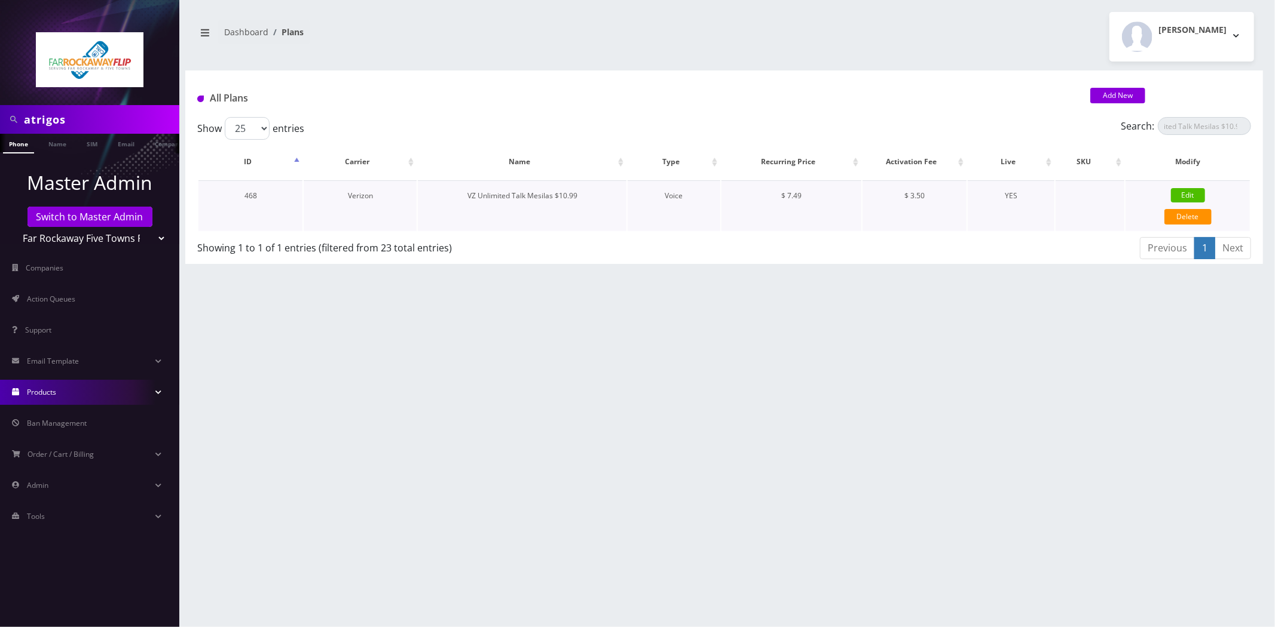
checkbox input "true"
checkbox input "false"
checkbox input "true"
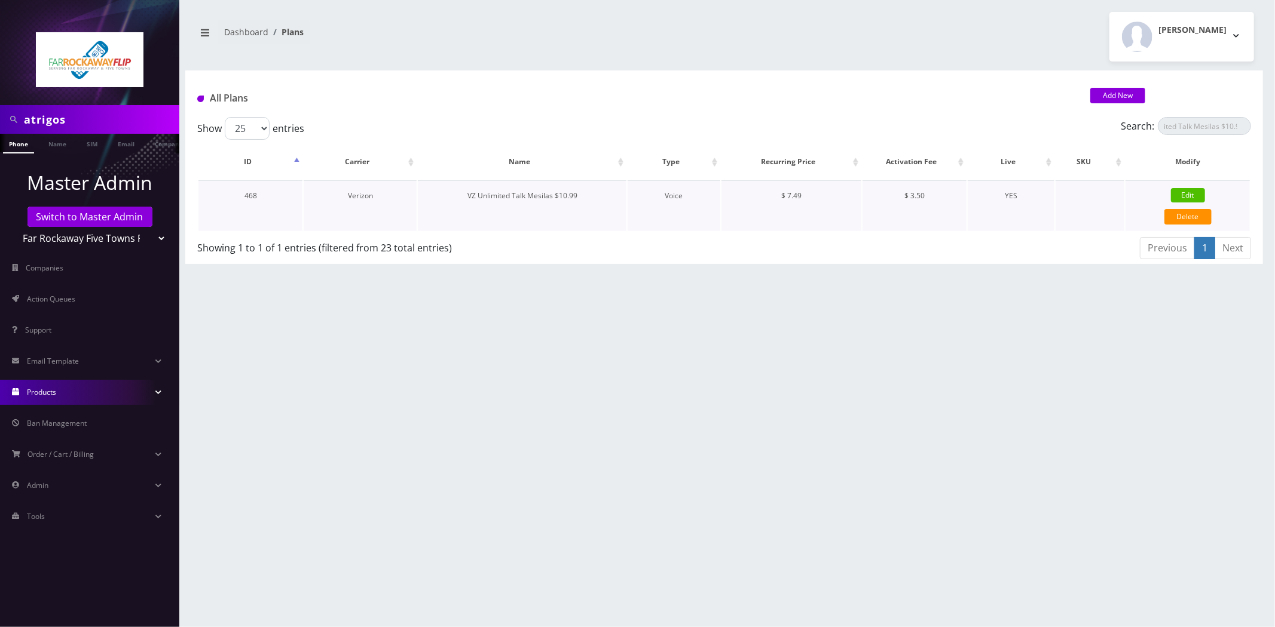
type input "12761"
type input "3.5"
checkbox input "true"
checkbox input "false"
type input "7.49"
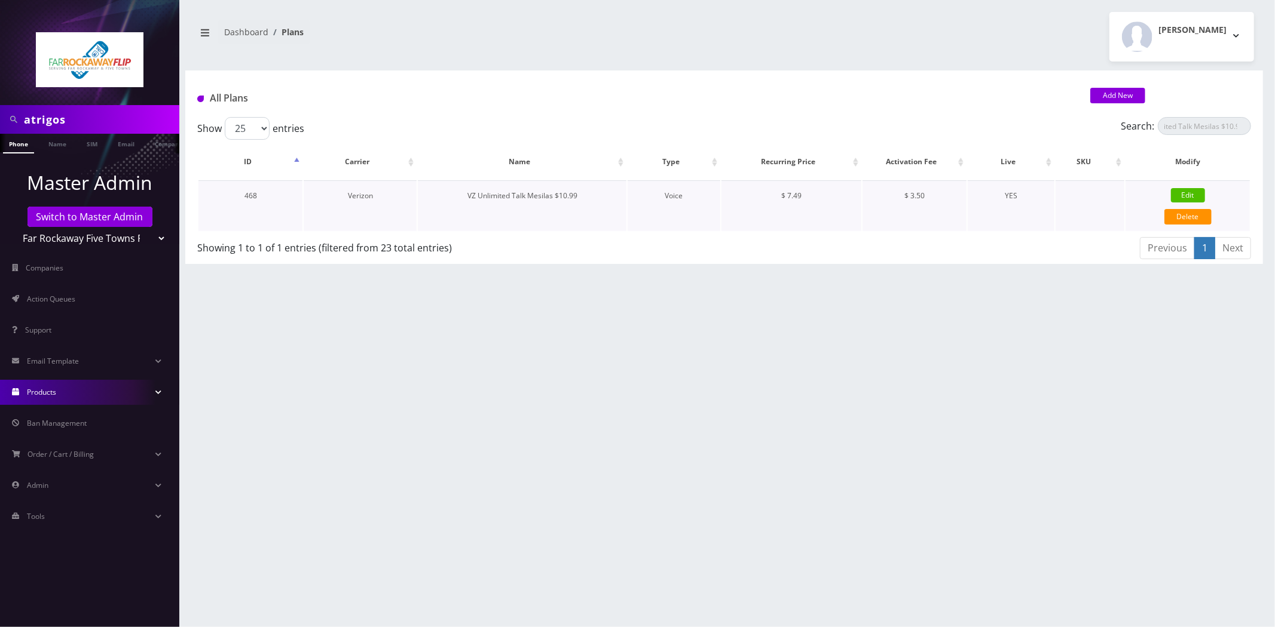
type input "3.5"
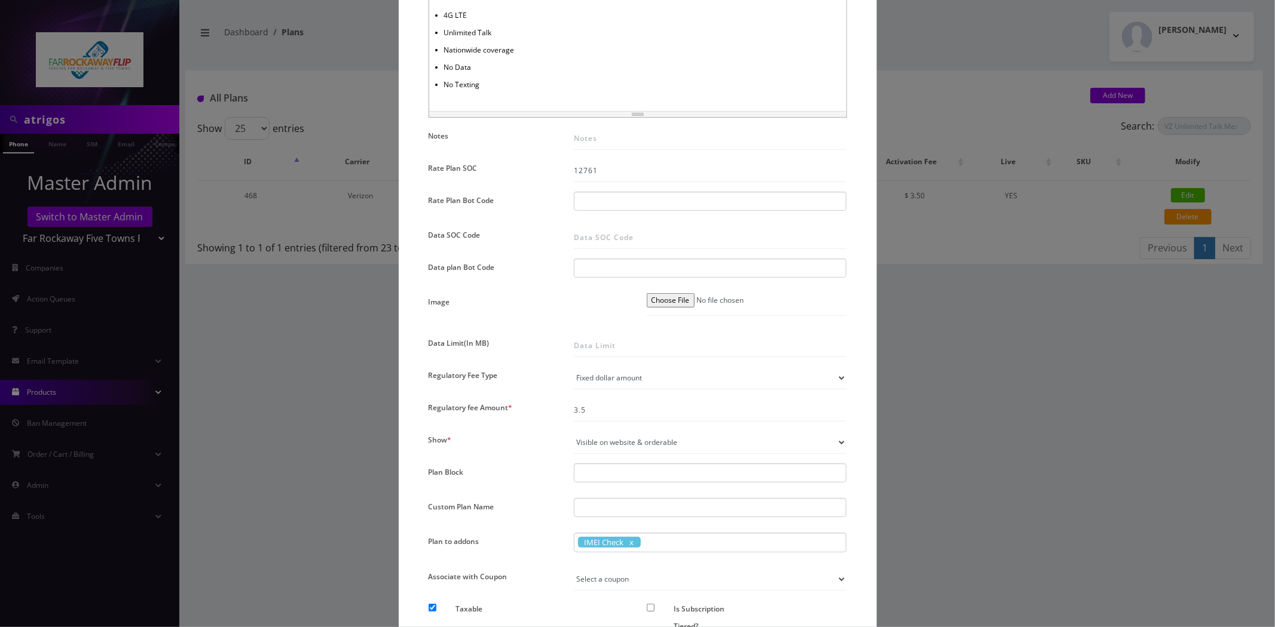
scroll to position [531, 0]
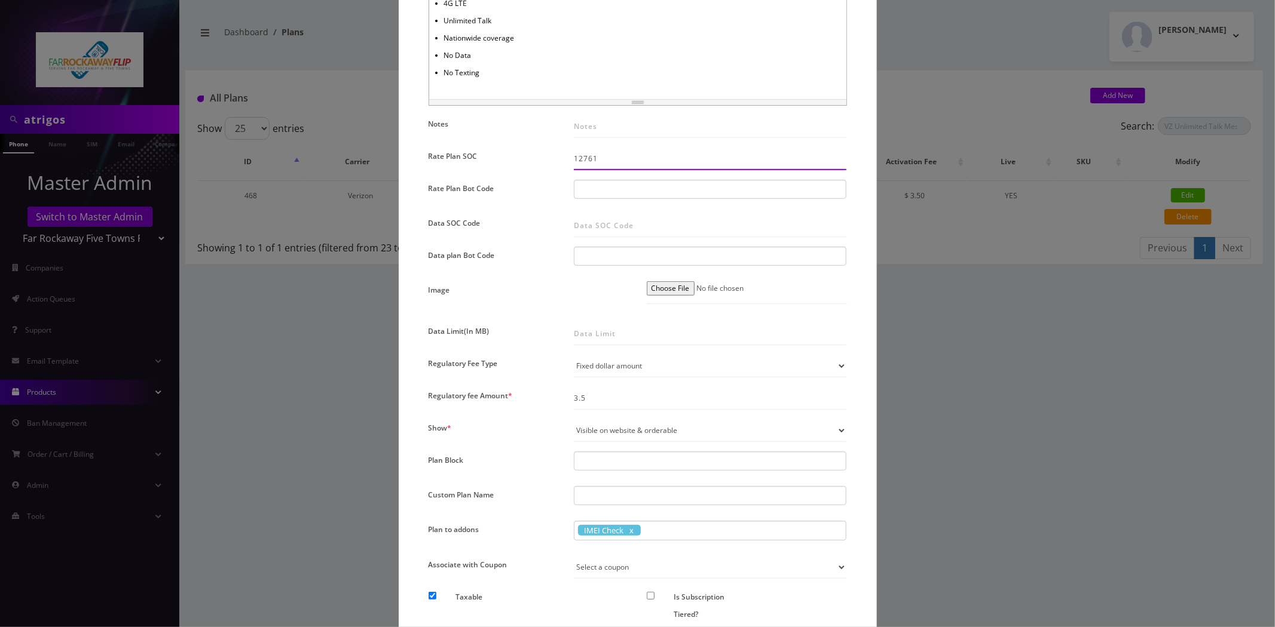
click at [586, 161] on input "12761" at bounding box center [710, 159] width 273 height 23
drag, startPoint x: 671, startPoint y: 176, endPoint x: 658, endPoint y: 158, distance: 22.7
click at [671, 176] on div "Name * VZ Unlimited Talk Mesilas $10.99 SKU Tag Type * Voice Data Wearable Memb…" at bounding box center [637, 176] width 436 height 1214
click at [654, 154] on input "12761" at bounding box center [710, 159] width 273 height 23
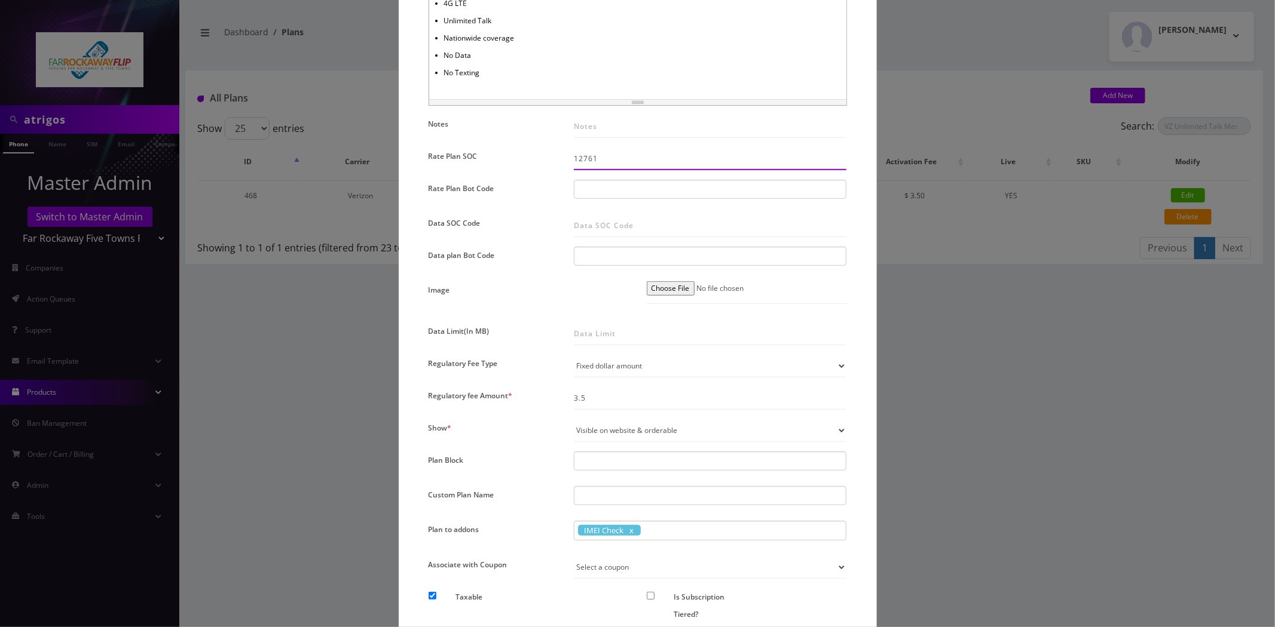
click at [654, 154] on input "12761" at bounding box center [710, 159] width 273 height 23
paste input "9905"
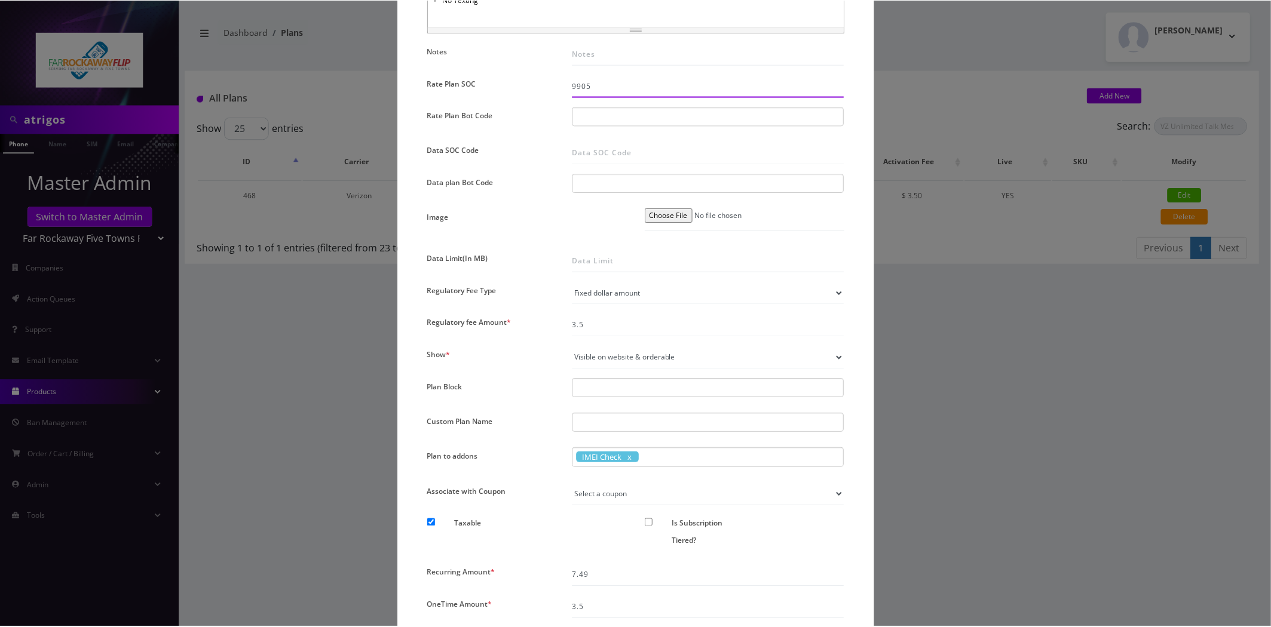
scroll to position [733, 0]
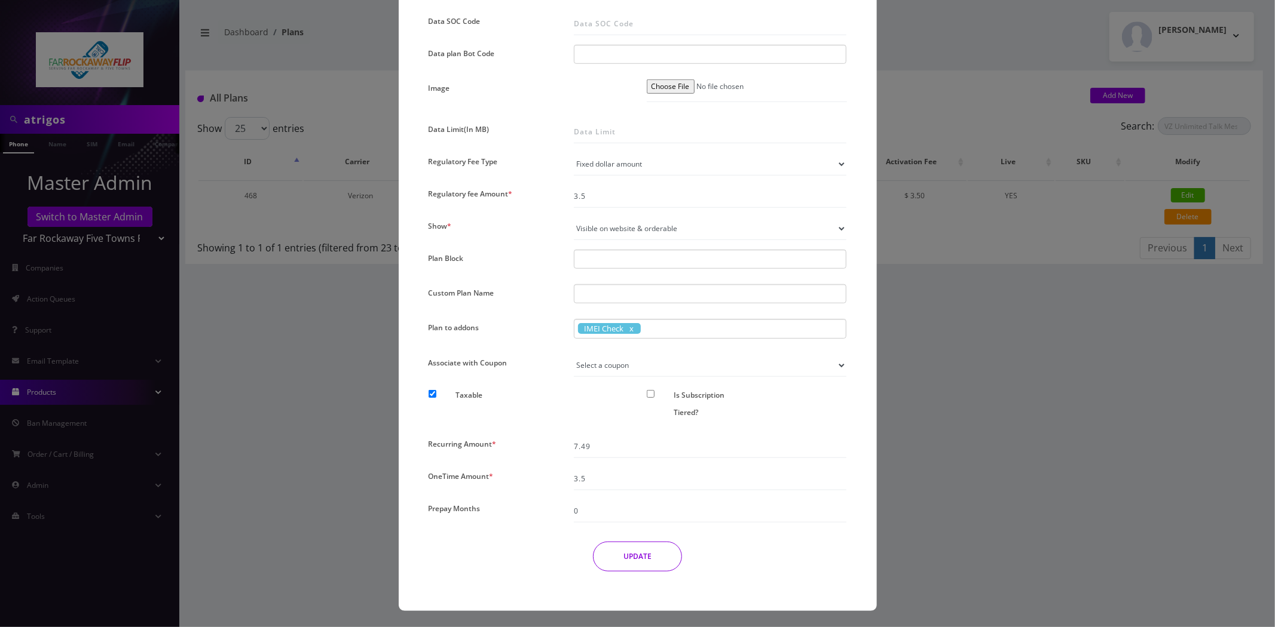
type input "9905"
click at [629, 549] on button "UPDATE" at bounding box center [637, 557] width 89 height 30
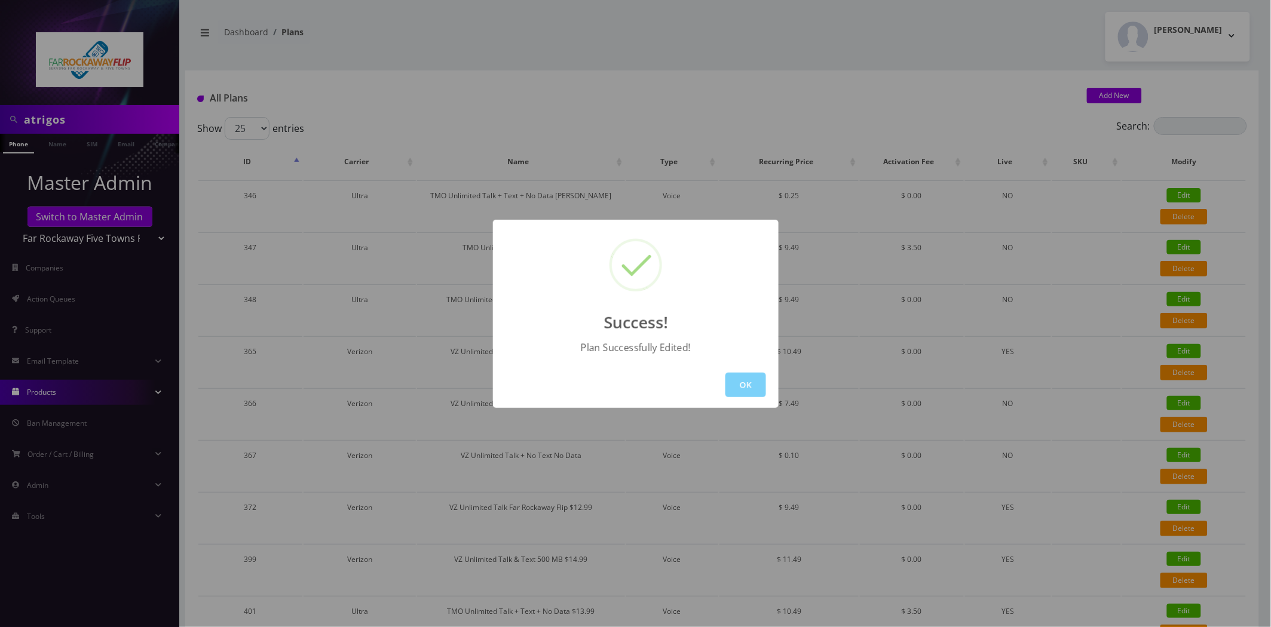
click at [743, 371] on div "OK" at bounding box center [636, 385] width 286 height 46
click at [741, 375] on button "OK" at bounding box center [745, 385] width 41 height 25
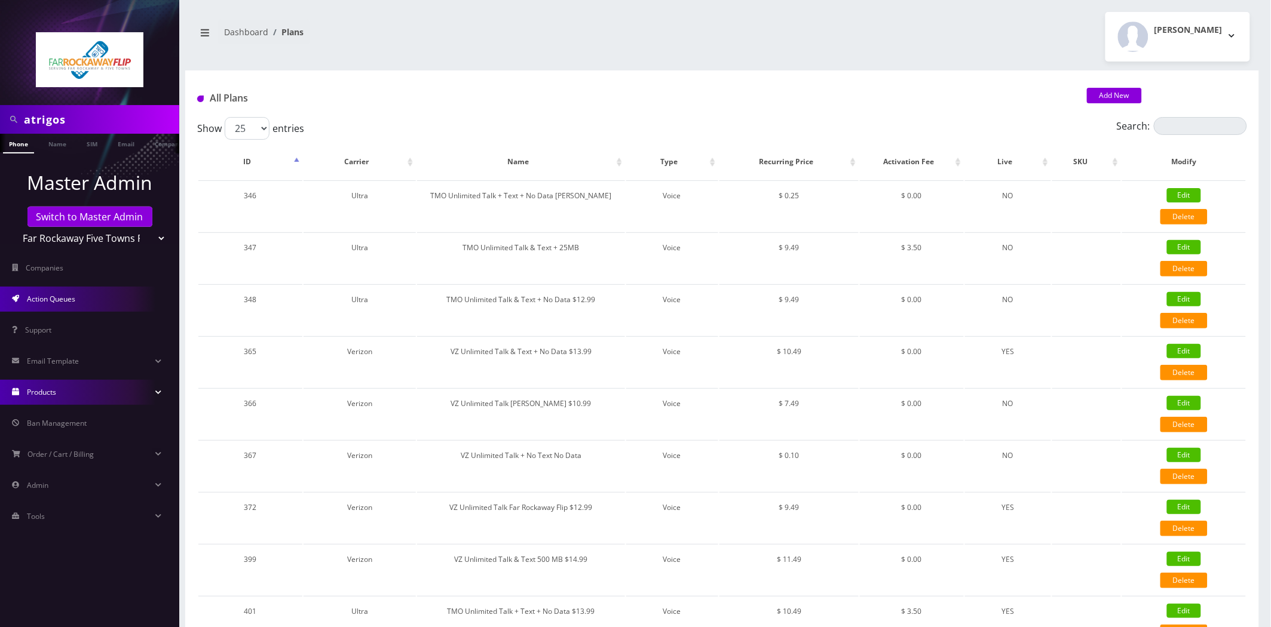
click at [44, 296] on span "Action Queues" at bounding box center [51, 299] width 48 height 10
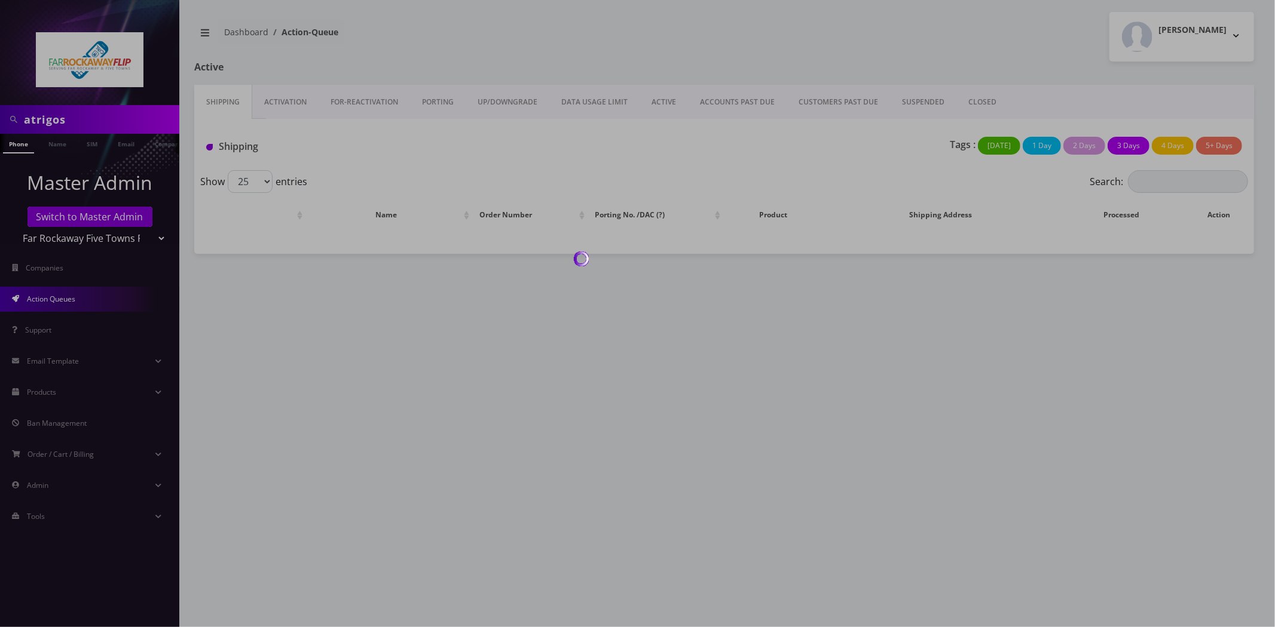
click at [271, 100] on link "Activation" at bounding box center [285, 102] width 66 height 35
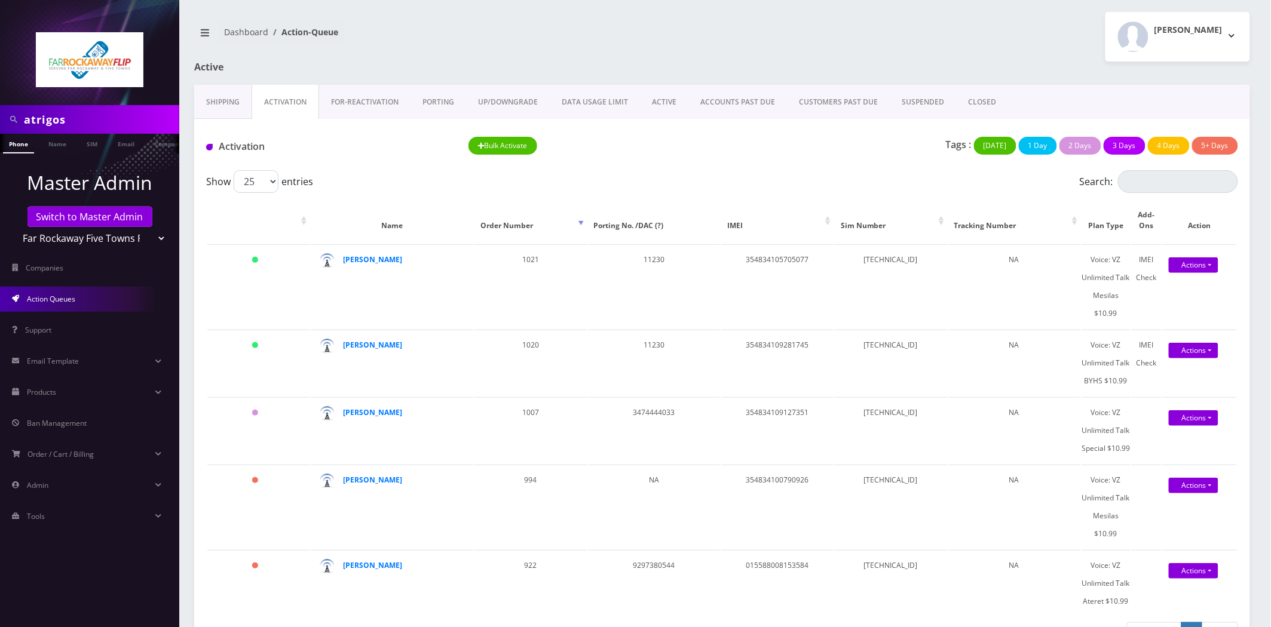
click at [271, 100] on link "Activation" at bounding box center [286, 102] width 68 height 35
click at [922, 343] on td "[TECHNICAL_ID]" at bounding box center [891, 363] width 112 height 66
click at [923, 343] on td "[TECHNICAL_ID]" at bounding box center [891, 363] width 112 height 66
copy td "[TECHNICAL_ID]"
click at [527, 27] on nav "Dashboard Action-Queue" at bounding box center [453, 37] width 519 height 34
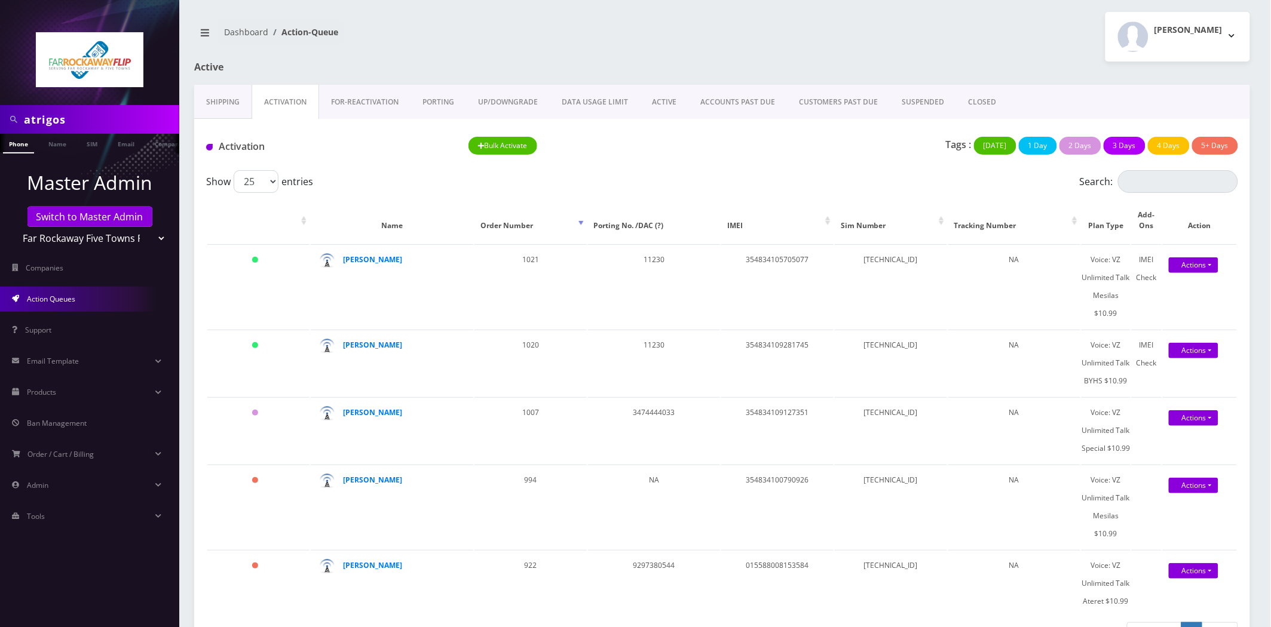
click at [544, 8] on div "atrigos Phone Name SIM Email Company Customer Dashboard Action-Queue Tzvi Liebe…" at bounding box center [722, 331] width 1098 height 662
